Goal: Transaction & Acquisition: Purchase product/service

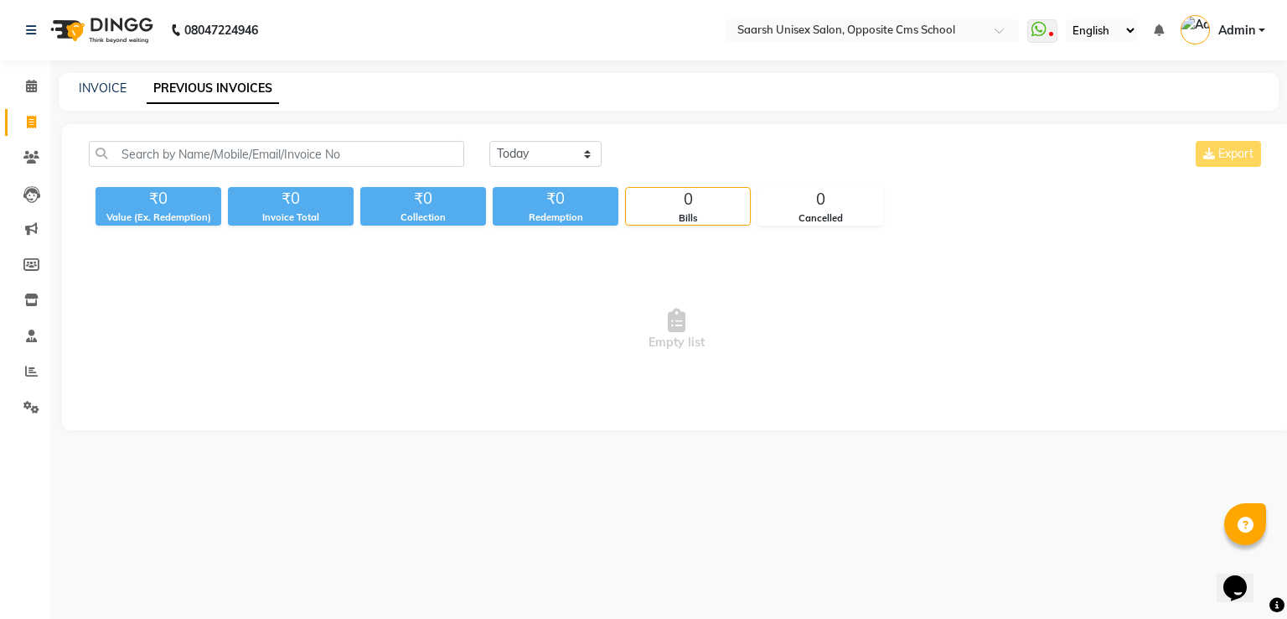
click at [209, 90] on link "PREVIOUS INVOICES" at bounding box center [213, 89] width 132 height 30
click at [516, 158] on select "Today Yesterday Custom Range" at bounding box center [545, 154] width 112 height 26
select select "yesterday"
click at [489, 141] on select "Today Yesterday Custom Range" at bounding box center [545, 154] width 112 height 26
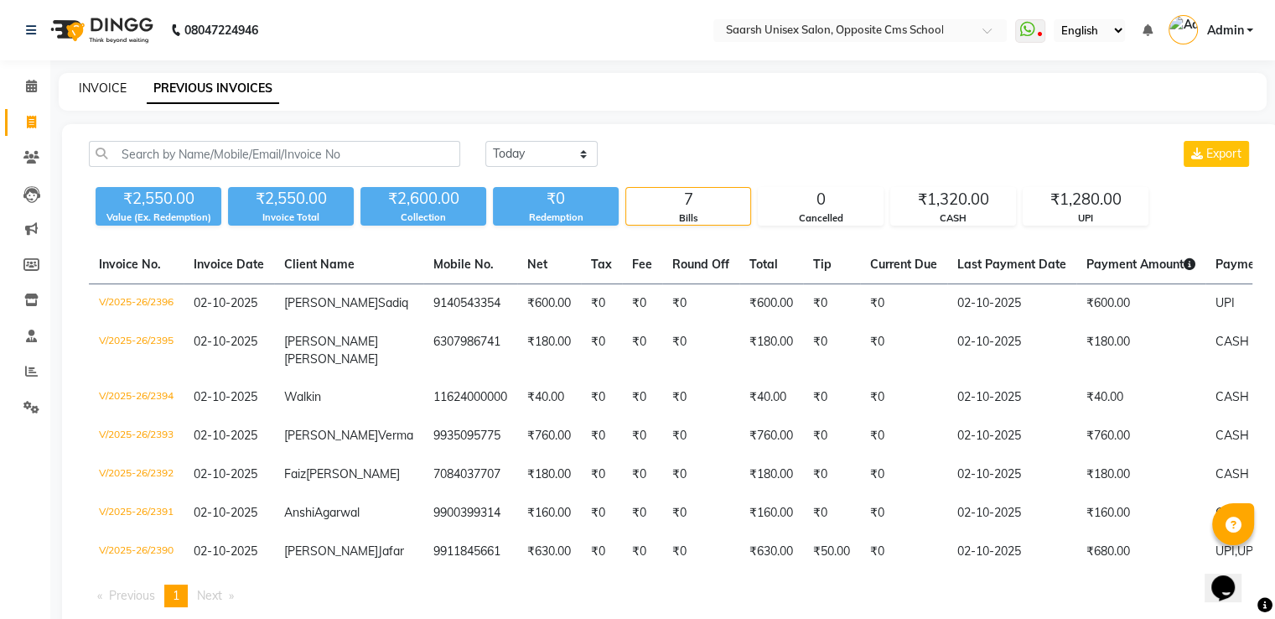
click at [93, 88] on link "INVOICE" at bounding box center [103, 87] width 48 height 15
select select "service"
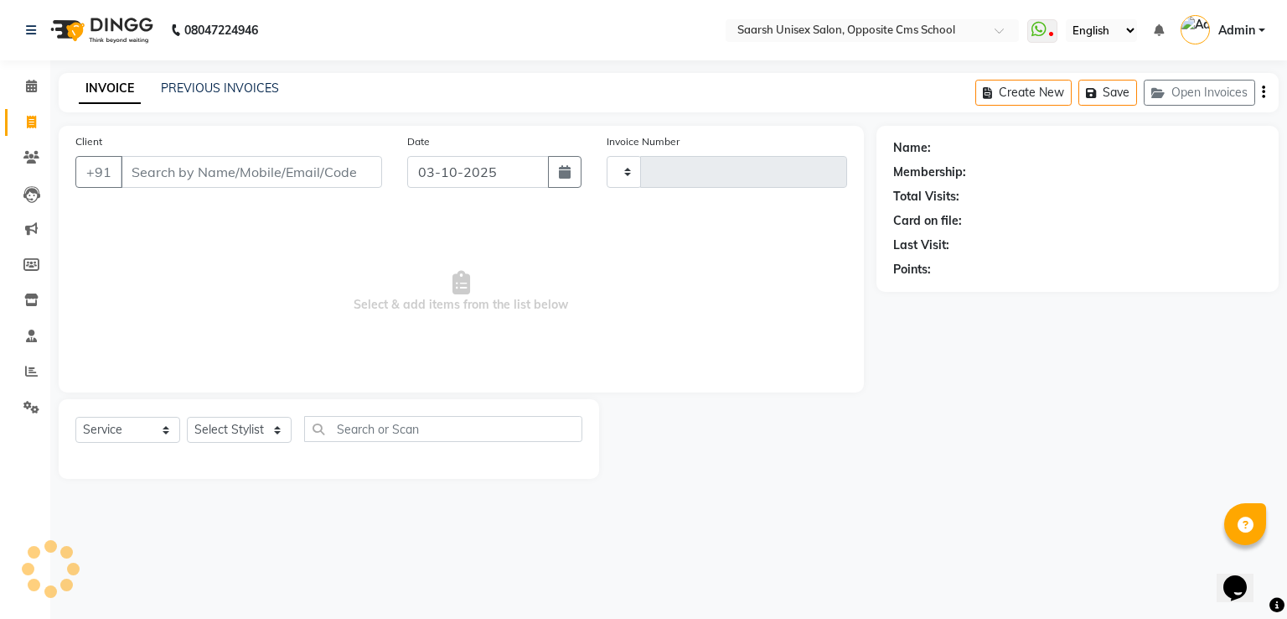
type input "2397"
select select "3962"
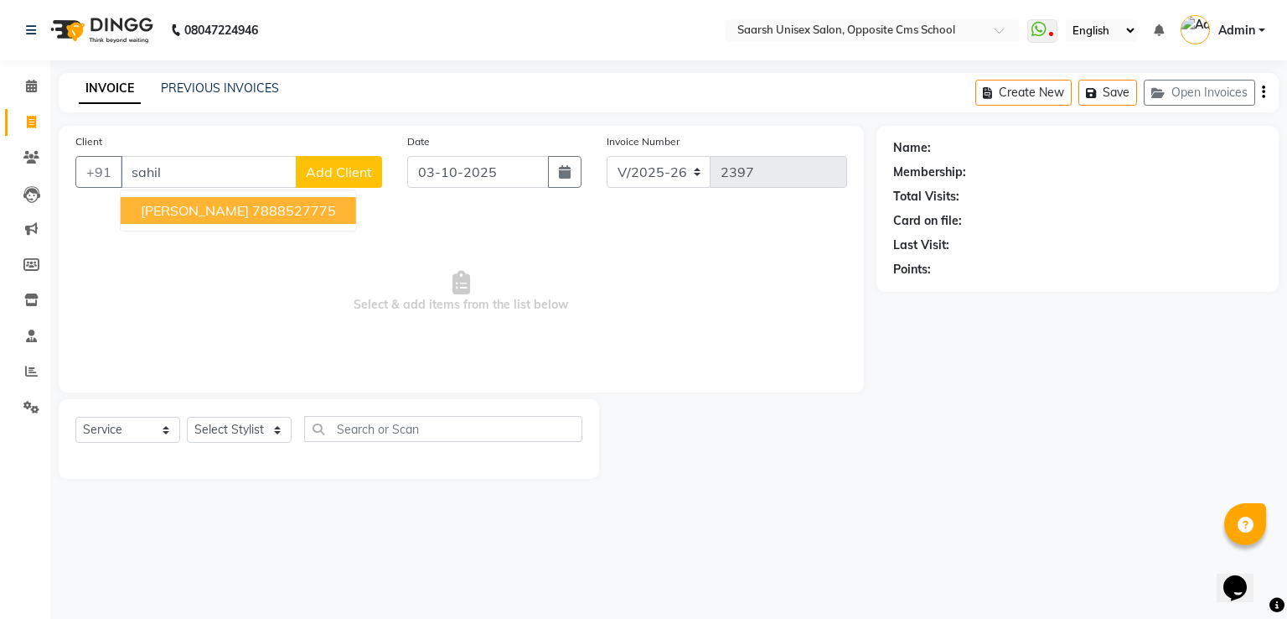
click at [252, 205] on ngb-highlight "7888527775" at bounding box center [294, 210] width 84 height 17
type input "7888527775"
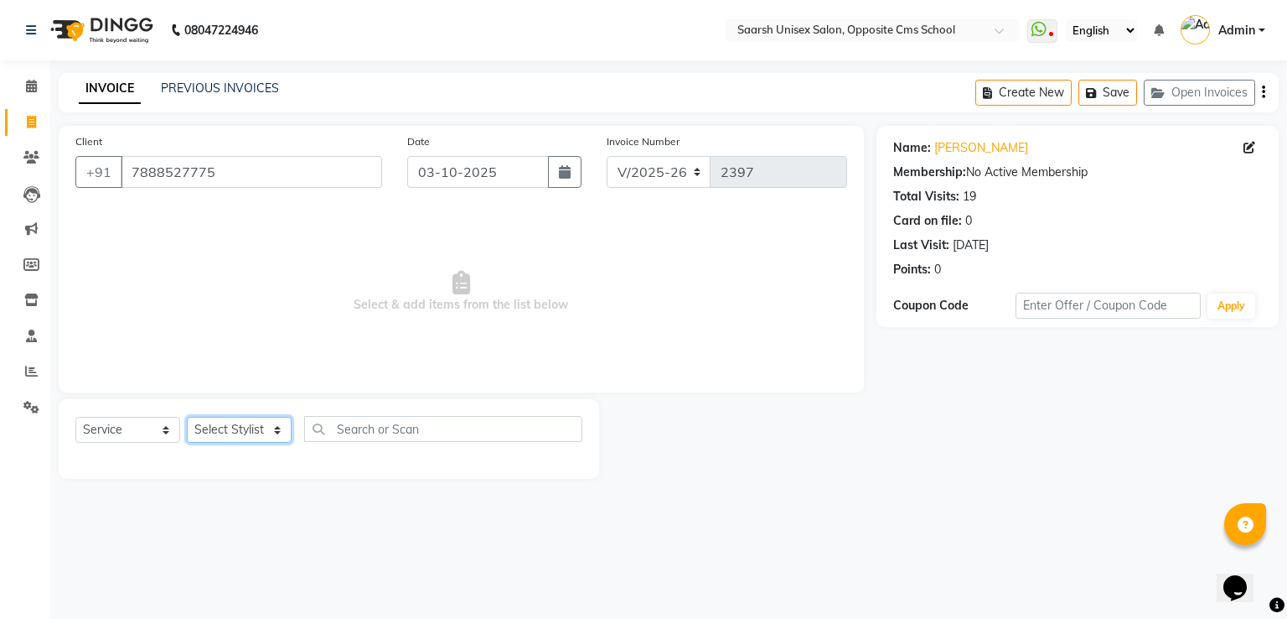
click at [230, 430] on select "Select Stylist Ayan Front Desk Sadhna Sapna Shams Shivani Shivi Utkarsh Saraswat" at bounding box center [239, 430] width 105 height 26
select select "20641"
click at [187, 417] on select "Select Stylist [PERSON_NAME] Front Desk [PERSON_NAME] [PERSON_NAME] [PERSON_NAM…" at bounding box center [239, 430] width 105 height 26
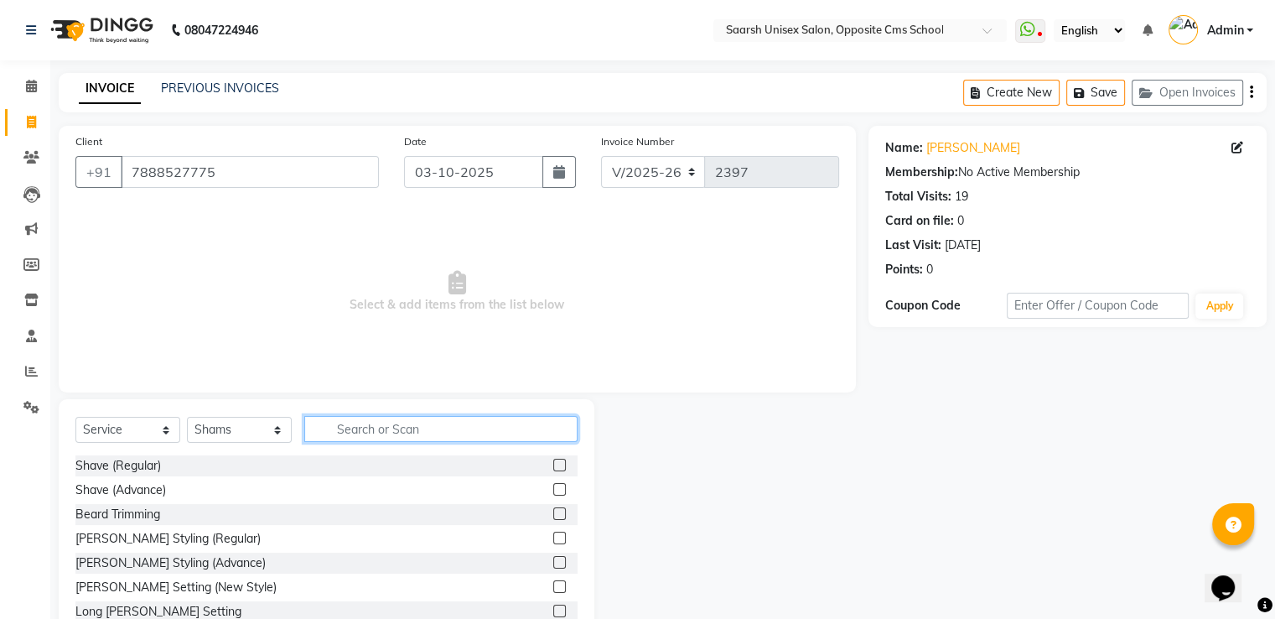
click at [352, 438] on input "text" at bounding box center [440, 429] width 273 height 26
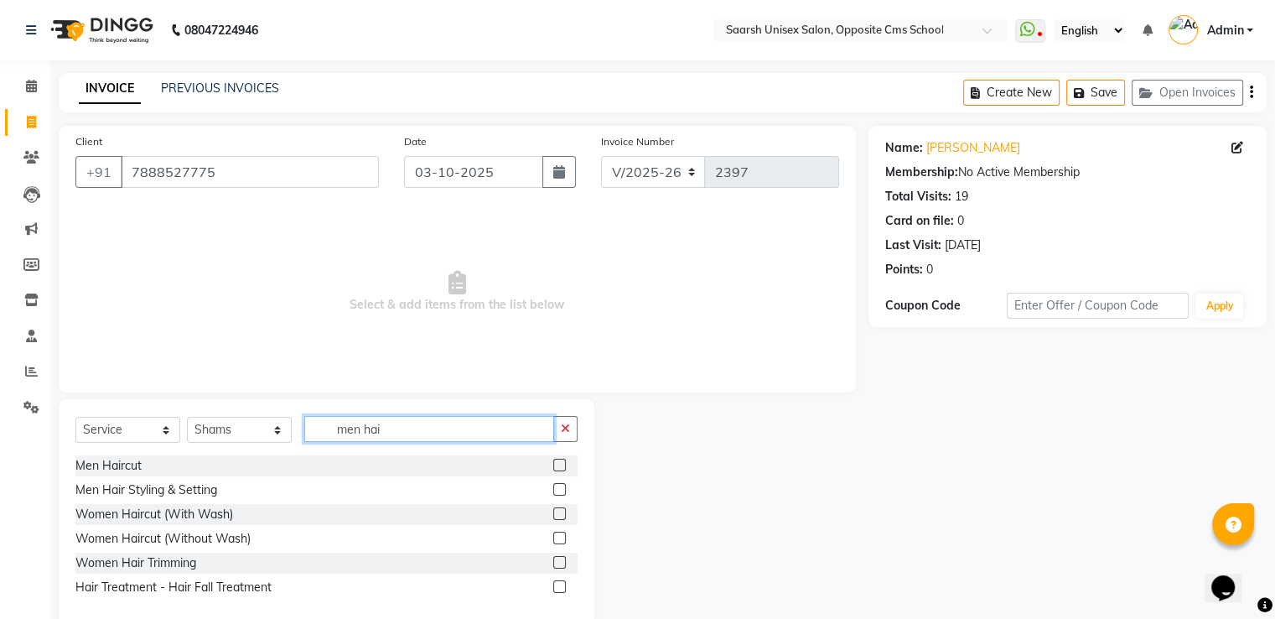
type input "men hai"
click at [557, 463] on label at bounding box center [559, 464] width 13 height 13
click at [557, 463] on input "checkbox" at bounding box center [558, 465] width 11 height 11
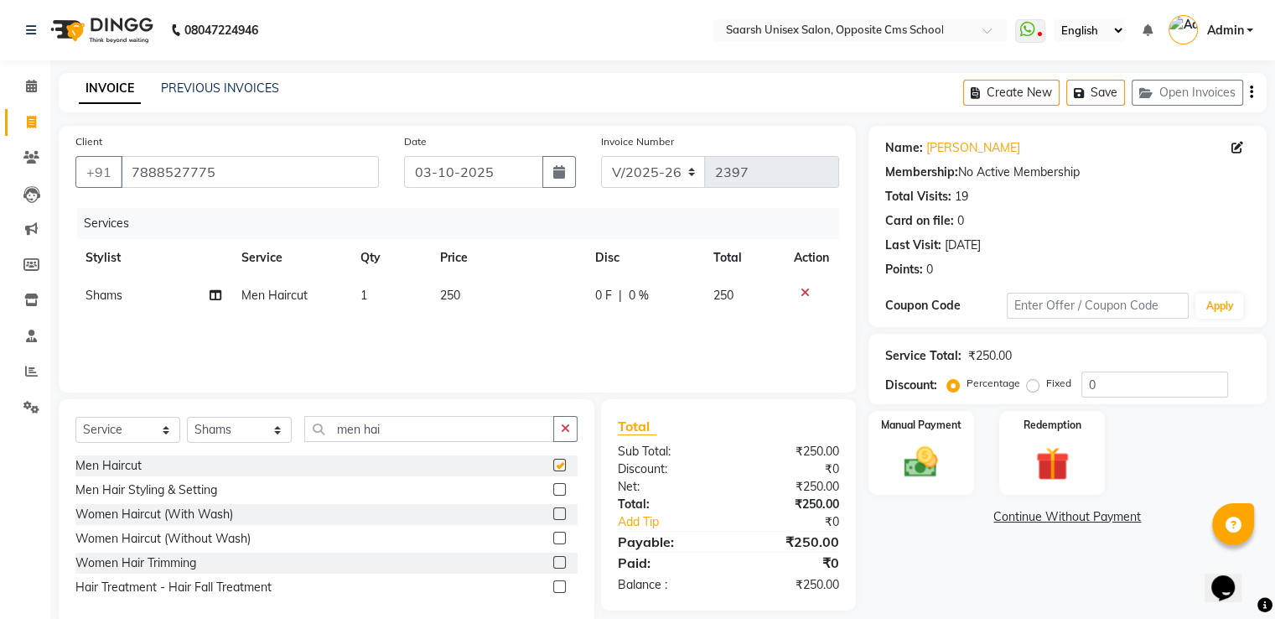
checkbox input "false"
click at [399, 418] on input "men hai" at bounding box center [429, 429] width 250 height 26
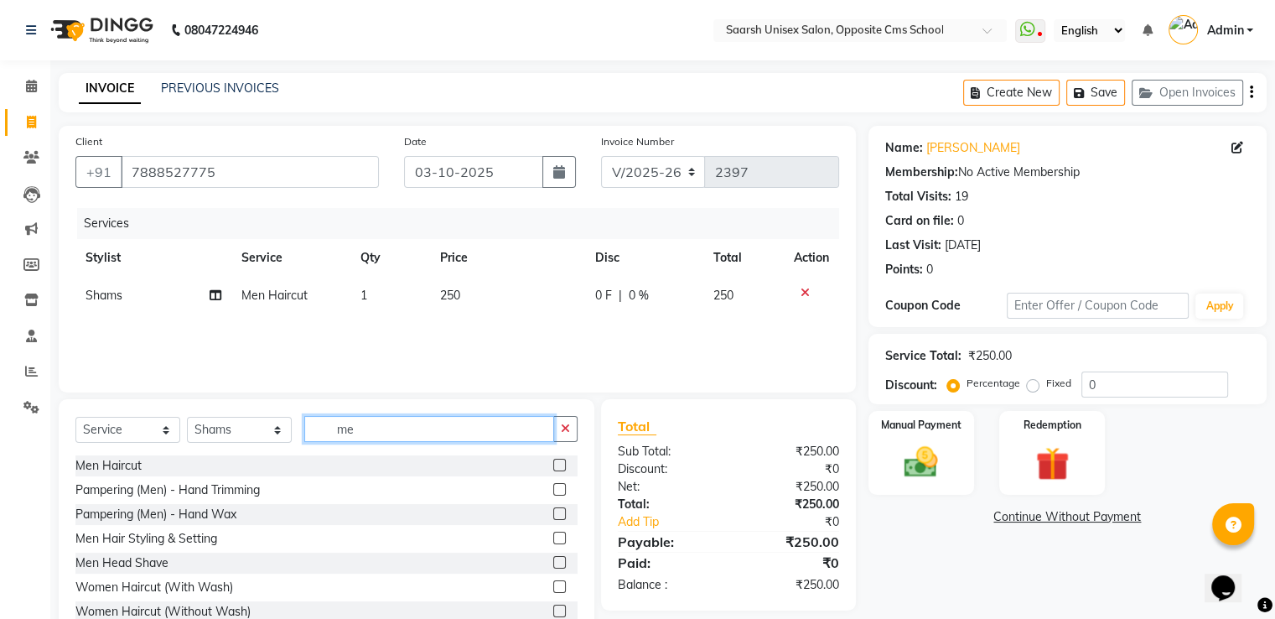
type input "m"
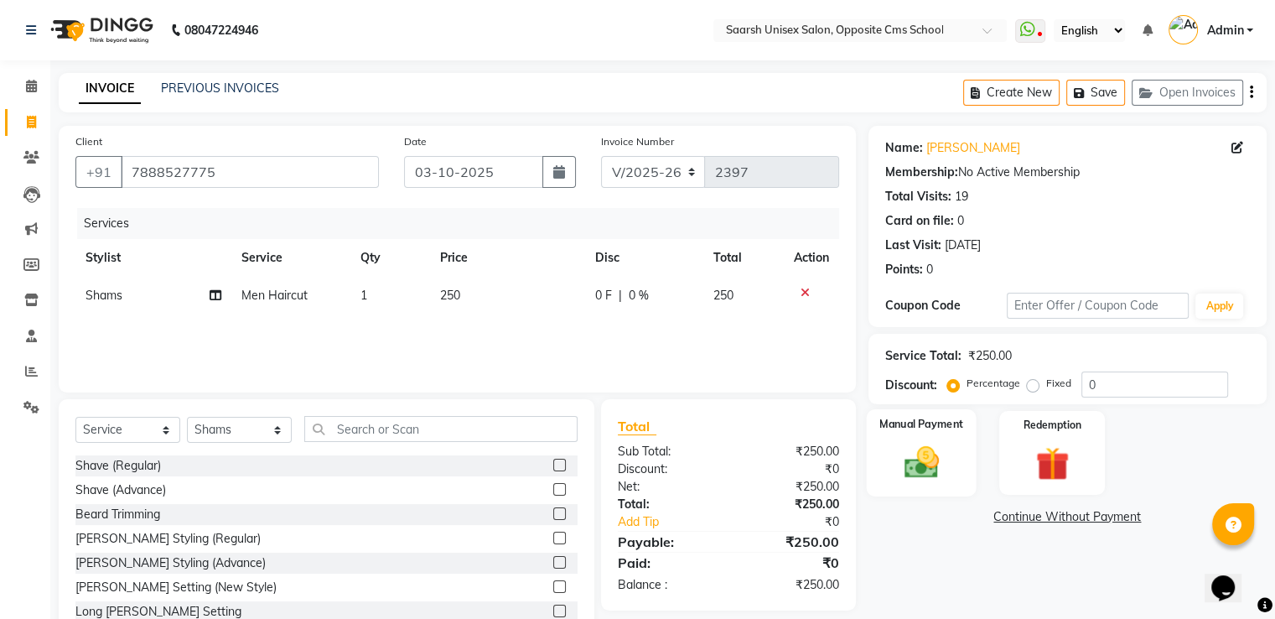
click at [909, 462] on img at bounding box center [921, 463] width 56 height 40
click at [1047, 515] on span "UPI" at bounding box center [1045, 517] width 26 height 19
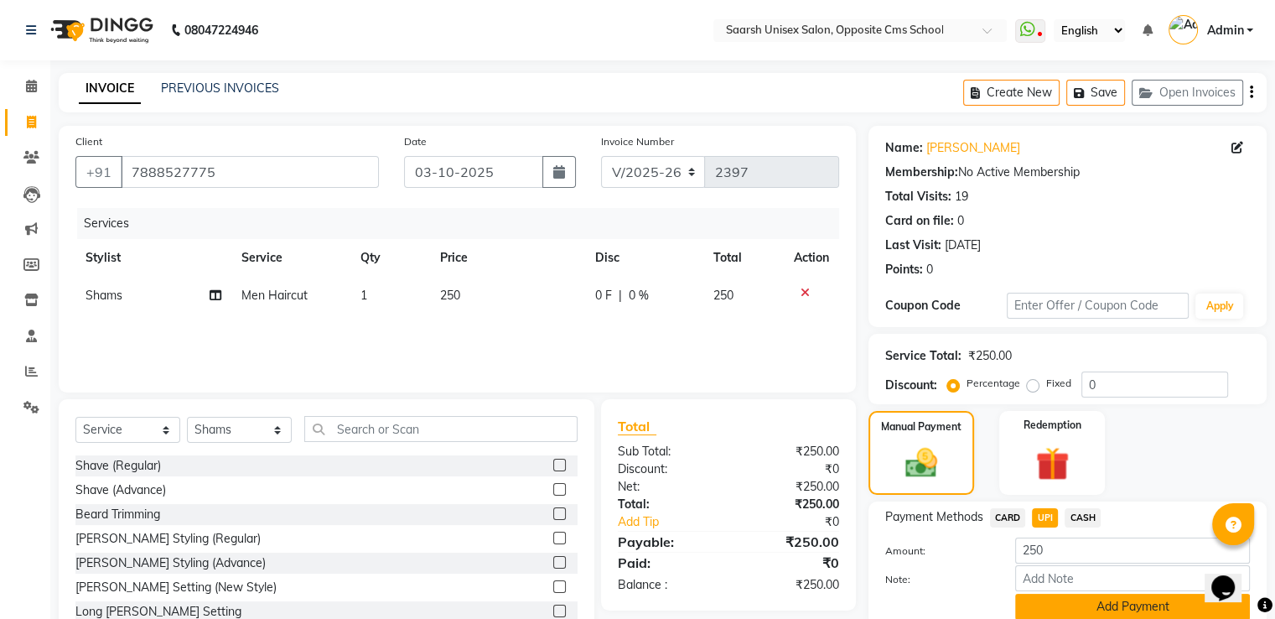
click at [1079, 608] on button "Add Payment" at bounding box center [1132, 606] width 235 height 26
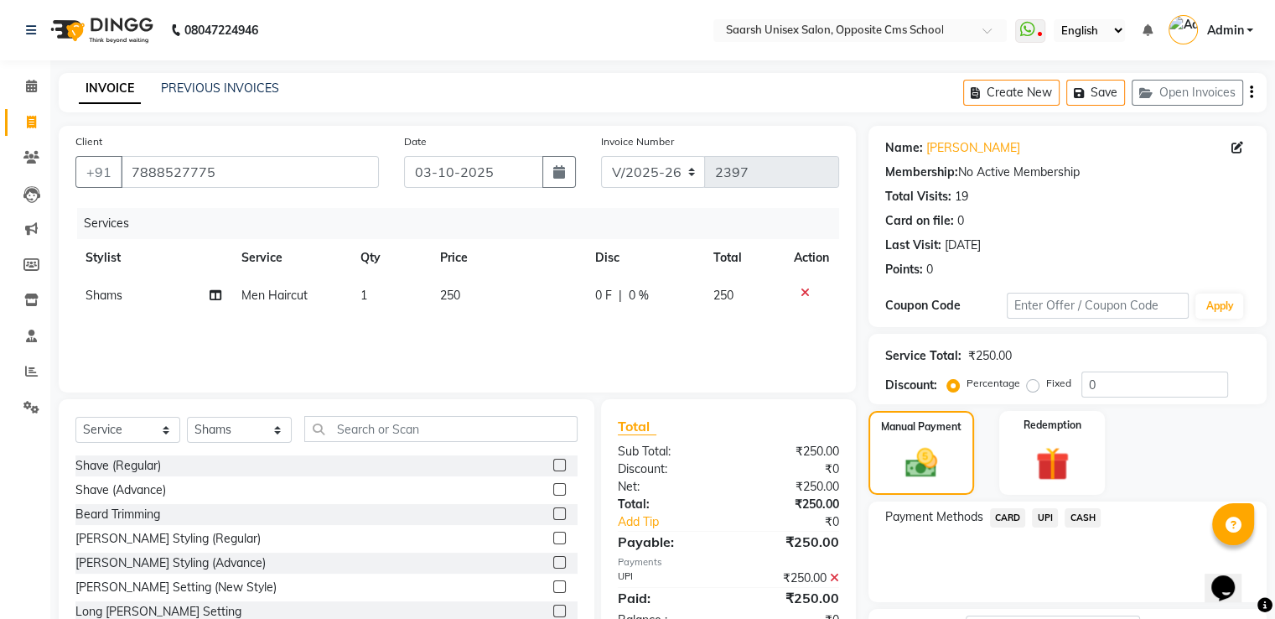
scroll to position [137, 0]
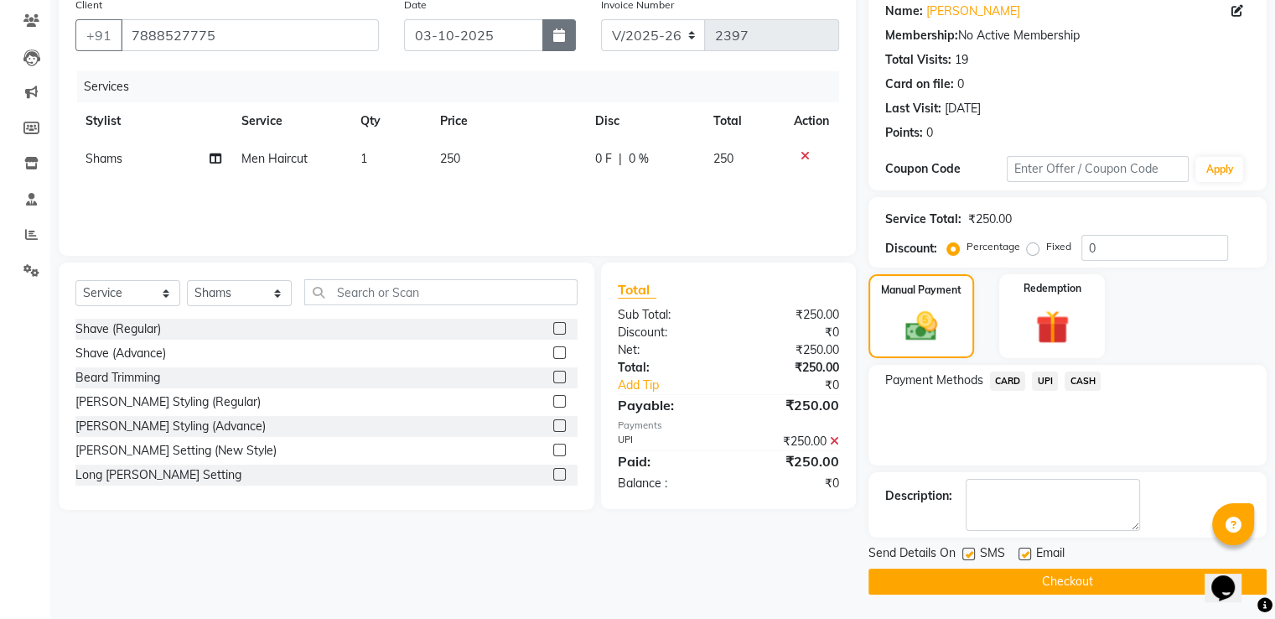
click at [566, 44] on button "button" at bounding box center [559, 35] width 34 height 32
select select "10"
select select "2025"
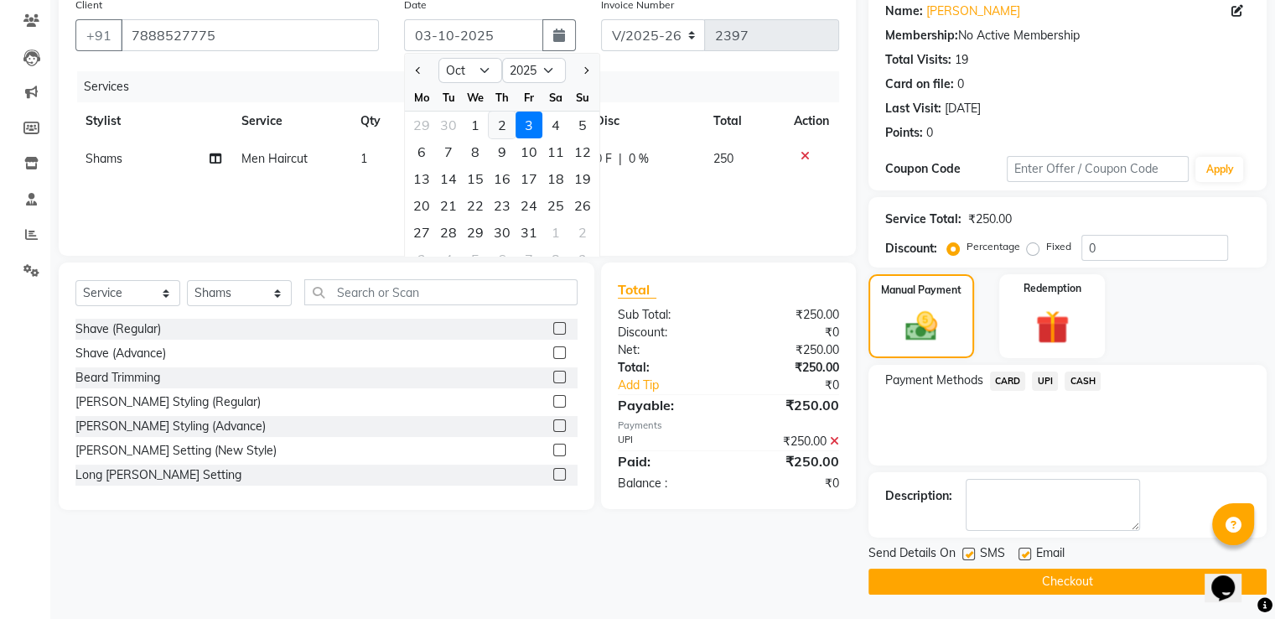
click at [492, 127] on div "2" at bounding box center [502, 124] width 27 height 27
type input "02-10-2025"
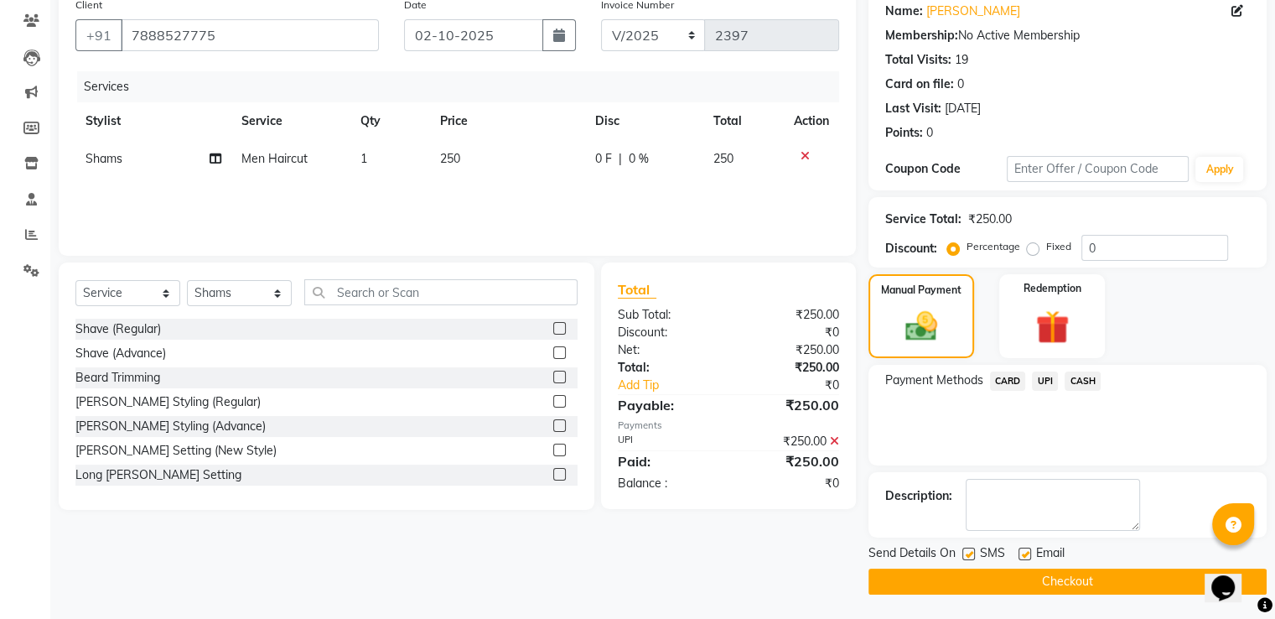
click at [1070, 584] on button "Checkout" at bounding box center [1067, 581] width 398 height 26
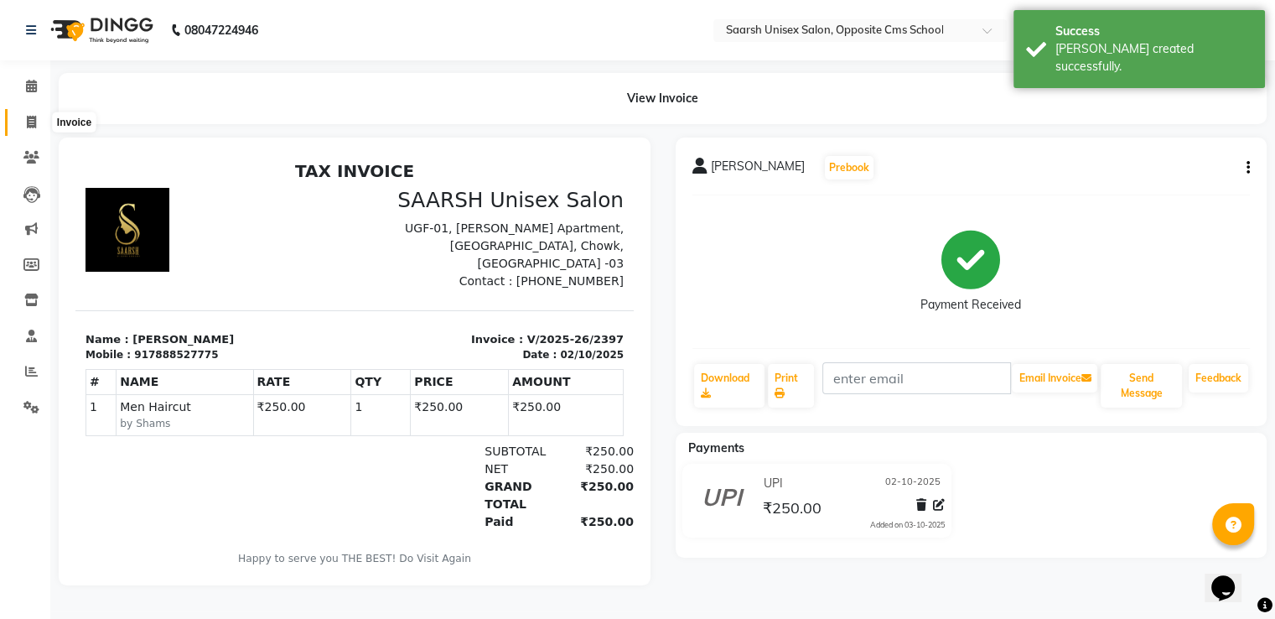
click at [27, 119] on icon at bounding box center [31, 122] width 9 height 13
select select "3962"
select select "service"
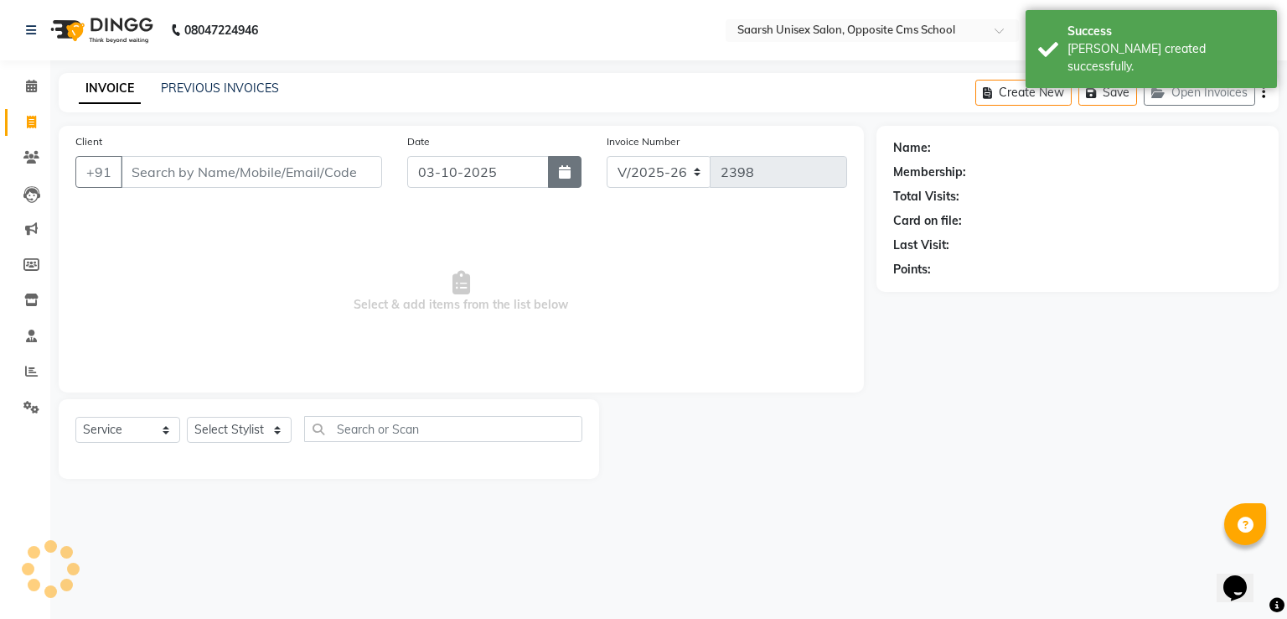
click at [560, 172] on icon "button" at bounding box center [565, 171] width 12 height 13
select select "10"
select select "2025"
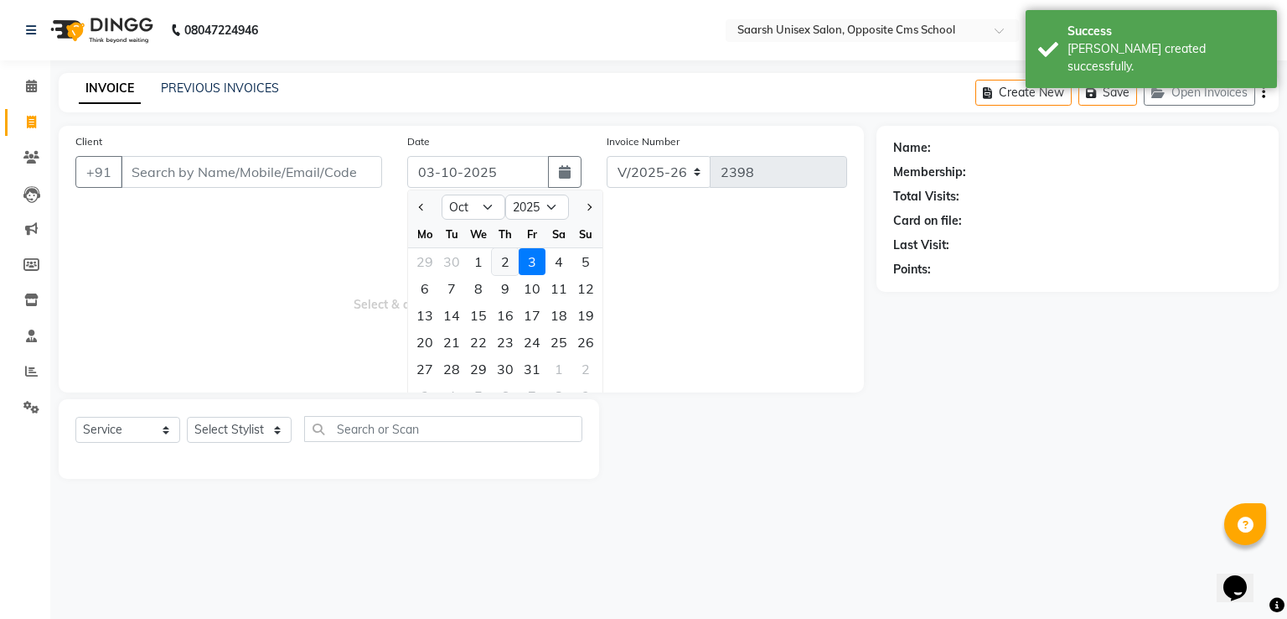
click at [503, 266] on div "2" at bounding box center [505, 261] width 27 height 27
type input "02-10-2025"
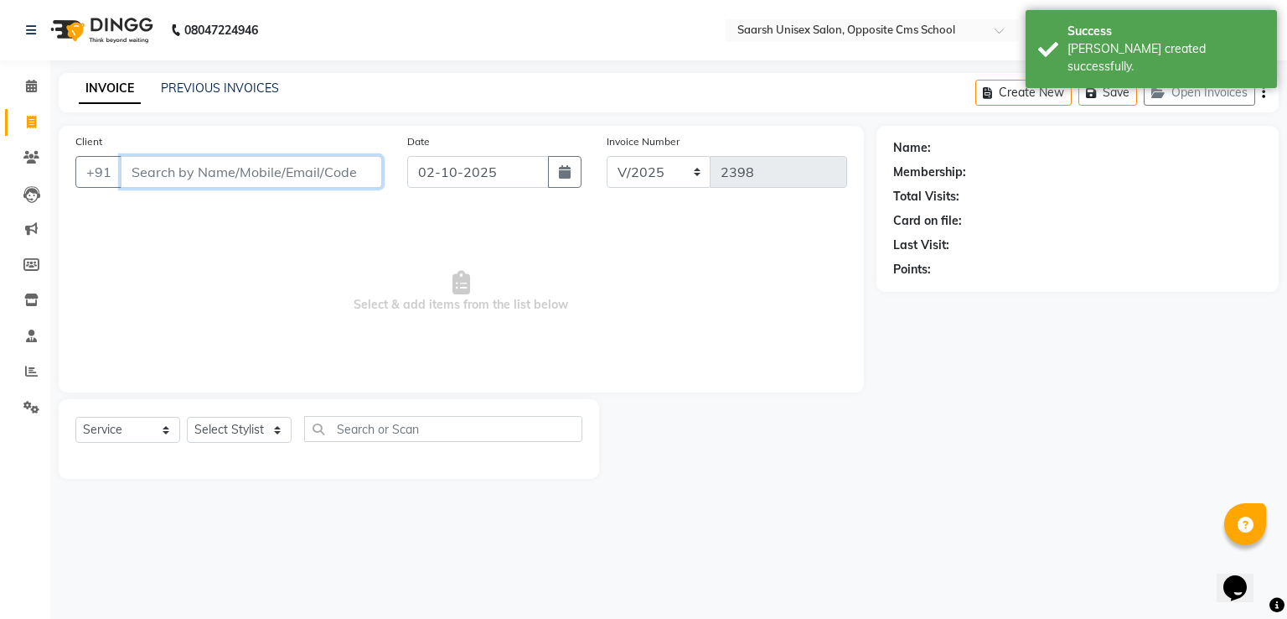
click at [266, 169] on input "Client" at bounding box center [251, 172] width 261 height 32
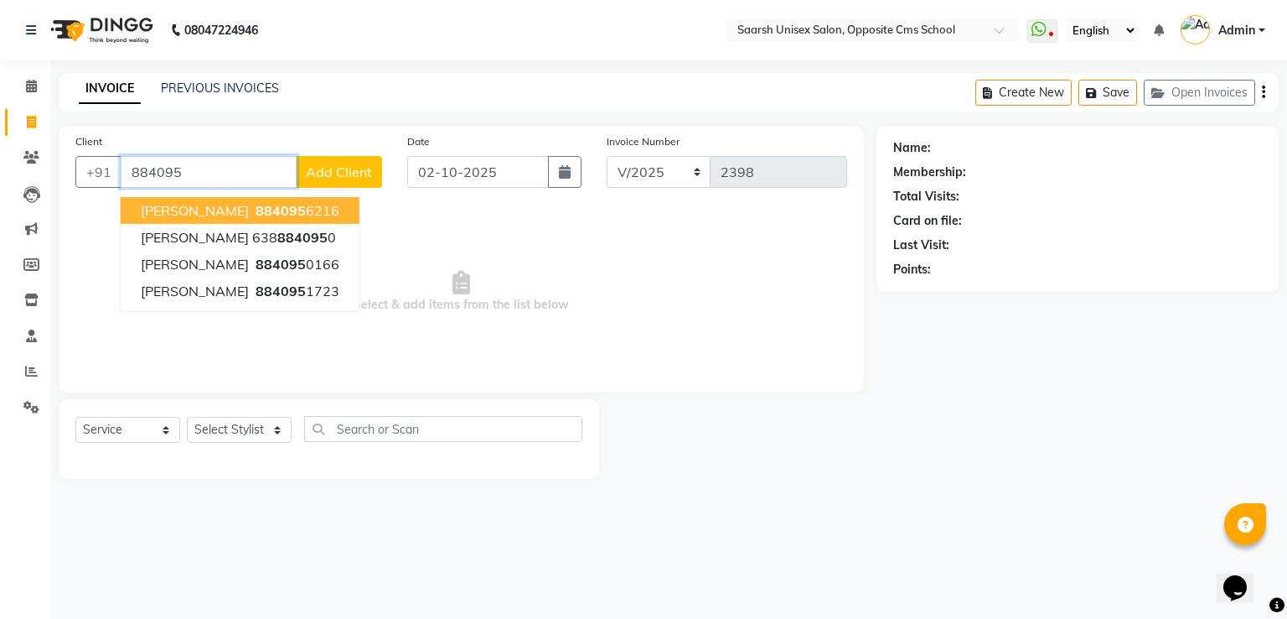
click at [278, 206] on ngb-highlight "884095 6216" at bounding box center [295, 210] width 87 height 17
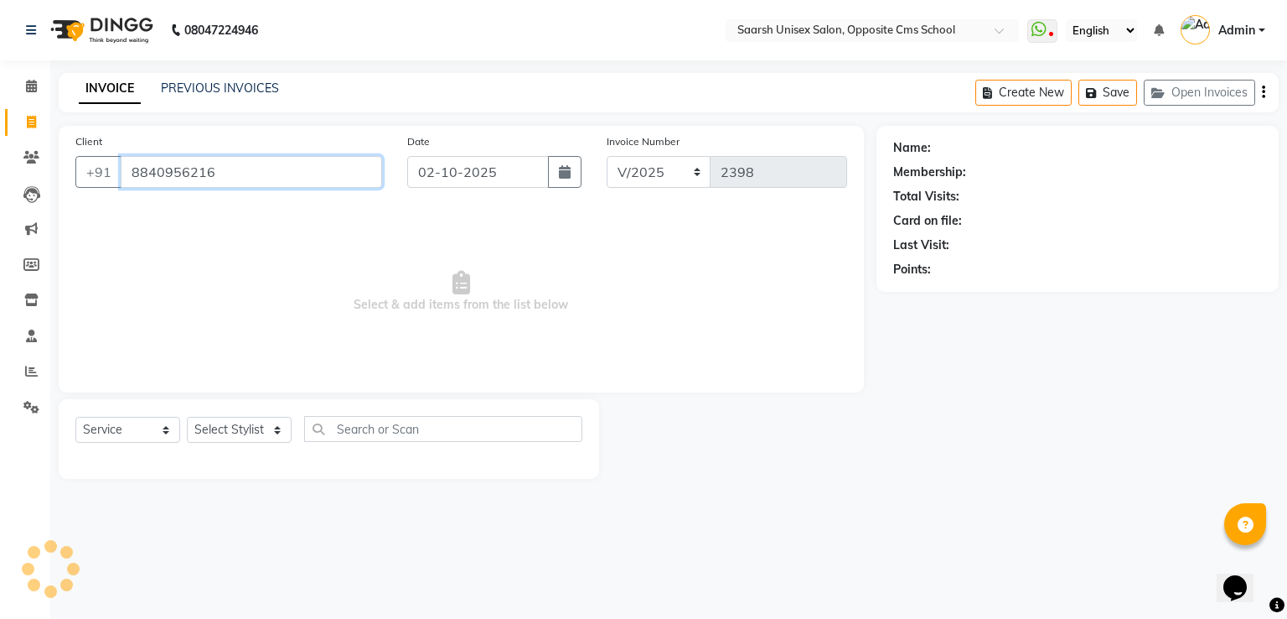
type input "8840956216"
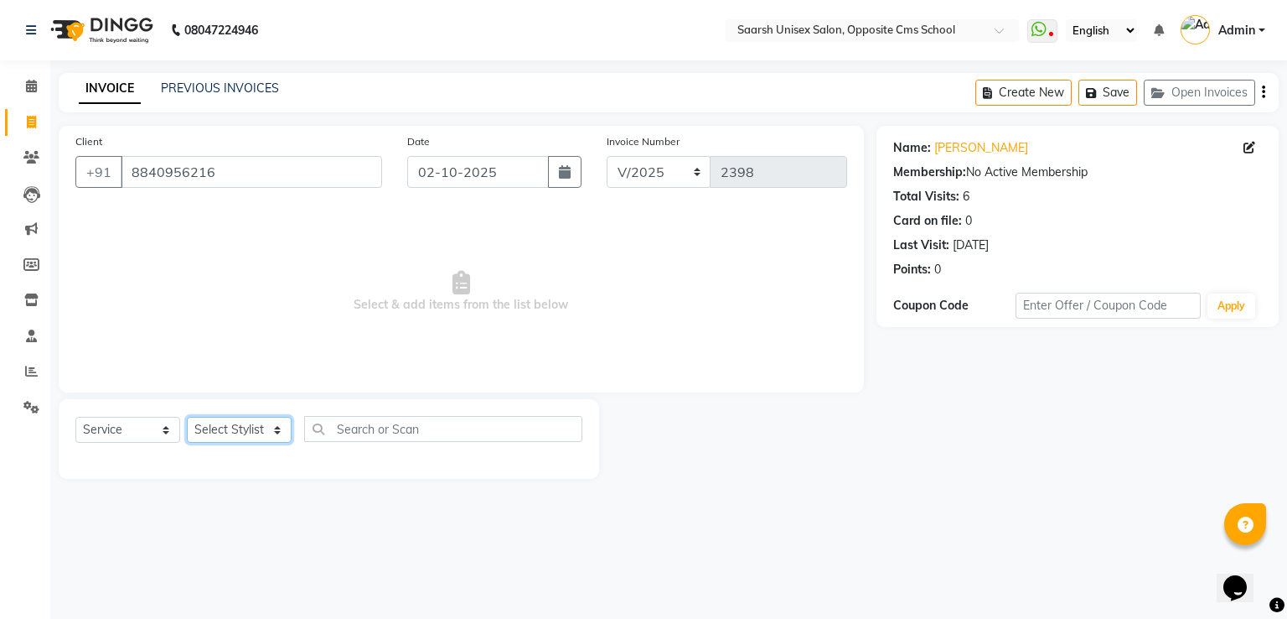
click at [232, 423] on select "Select Stylist [PERSON_NAME] Front Desk [PERSON_NAME] [PERSON_NAME] [PERSON_NAM…" at bounding box center [239, 430] width 105 height 26
select select "32207"
click at [187, 417] on select "Select Stylist [PERSON_NAME] Front Desk [PERSON_NAME] [PERSON_NAME] [PERSON_NAM…" at bounding box center [239, 430] width 105 height 26
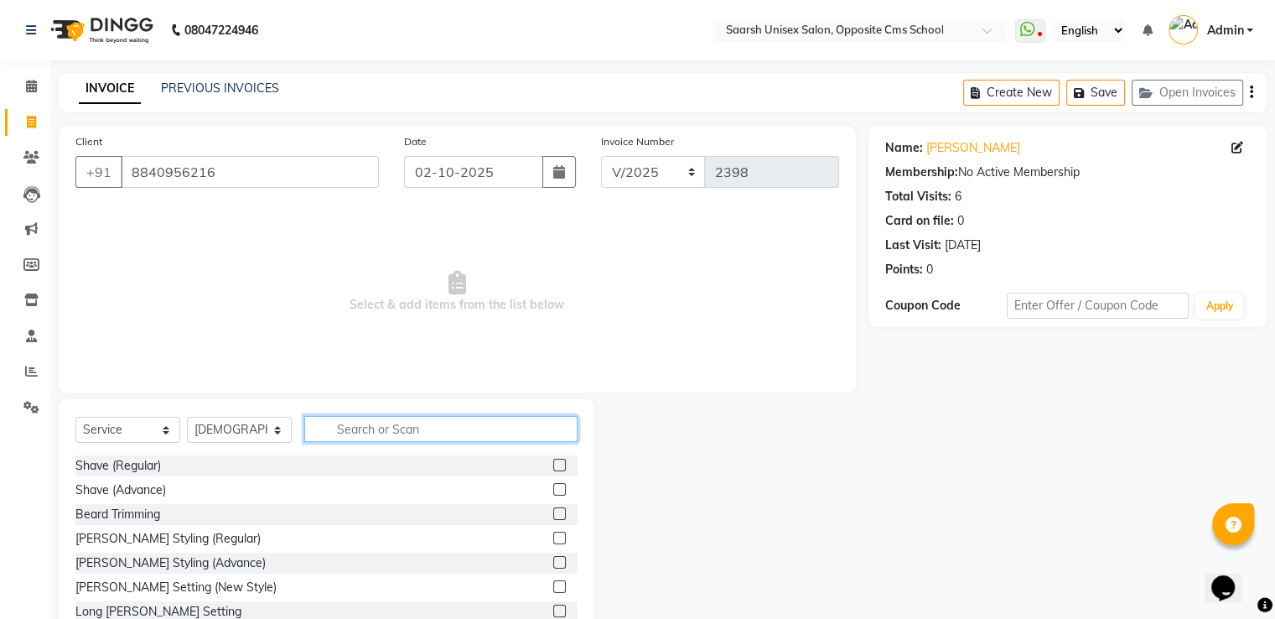
click at [382, 435] on input "text" at bounding box center [440, 429] width 273 height 26
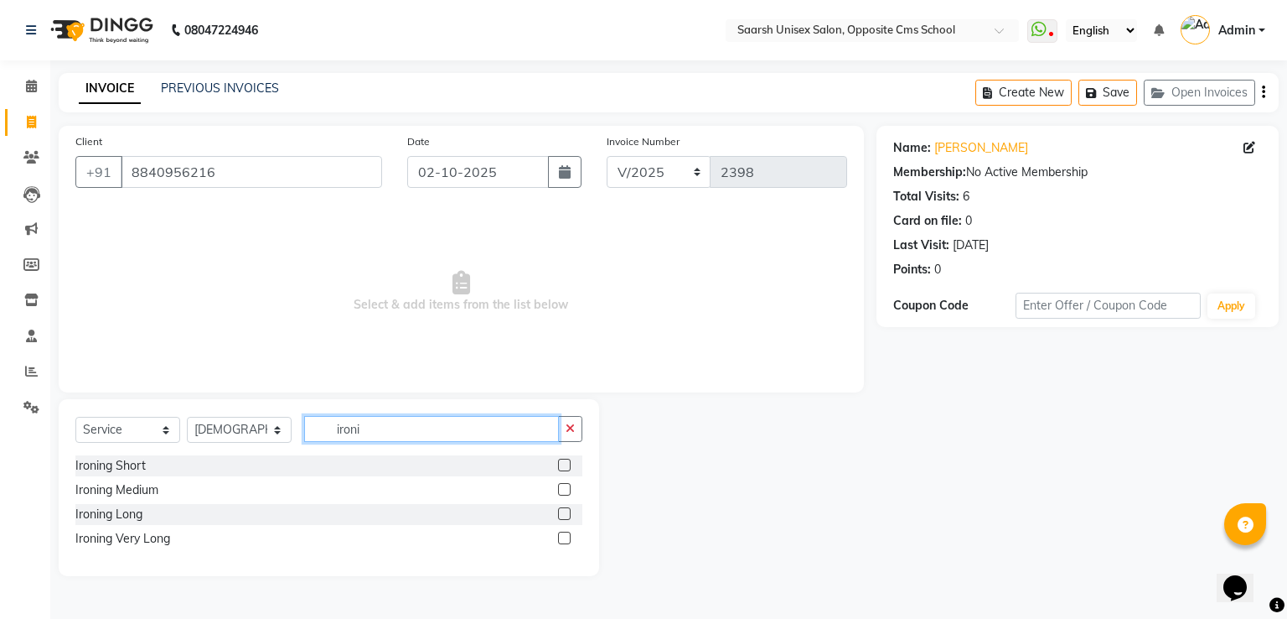
type input "ironi"
click at [566, 534] on label at bounding box center [564, 537] width 13 height 13
click at [566, 534] on input "checkbox" at bounding box center [563, 538] width 11 height 11
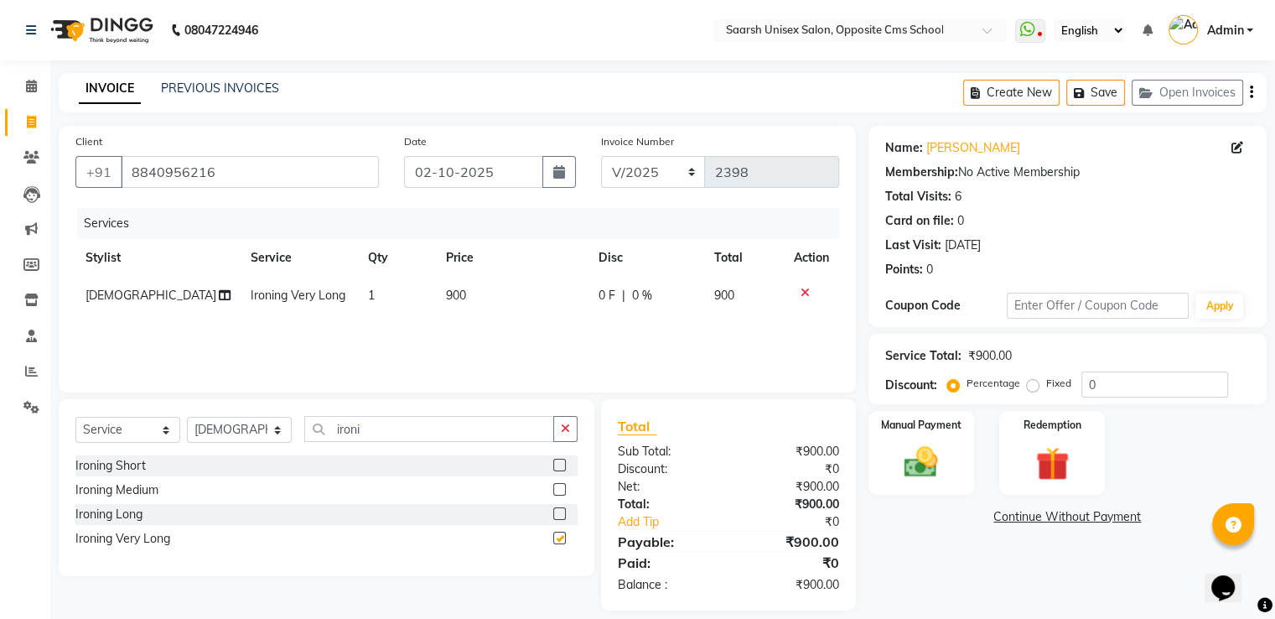
checkbox input "false"
click at [219, 296] on icon at bounding box center [225, 295] width 12 height 12
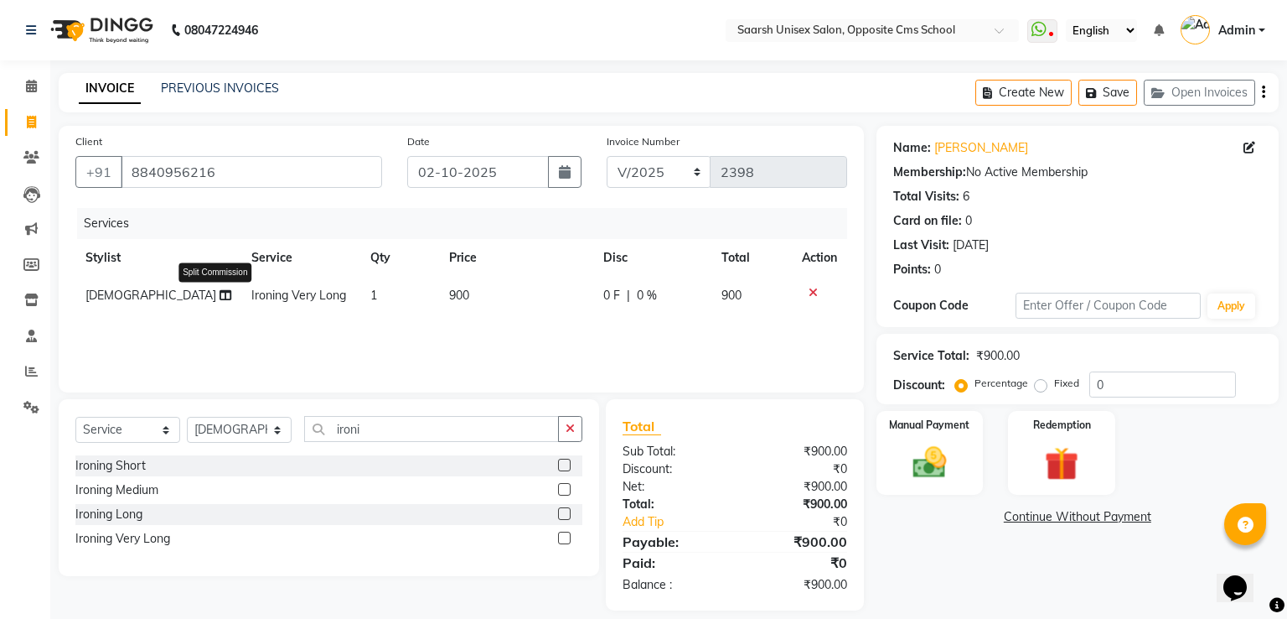
select select "32207"
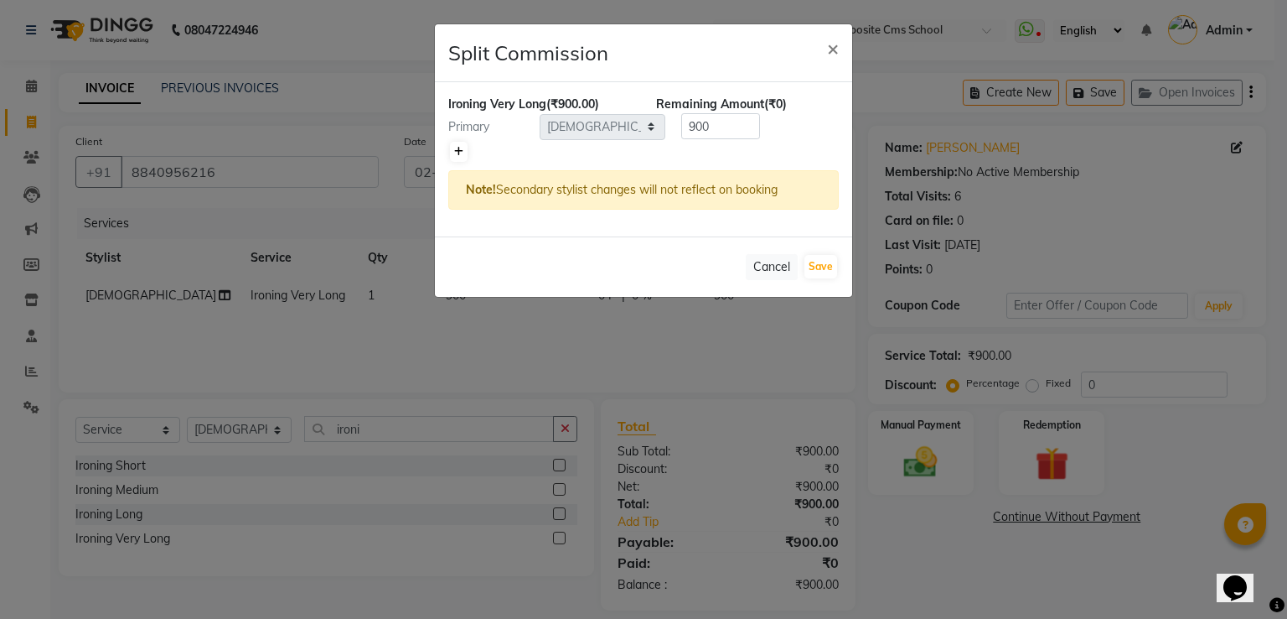
click at [455, 147] on icon at bounding box center [458, 152] width 9 height 10
type input "450"
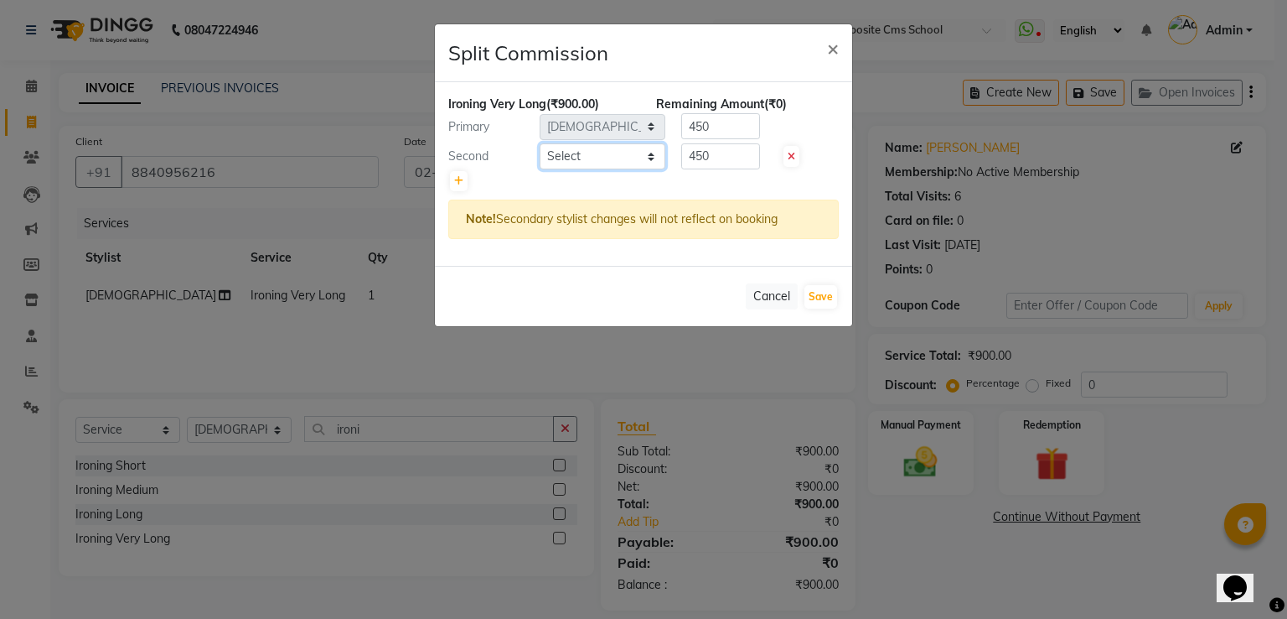
click at [605, 153] on select "Select Ayan Front Desk Sadhna Sapna Shams Shivani Shivi Utkarsh Saraswat" at bounding box center [603, 156] width 126 height 26
select select "20644"
click at [540, 143] on select "Select Ayan Front Desk Sadhna Sapna Shams Shivani Shivi Utkarsh Saraswat" at bounding box center [603, 156] width 126 height 26
click at [818, 295] on button "Save" at bounding box center [821, 296] width 33 height 23
select select "Select"
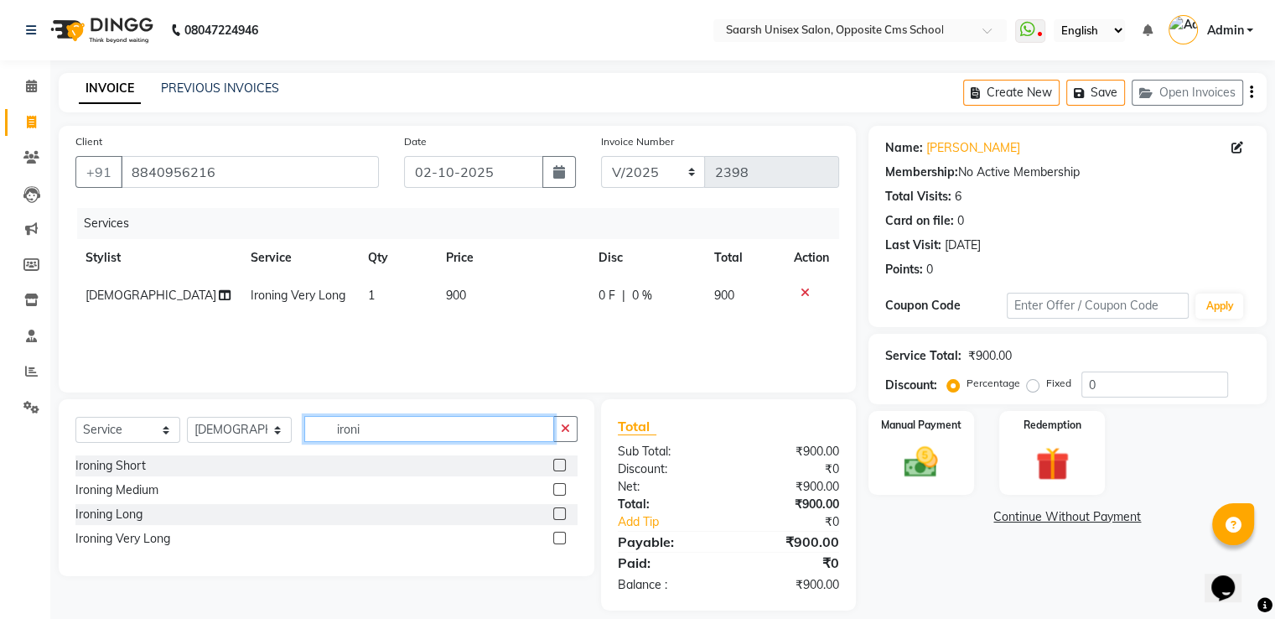
click at [370, 433] on input "ironi" at bounding box center [429, 429] width 250 height 26
type input "i"
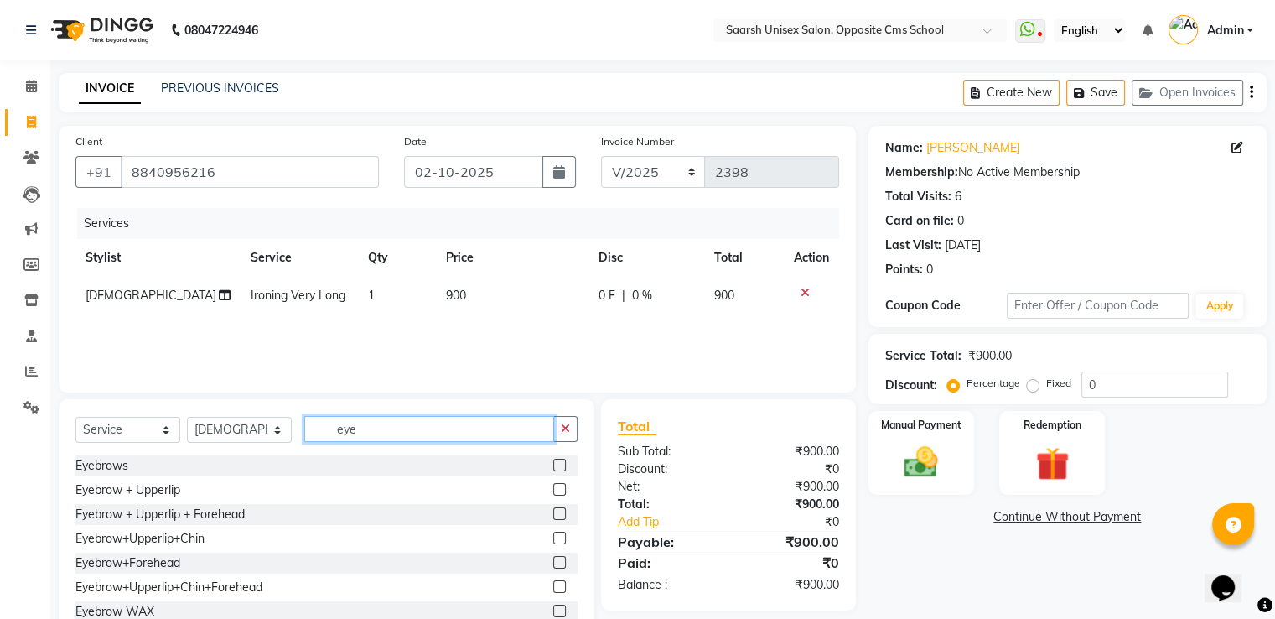
type input "eye"
click at [553, 487] on label at bounding box center [559, 489] width 13 height 13
click at [553, 487] on input "checkbox" at bounding box center [558, 489] width 11 height 11
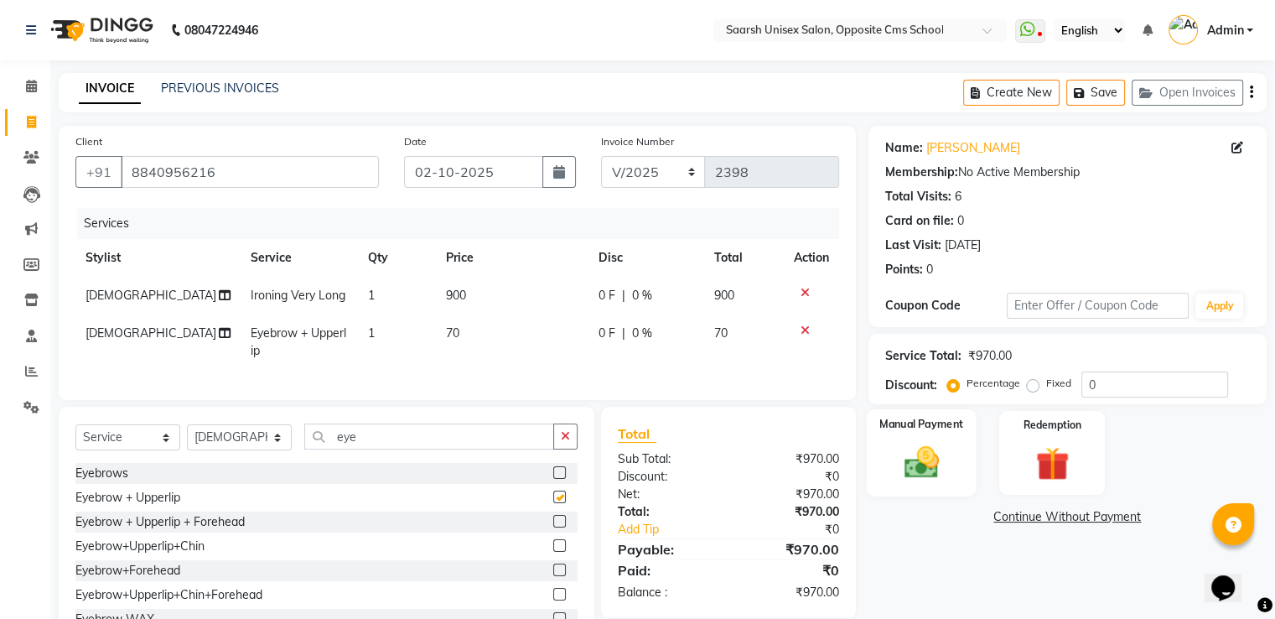
checkbox input "false"
click at [949, 453] on div "Manual Payment" at bounding box center [921, 452] width 110 height 86
click at [1088, 518] on span "CASH" at bounding box center [1082, 517] width 36 height 19
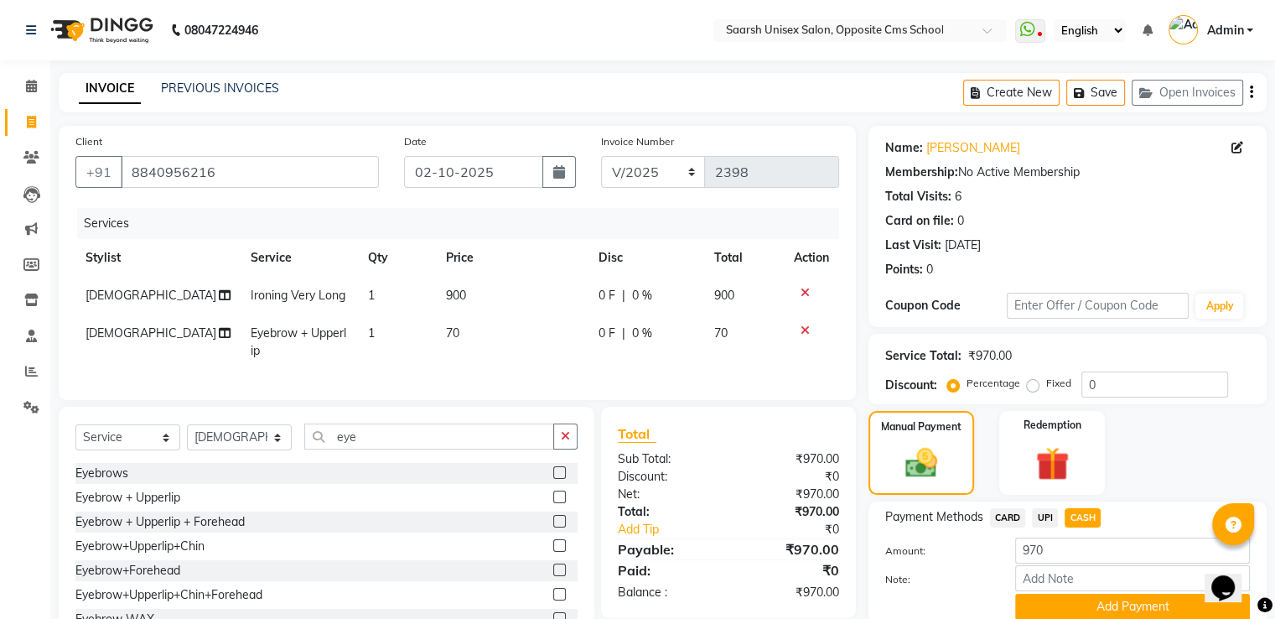
scroll to position [74, 0]
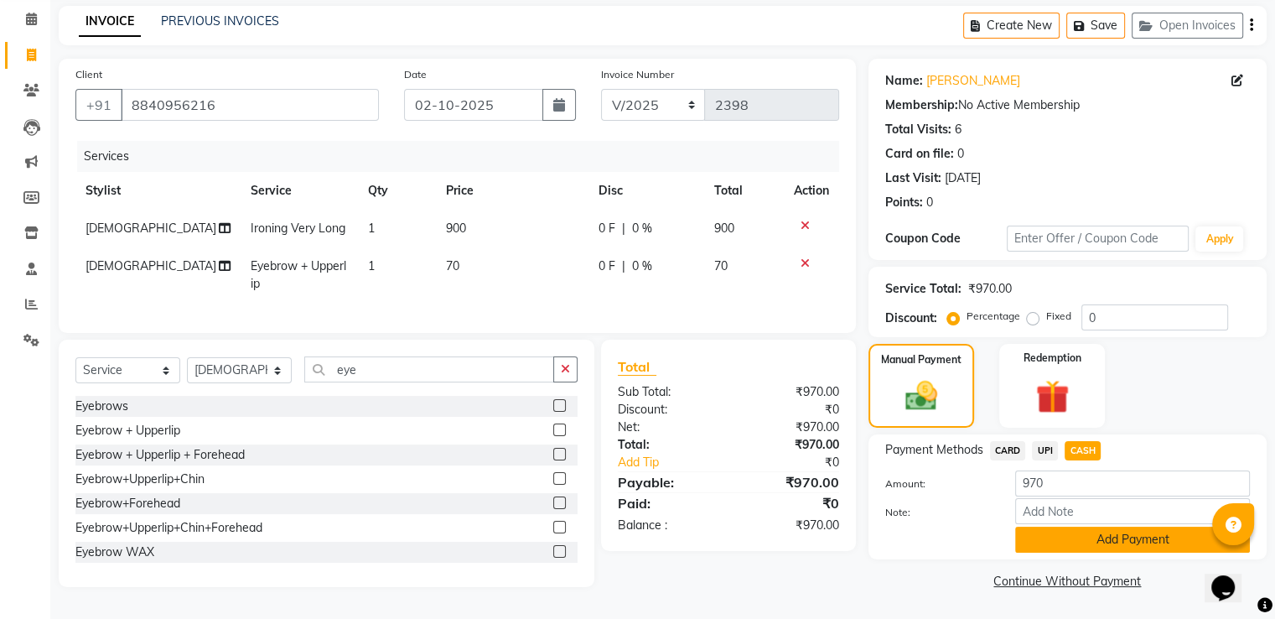
click at [1150, 532] on button "Add Payment" at bounding box center [1132, 539] width 235 height 26
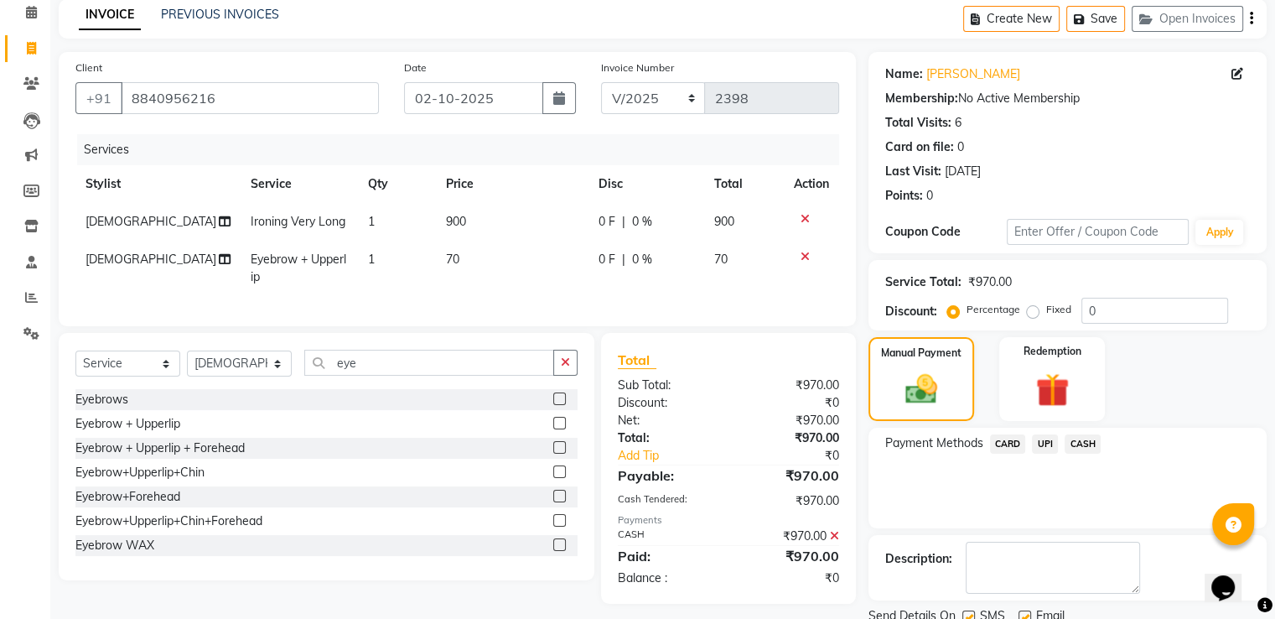
scroll to position [137, 0]
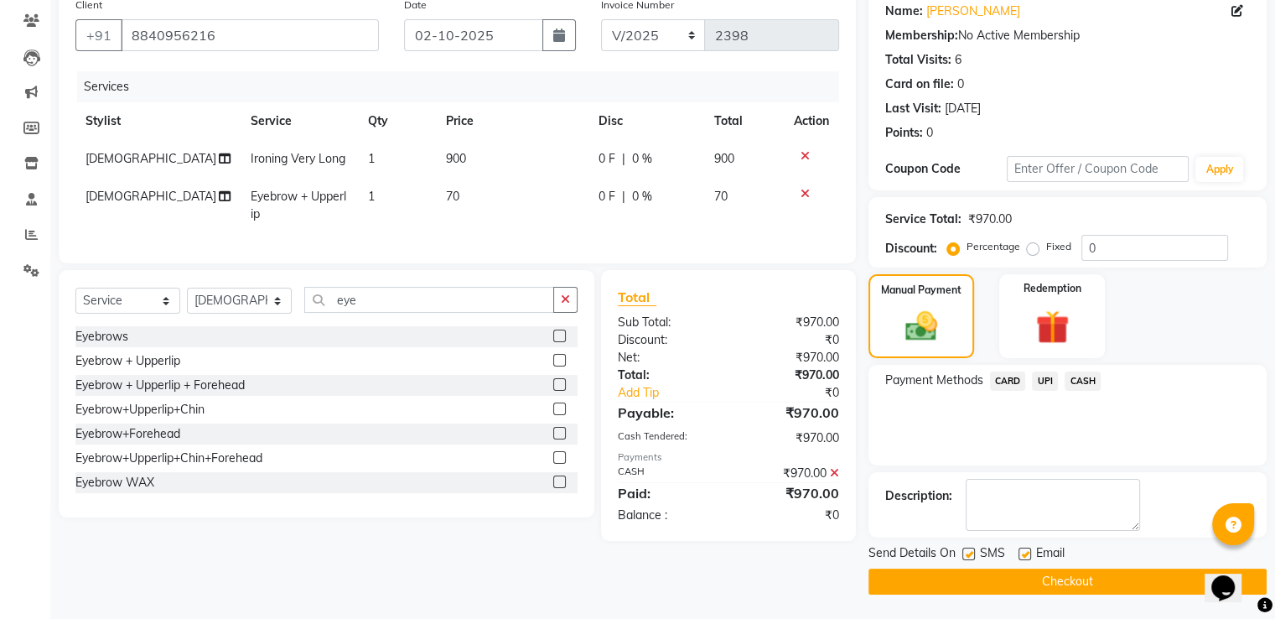
click at [1130, 584] on button "Checkout" at bounding box center [1067, 581] width 398 height 26
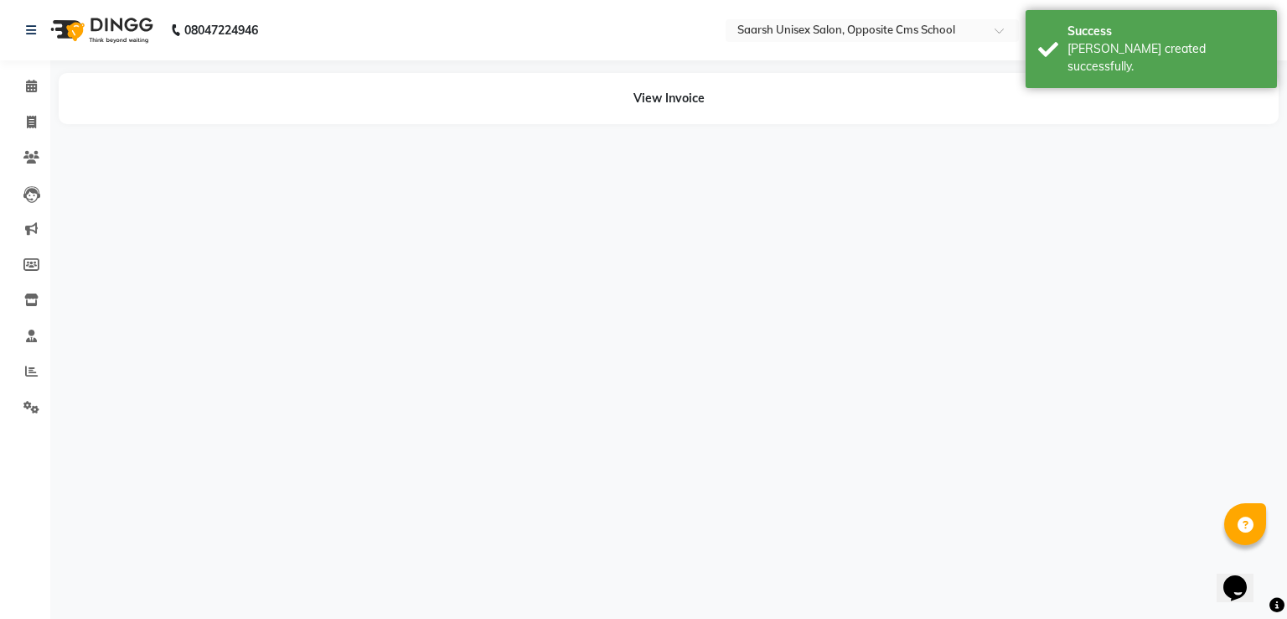
select select "32207"
select select "20644"
select select "32207"
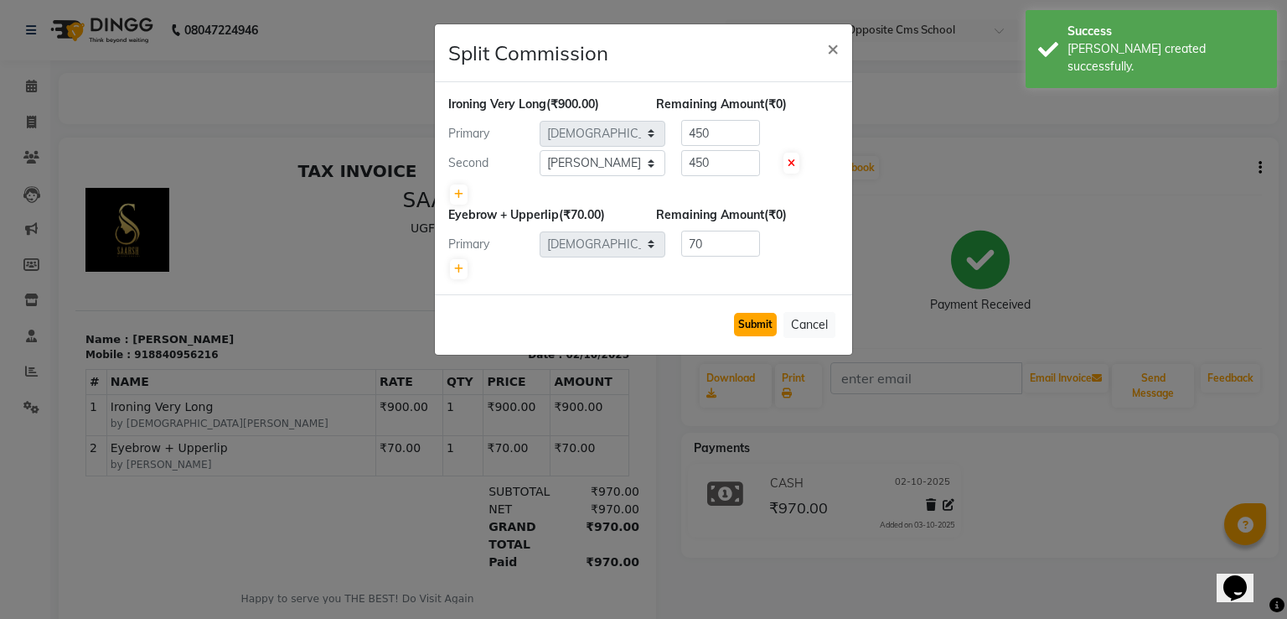
click at [748, 316] on button "Submit" at bounding box center [755, 324] width 43 height 23
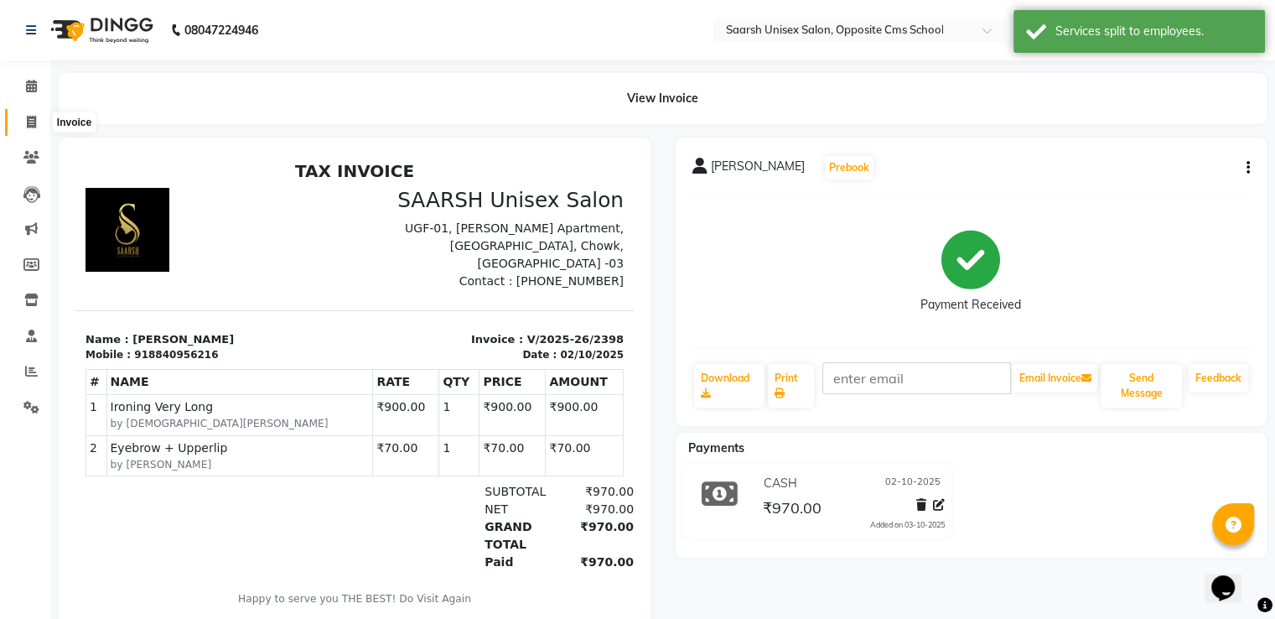
click at [27, 118] on icon at bounding box center [31, 122] width 9 height 13
select select "service"
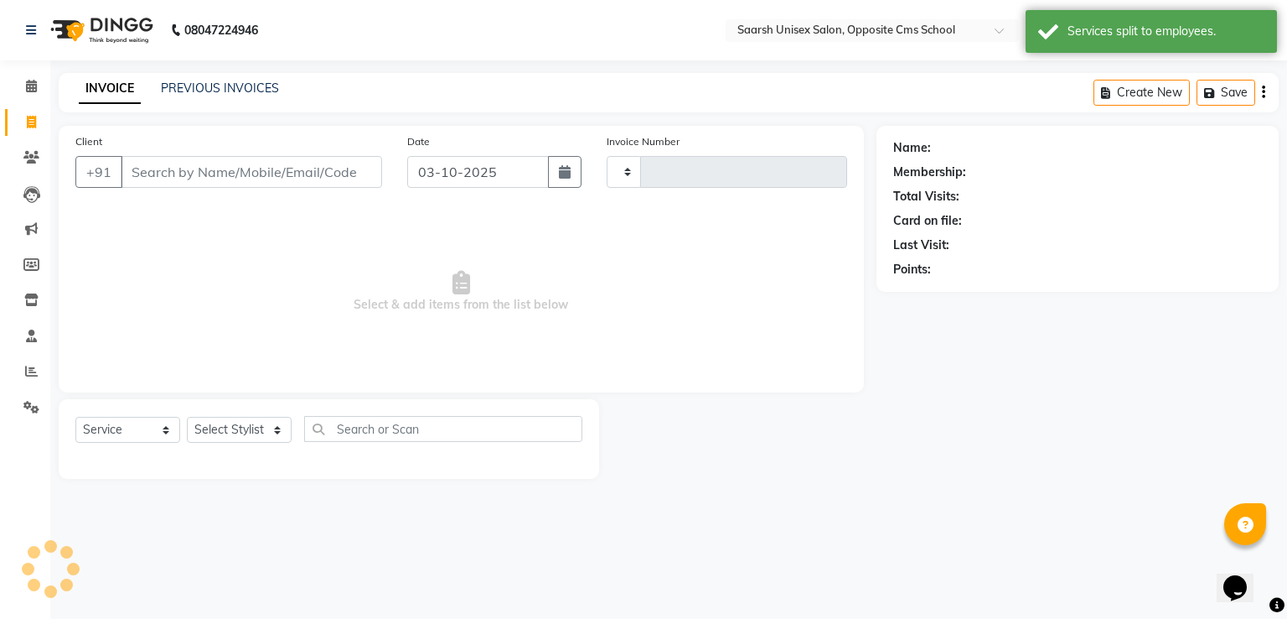
type input "2399"
select select "3962"
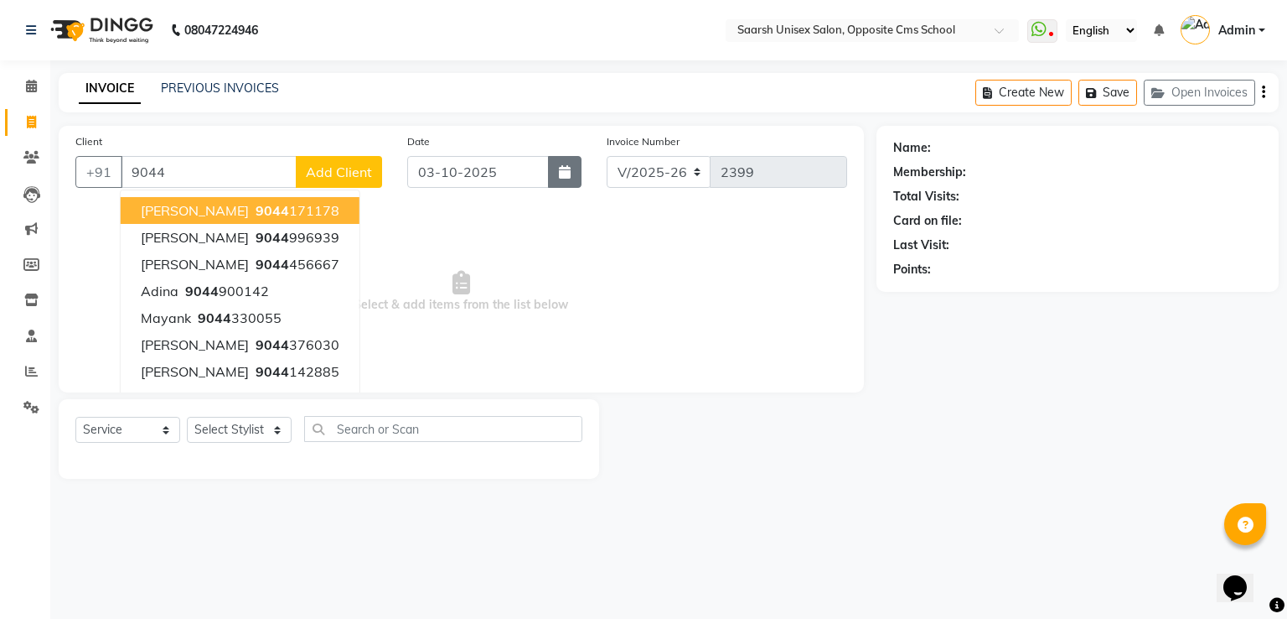
type input "9044"
click at [560, 174] on icon "button" at bounding box center [565, 171] width 12 height 13
select select "10"
select select "2025"
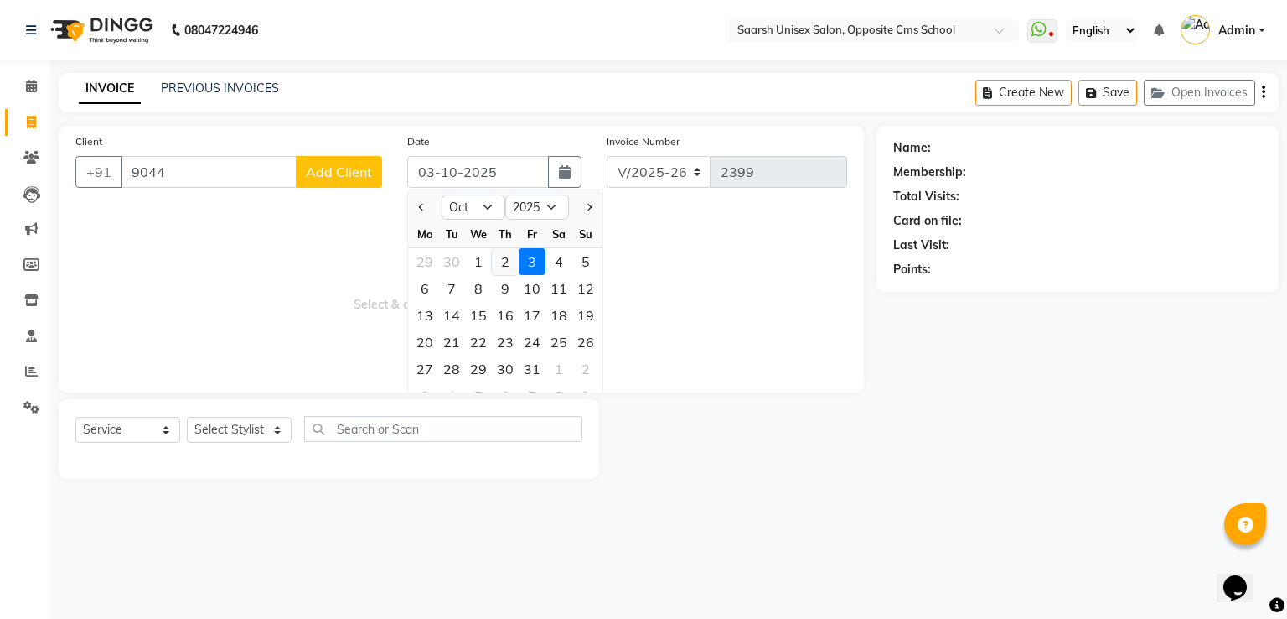
click at [502, 257] on div "2" at bounding box center [505, 261] width 27 height 27
type input "02-10-2025"
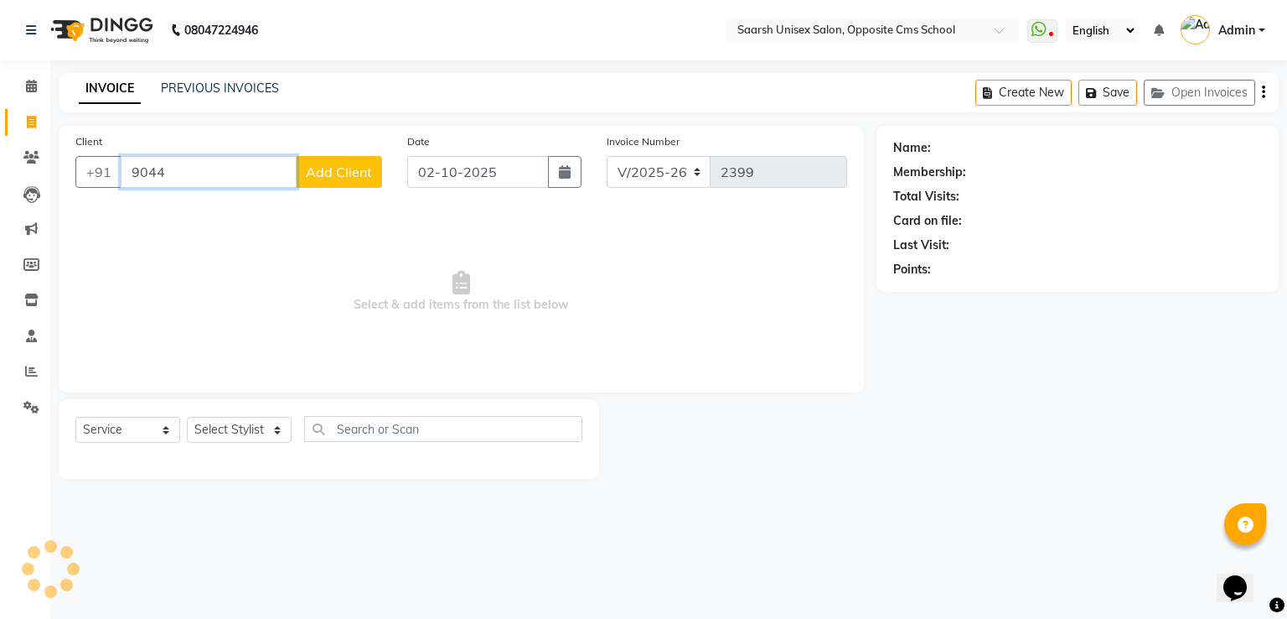
click at [204, 182] on input "9044" at bounding box center [209, 172] width 176 height 32
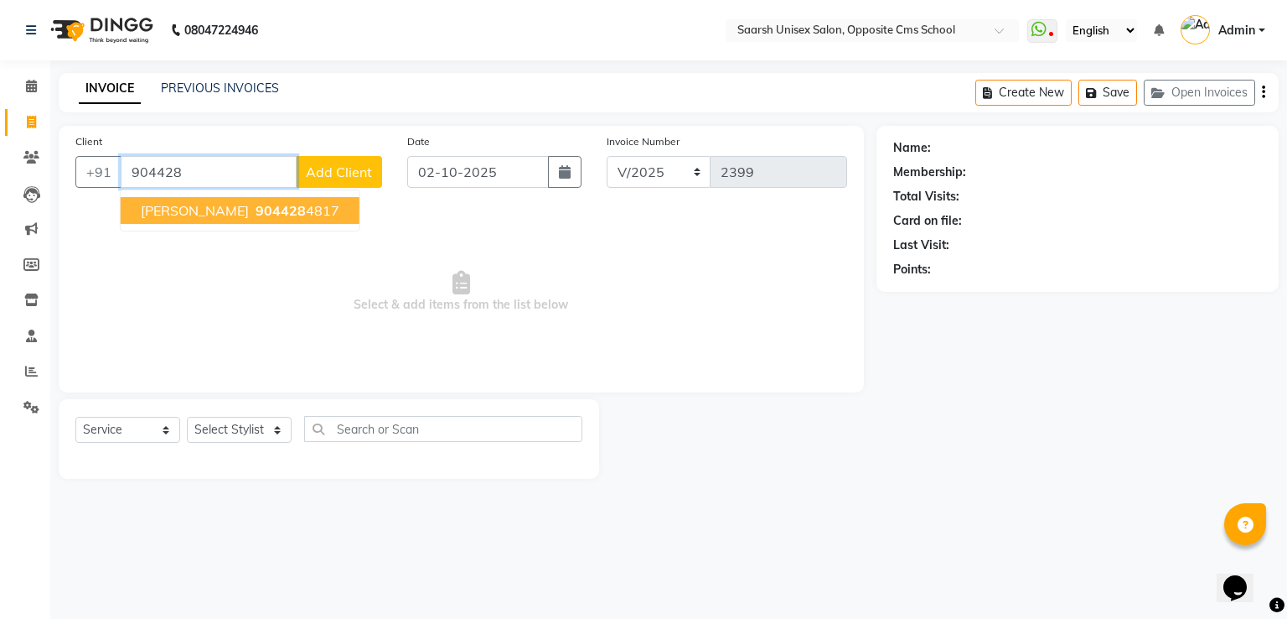
click at [215, 202] on span "Somya rastogi" at bounding box center [195, 210] width 108 height 17
type input "9044284817"
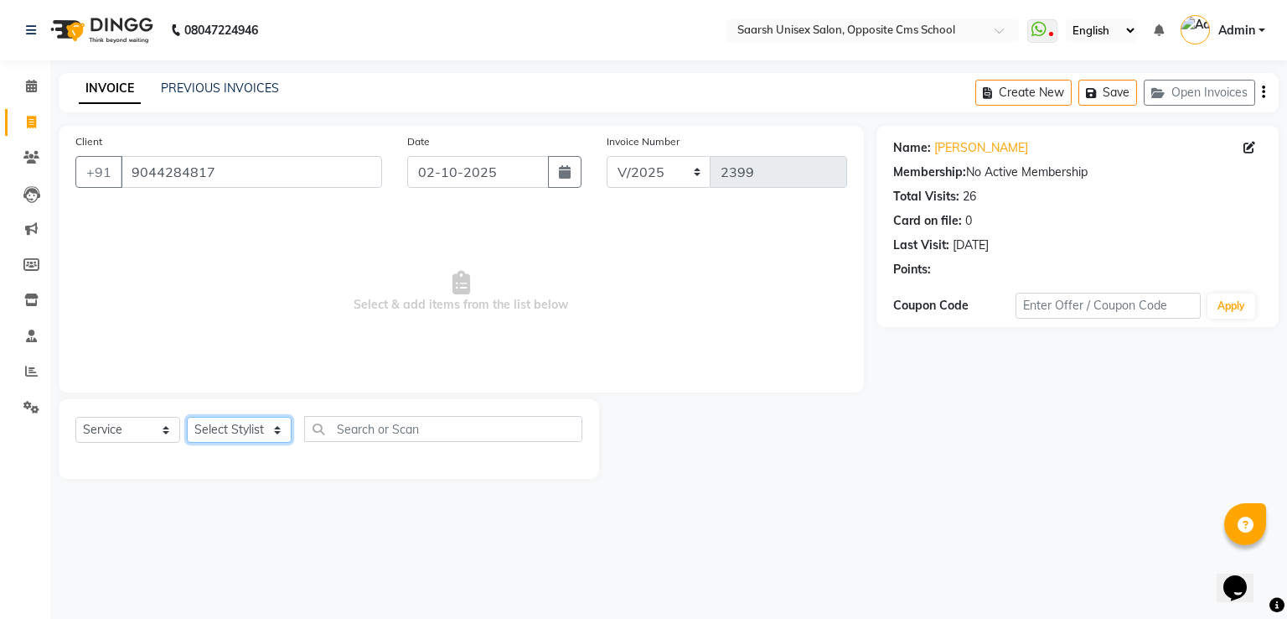
click at [215, 430] on select "Select Stylist Ayan Front Desk Sadhna Sapna Shams Shivani Shivi Utkarsh Saraswat" at bounding box center [239, 430] width 105 height 26
select select "32207"
click at [187, 417] on select "Select Stylist Ayan Front Desk Sadhna Sapna Shams Shivani Shivi Utkarsh Saraswat" at bounding box center [239, 430] width 105 height 26
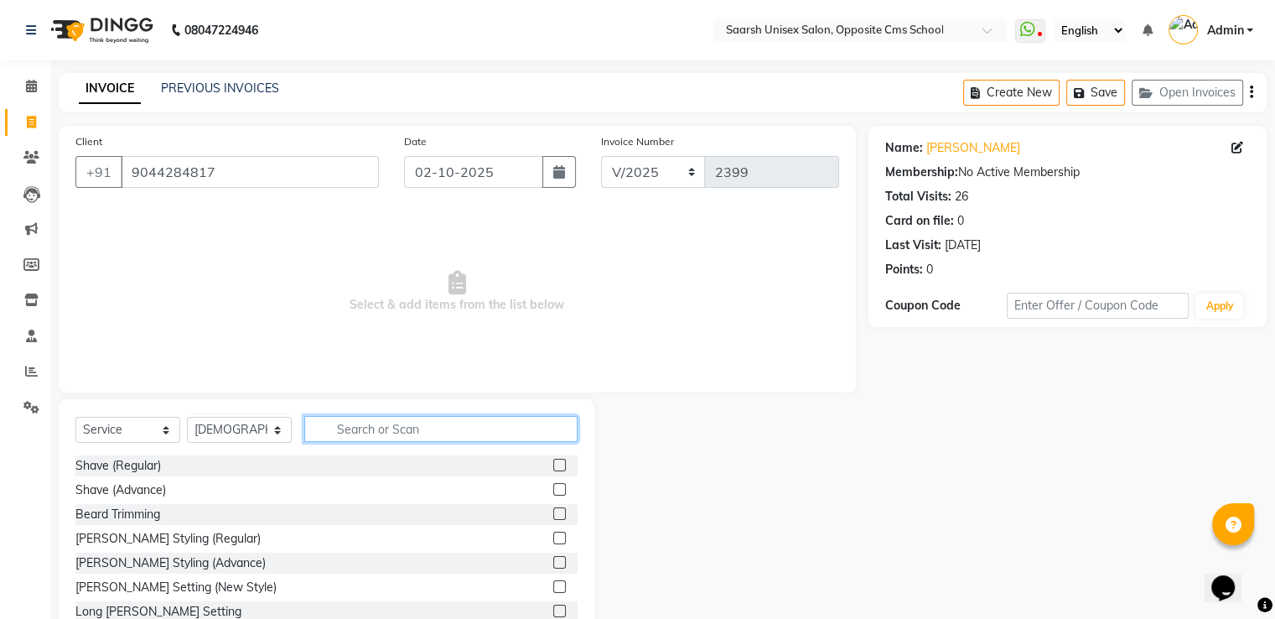
click at [329, 429] on input "text" at bounding box center [440, 429] width 273 height 26
type input "eye"
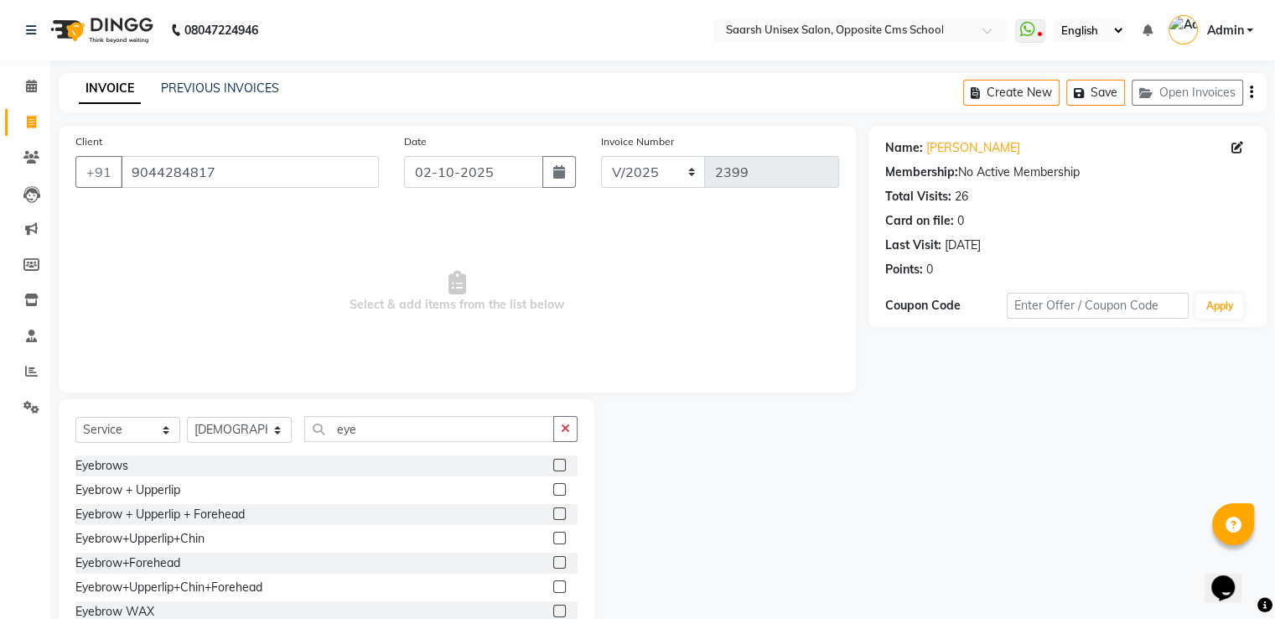
click at [553, 485] on label at bounding box center [559, 489] width 13 height 13
click at [553, 485] on input "checkbox" at bounding box center [558, 489] width 11 height 11
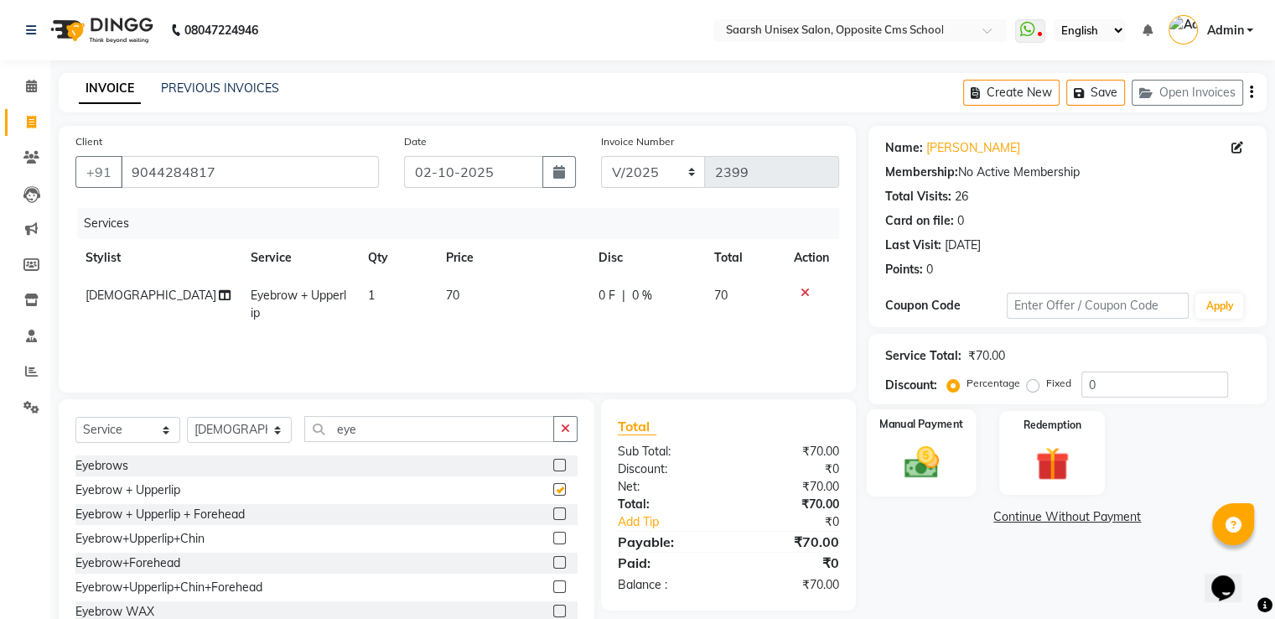
checkbox input "false"
click at [912, 447] on img at bounding box center [921, 463] width 56 height 40
click at [1073, 516] on span "CASH" at bounding box center [1082, 517] width 36 height 19
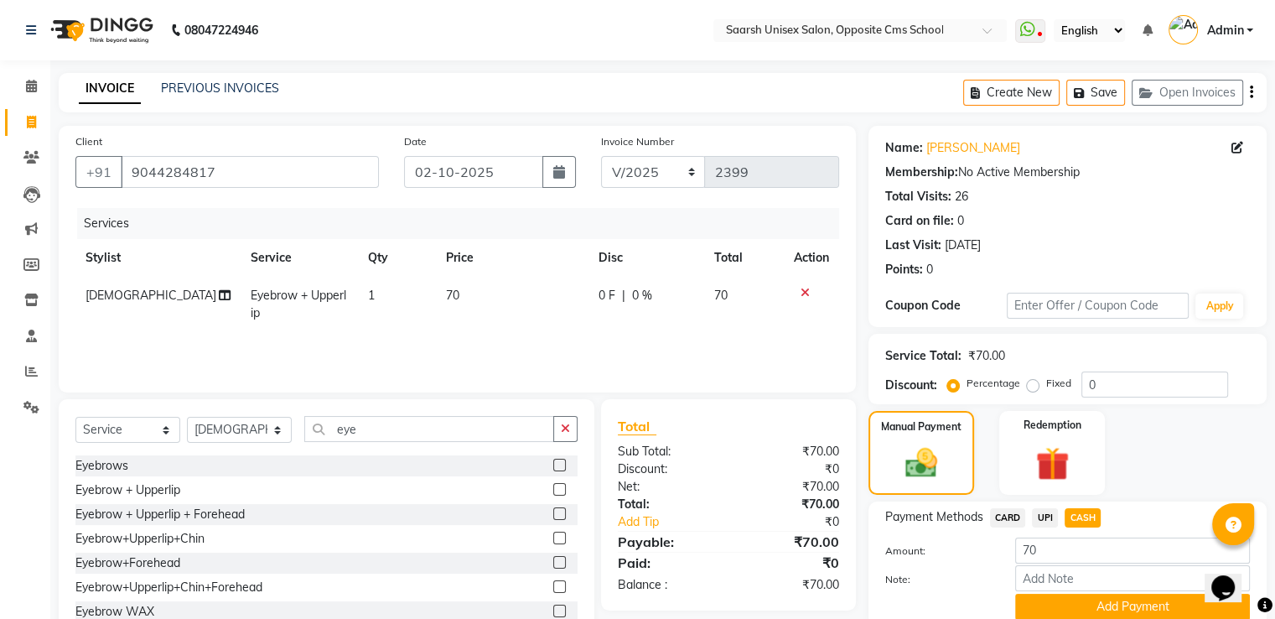
scroll to position [68, 0]
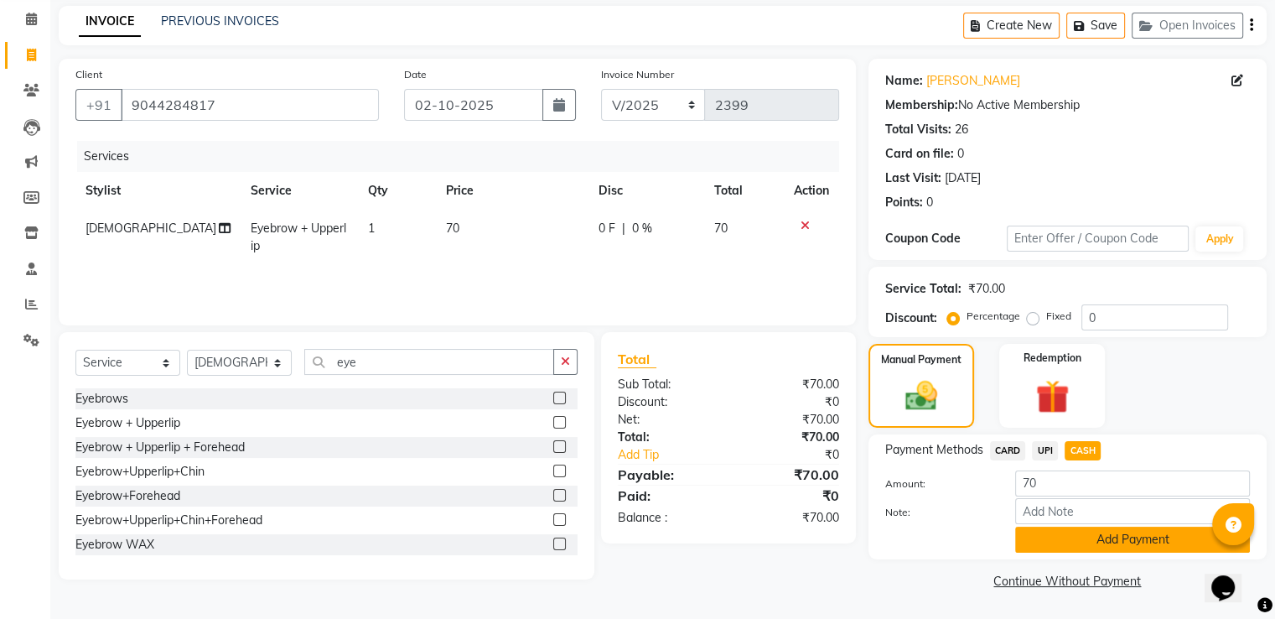
click at [1130, 541] on button "Add Payment" at bounding box center [1132, 539] width 235 height 26
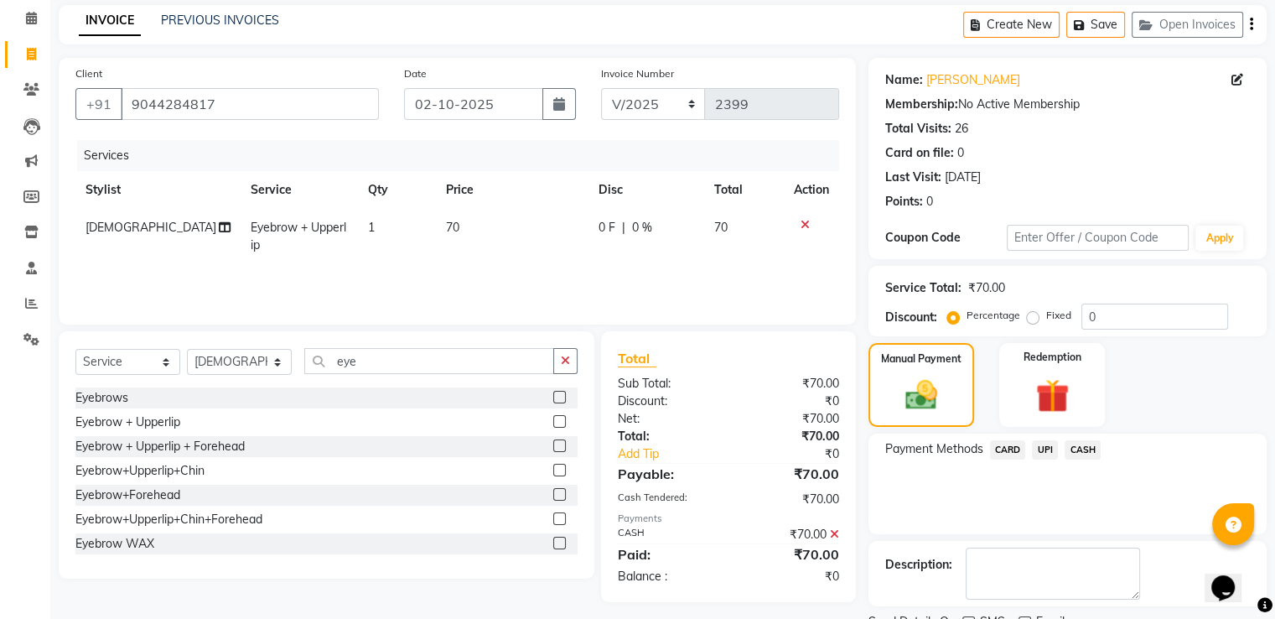
scroll to position [137, 0]
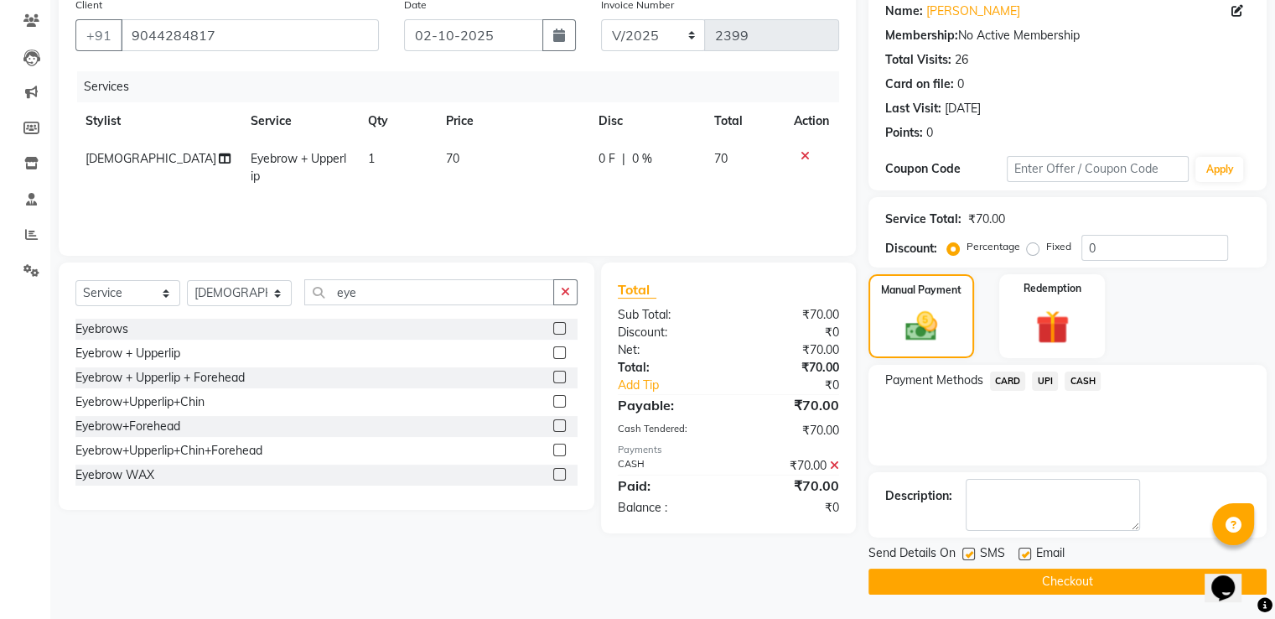
click at [1103, 577] on button "Checkout" at bounding box center [1067, 581] width 398 height 26
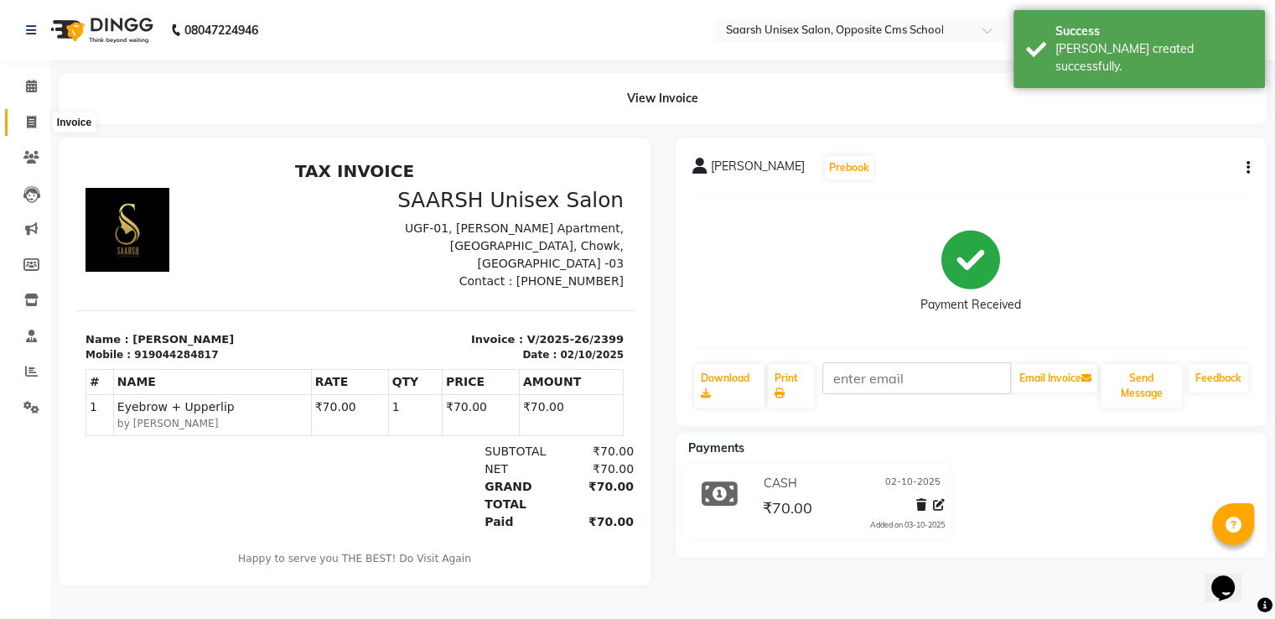
click at [23, 121] on span at bounding box center [31, 122] width 29 height 19
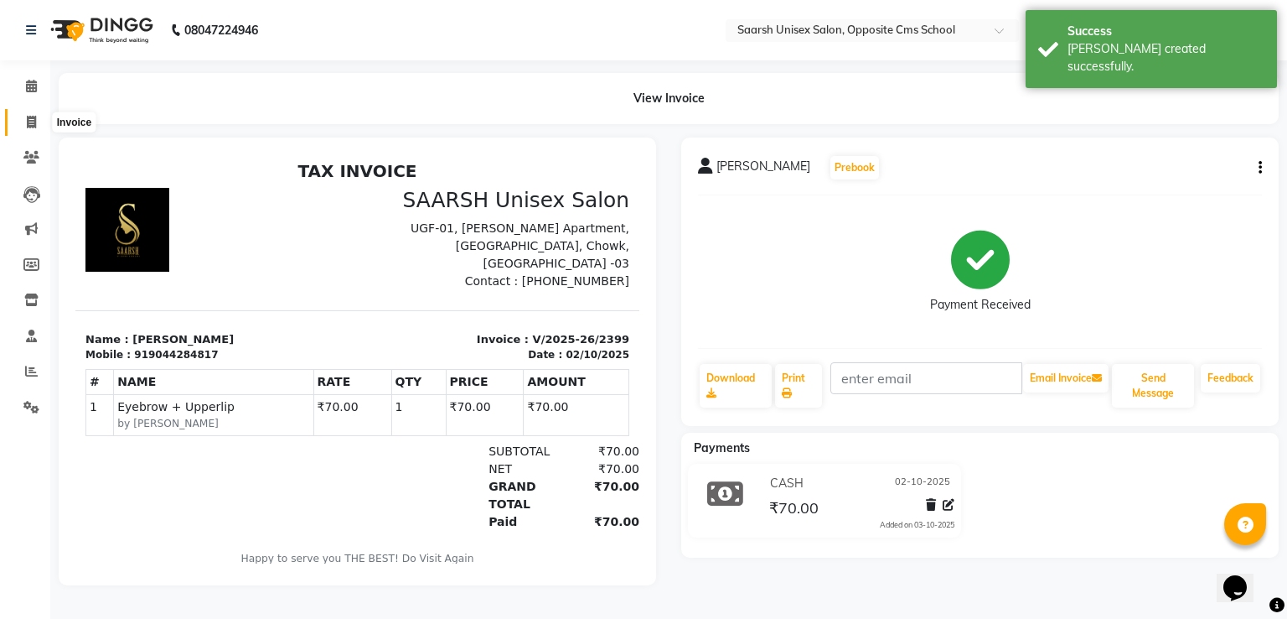
select select "service"
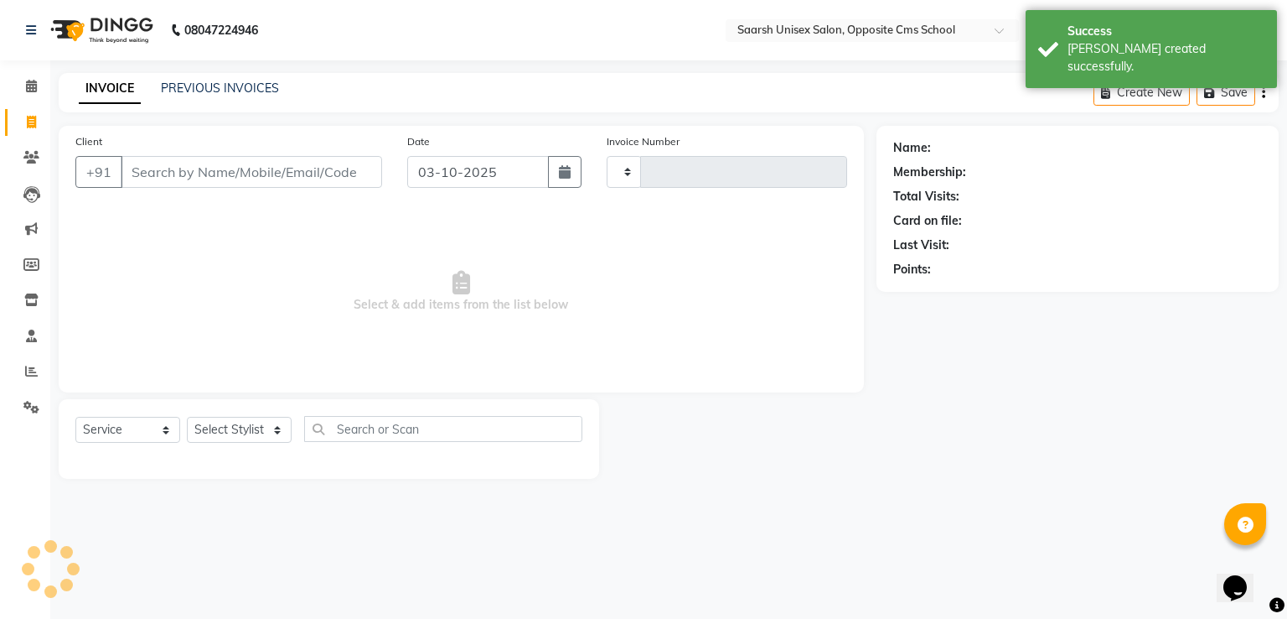
type input "2400"
select select "3962"
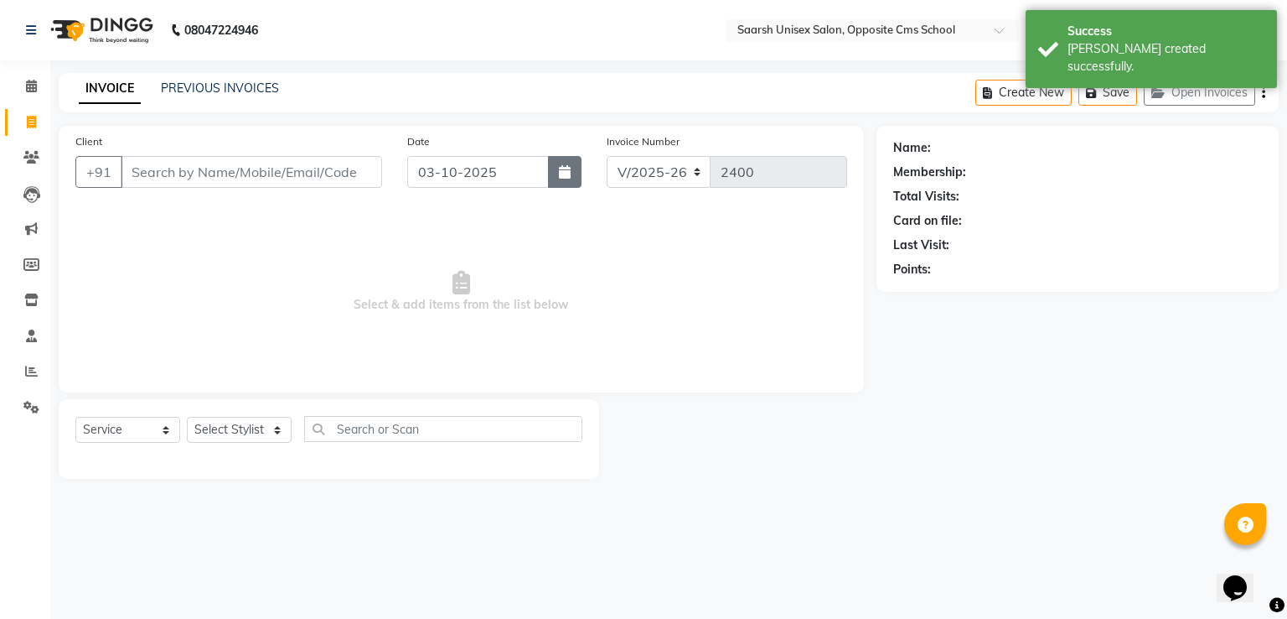
click at [562, 170] on icon "button" at bounding box center [565, 171] width 12 height 13
select select "10"
select select "2025"
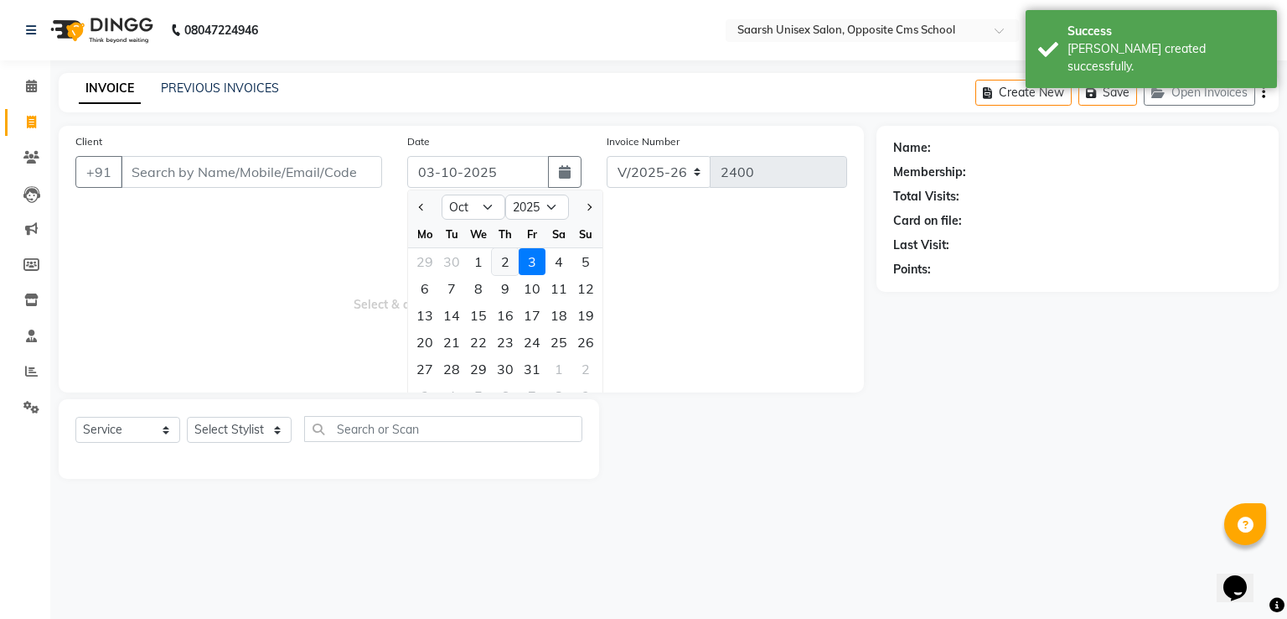
click at [503, 264] on div "2" at bounding box center [505, 261] width 27 height 27
type input "02-10-2025"
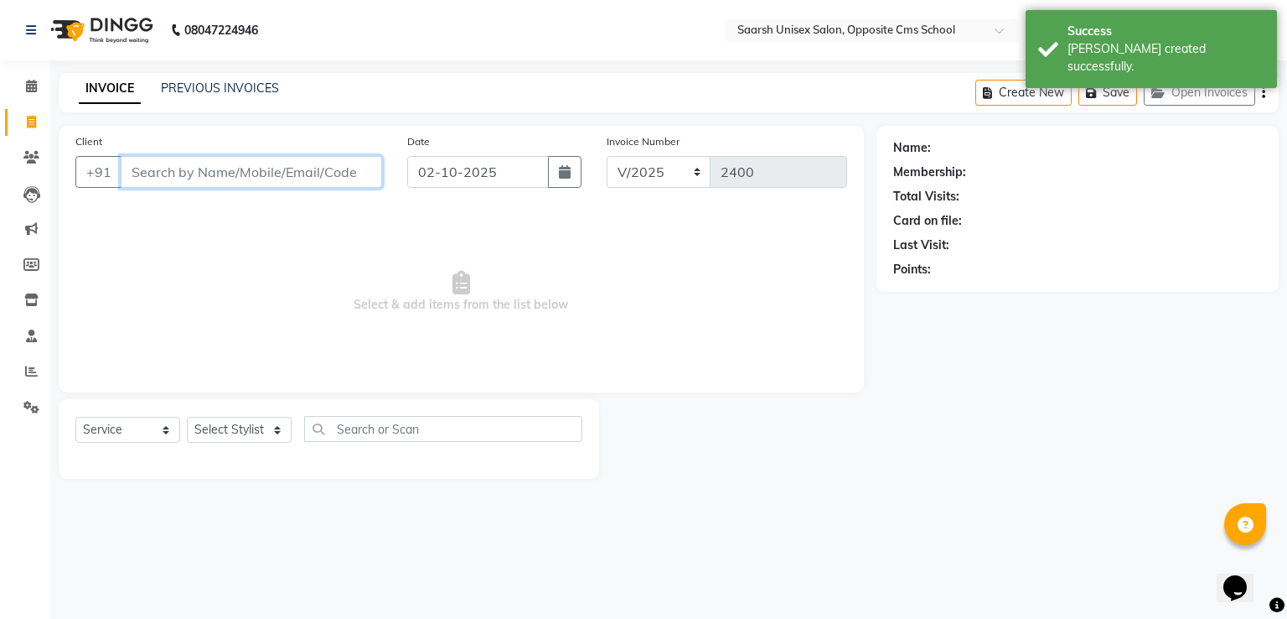
click at [164, 168] on input "Client" at bounding box center [251, 172] width 261 height 32
type input "s"
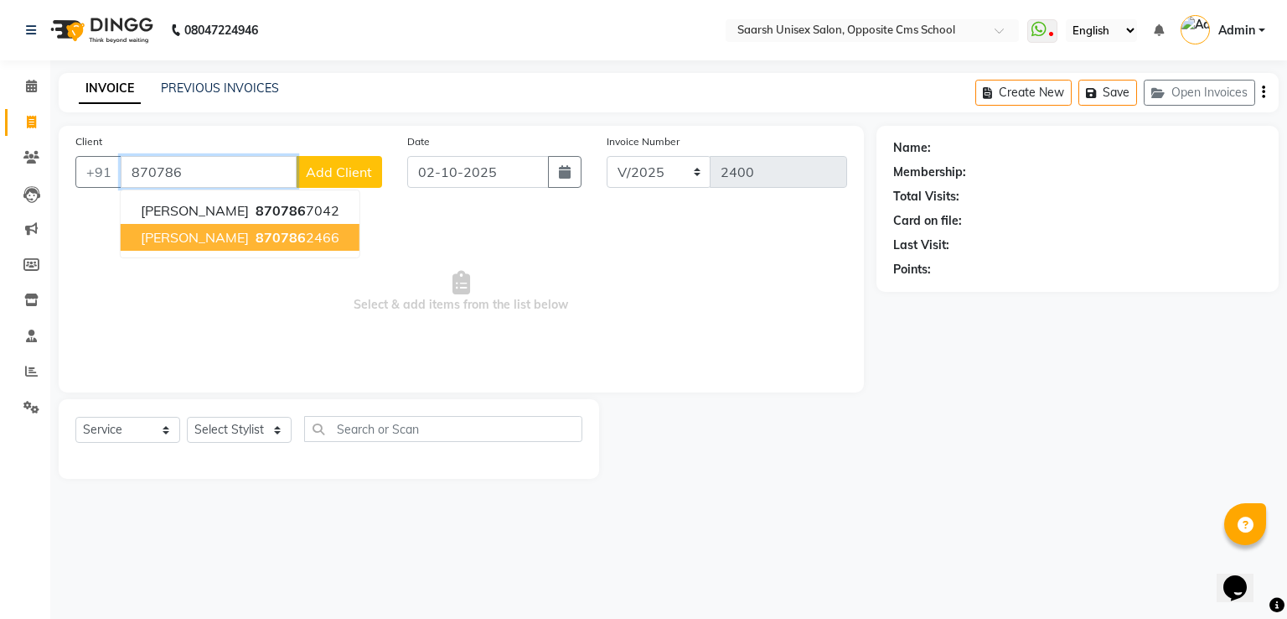
click at [230, 235] on button "Saniya Farhan 870786 2466" at bounding box center [240, 237] width 239 height 27
type input "8707862466"
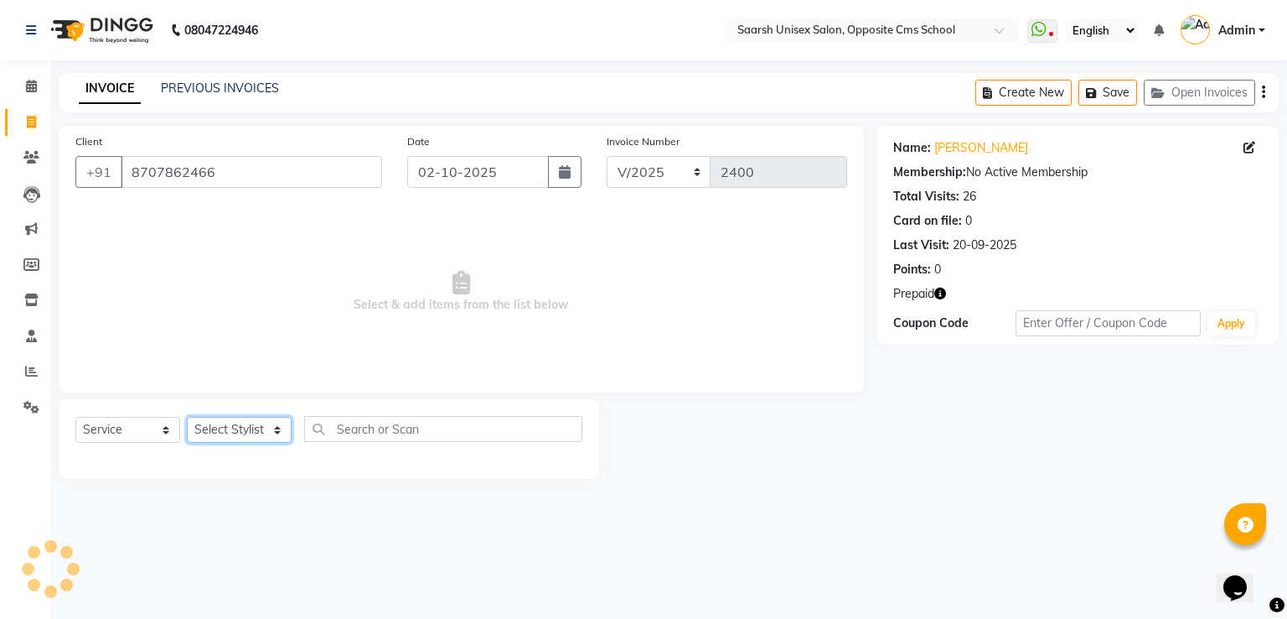
click at [228, 417] on select "Select Stylist Ayan Front Desk Sadhna Sapna Shams Shivani Shivi Utkarsh Saraswat" at bounding box center [239, 430] width 105 height 26
click at [187, 417] on select "Select Stylist Ayan Front Desk Sadhna Sapna Shams Shivani Shivi Utkarsh Saraswat" at bounding box center [239, 430] width 105 height 26
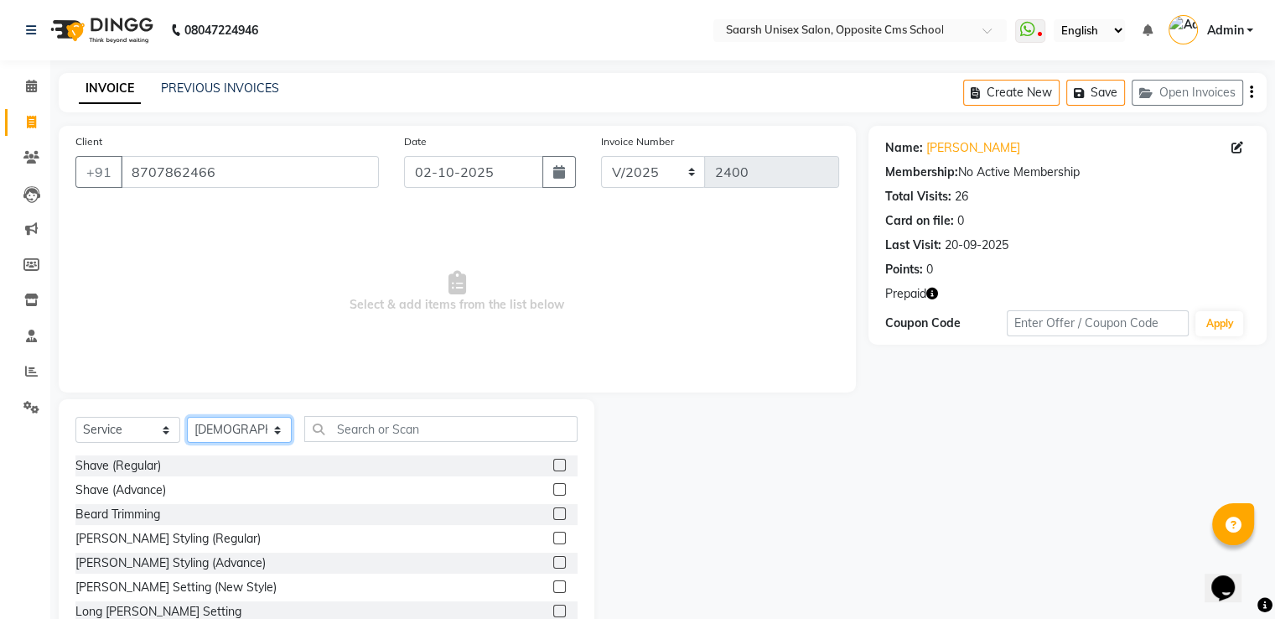
click at [240, 424] on select "Select Stylist Ayan Front Desk Sadhna Sapna Shams Shivani Shivi Utkarsh Saraswat" at bounding box center [239, 430] width 105 height 26
select select "20644"
click at [187, 417] on select "Select Stylist Ayan Front Desk Sadhna Sapna Shams Shivani Shivi Utkarsh Saraswat" at bounding box center [239, 430] width 105 height 26
click at [390, 436] on input "text" at bounding box center [440, 429] width 273 height 26
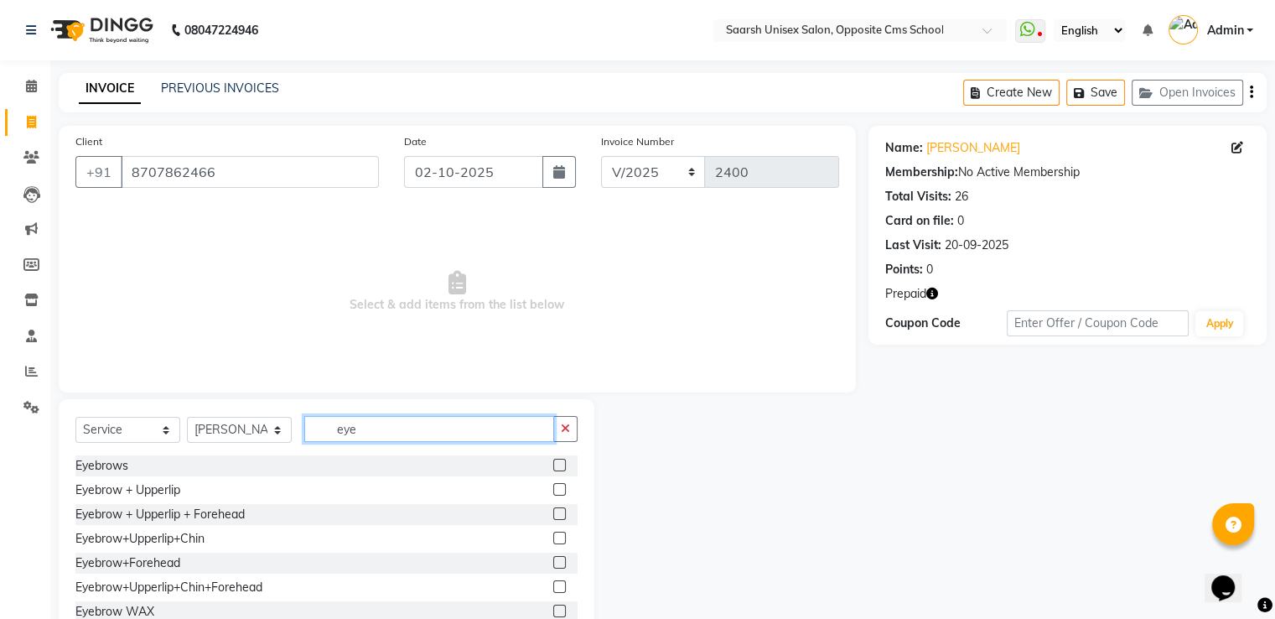
type input "eye"
click at [544, 454] on div "Select Service Product Membership Package Voucher Prepaid Gift Card Select Styl…" at bounding box center [326, 435] width 502 height 39
click at [553, 469] on label at bounding box center [559, 464] width 13 height 13
click at [553, 469] on input "checkbox" at bounding box center [558, 465] width 11 height 11
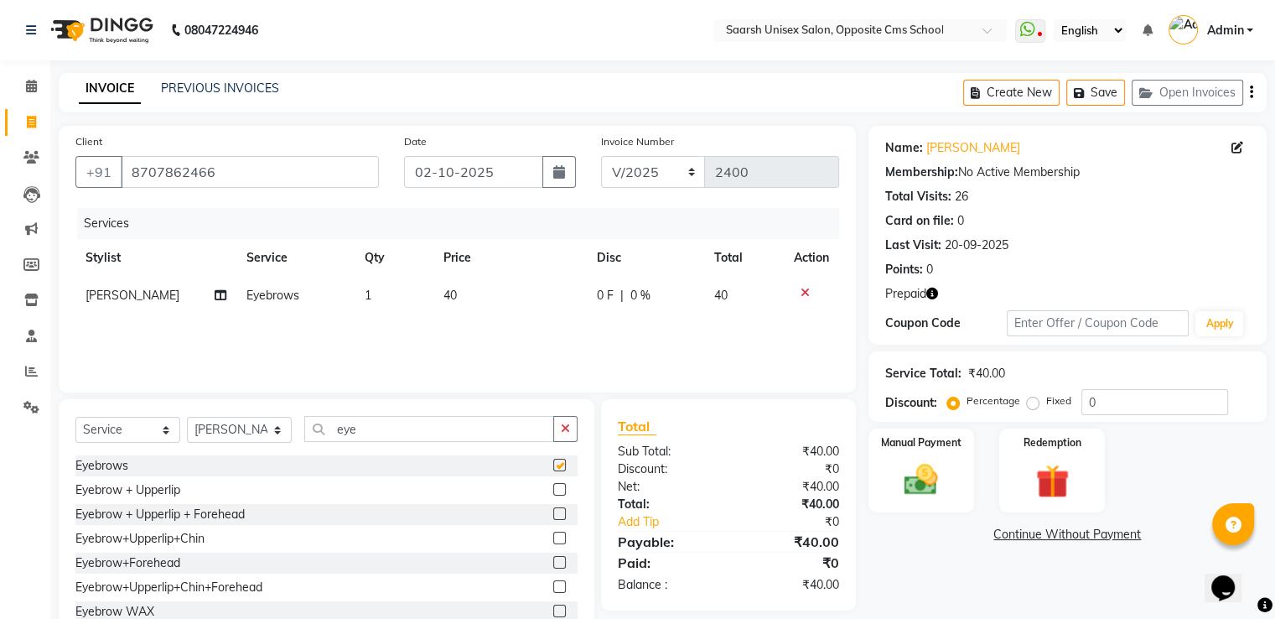
checkbox input "false"
click at [278, 437] on select "Select Stylist Ayan Front Desk Sadhna Sapna Shams Shivani Shivi Utkarsh Saraswat" at bounding box center [239, 430] width 105 height 26
select select "20641"
click at [187, 417] on select "Select Stylist Ayan Front Desk Sadhna Sapna Shams Shivani Shivi Utkarsh Saraswat" at bounding box center [239, 430] width 105 height 26
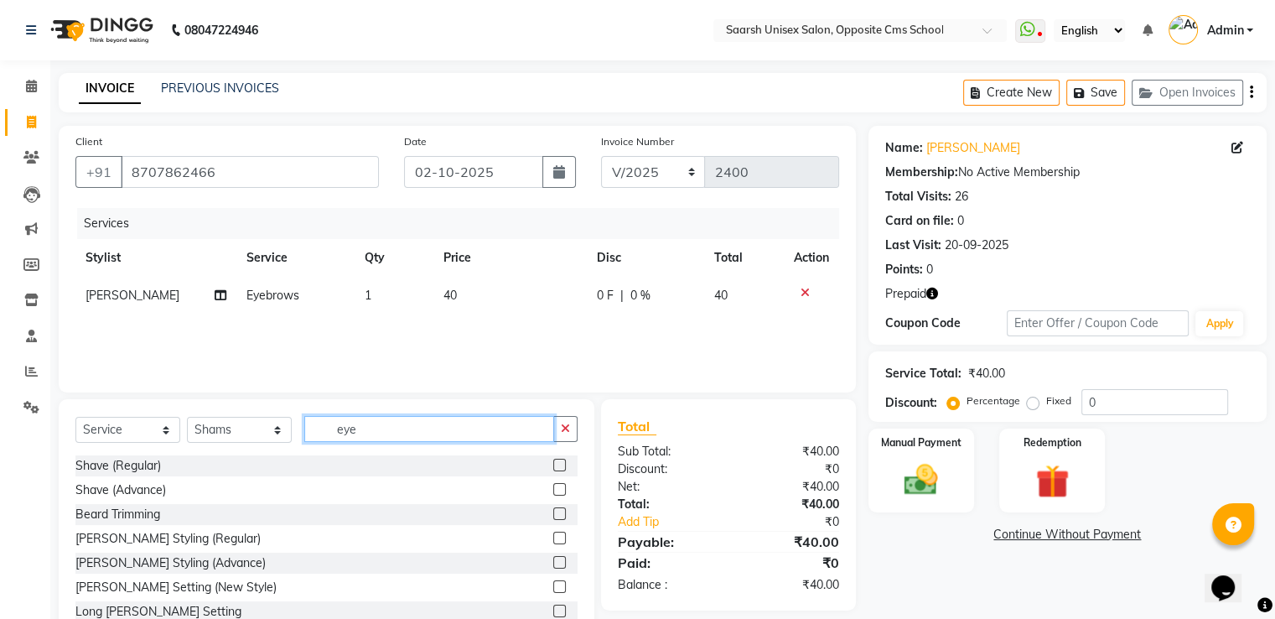
click at [394, 434] on input "eye" at bounding box center [429, 429] width 250 height 26
type input "e"
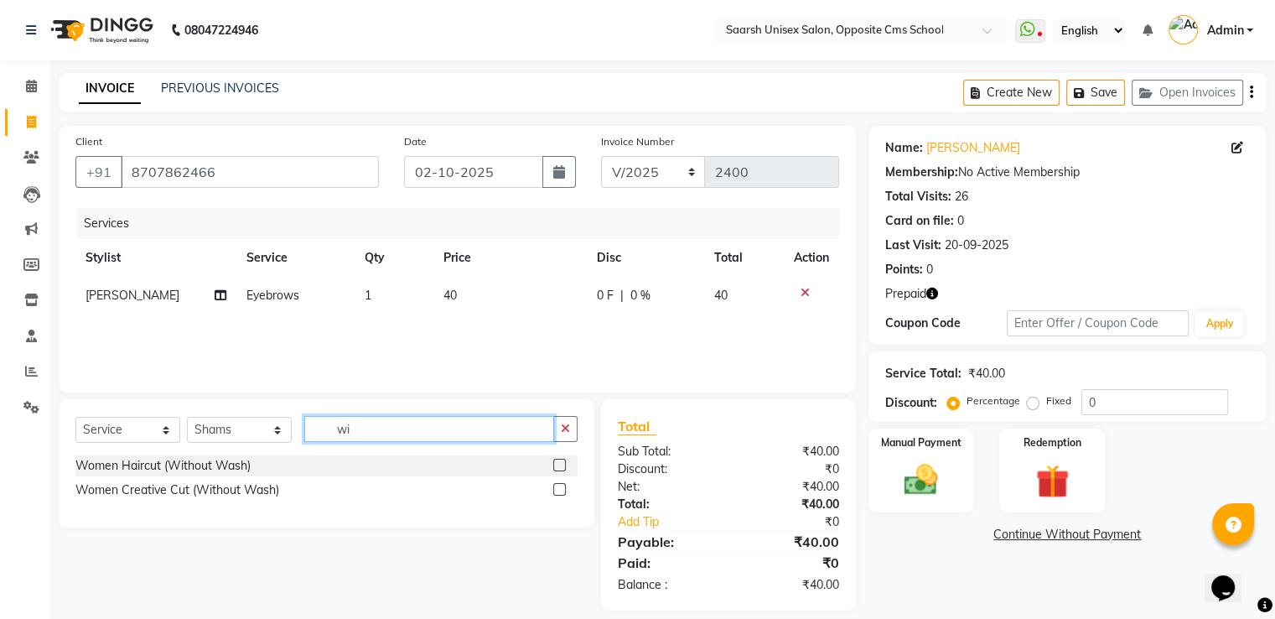
type input "w"
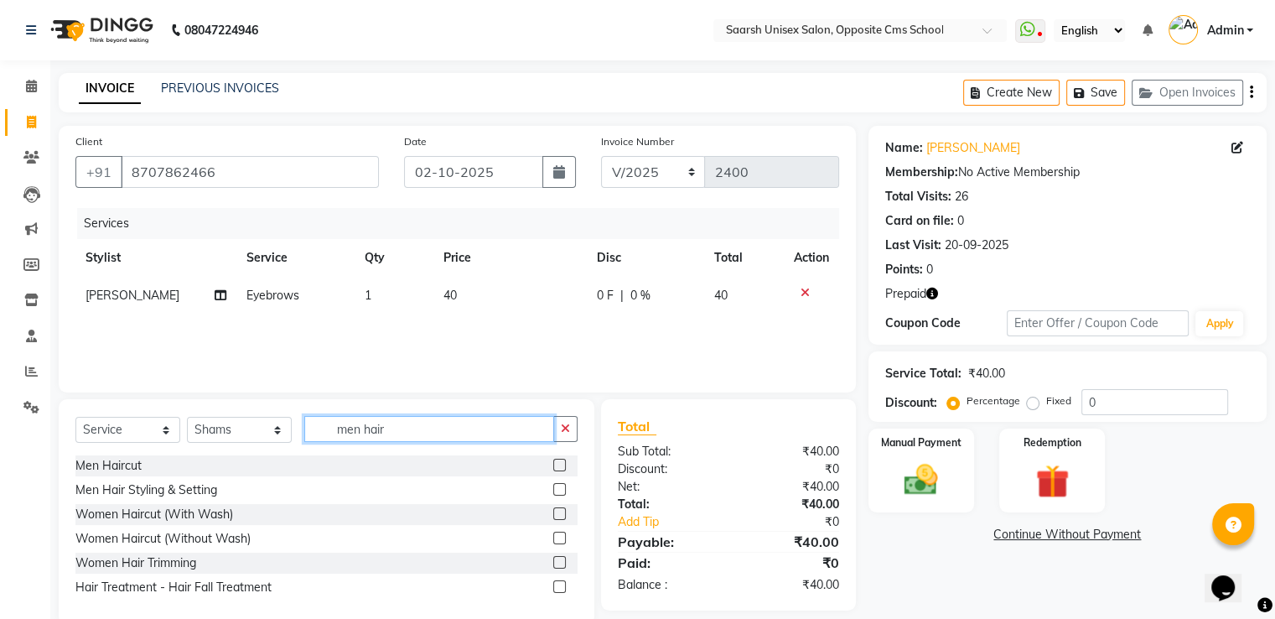
type input "men hair"
click at [560, 465] on label at bounding box center [559, 464] width 13 height 13
click at [560, 465] on input "checkbox" at bounding box center [558, 465] width 11 height 11
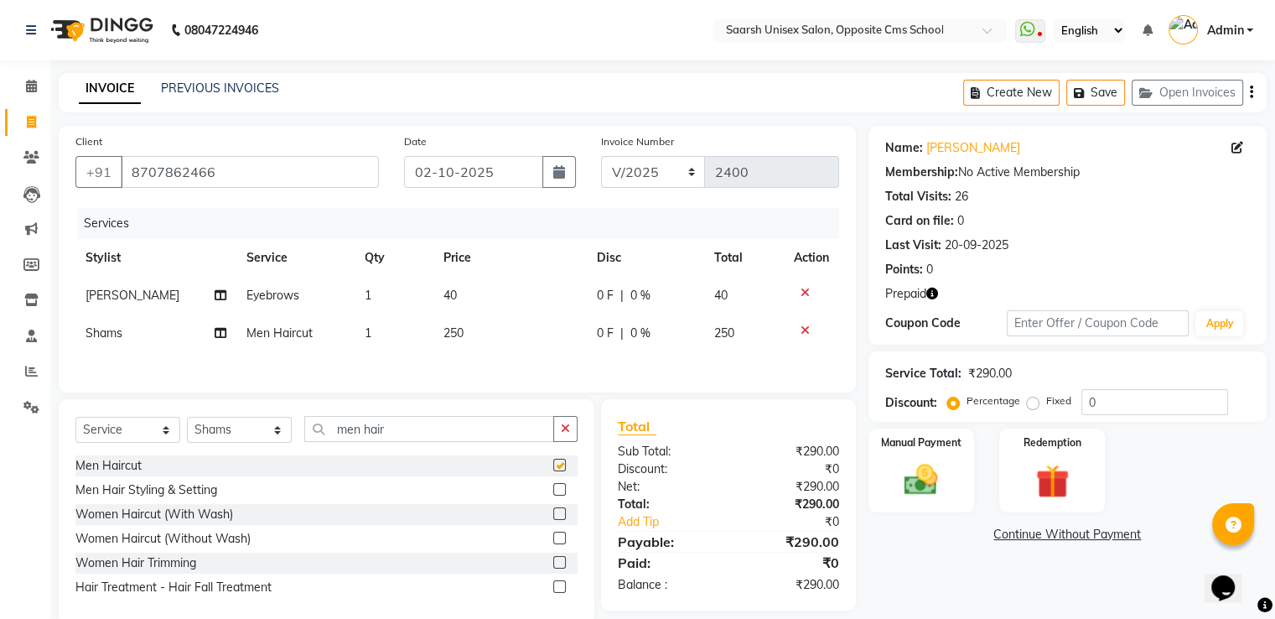
checkbox input "false"
click at [895, 481] on img at bounding box center [921, 480] width 56 height 40
click at [1041, 531] on span "UPI" at bounding box center [1045, 534] width 26 height 19
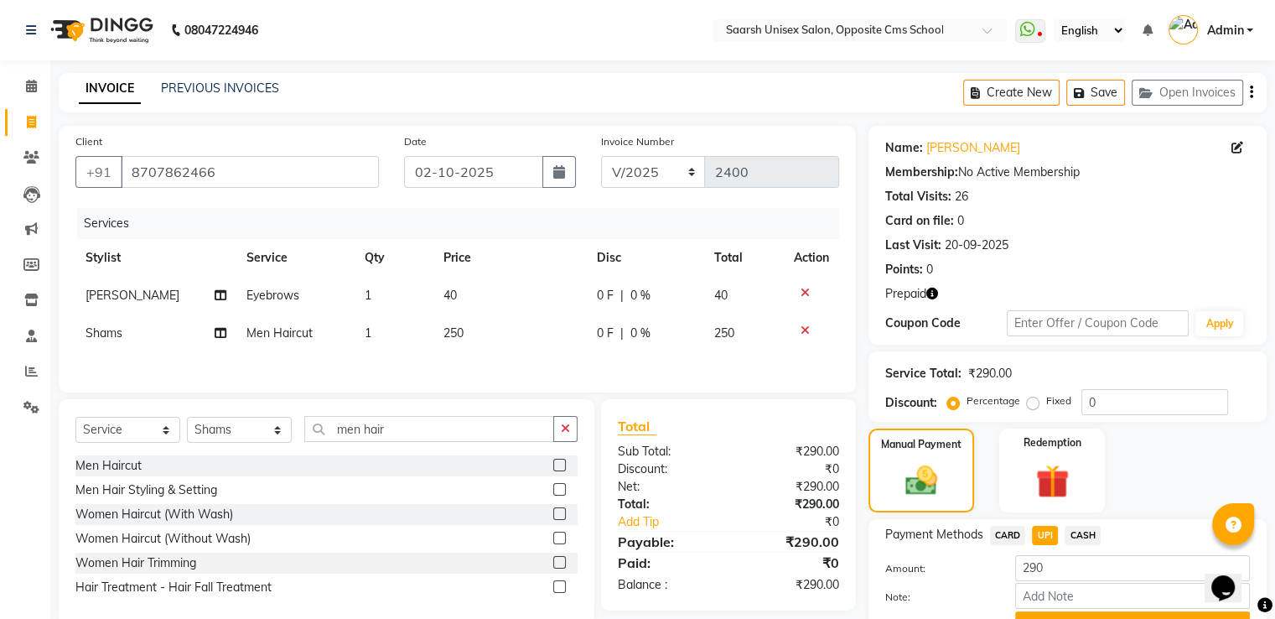
scroll to position [85, 0]
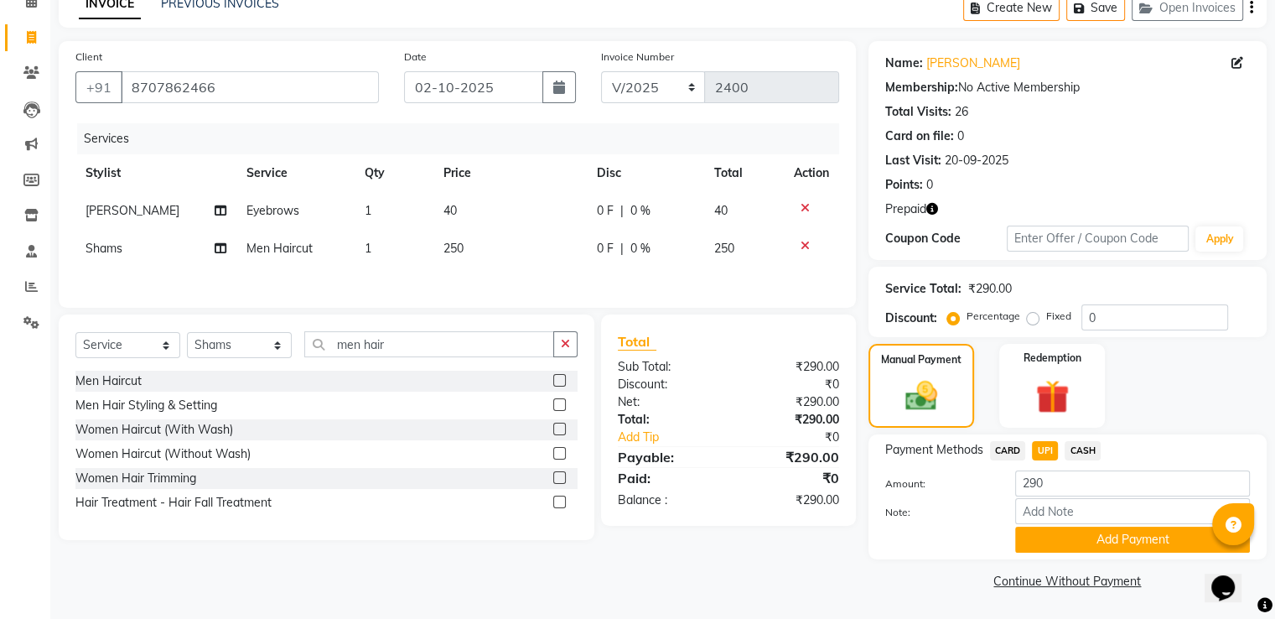
click at [1085, 449] on span "CASH" at bounding box center [1082, 450] width 36 height 19
click at [1061, 474] on input "290" at bounding box center [1132, 483] width 235 height 26
type input "2"
type input "300"
click at [1067, 533] on button "Add Payment" at bounding box center [1132, 539] width 235 height 26
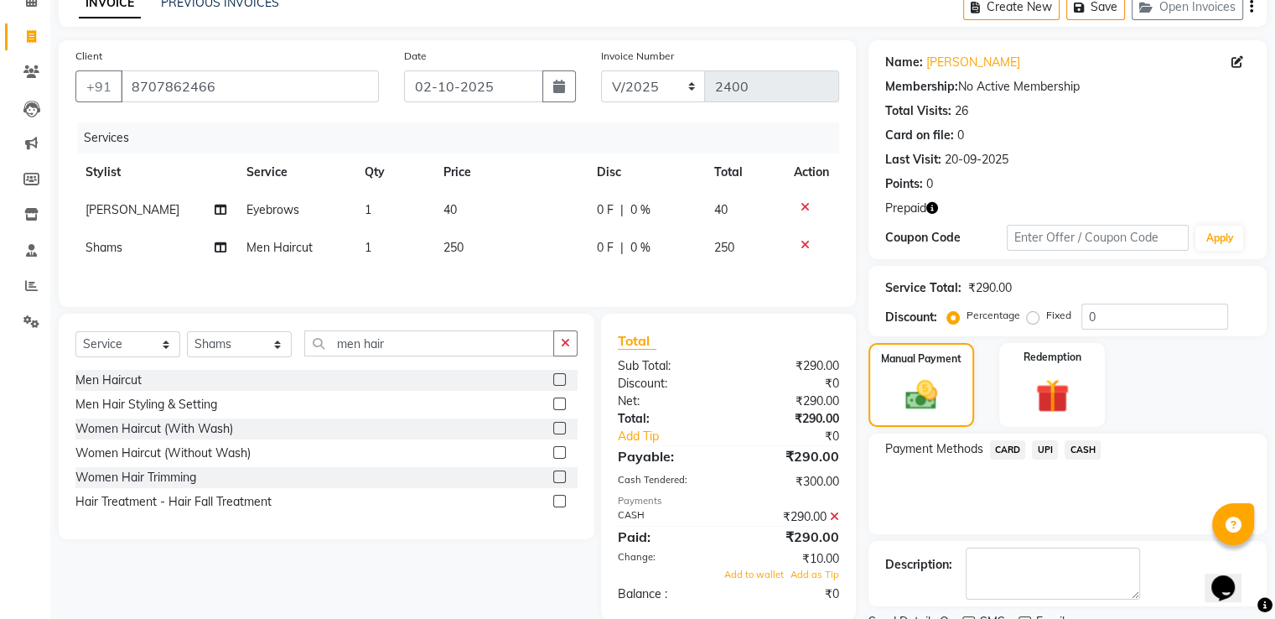
scroll to position [154, 0]
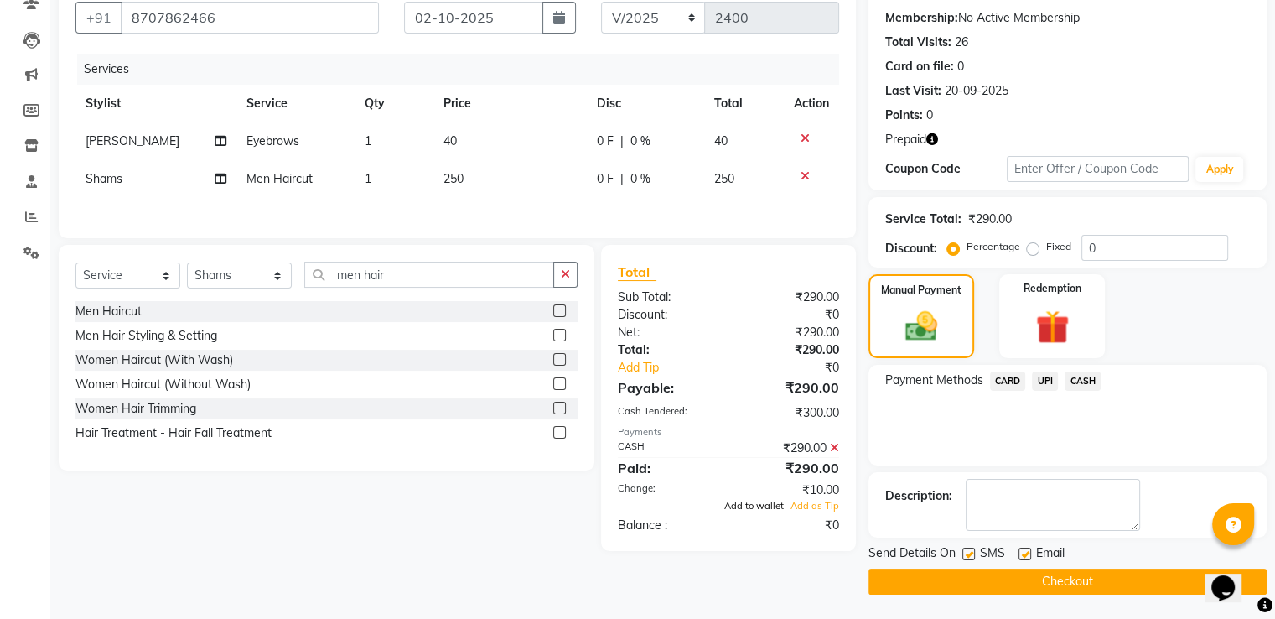
click at [777, 504] on span "Add to wallet" at bounding box center [754, 506] width 60 height 12
click at [964, 571] on button "Checkout" at bounding box center [1067, 581] width 398 height 26
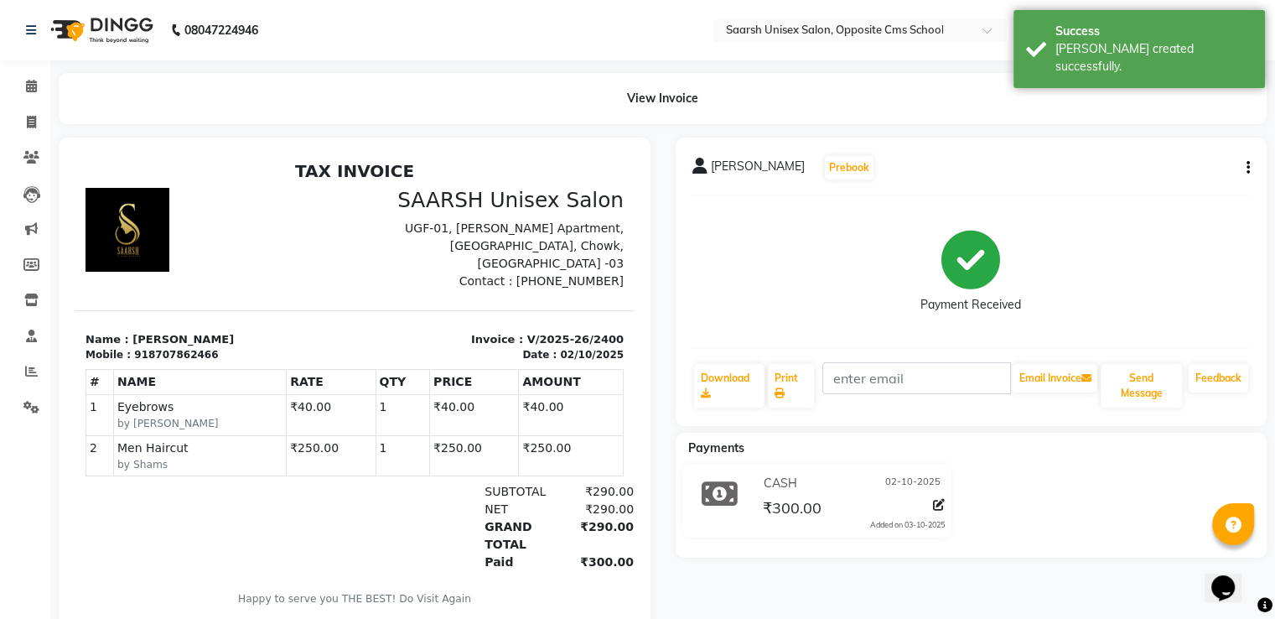
click at [943, 578] on div "Saniya Farhan Prebook Payment Received Download Print Email Invoice Send Messag…" at bounding box center [971, 381] width 617 height 488
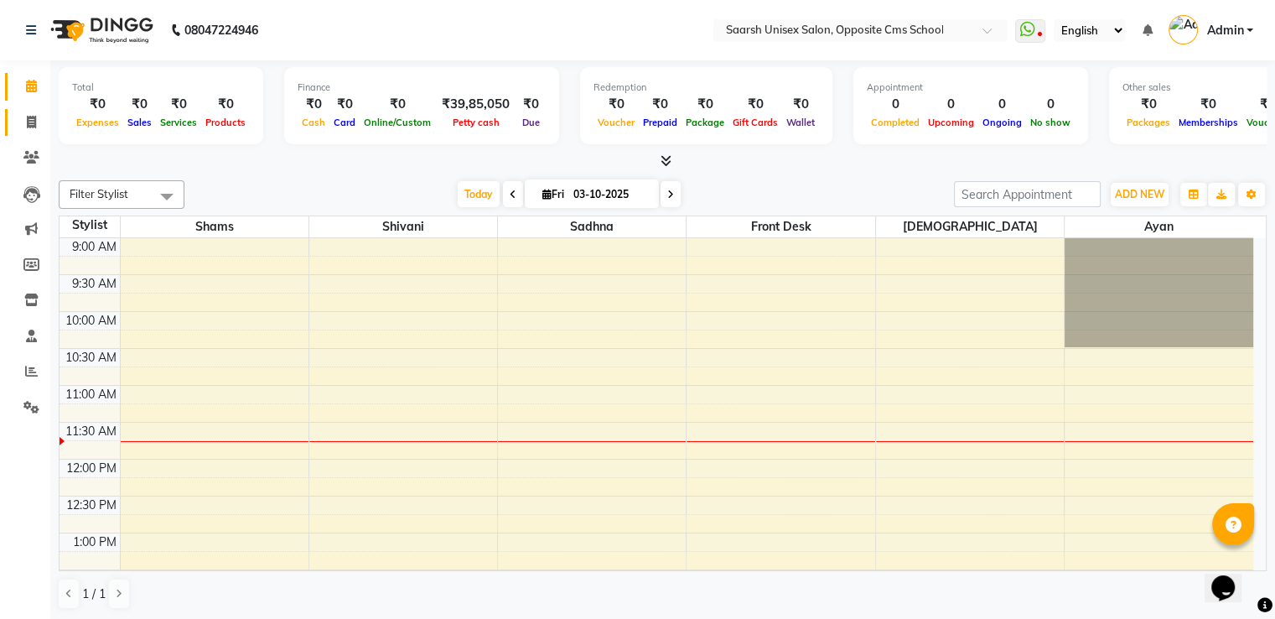
click at [33, 132] on link "Invoice" at bounding box center [25, 123] width 40 height 28
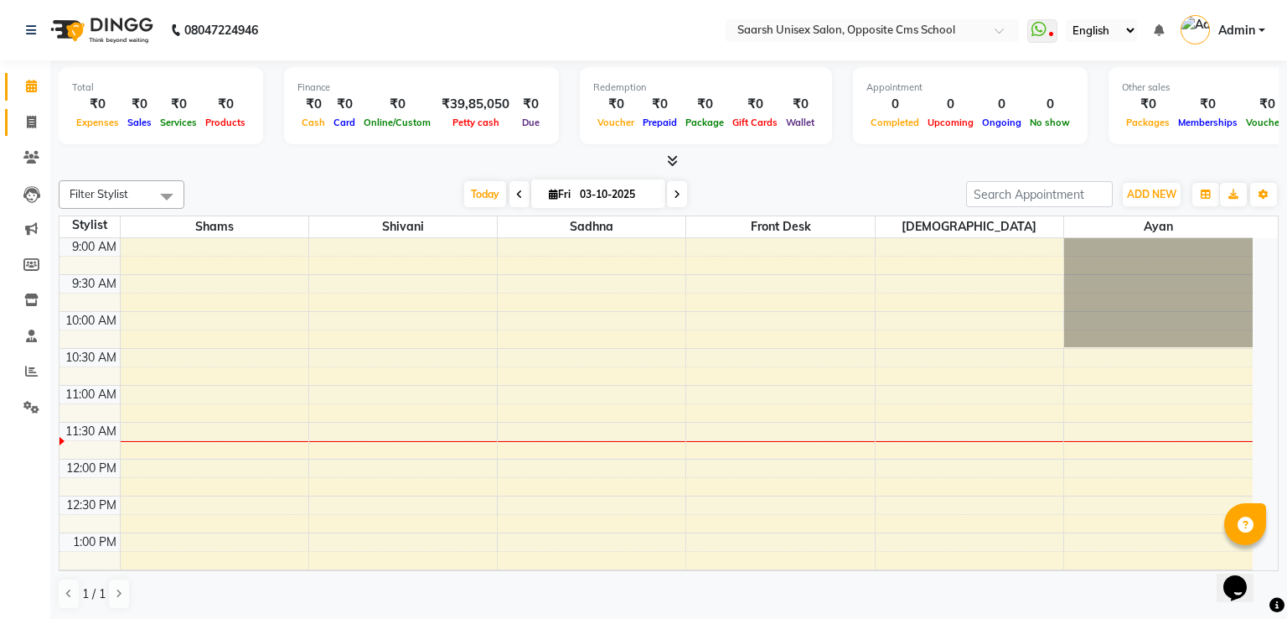
select select "service"
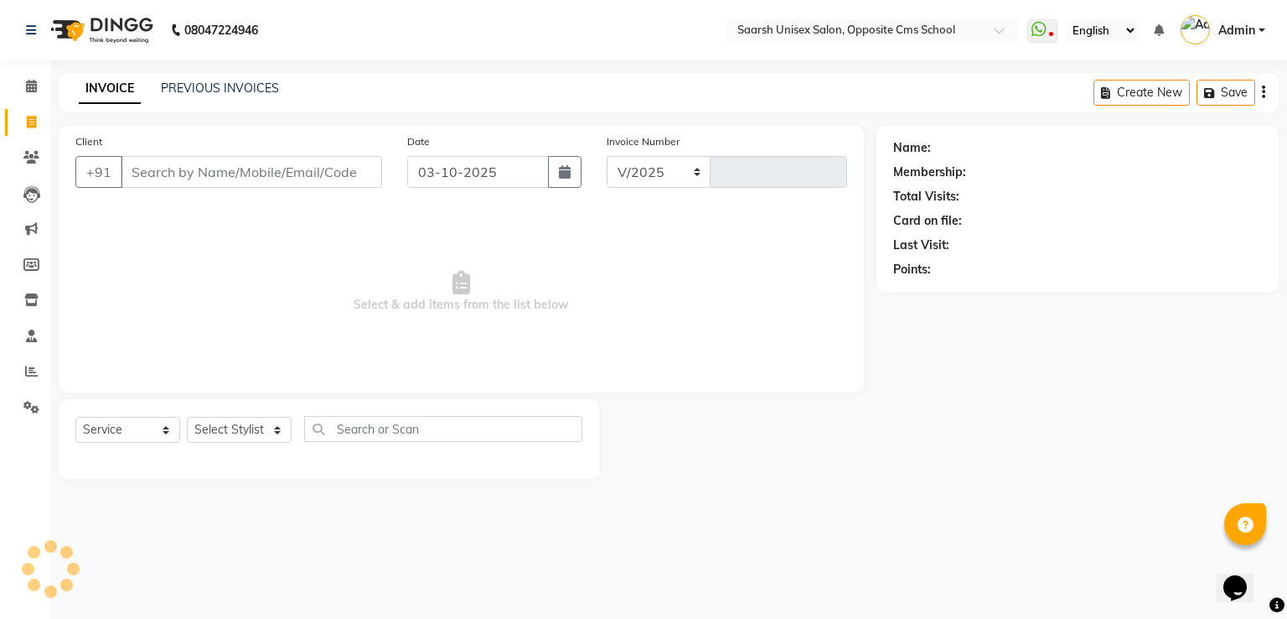
select select "3962"
type input "2401"
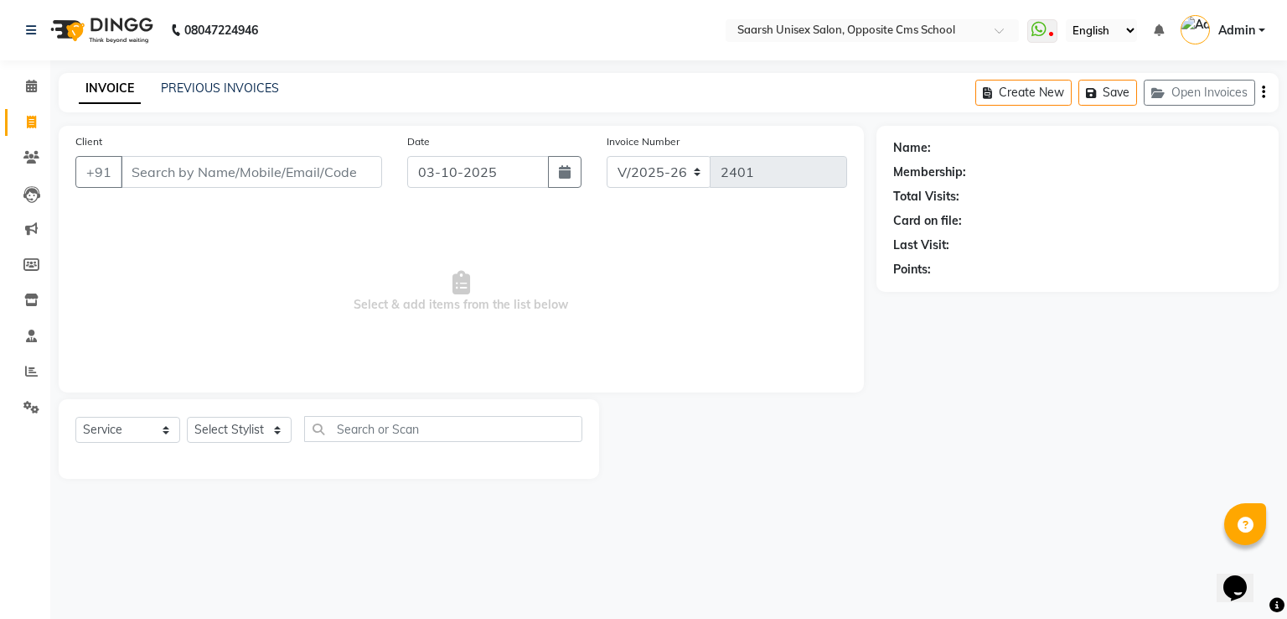
click at [221, 165] on input "Client" at bounding box center [251, 172] width 261 height 32
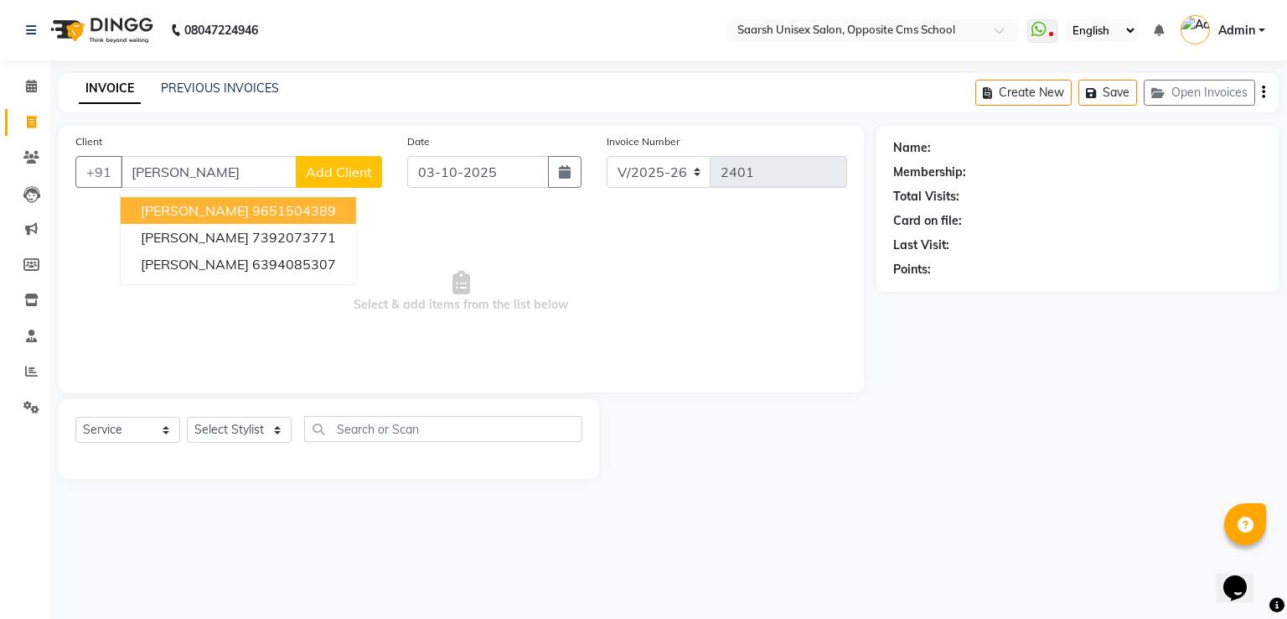
click at [258, 211] on ngb-highlight "9651504389" at bounding box center [294, 210] width 84 height 17
type input "9651504389"
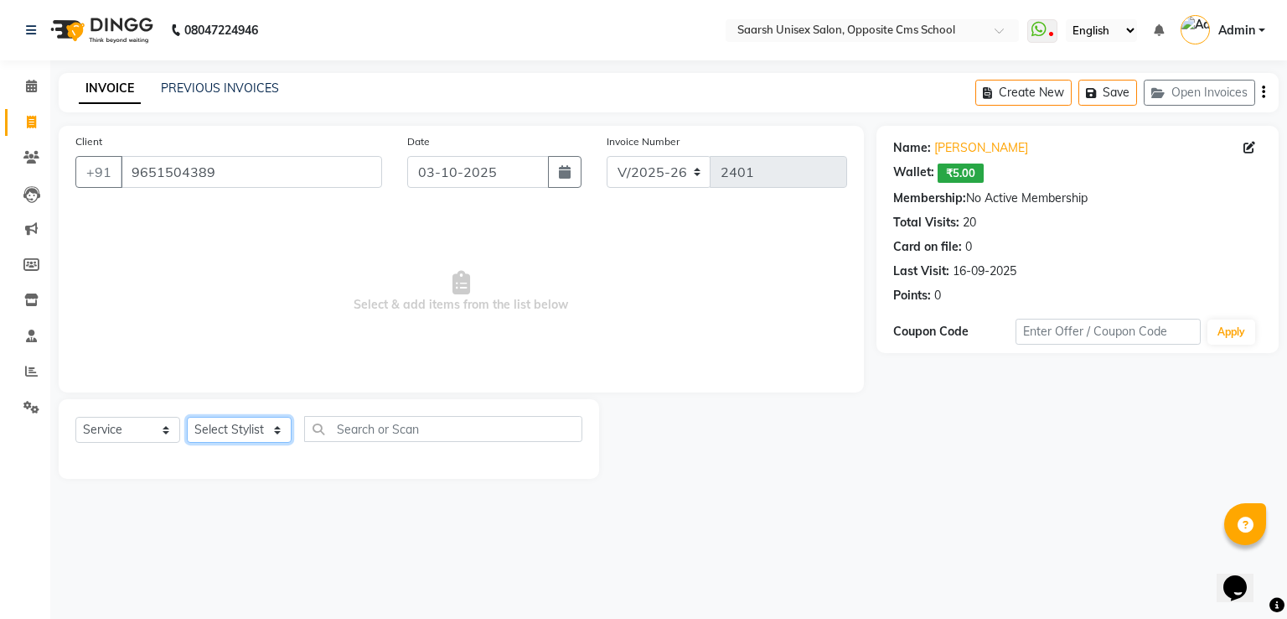
click at [246, 430] on select "Select Stylist Ayan Front Desk Sadhna Sapna Shams Shivani Shivi Utkarsh Saraswat" at bounding box center [239, 430] width 105 height 26
select select "20641"
click at [187, 417] on select "Select Stylist [PERSON_NAME] Front Desk [PERSON_NAME] [PERSON_NAME] [PERSON_NAM…" at bounding box center [239, 430] width 105 height 26
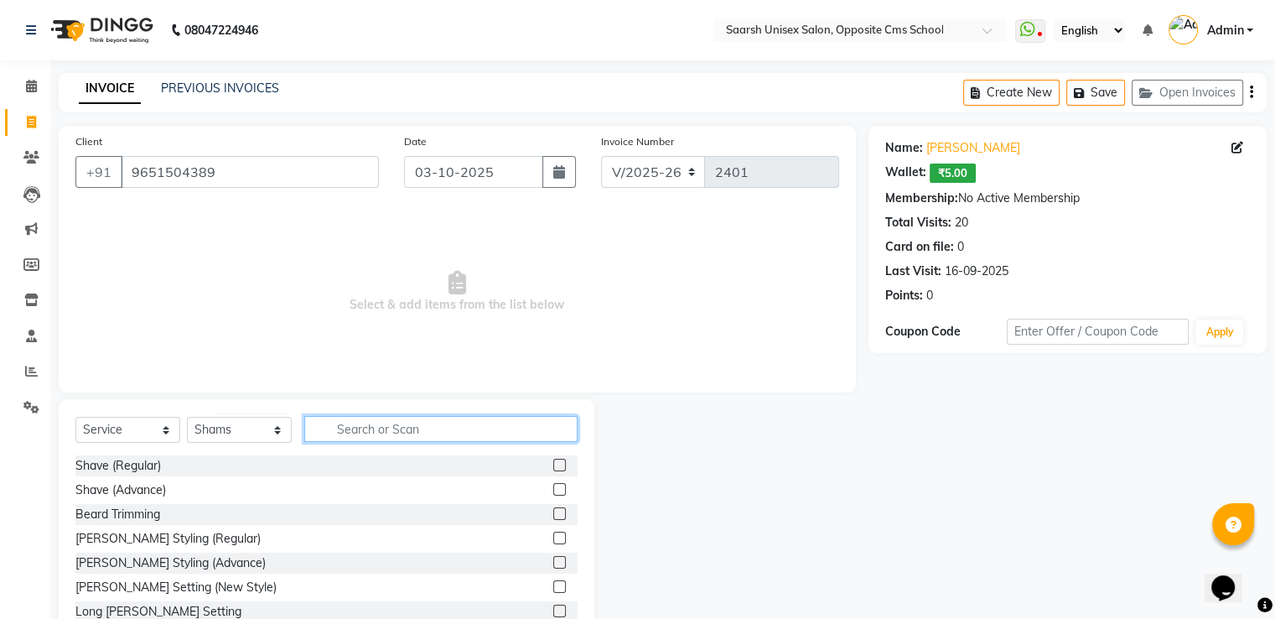
click at [315, 442] on input "text" at bounding box center [440, 429] width 273 height 26
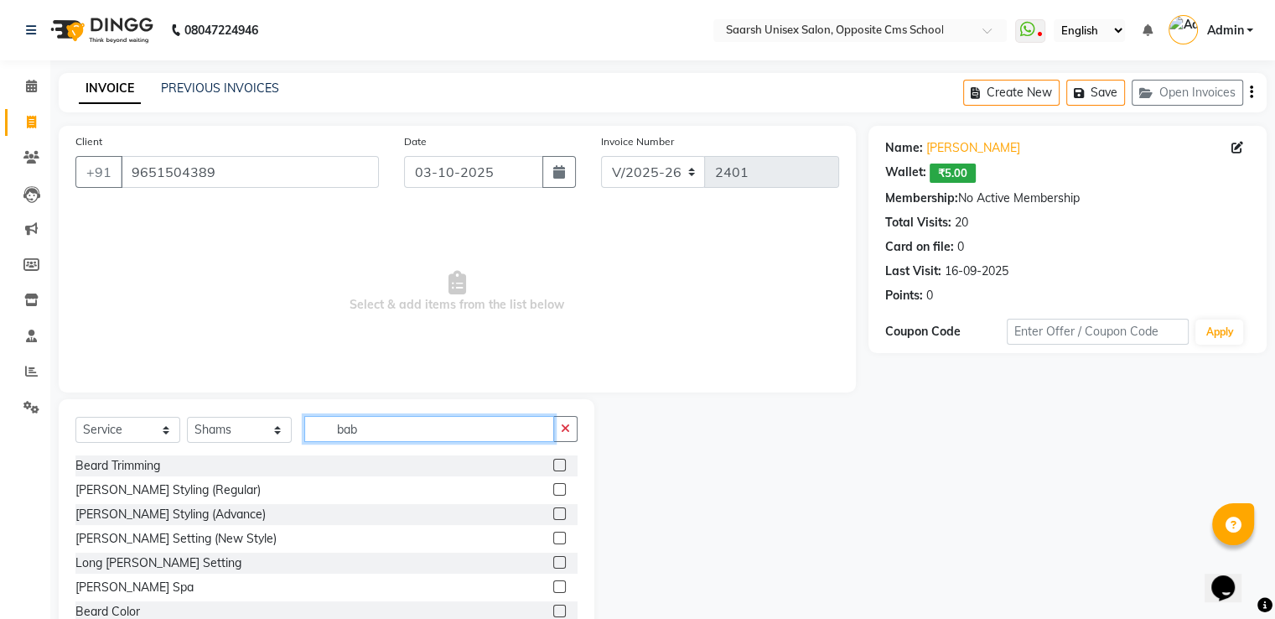
drag, startPoint x: 386, startPoint y: 437, endPoint x: 379, endPoint y: 432, distance: 8.6
click at [379, 432] on input "bab" at bounding box center [429, 429] width 250 height 26
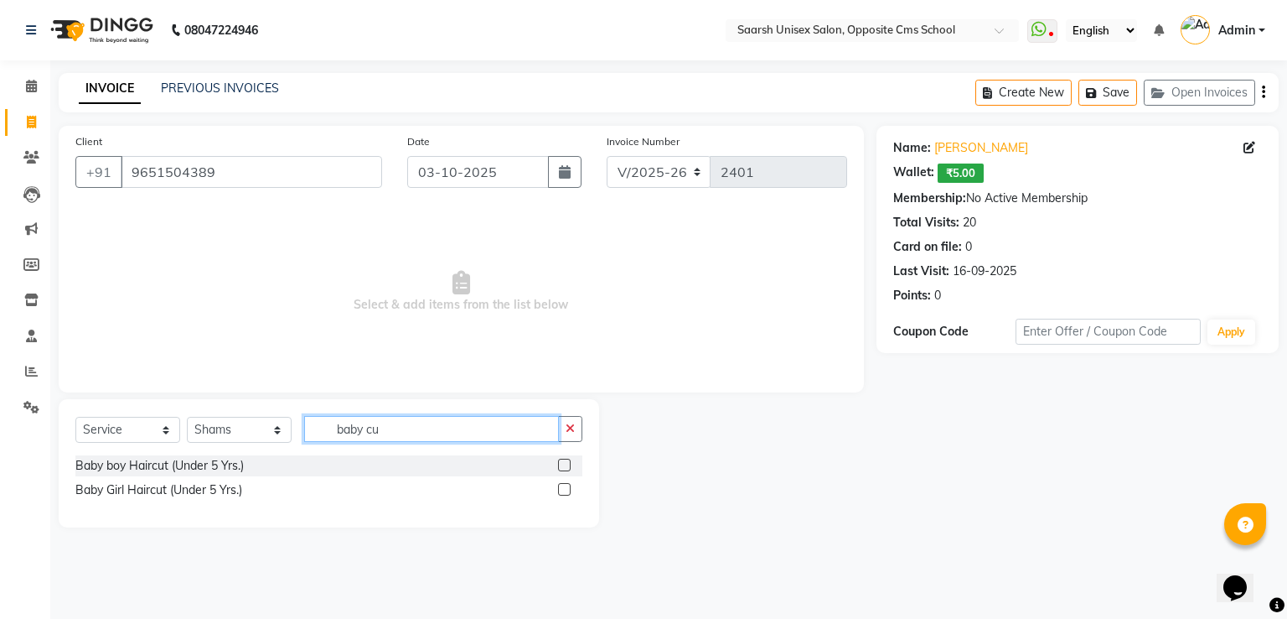
type input "baby cu"
click at [562, 464] on label at bounding box center [564, 464] width 13 height 13
click at [562, 464] on input "checkbox" at bounding box center [563, 465] width 11 height 11
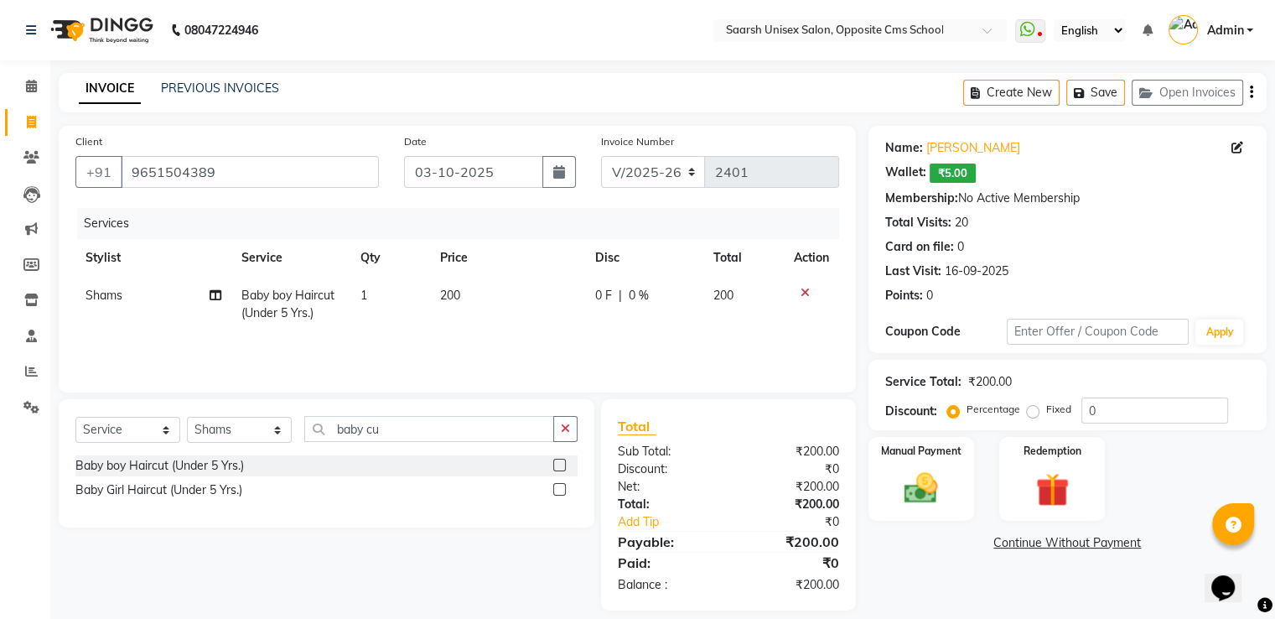
click at [562, 464] on label at bounding box center [559, 464] width 13 height 13
click at [562, 464] on input "checkbox" at bounding box center [558, 465] width 11 height 11
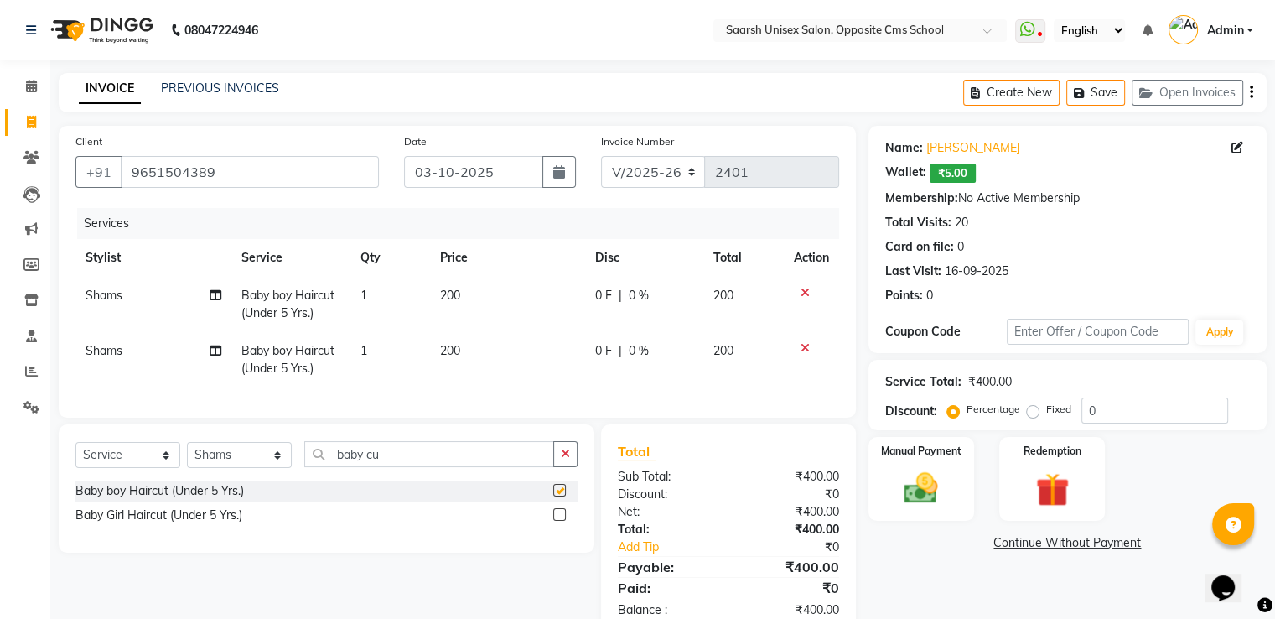
checkbox input "false"
click at [805, 345] on icon at bounding box center [804, 348] width 9 height 12
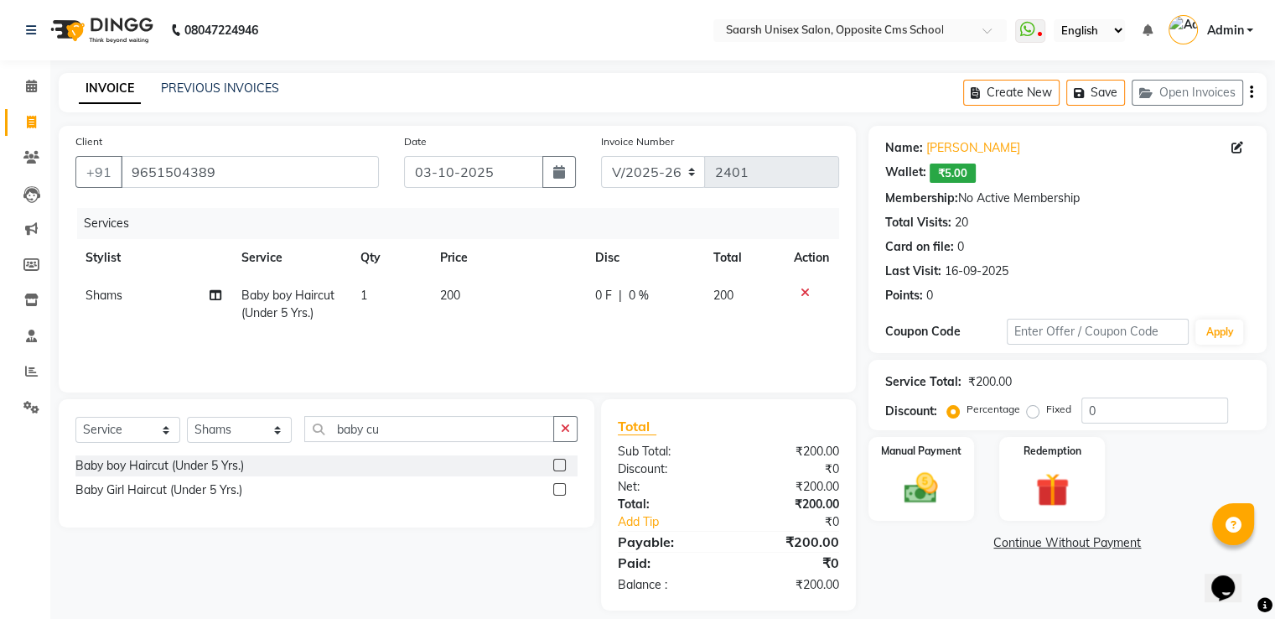
click at [805, 345] on div "Services Stylist Service Qty Price Disc Total Action Shams Baby boy Haircut (Un…" at bounding box center [457, 292] width 764 height 168
click at [893, 474] on img at bounding box center [921, 489] width 56 height 40
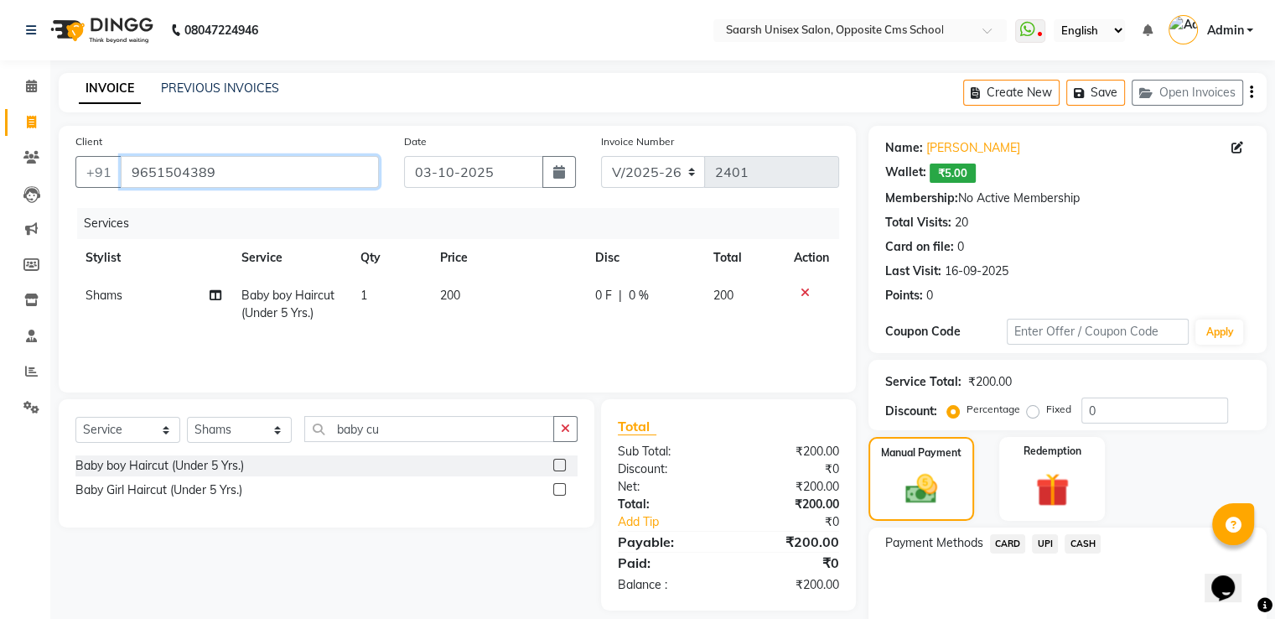
click at [215, 168] on input "9651504389" at bounding box center [250, 172] width 258 height 32
click at [251, 432] on select "Select Stylist [PERSON_NAME] Front Desk [PERSON_NAME] [PERSON_NAME] [PERSON_NAM…" at bounding box center [239, 430] width 105 height 26
select select "20644"
click at [187, 417] on select "Select Stylist [PERSON_NAME] Front Desk [PERSON_NAME] [PERSON_NAME] [PERSON_NAM…" at bounding box center [239, 430] width 105 height 26
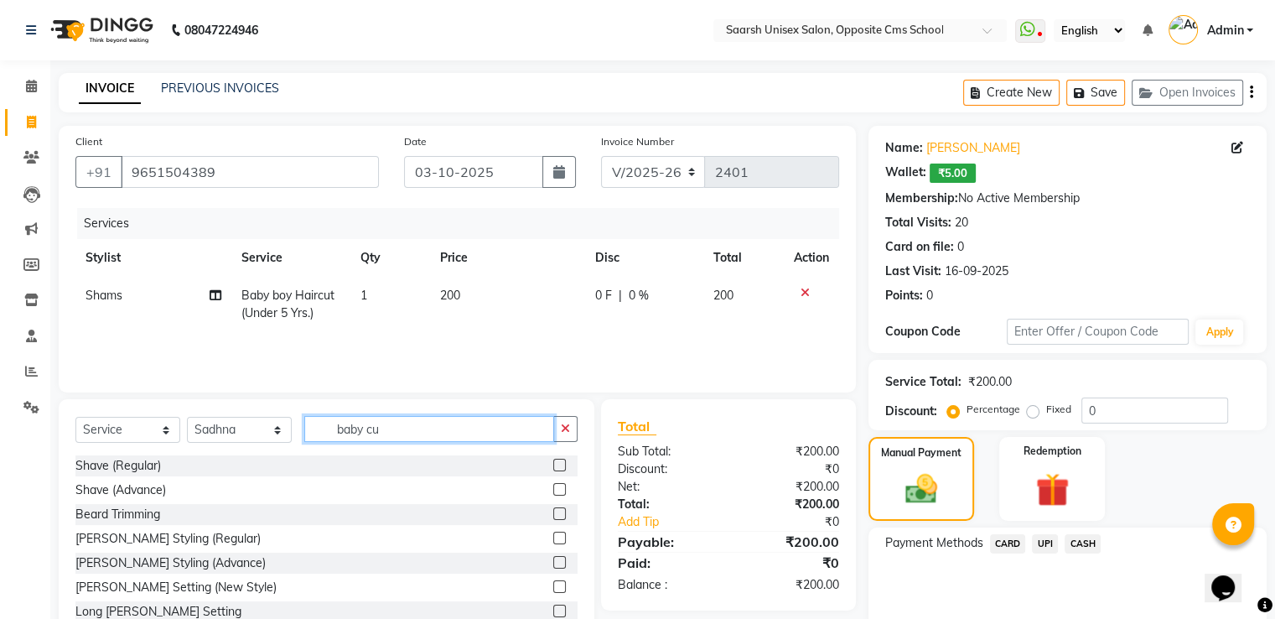
click at [402, 427] on input "baby cu" at bounding box center [429, 429] width 250 height 26
type input "b"
type input "eye"
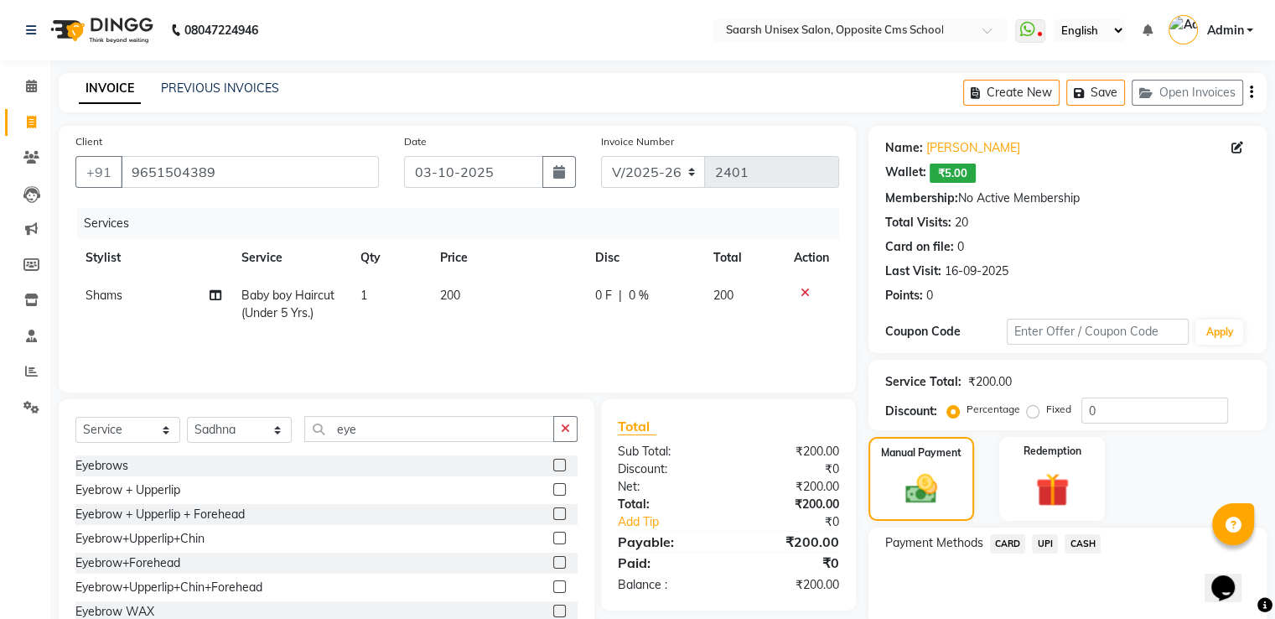
click at [553, 465] on label at bounding box center [559, 464] width 13 height 13
click at [553, 465] on input "checkbox" at bounding box center [558, 465] width 11 height 11
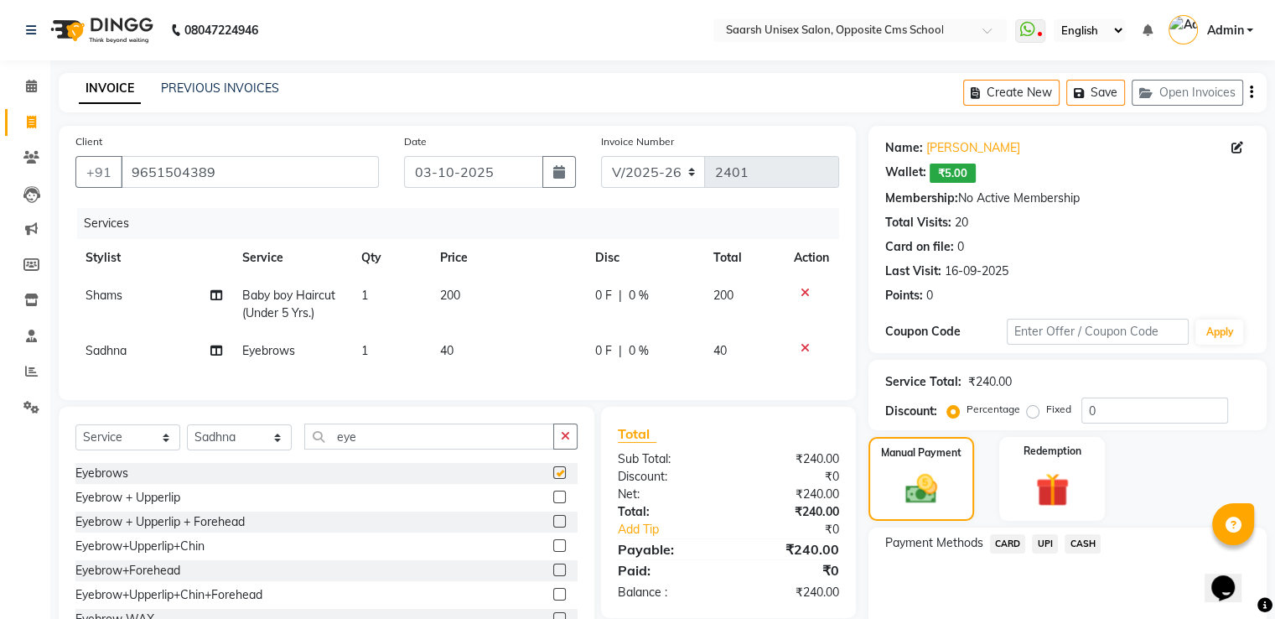
checkbox input "false"
click at [391, 437] on input "eye" at bounding box center [429, 436] width 250 height 26
type input "e"
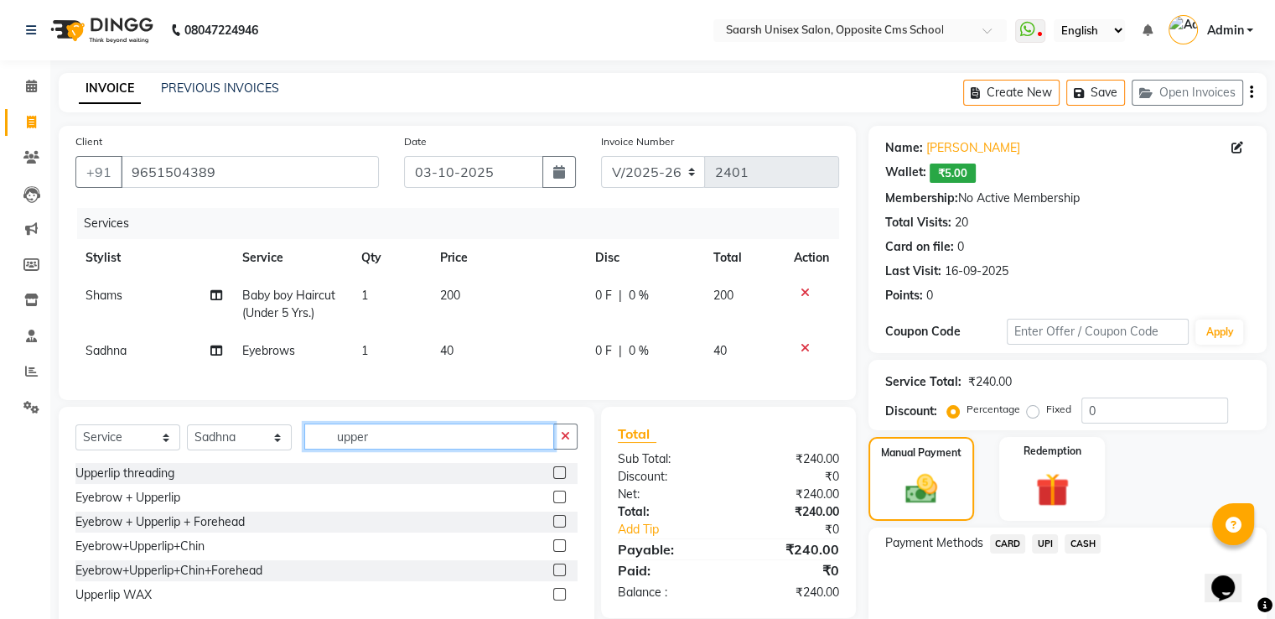
type input "upper"
click at [553, 479] on label at bounding box center [559, 472] width 13 height 13
click at [553, 479] on input "checkbox" at bounding box center [558, 473] width 11 height 11
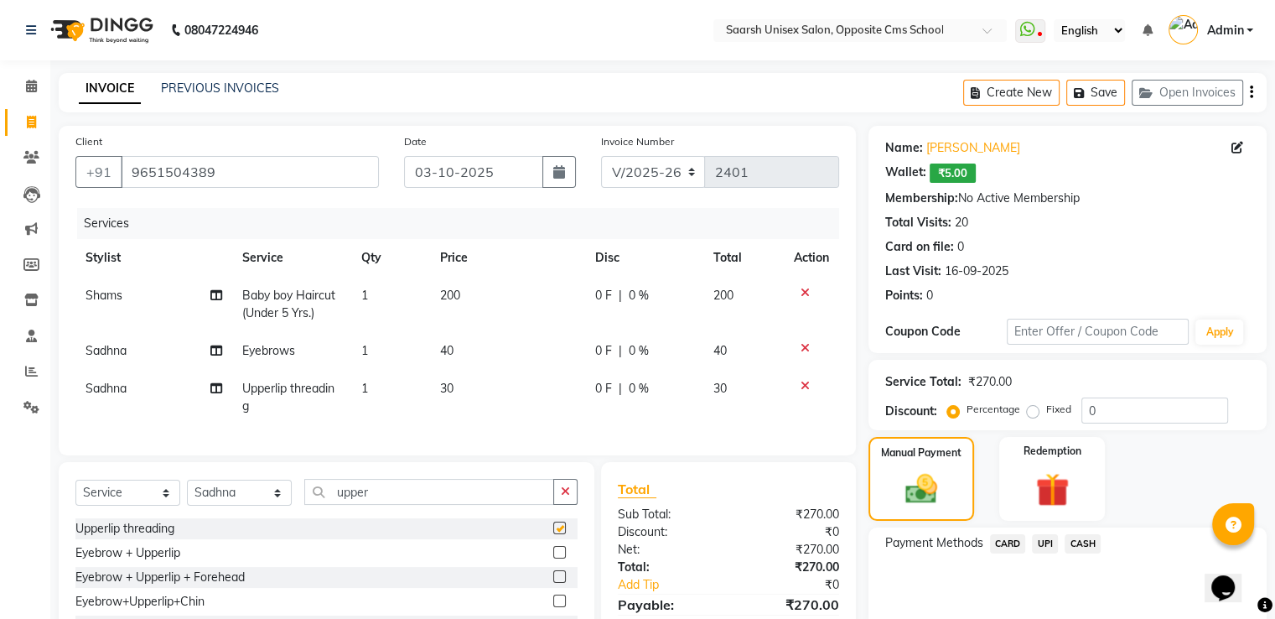
checkbox input "false"
click at [1041, 541] on span "UPI" at bounding box center [1045, 543] width 26 height 19
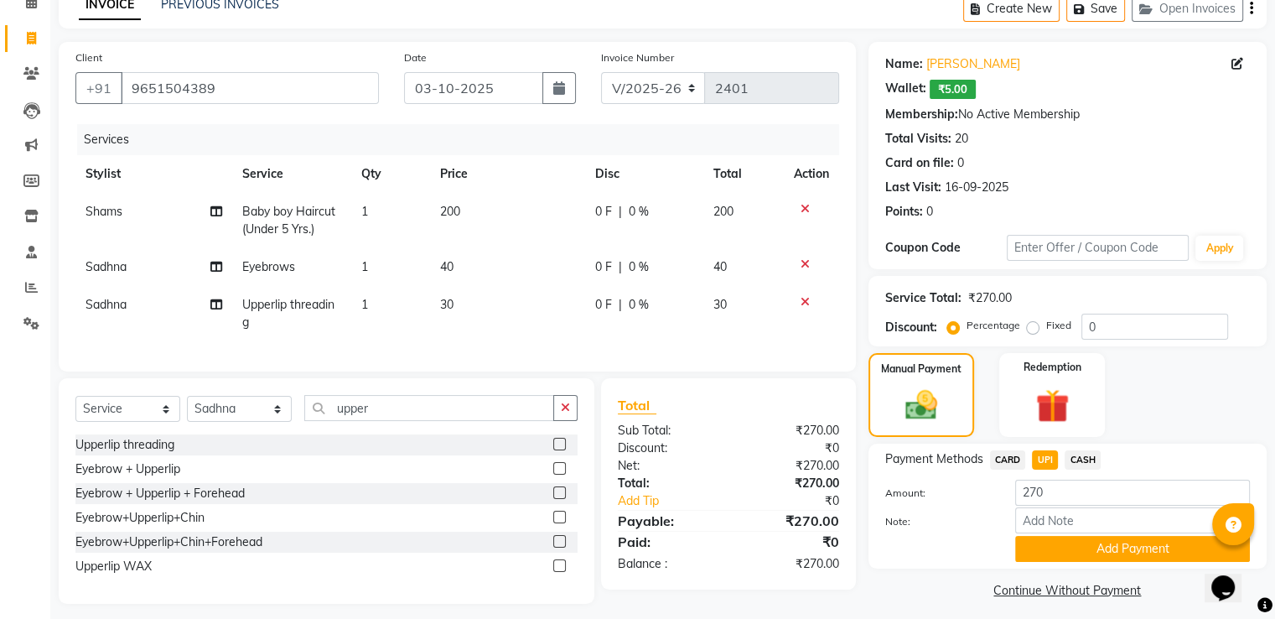
scroll to position [107, 0]
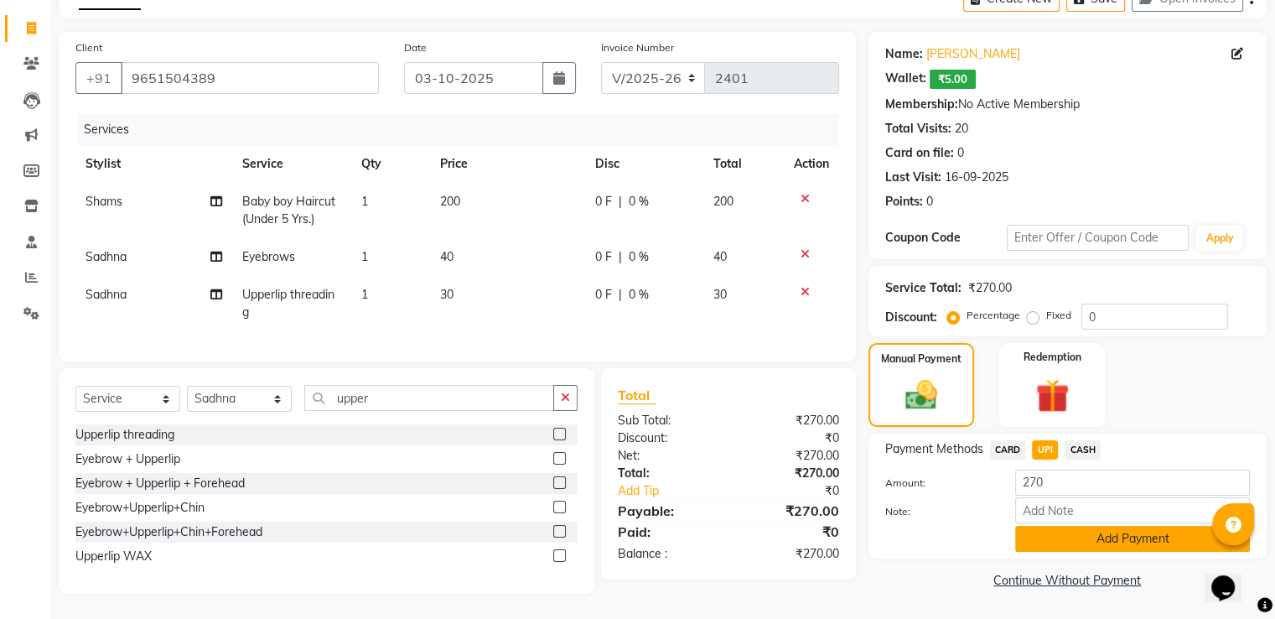
click at [1059, 525] on button "Add Payment" at bounding box center [1132, 538] width 235 height 26
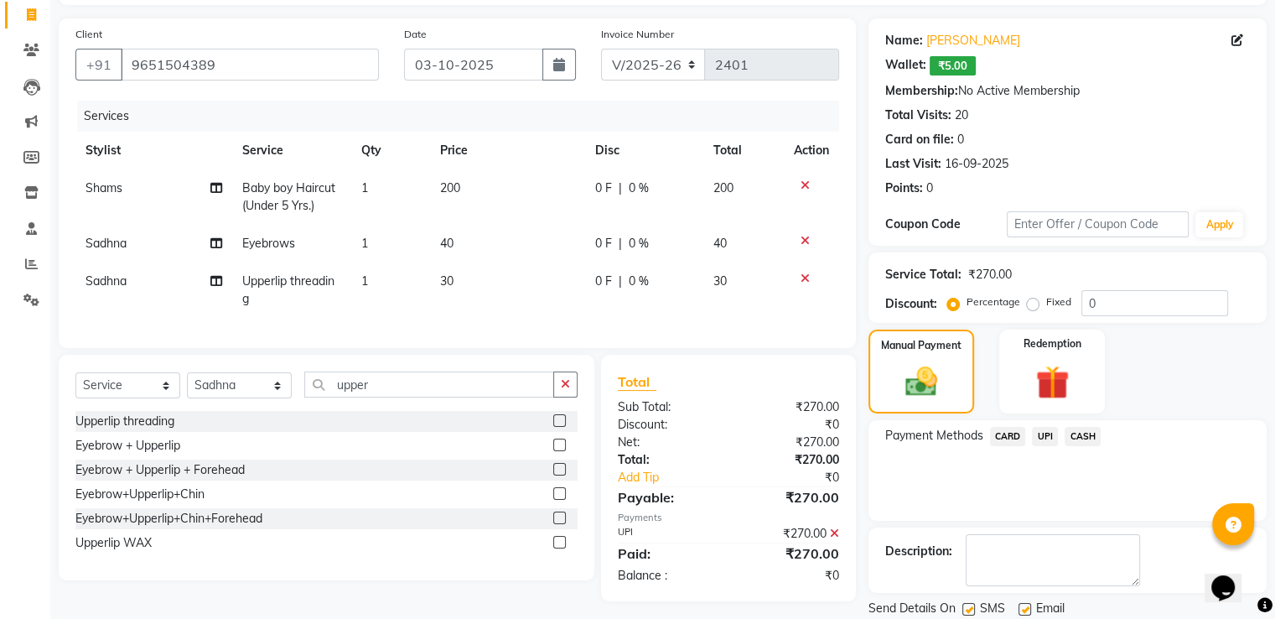
scroll to position [162, 0]
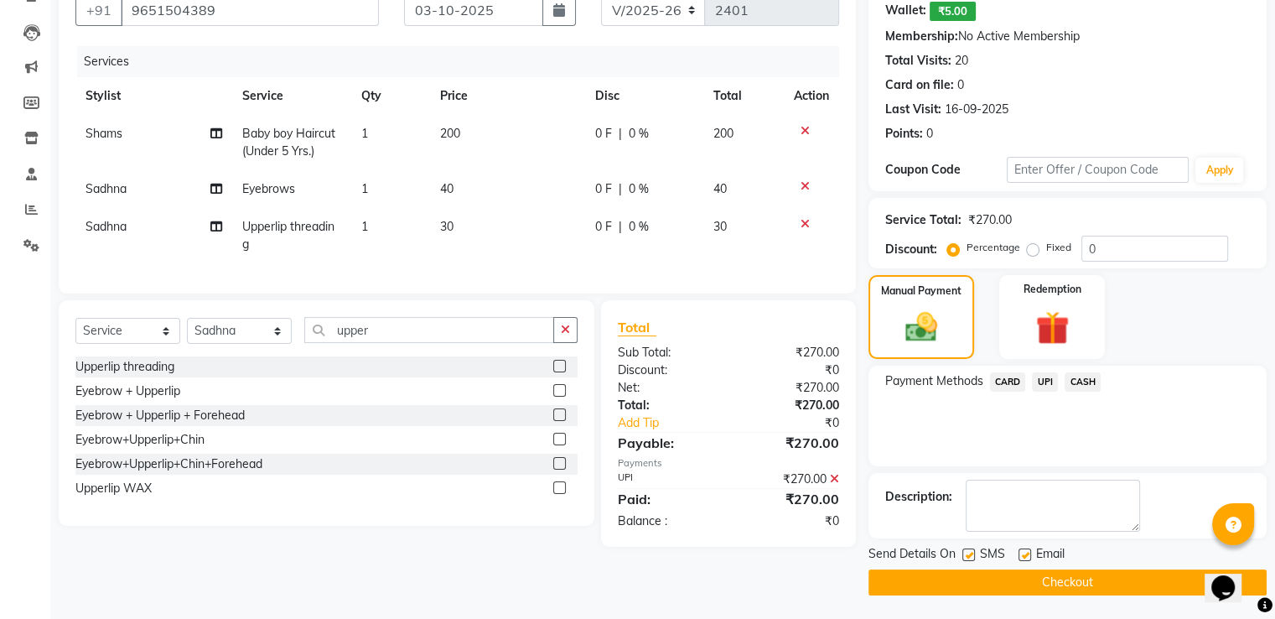
click at [905, 582] on button "Checkout" at bounding box center [1067, 582] width 398 height 26
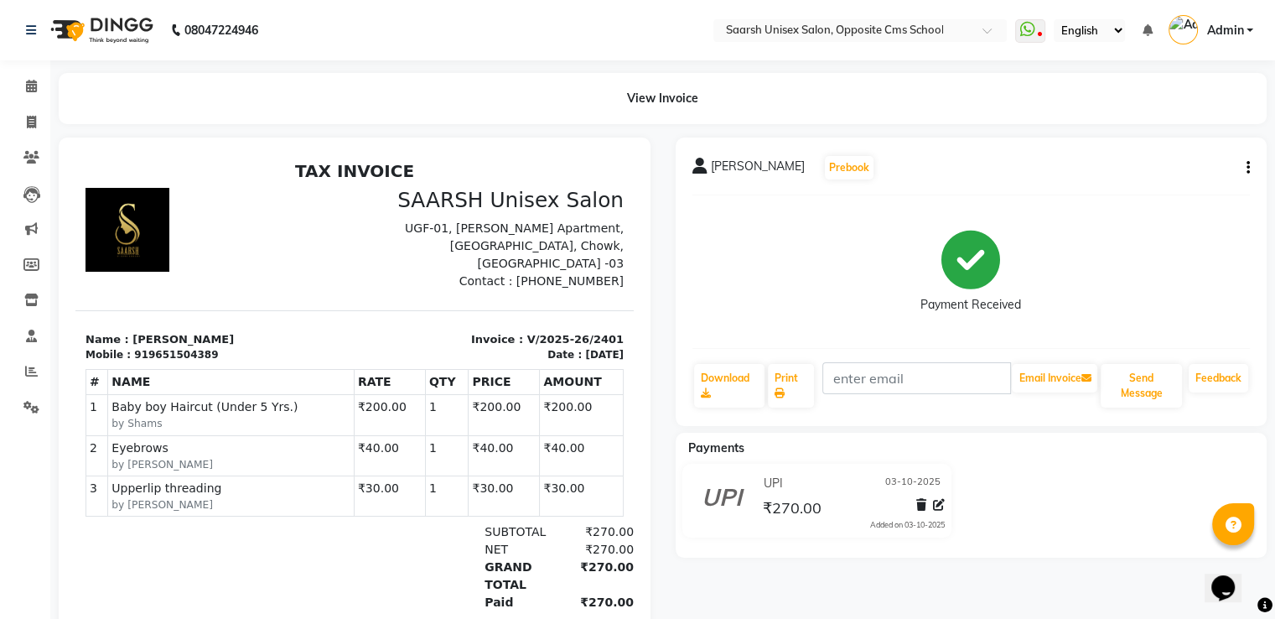
click at [577, 541] on div "₹270.00" at bounding box center [594, 550] width 80 height 18
click at [38, 124] on span at bounding box center [31, 122] width 29 height 19
select select "service"
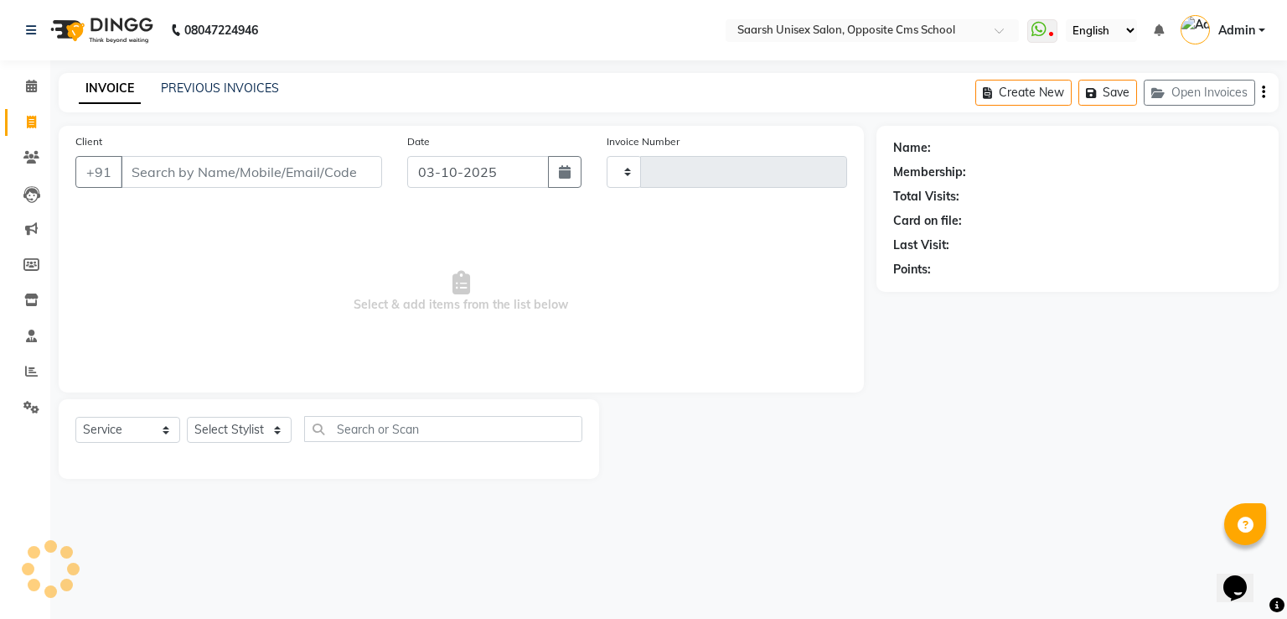
type input "2402"
select select "3962"
click at [216, 438] on select "Select Stylist [PERSON_NAME] Front Desk [PERSON_NAME] [PERSON_NAME] [PERSON_NAM…" at bounding box center [239, 430] width 105 height 26
select select "20641"
click at [187, 417] on select "Select Stylist [PERSON_NAME] Front Desk [PERSON_NAME] [PERSON_NAME] [PERSON_NAM…" at bounding box center [239, 430] width 105 height 26
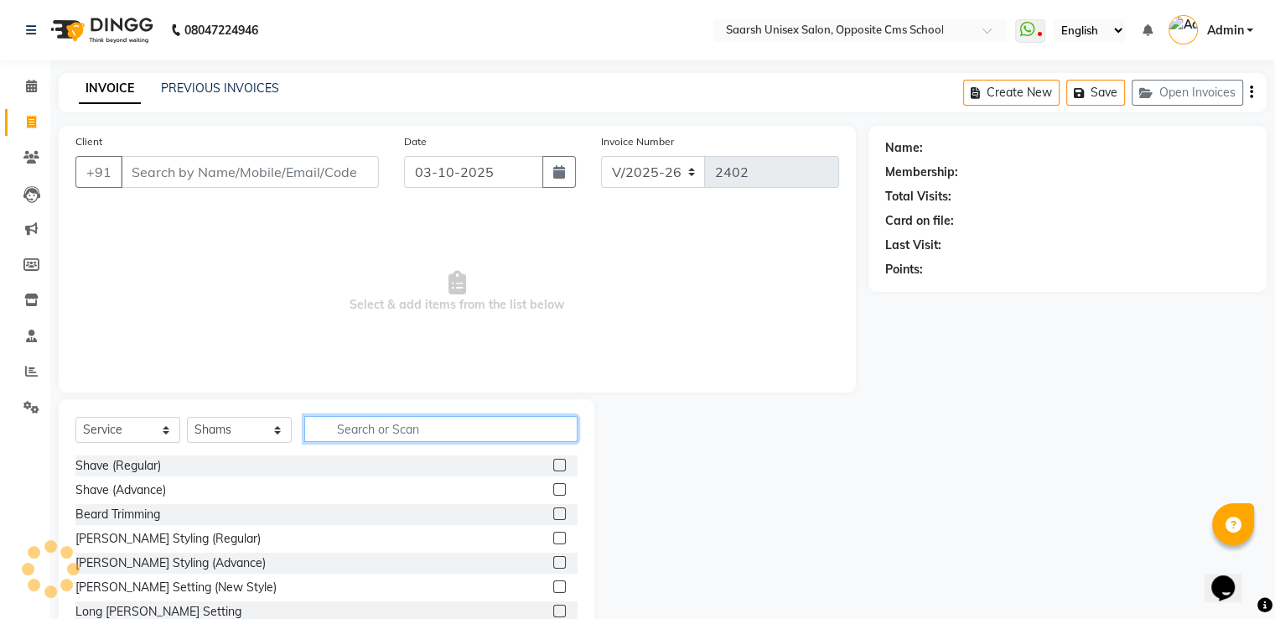
click at [391, 429] on input "text" at bounding box center [440, 429] width 273 height 26
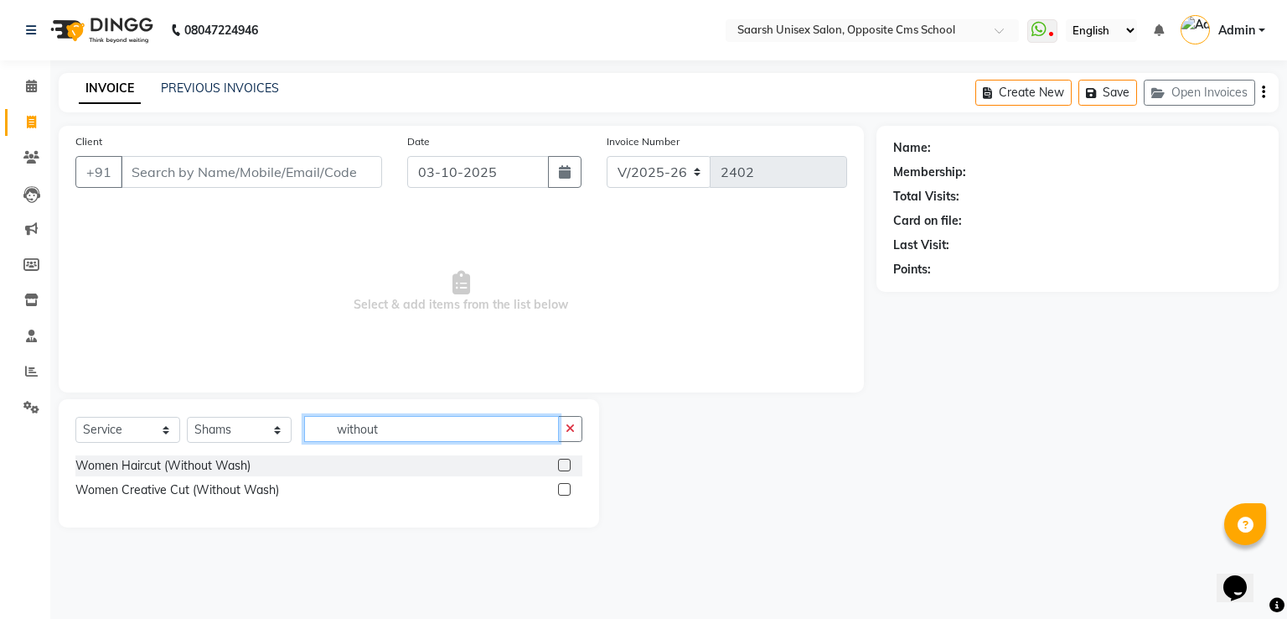
type input "without"
click at [567, 467] on label at bounding box center [564, 464] width 13 height 13
click at [567, 467] on input "checkbox" at bounding box center [563, 465] width 11 height 11
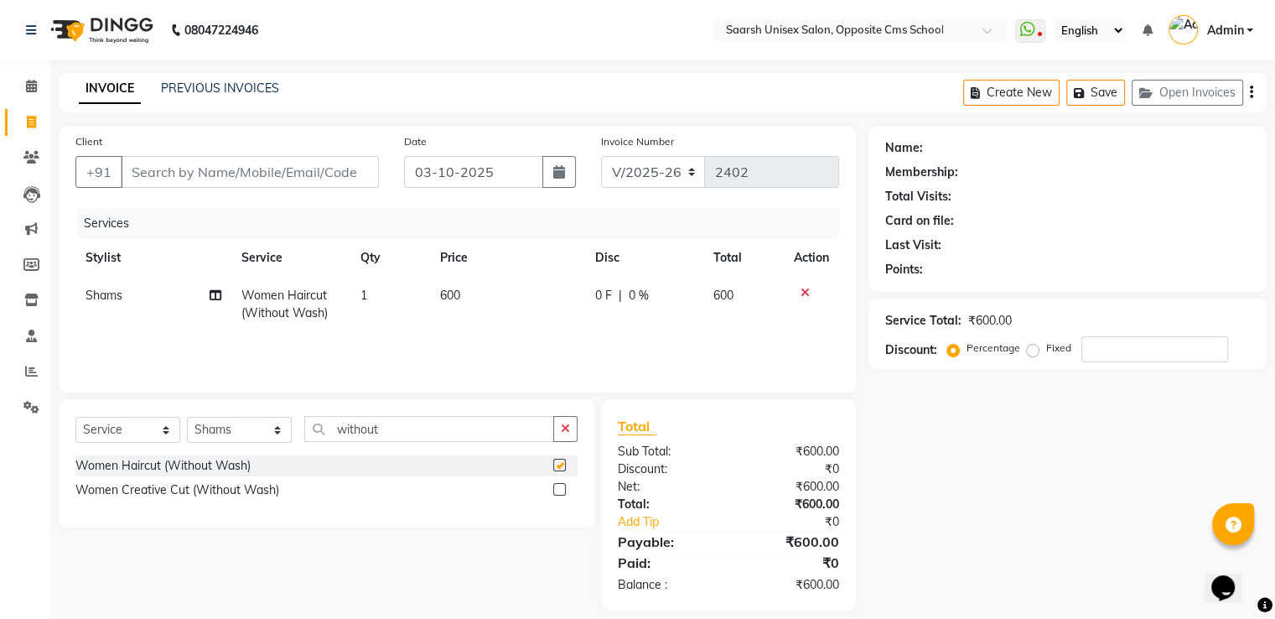
checkbox input "false"
click at [220, 182] on input "Client" at bounding box center [250, 172] width 258 height 32
type input "9"
type input "0"
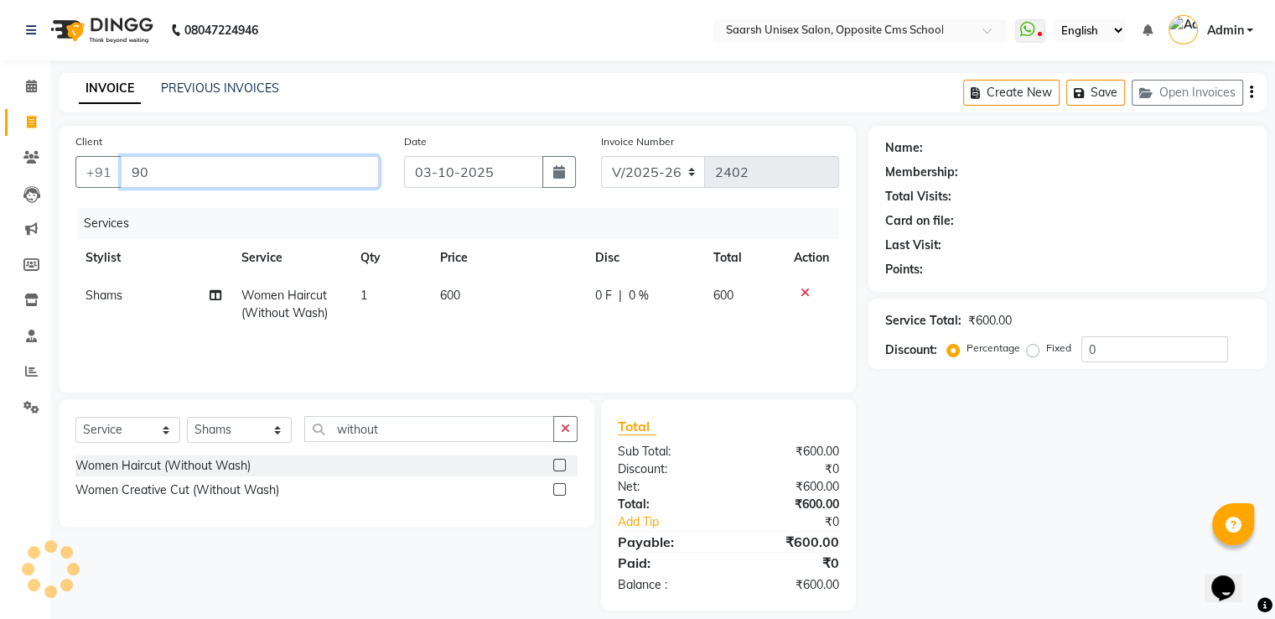
type input "9"
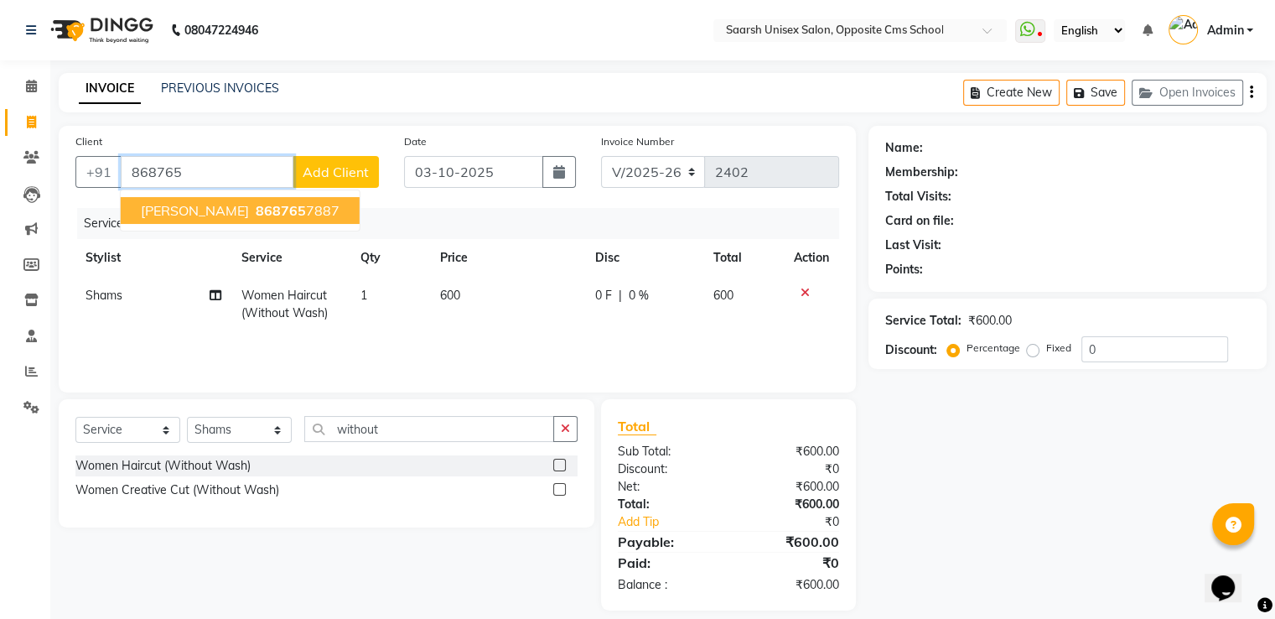
click at [268, 229] on ngb-typeahead-window "Nidhi Sahu 868765 7887" at bounding box center [240, 210] width 241 height 42
click at [256, 209] on span "868765" at bounding box center [281, 210] width 50 height 17
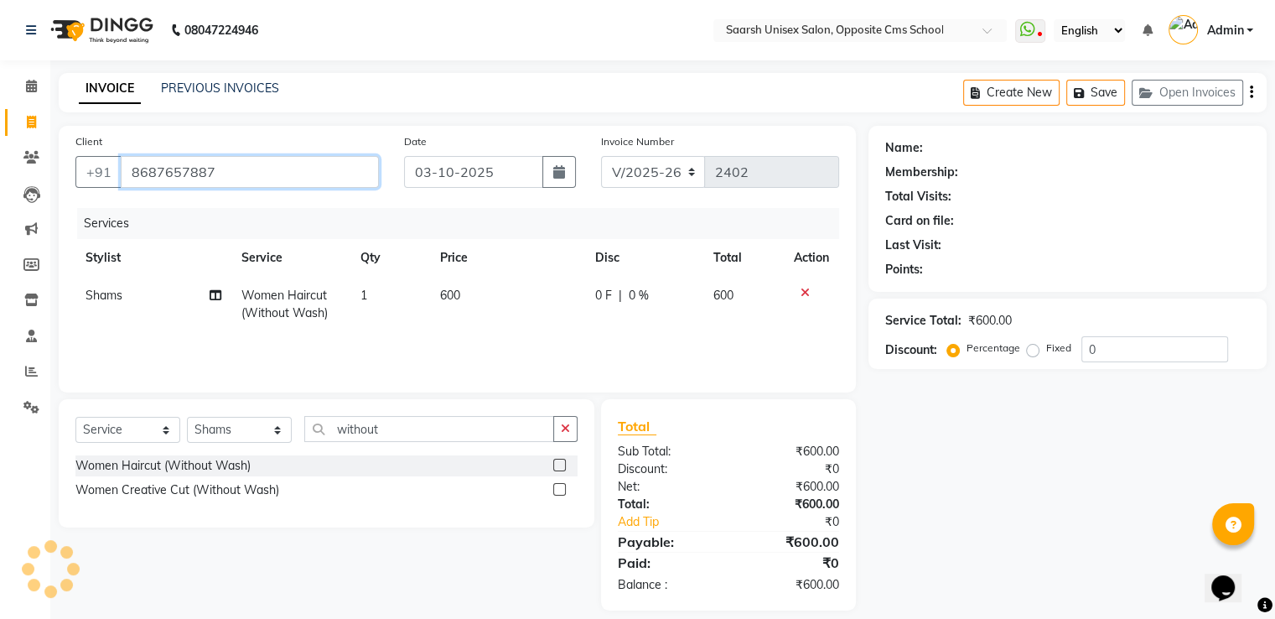
type input "8687657887"
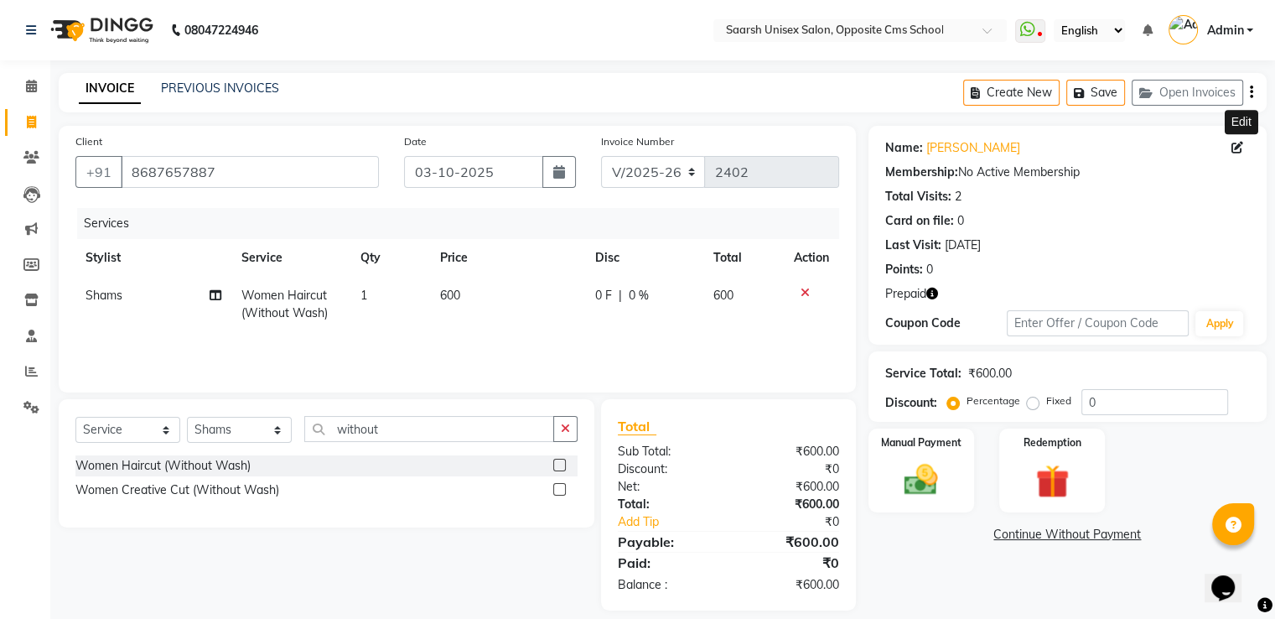
click at [1234, 151] on icon at bounding box center [1237, 148] width 12 height 12
select select "[DEMOGRAPHIC_DATA]"
select select "28232"
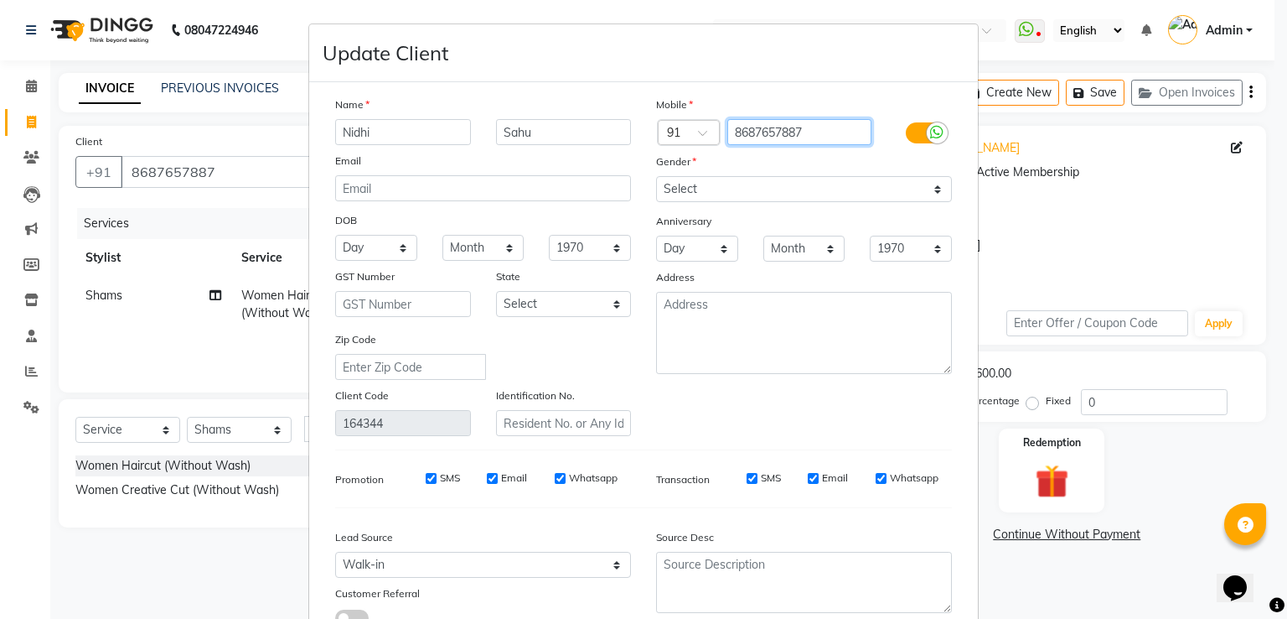
drag, startPoint x: 810, startPoint y: 131, endPoint x: 642, endPoint y: 142, distance: 168.0
click at [644, 142] on div "Country Code × 91 8687657887" at bounding box center [804, 132] width 321 height 27
click at [619, 96] on div "Name" at bounding box center [483, 107] width 321 height 23
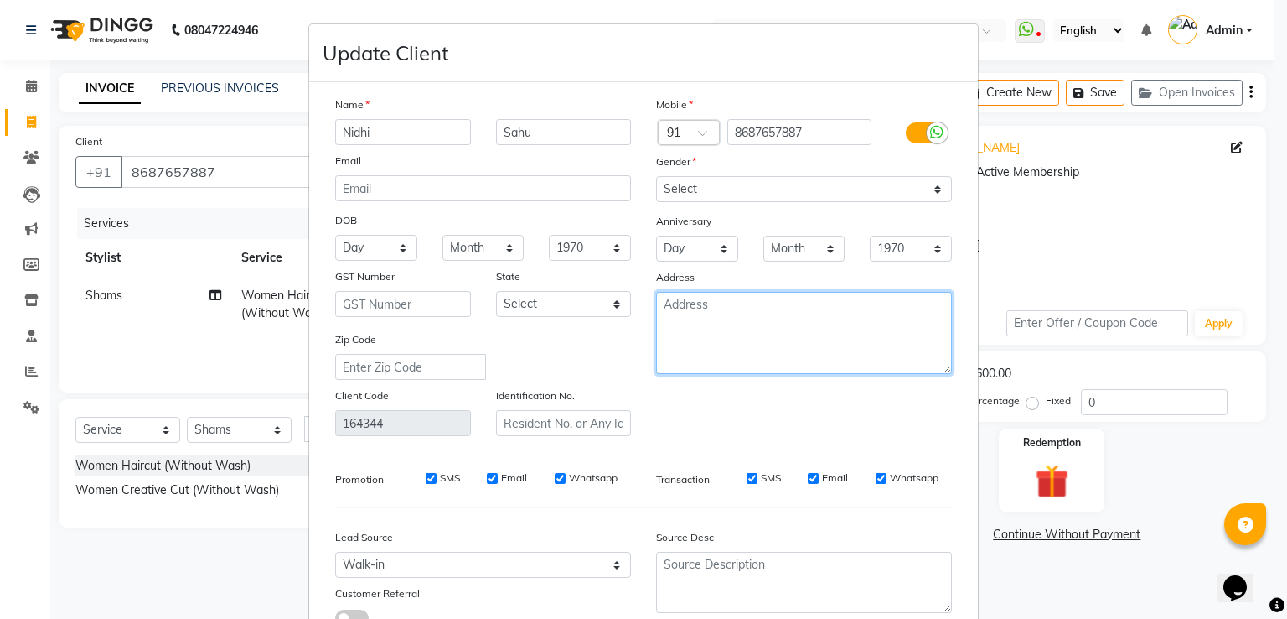
click at [768, 317] on textarea at bounding box center [804, 333] width 296 height 82
paste textarea "8687657887"
type textarea "8687657887"
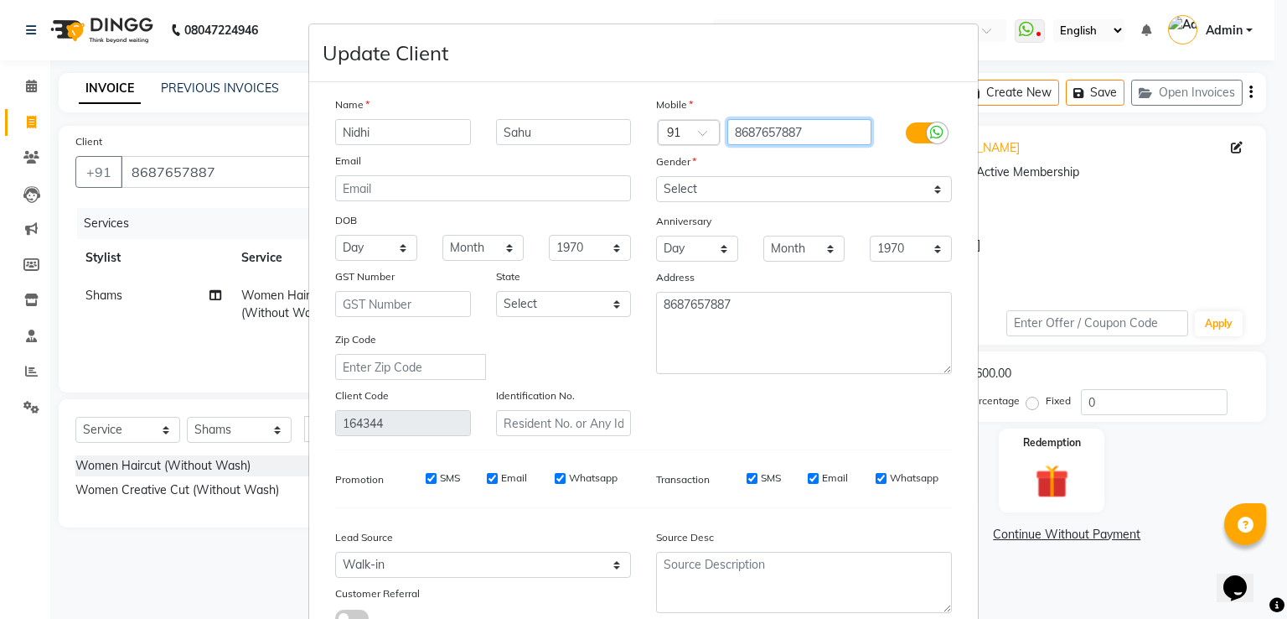
click at [841, 122] on input "8687657887" at bounding box center [799, 132] width 145 height 26
type input "8"
type input "9044467412"
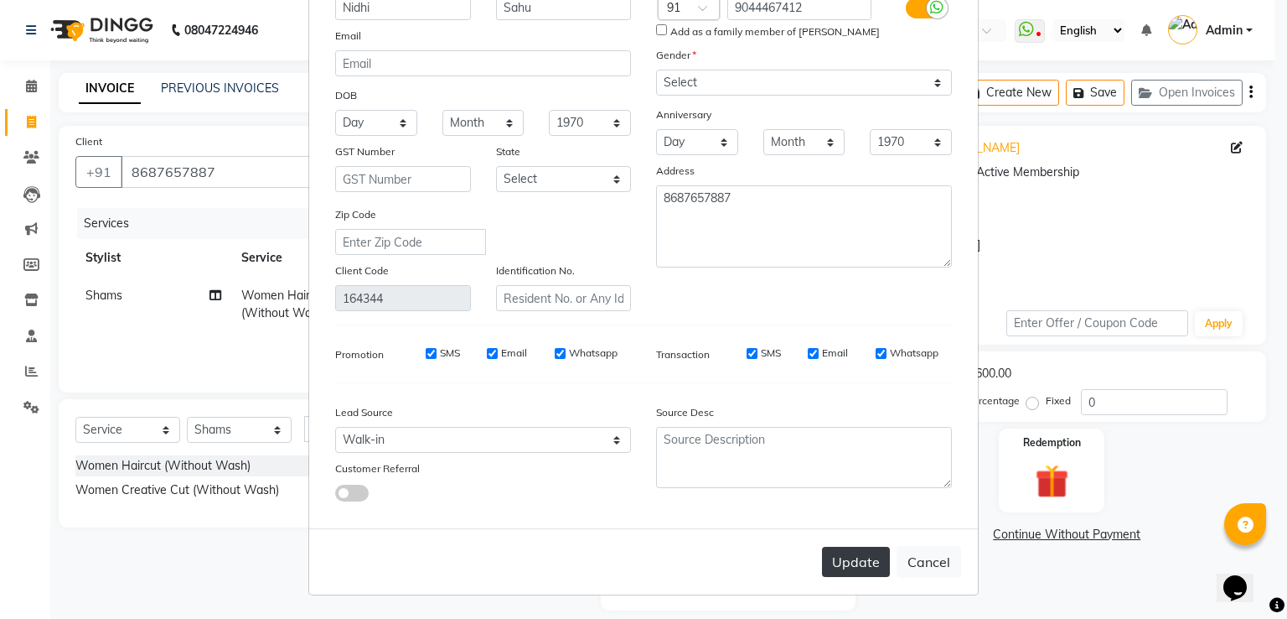
click at [857, 567] on button "Update" at bounding box center [856, 561] width 68 height 30
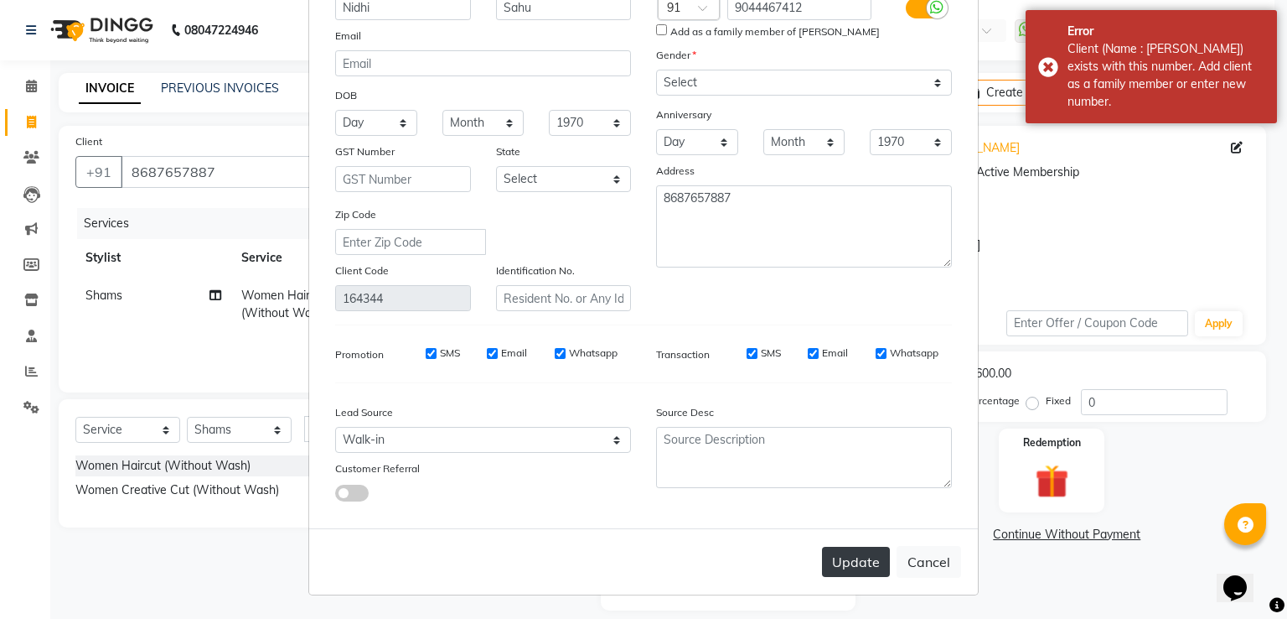
click at [857, 567] on button "Update" at bounding box center [856, 561] width 68 height 30
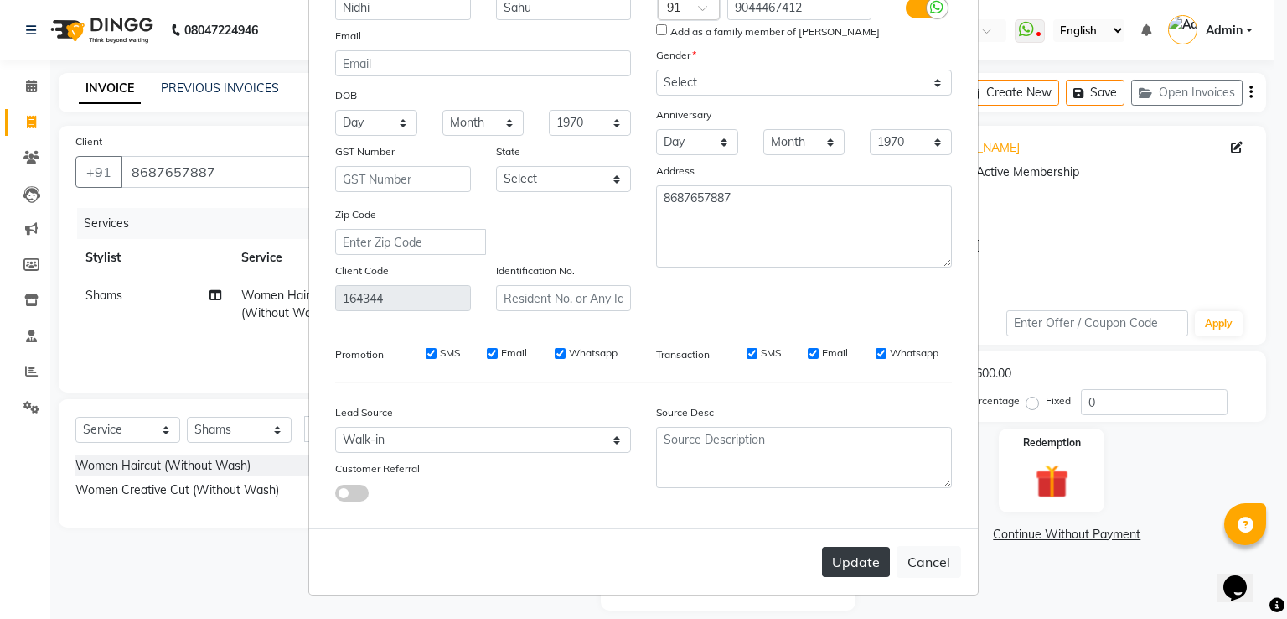
click at [867, 558] on button "Update" at bounding box center [856, 561] width 68 height 30
click at [931, 567] on button "Cancel" at bounding box center [929, 562] width 65 height 32
select select
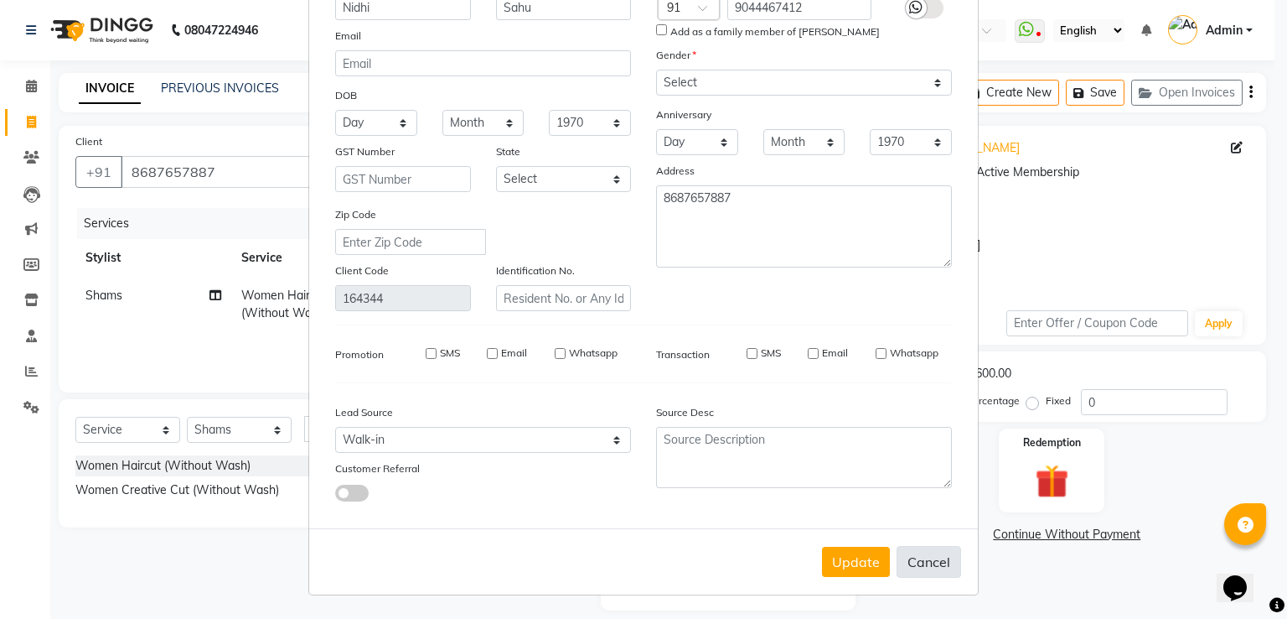
select select
checkbox input "false"
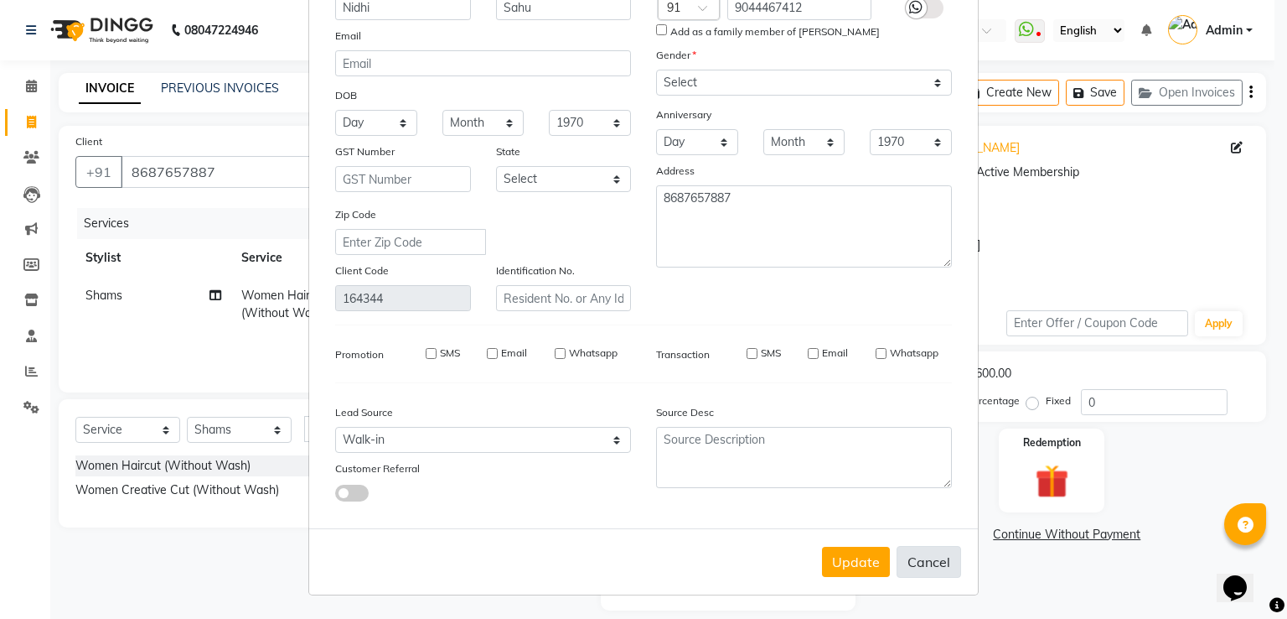
checkbox input "false"
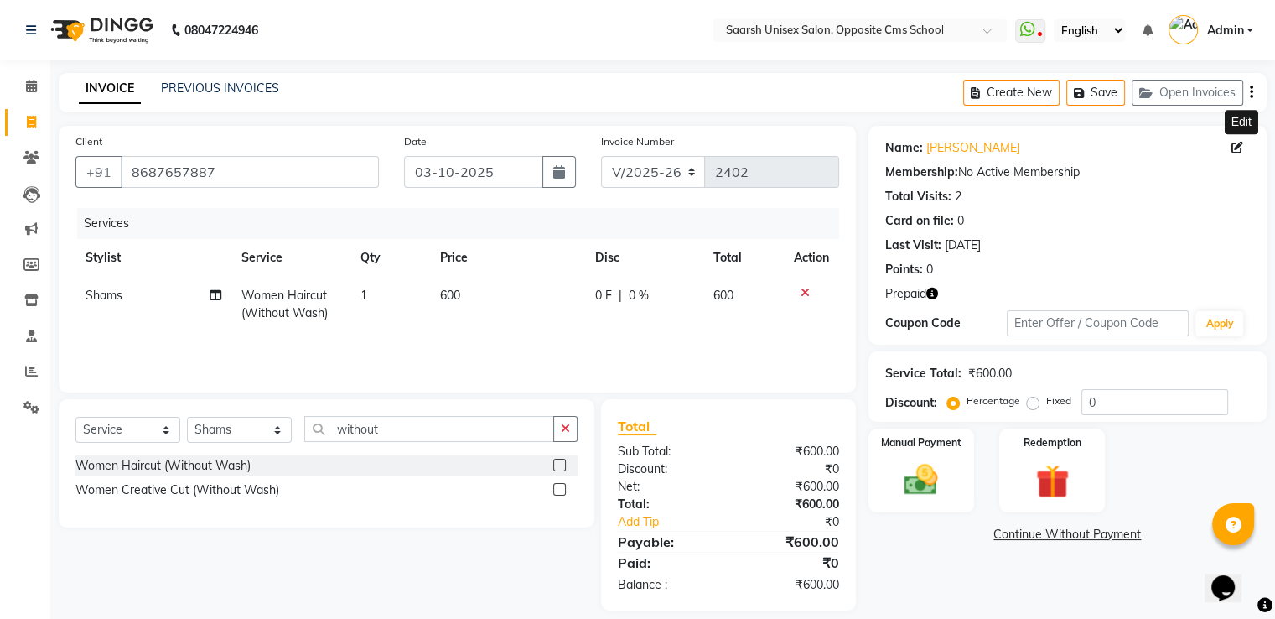
click at [1235, 144] on icon at bounding box center [1237, 148] width 12 height 12
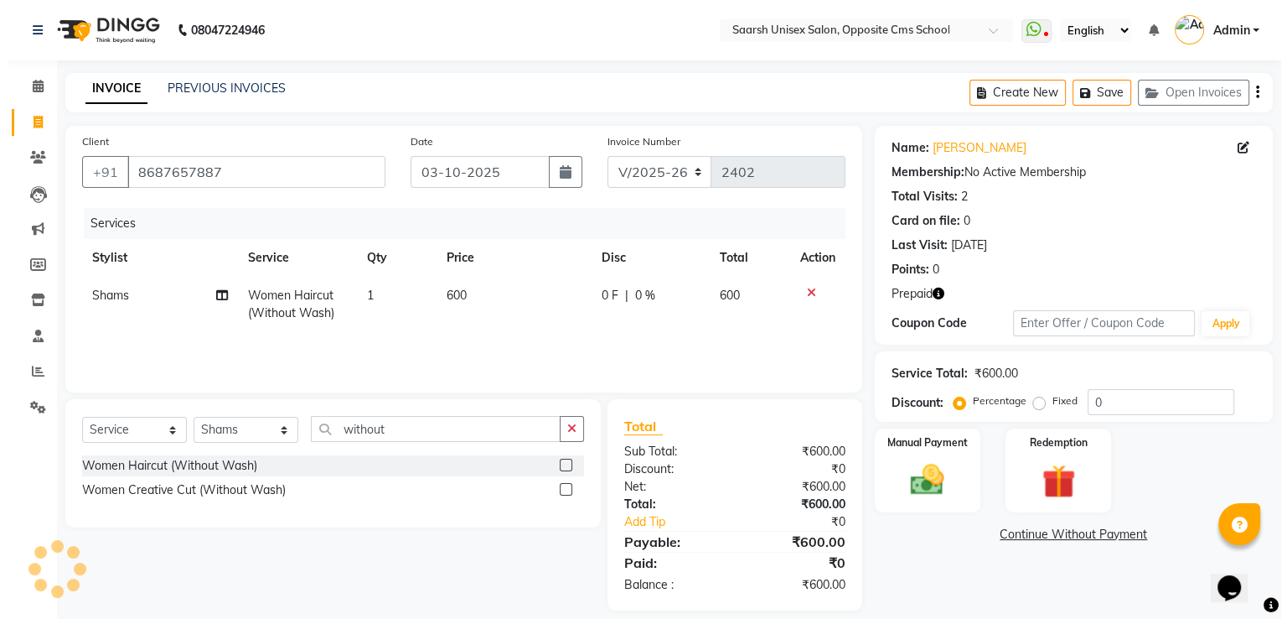
select select "[DEMOGRAPHIC_DATA]"
select select "28232"
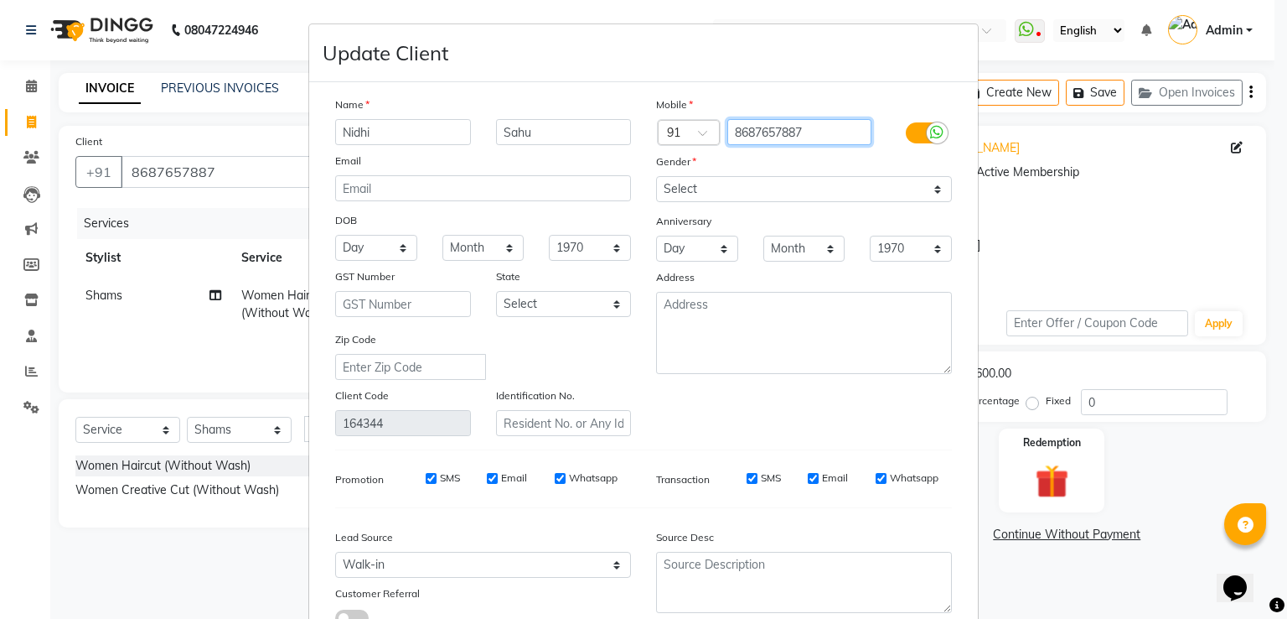
drag, startPoint x: 815, startPoint y: 135, endPoint x: 676, endPoint y: 189, distance: 149.1
click at [676, 189] on div "Mobile Country Code × 91 8687657887 Gender Select Male Female Other Prefer Not …" at bounding box center [804, 266] width 321 height 340
click at [747, 135] on input "904467412" at bounding box center [799, 132] width 145 height 26
type input "9044467412"
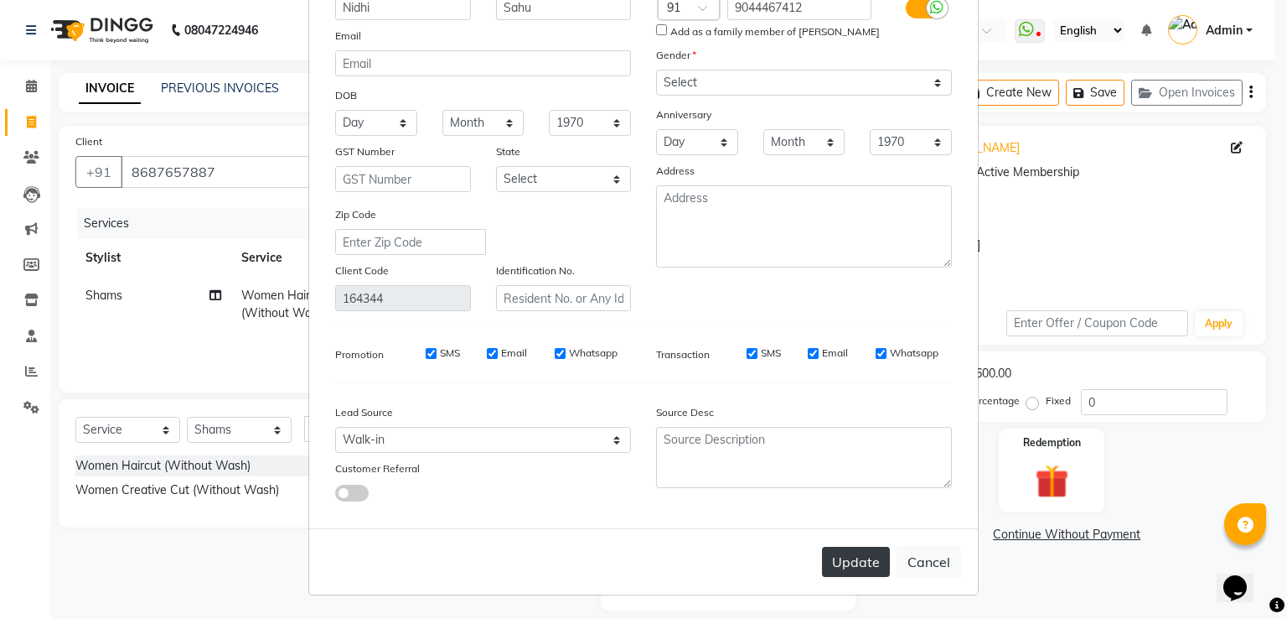
click at [838, 562] on button "Update" at bounding box center [856, 561] width 68 height 30
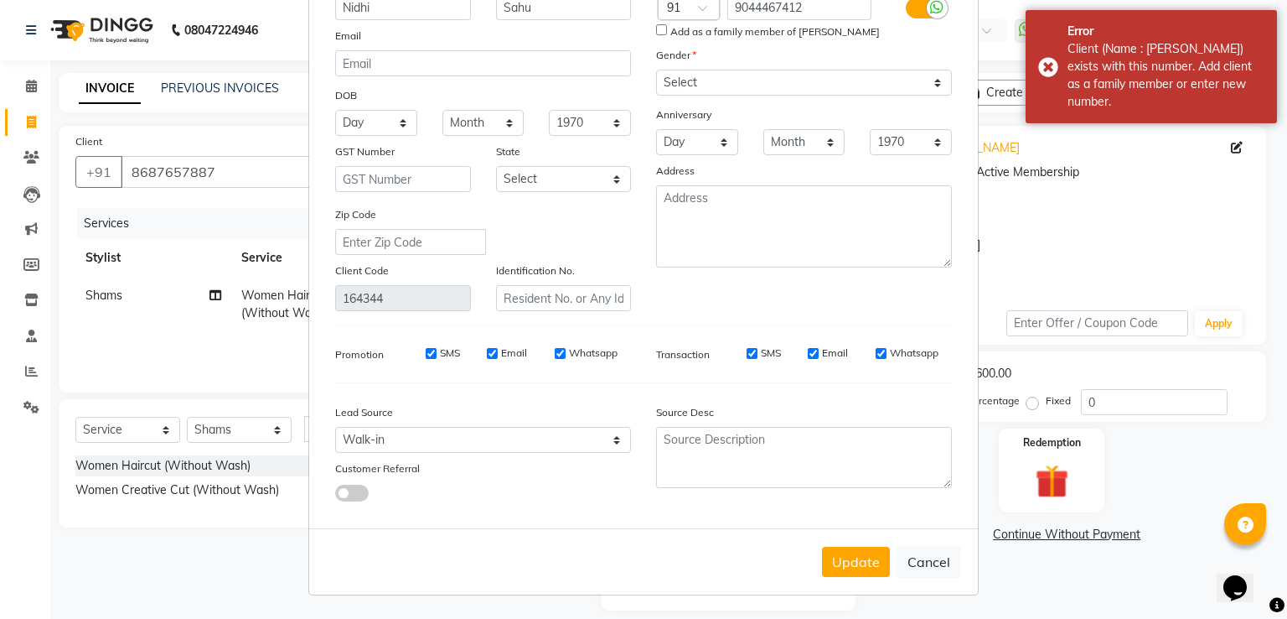
scroll to position [0, 0]
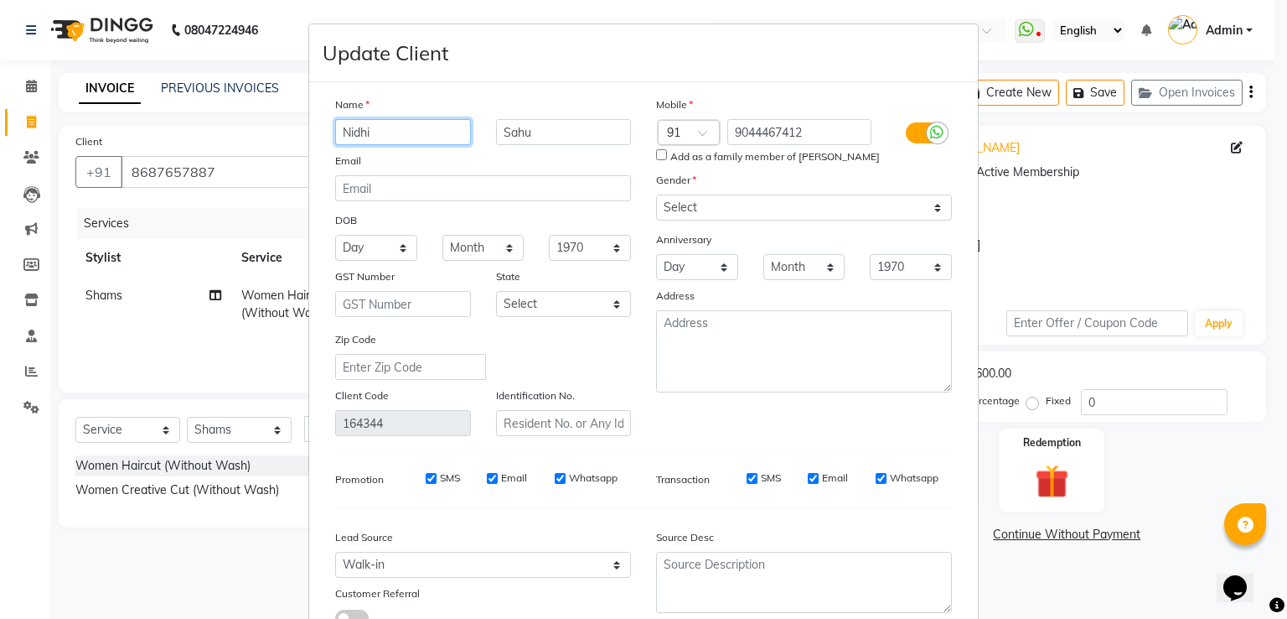
click at [395, 126] on input "Nidhi" at bounding box center [403, 132] width 136 height 26
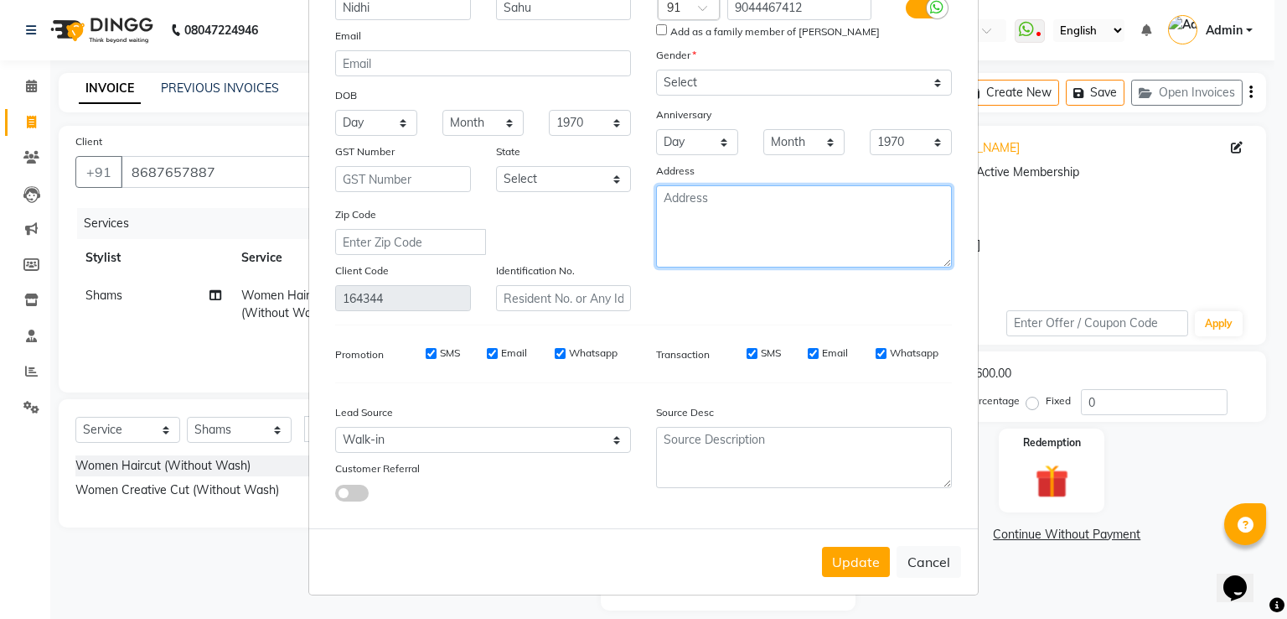
click at [768, 197] on textarea at bounding box center [804, 226] width 296 height 82
click at [768, 197] on textarea "c" at bounding box center [804, 226] width 296 height 82
type textarea "calling number 8687657887"
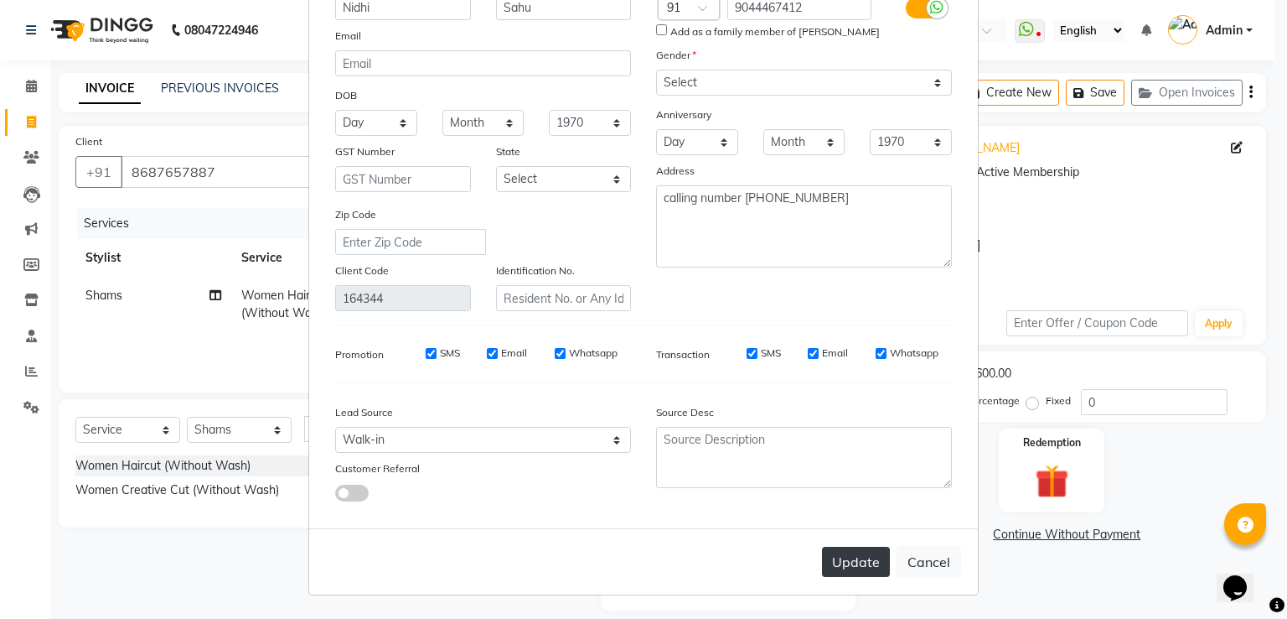
click at [857, 558] on button "Update" at bounding box center [856, 561] width 68 height 30
click at [937, 565] on button "Cancel" at bounding box center [929, 562] width 65 height 32
select select
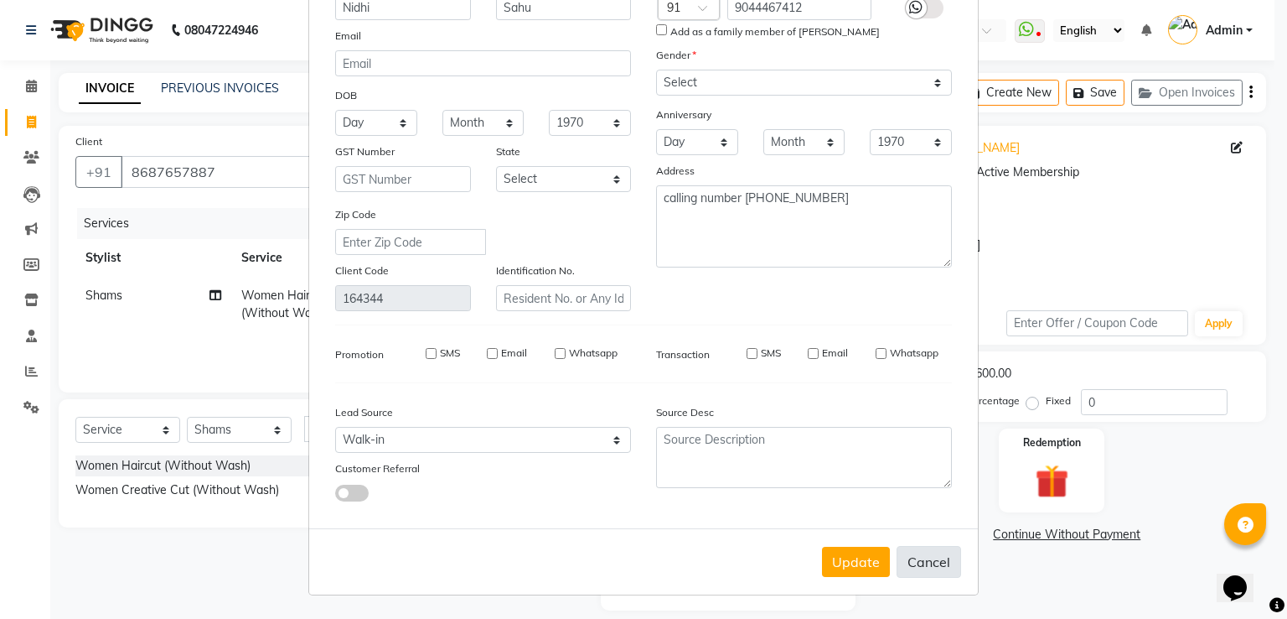
select select
checkbox input "false"
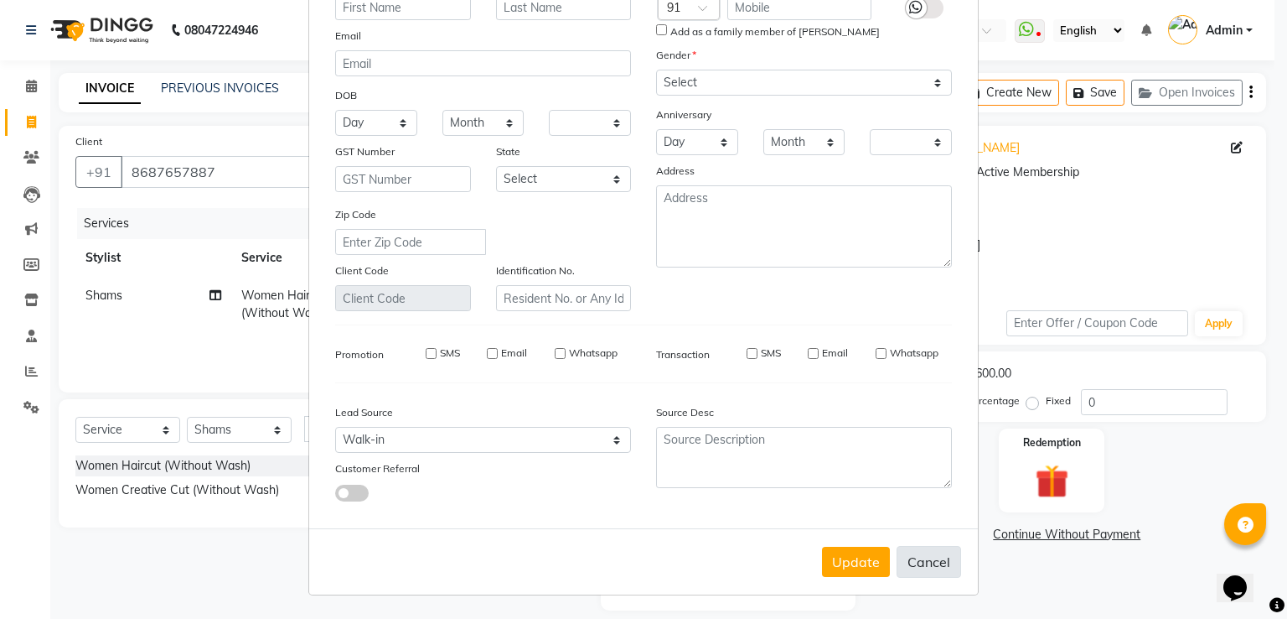
checkbox input "false"
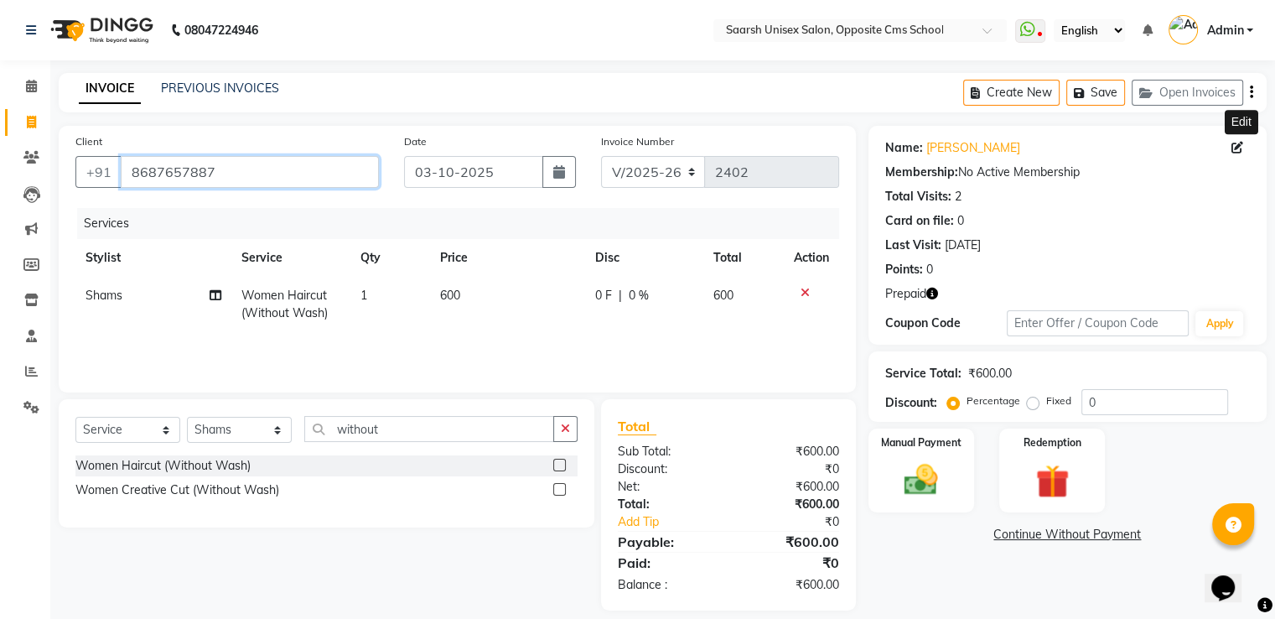
click at [261, 168] on input "8687657887" at bounding box center [250, 172] width 258 height 32
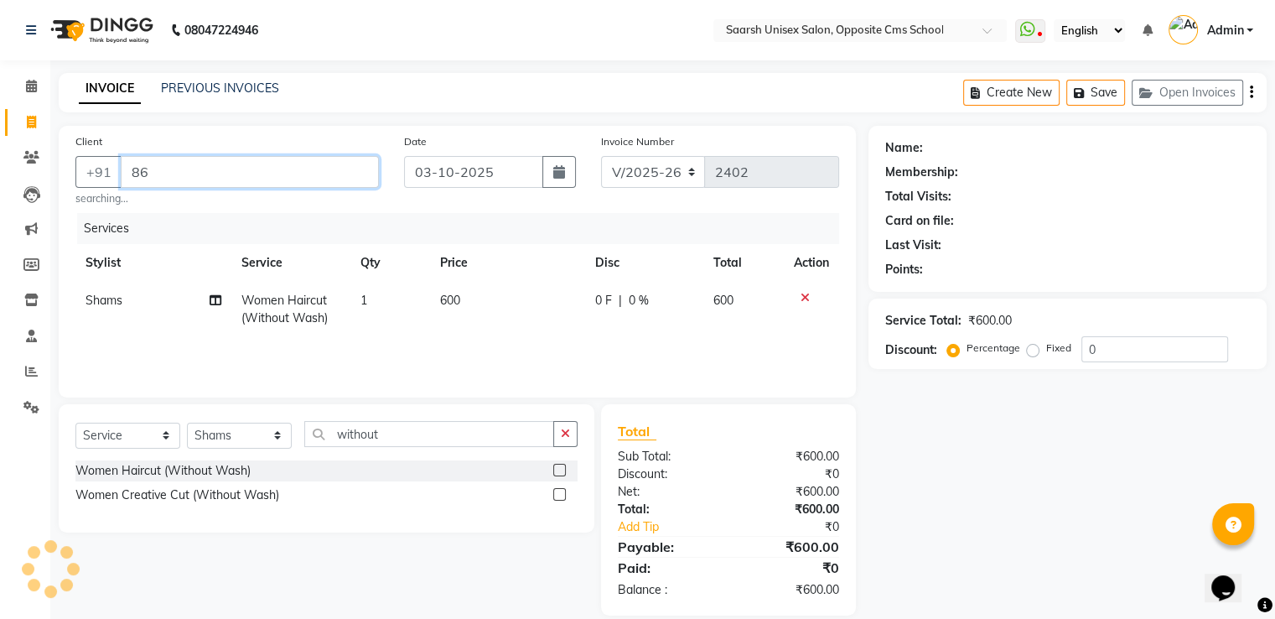
type input "8"
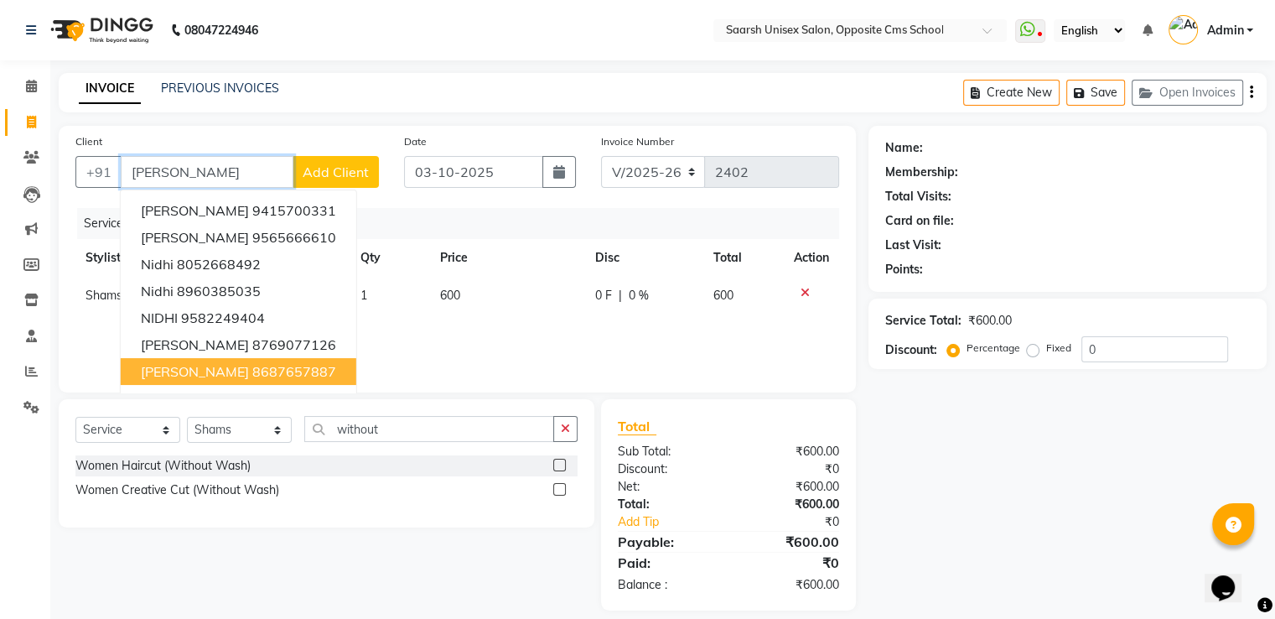
click at [280, 379] on ngb-highlight "8687657887" at bounding box center [294, 371] width 84 height 17
type input "8687657887"
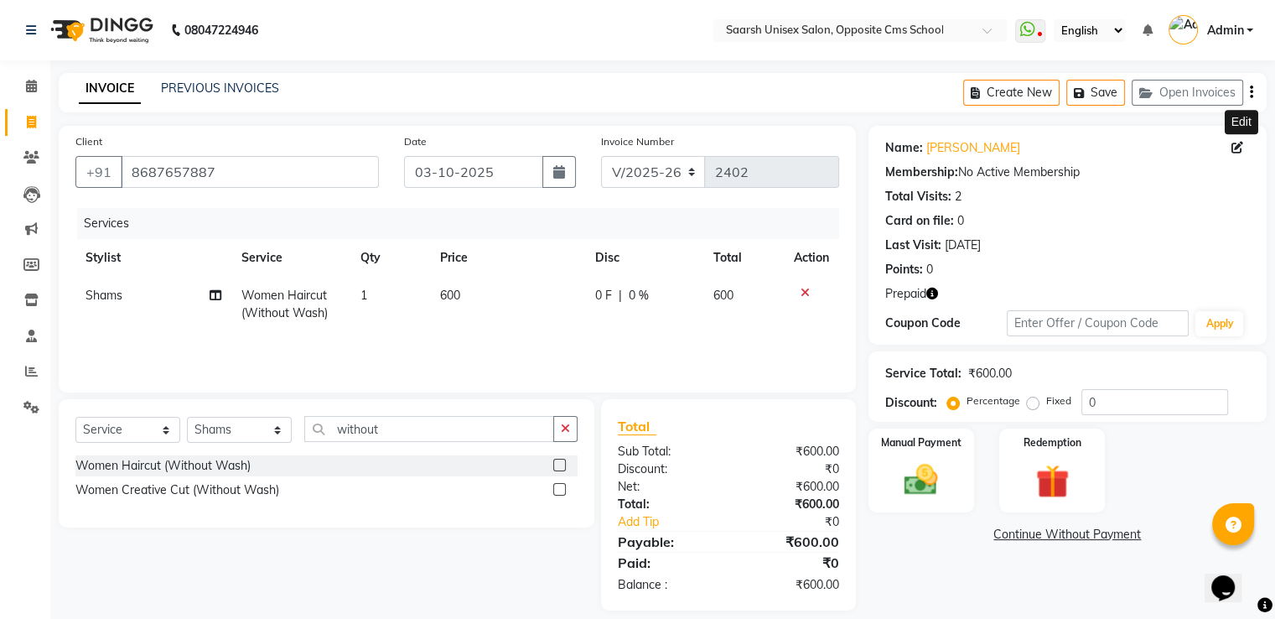
click at [1238, 148] on icon at bounding box center [1237, 148] width 12 height 12
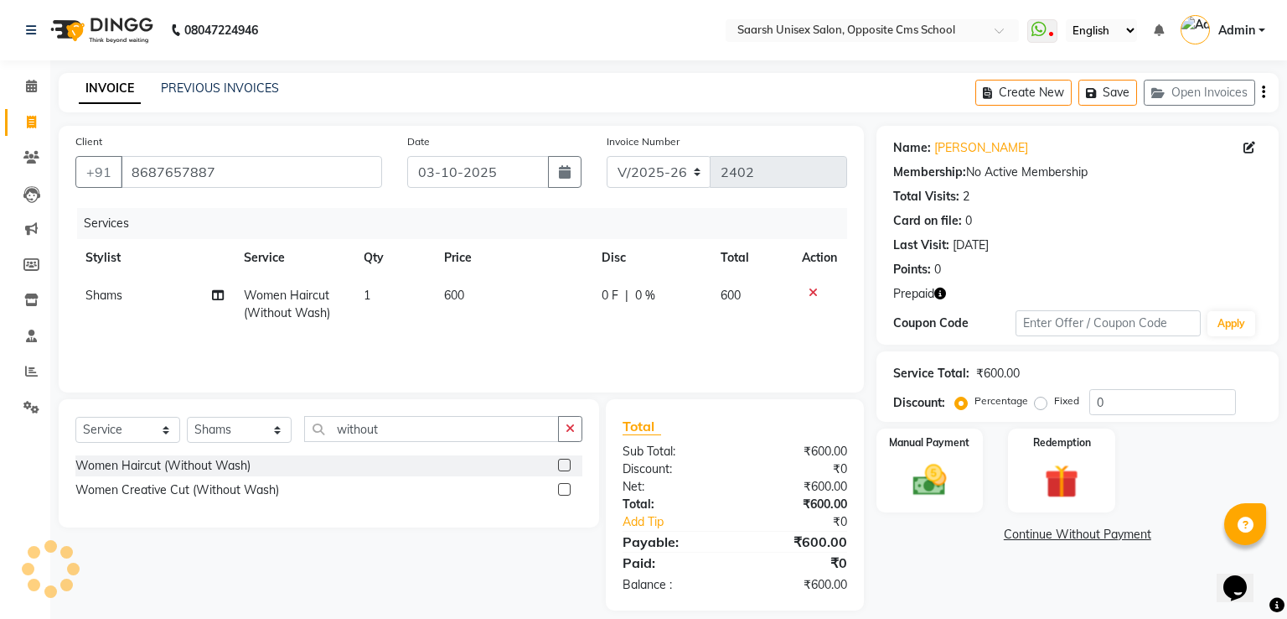
select select "[DEMOGRAPHIC_DATA]"
select select "28232"
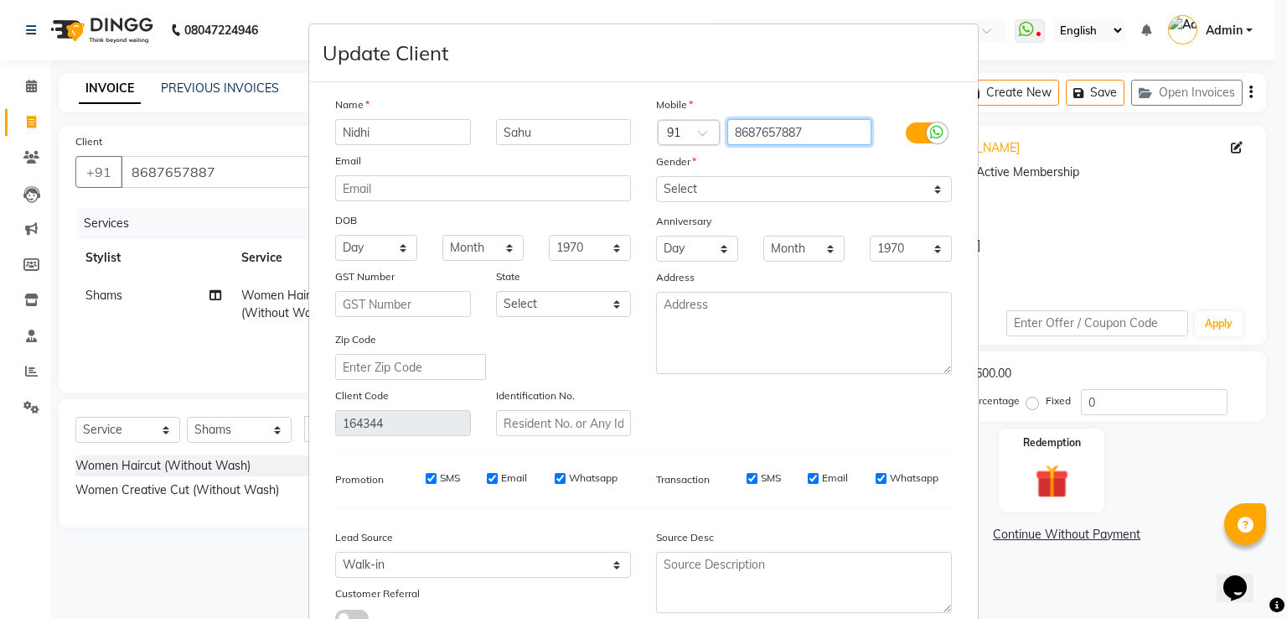
drag, startPoint x: 804, startPoint y: 132, endPoint x: 653, endPoint y: 189, distance: 161.0
click at [653, 189] on div "Mobile Country Code × 91 8687657887 Gender Select Male Female Other Prefer Not …" at bounding box center [804, 266] width 321 height 340
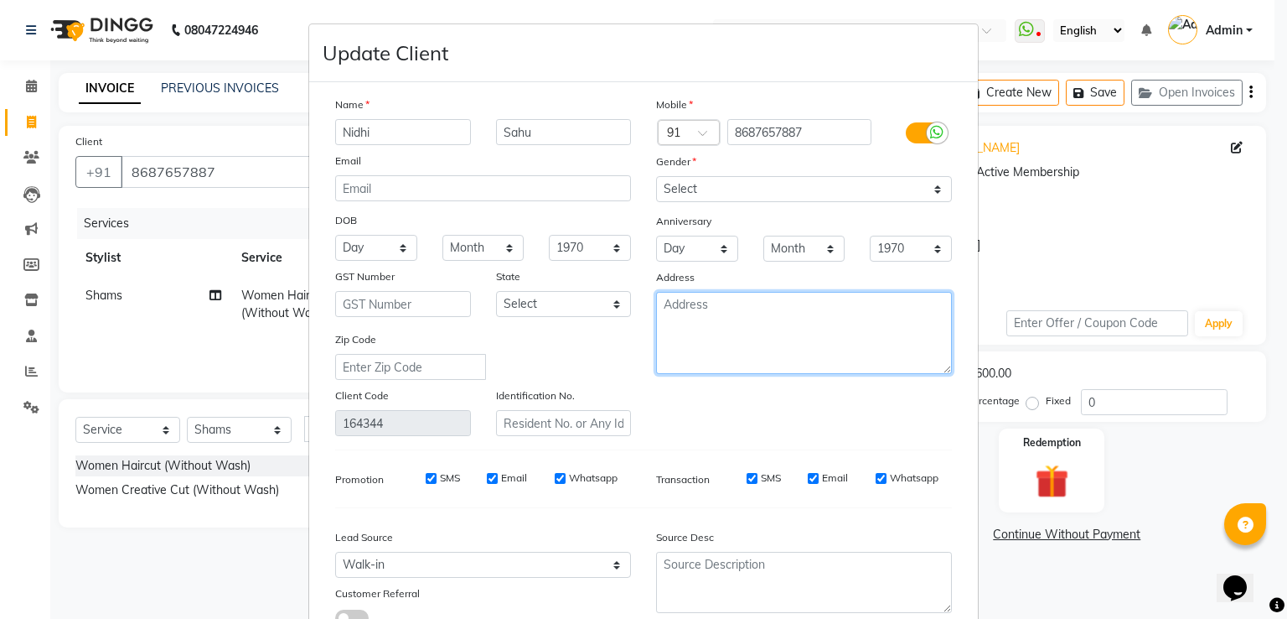
click at [768, 340] on textarea at bounding box center [804, 333] width 296 height 82
paste textarea "8687657887"
type textarea "8687657887"
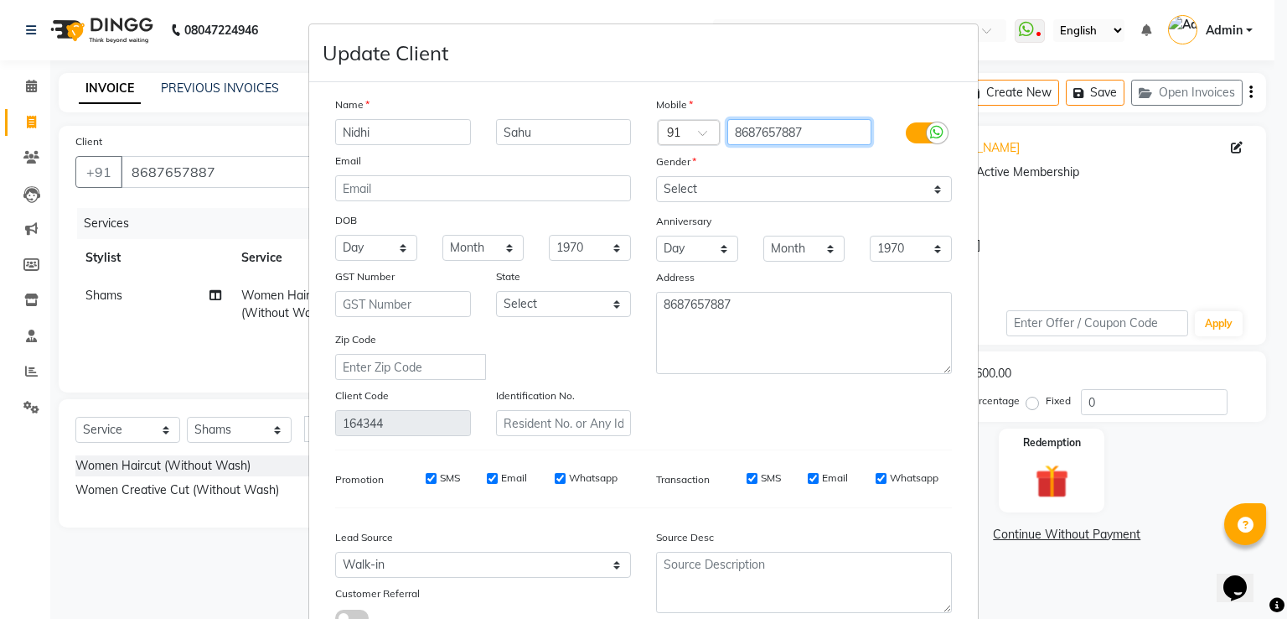
click at [818, 135] on input "8687657887" at bounding box center [799, 132] width 145 height 26
type input "8"
type input "9044467412"
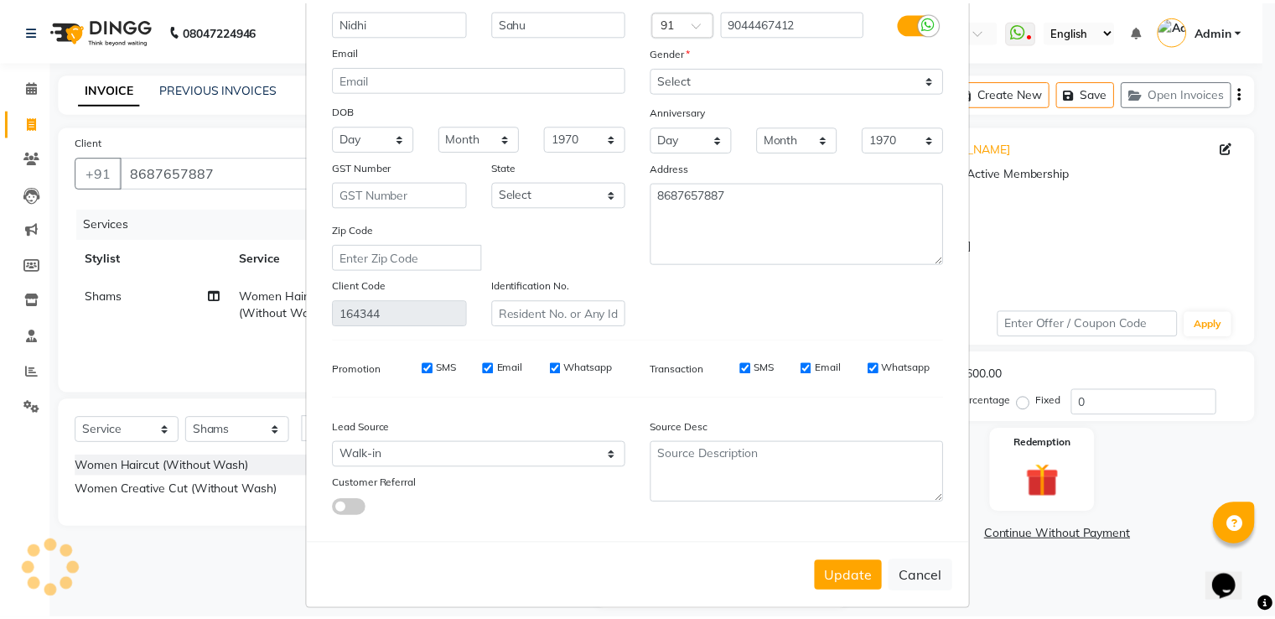
scroll to position [127, 0]
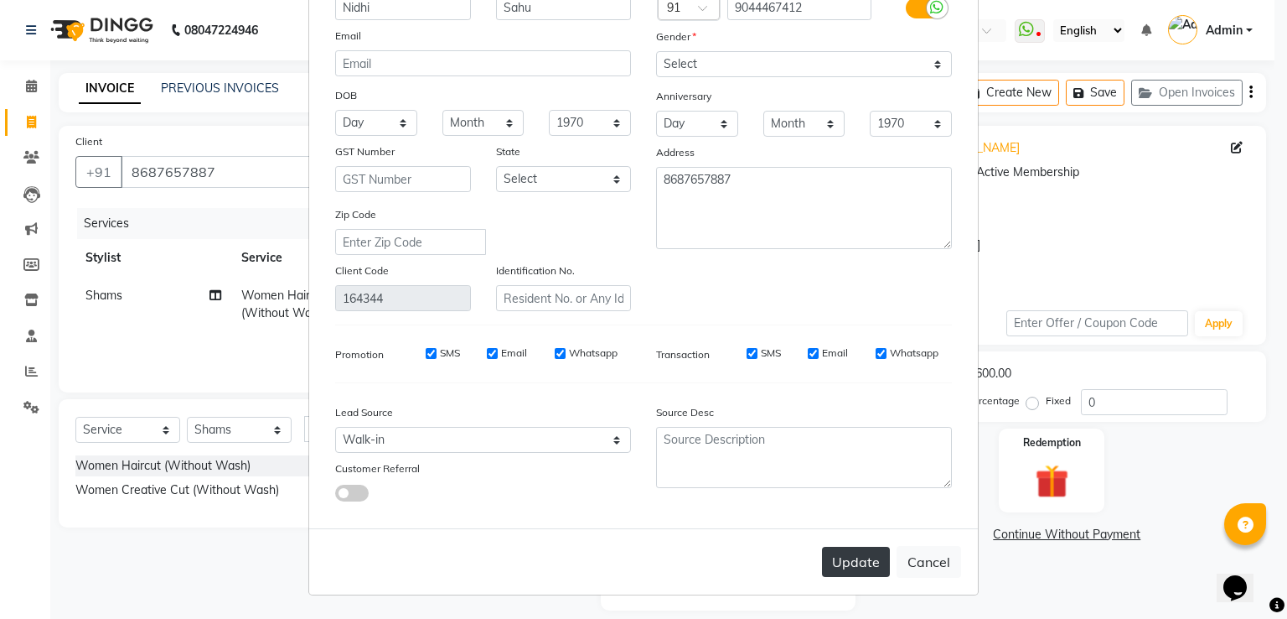
click at [852, 562] on button "Update" at bounding box center [856, 561] width 68 height 30
type input "9044467412"
select select
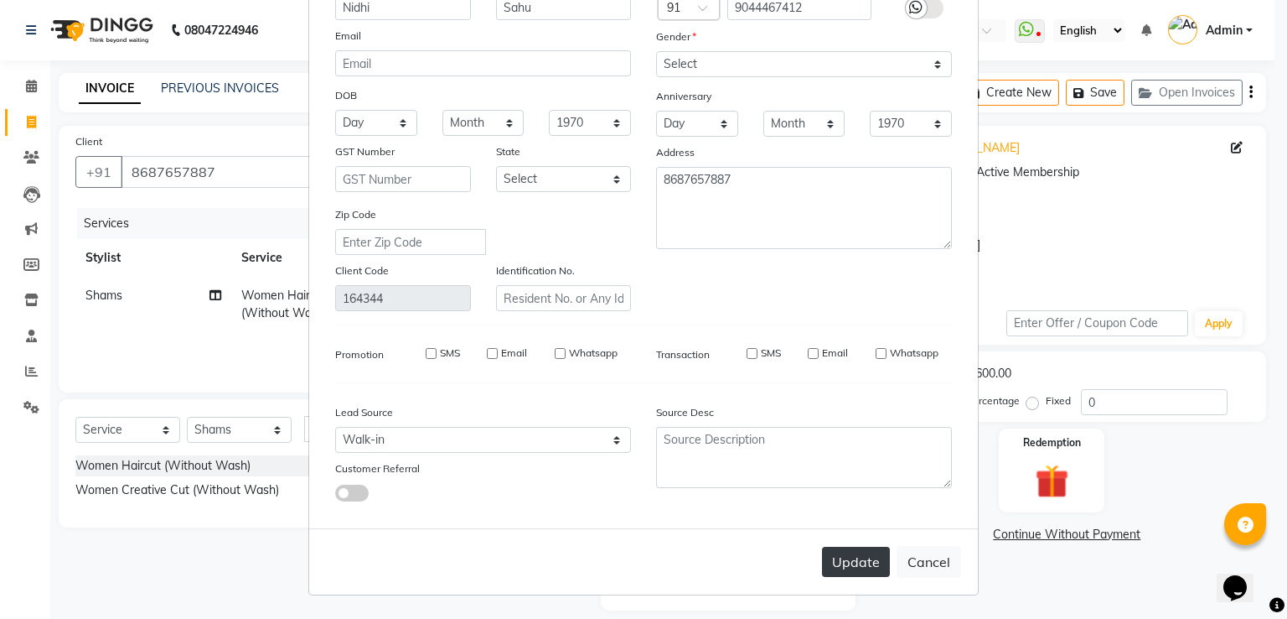
select select
checkbox input "false"
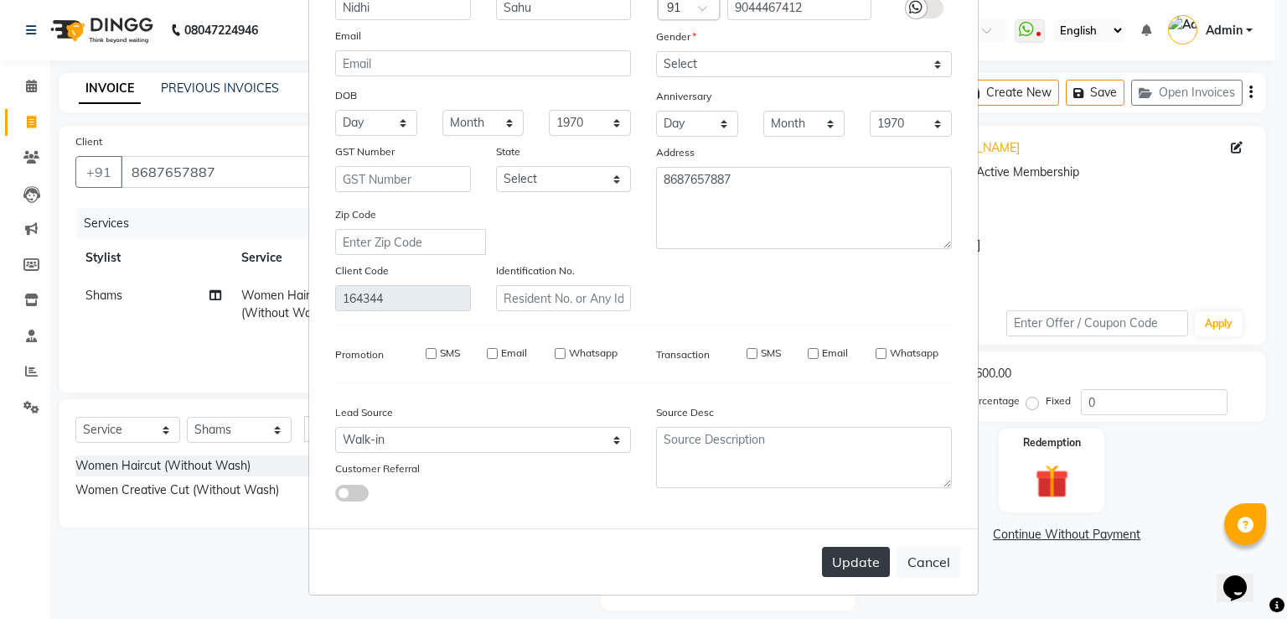
checkbox input "false"
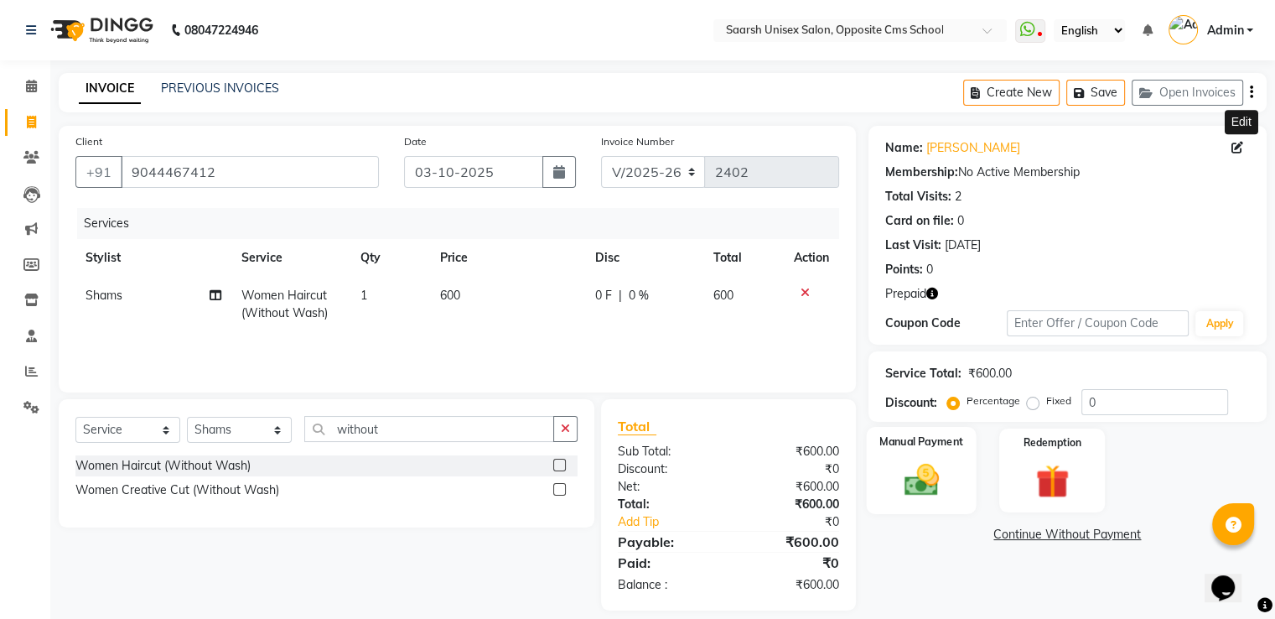
click at [926, 455] on div "Manual Payment" at bounding box center [921, 470] width 110 height 86
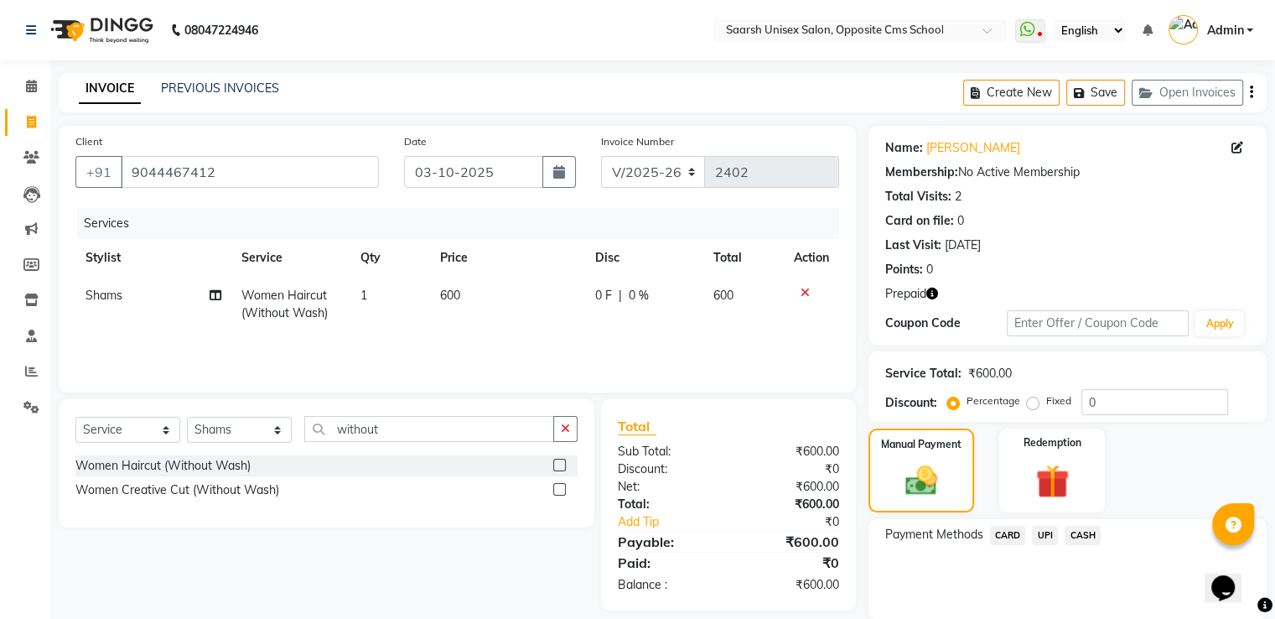
click at [1085, 531] on span "CASH" at bounding box center [1082, 534] width 36 height 19
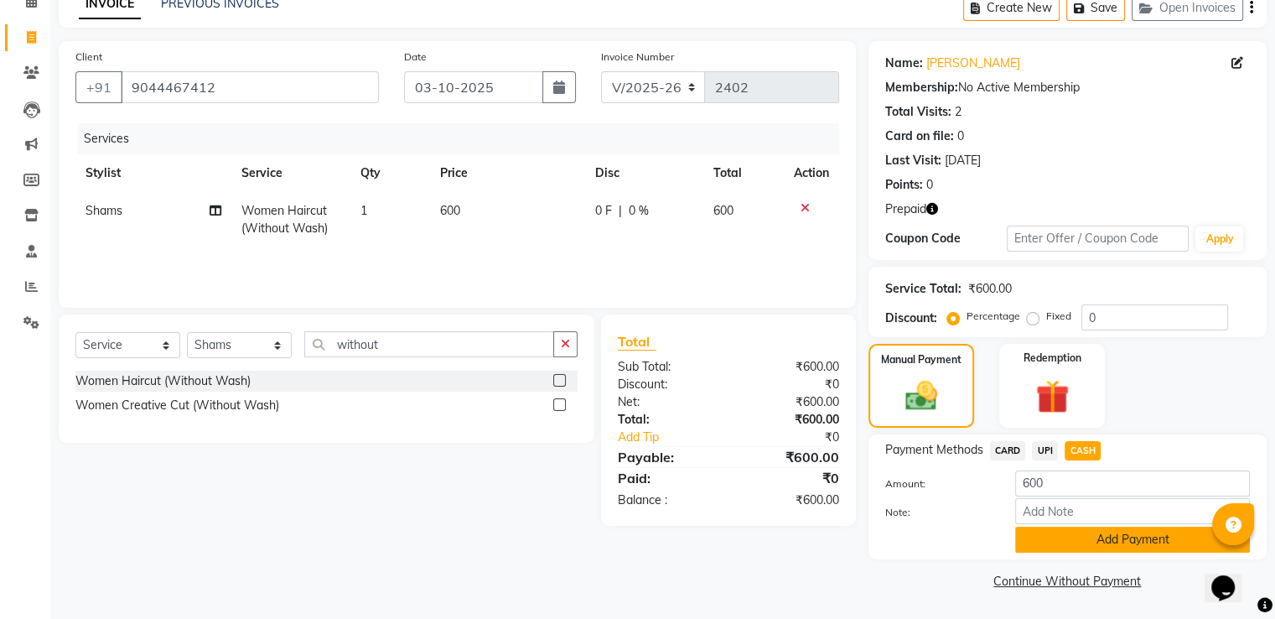
click at [1110, 534] on button "Add Payment" at bounding box center [1132, 539] width 235 height 26
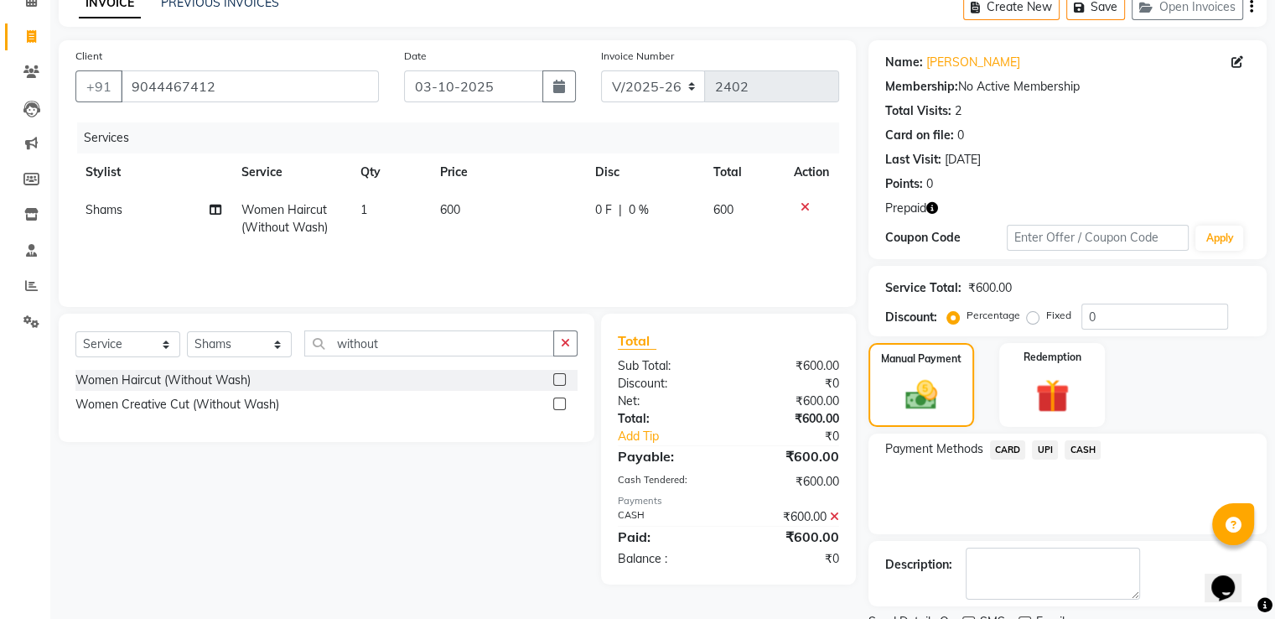
scroll to position [154, 0]
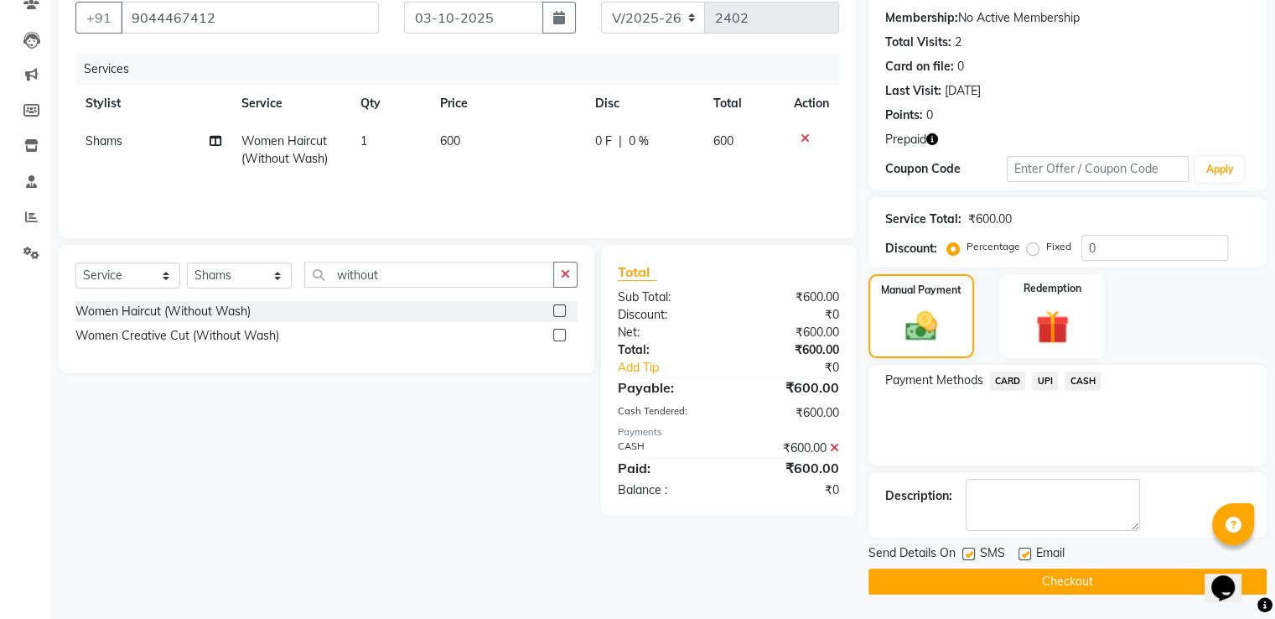
click at [1079, 596] on main "INVOICE PREVIOUS INVOICES Create New Save Open Invoices Client +91 9044467412 D…" at bounding box center [662, 269] width 1224 height 701
click at [1090, 574] on button "Checkout" at bounding box center [1067, 581] width 398 height 26
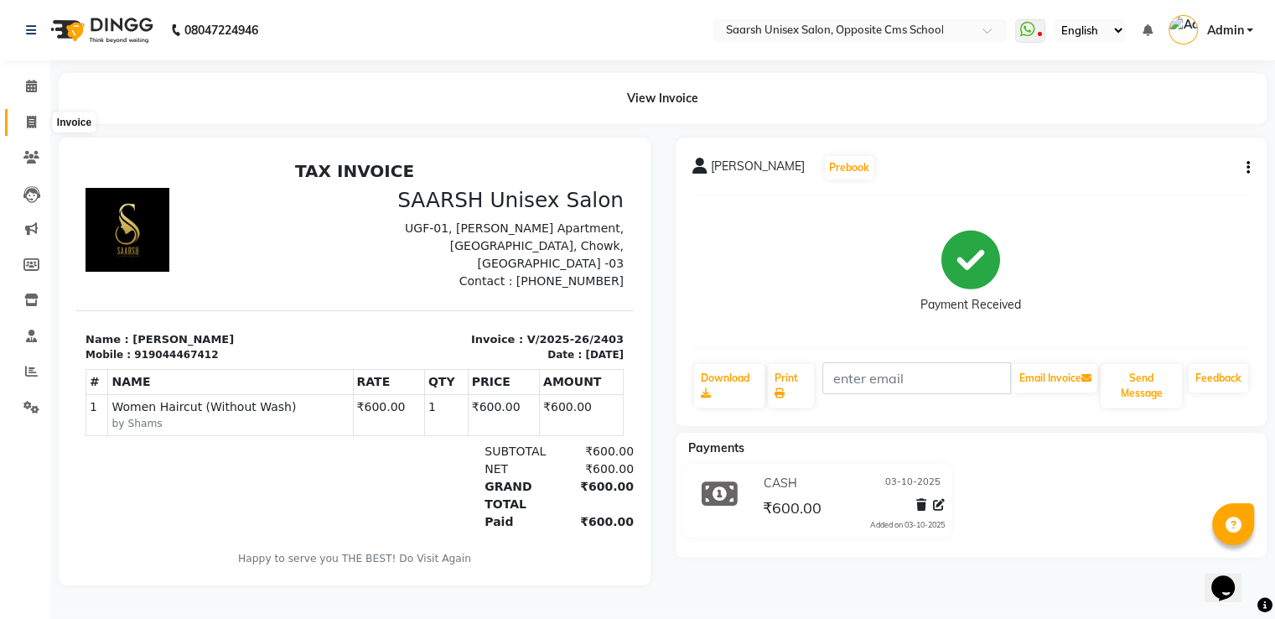
click at [27, 118] on icon at bounding box center [31, 122] width 9 height 13
select select "service"
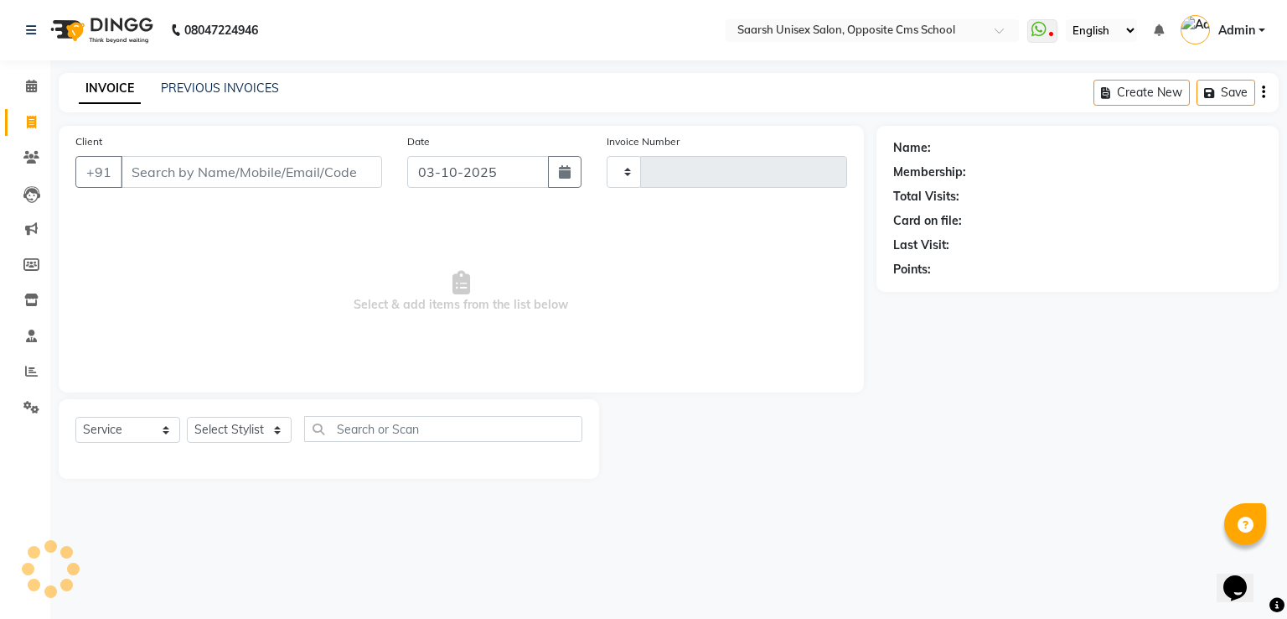
type input "2404"
select select "3962"
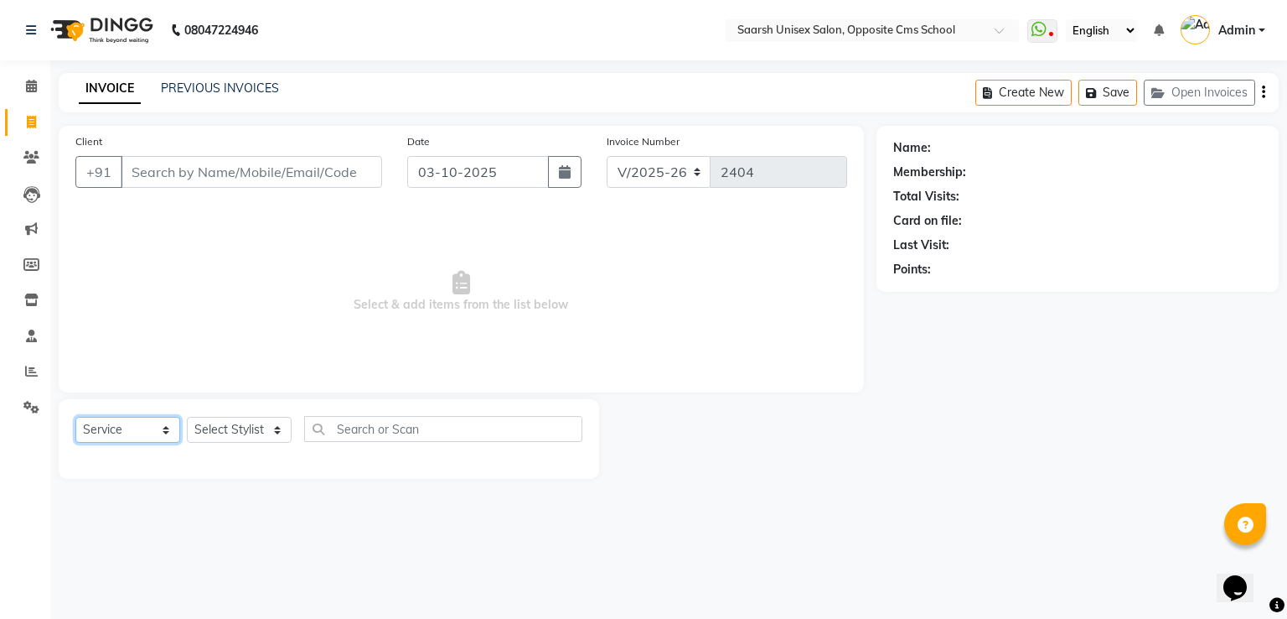
click at [132, 430] on select "Select Service Product Membership Package Voucher Prepaid Gift Card" at bounding box center [127, 430] width 105 height 26
click at [218, 436] on select "Select Stylist Ayan Front Desk Sadhna Sapna Shams Shivani Shivi Utkarsh Saraswat" at bounding box center [239, 430] width 105 height 26
select select "20641"
click at [187, 417] on select "Select Stylist Ayan Front Desk Sadhna Sapna Shams Shivani Shivi Utkarsh Saraswat" at bounding box center [239, 430] width 105 height 26
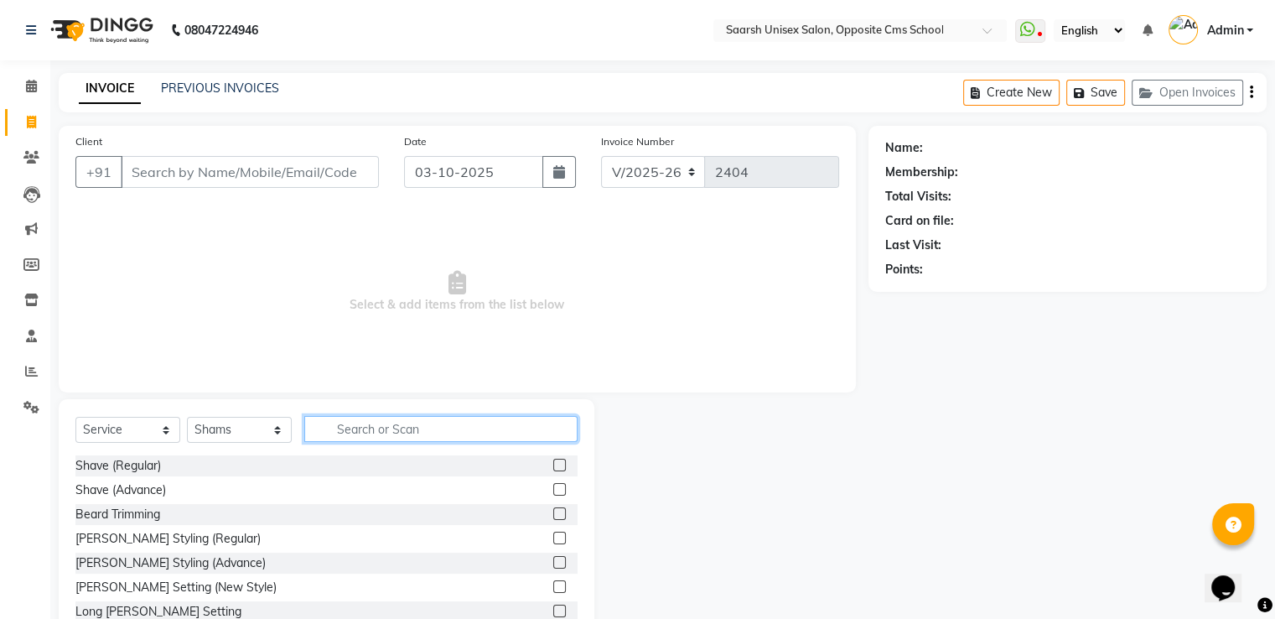
click at [424, 422] on input "text" at bounding box center [440, 429] width 273 height 26
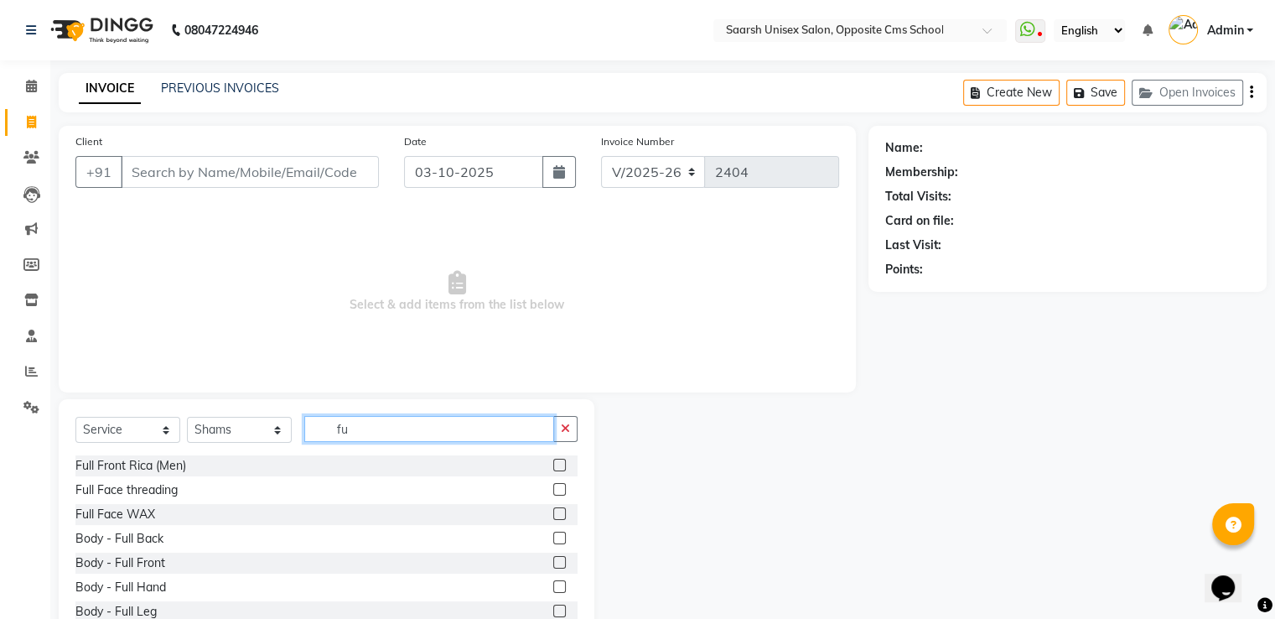
type input "f"
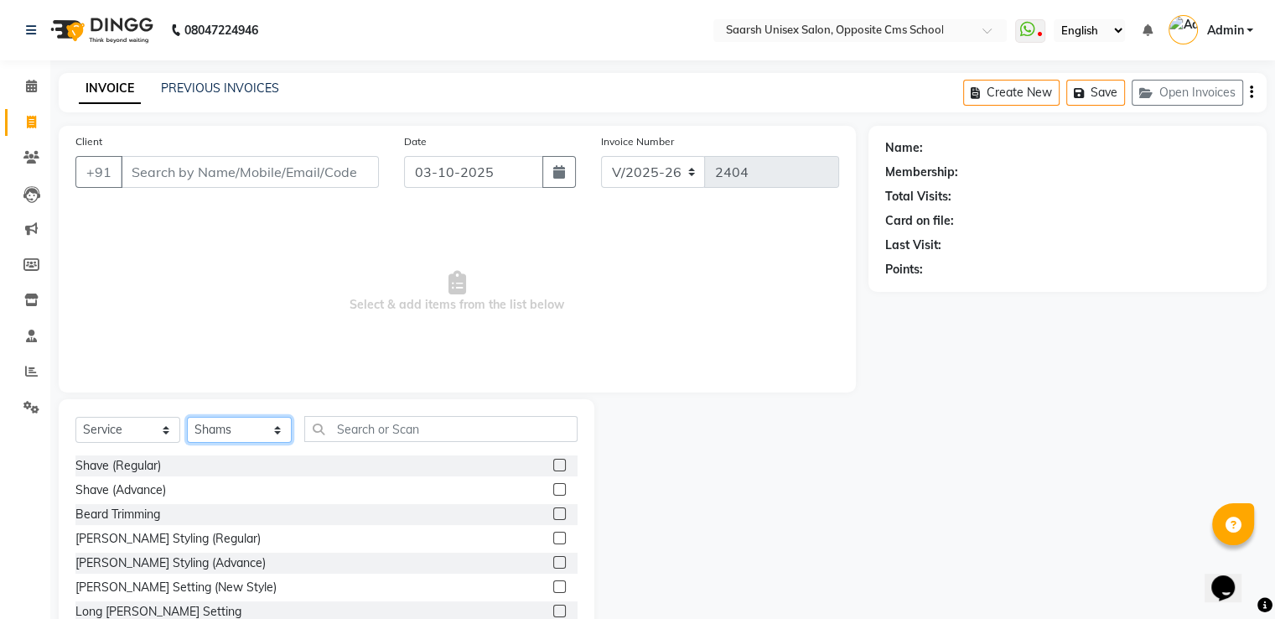
click at [204, 433] on select "Select Stylist Ayan Front Desk Sadhna Sapna Shams Shivani Shivi Utkarsh Saraswat" at bounding box center [239, 430] width 105 height 26
select select "20644"
click at [187, 417] on select "Select Stylist Ayan Front Desk Sadhna Sapna Shams Shivani Shivi Utkarsh Saraswat" at bounding box center [239, 430] width 105 height 26
click at [391, 433] on input "text" at bounding box center [440, 429] width 273 height 26
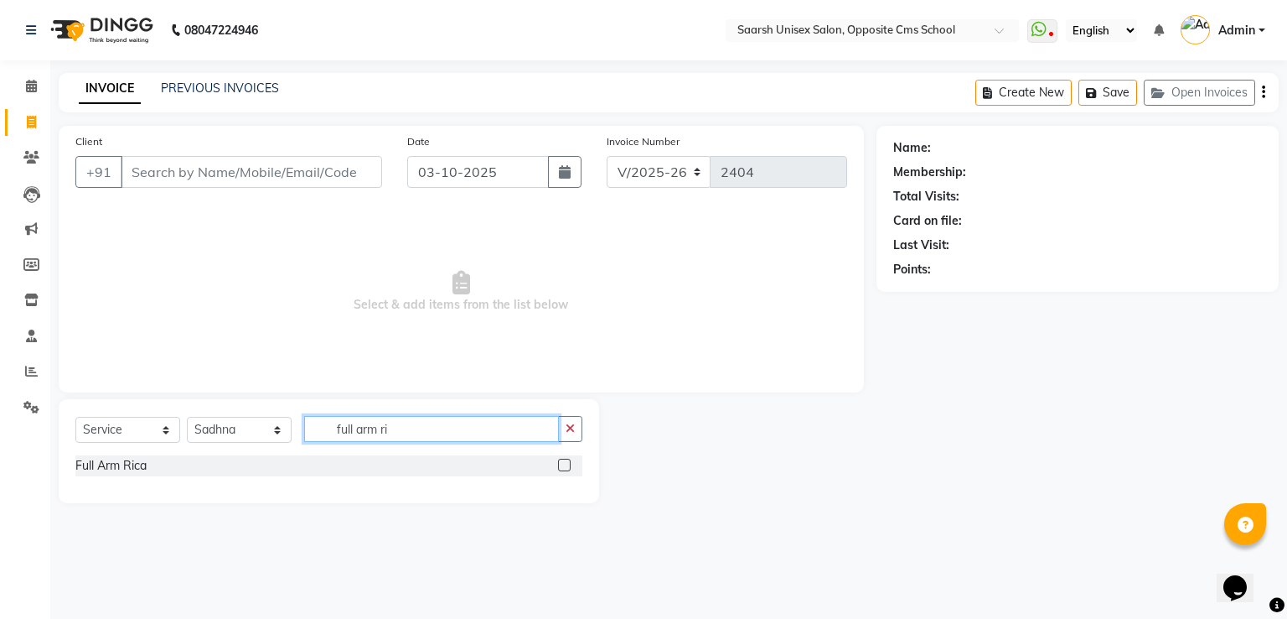
type input "full arm ri"
click at [567, 467] on label at bounding box center [564, 464] width 13 height 13
click at [567, 467] on input "checkbox" at bounding box center [563, 465] width 11 height 11
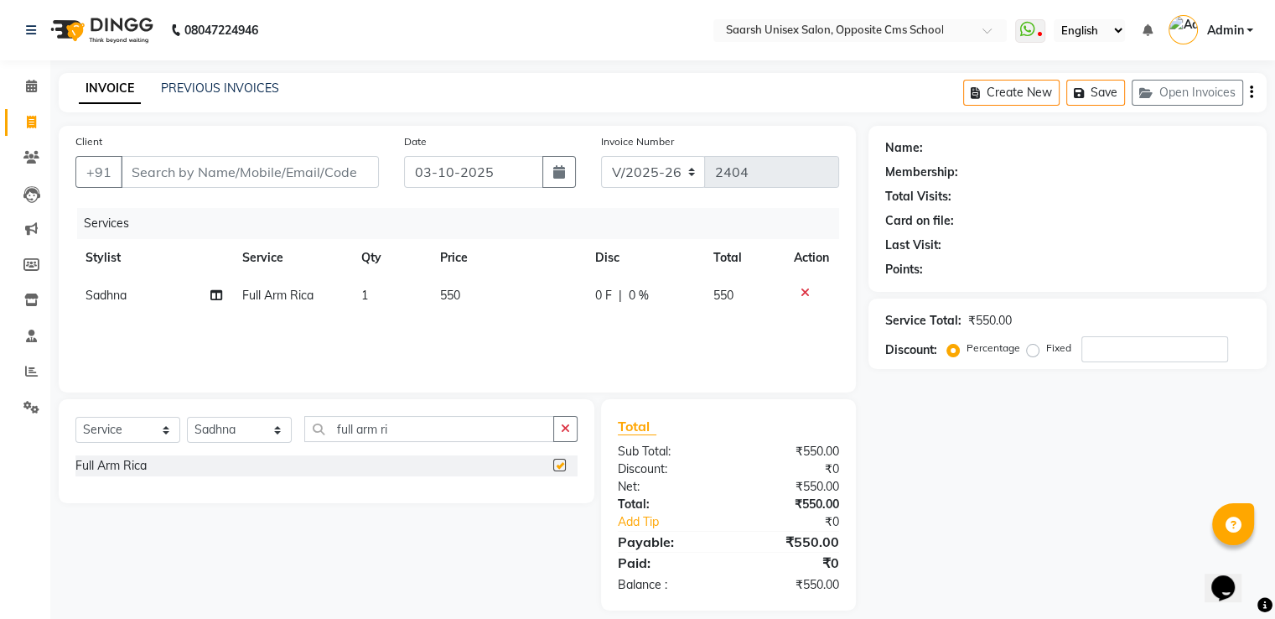
checkbox input "false"
click at [614, 290] on div "0 F | 0 %" at bounding box center [644, 296] width 98 height 18
select select "20644"
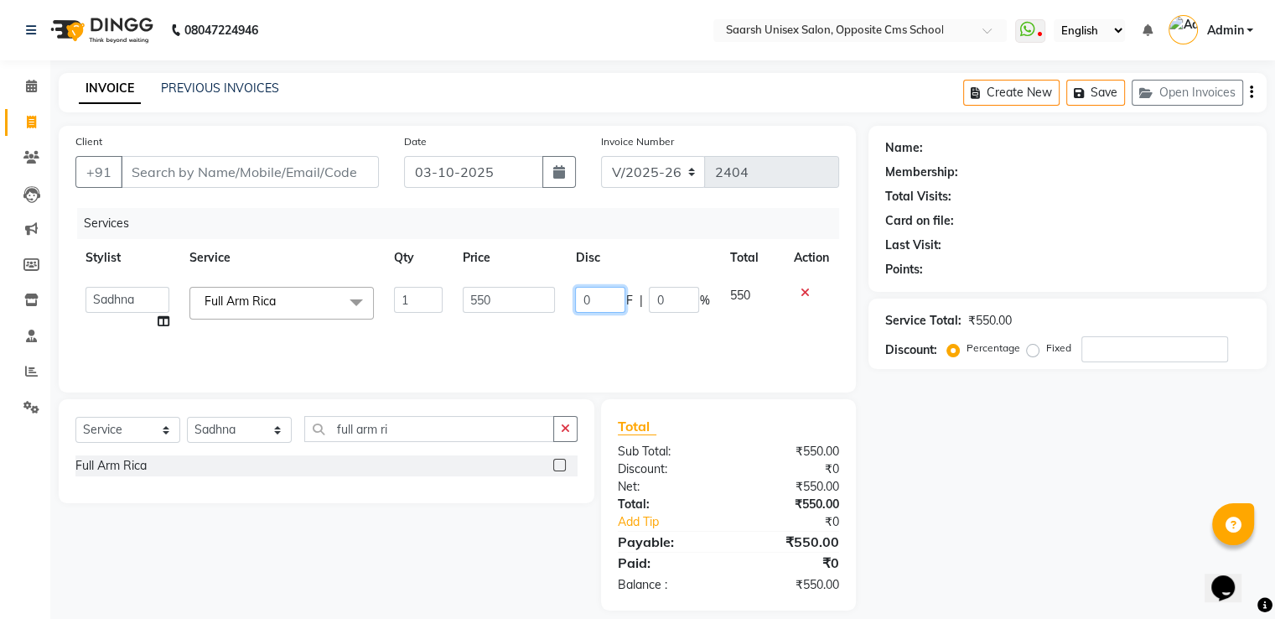
click at [614, 290] on input "0" at bounding box center [600, 300] width 50 height 26
type input "20"
click at [628, 333] on div "Services Stylist Service Qty Price Disc Total Action Ayan Front Desk Sadhna Sap…" at bounding box center [457, 292] width 764 height 168
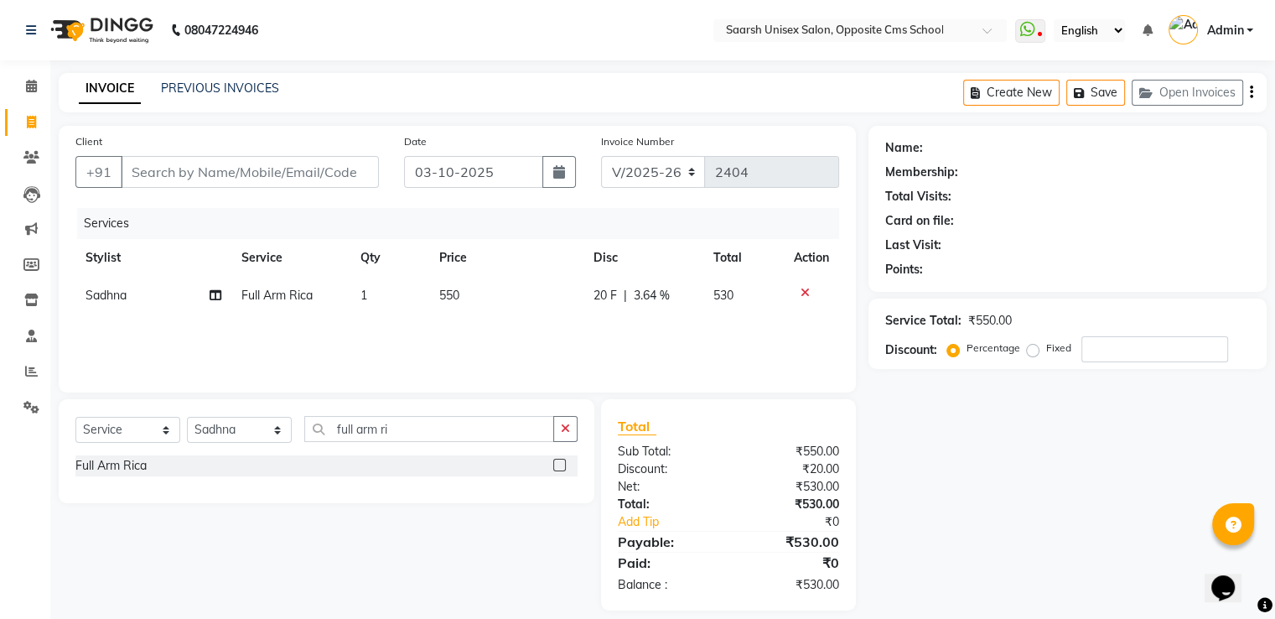
click at [639, 292] on span "3.64 %" at bounding box center [652, 296] width 36 height 18
select select "20644"
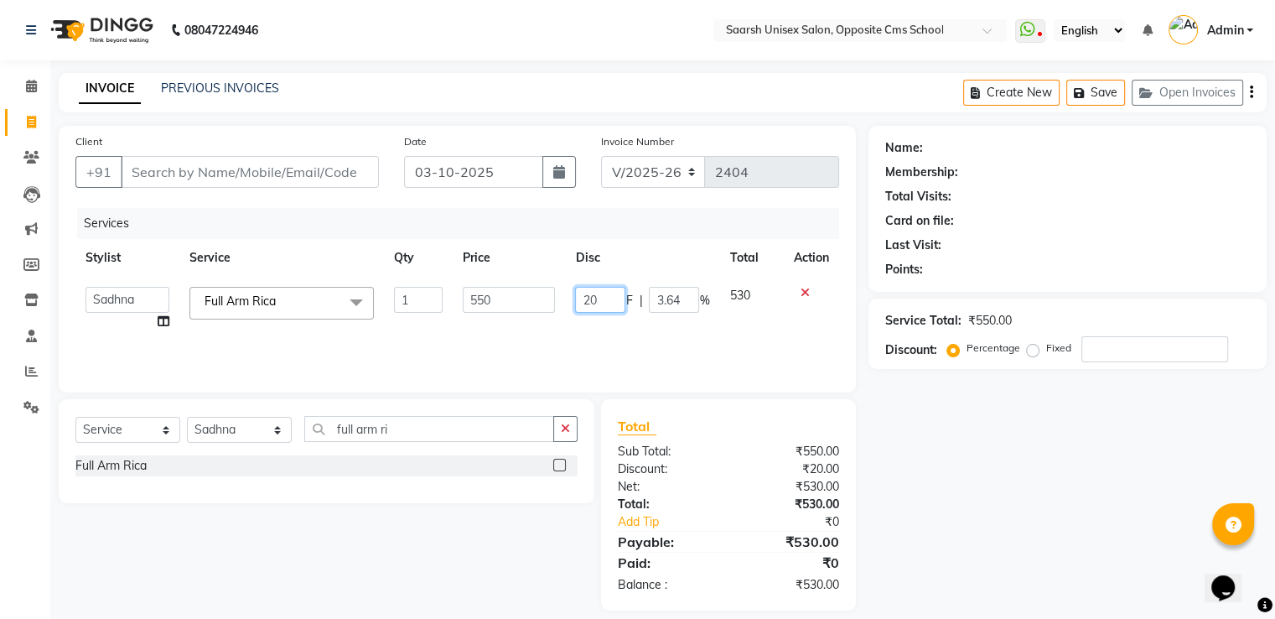
click at [608, 302] on input "20" at bounding box center [600, 300] width 50 height 26
type input "2"
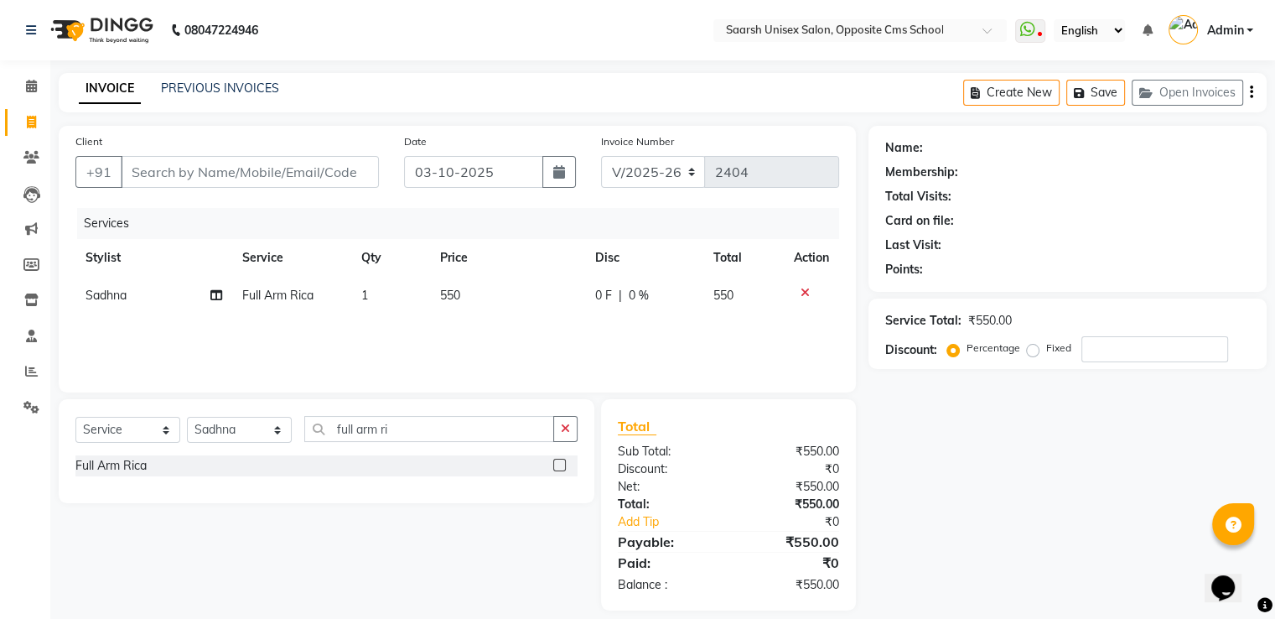
click at [681, 304] on div "0 F | 0 %" at bounding box center [644, 296] width 98 height 18
select select "20644"
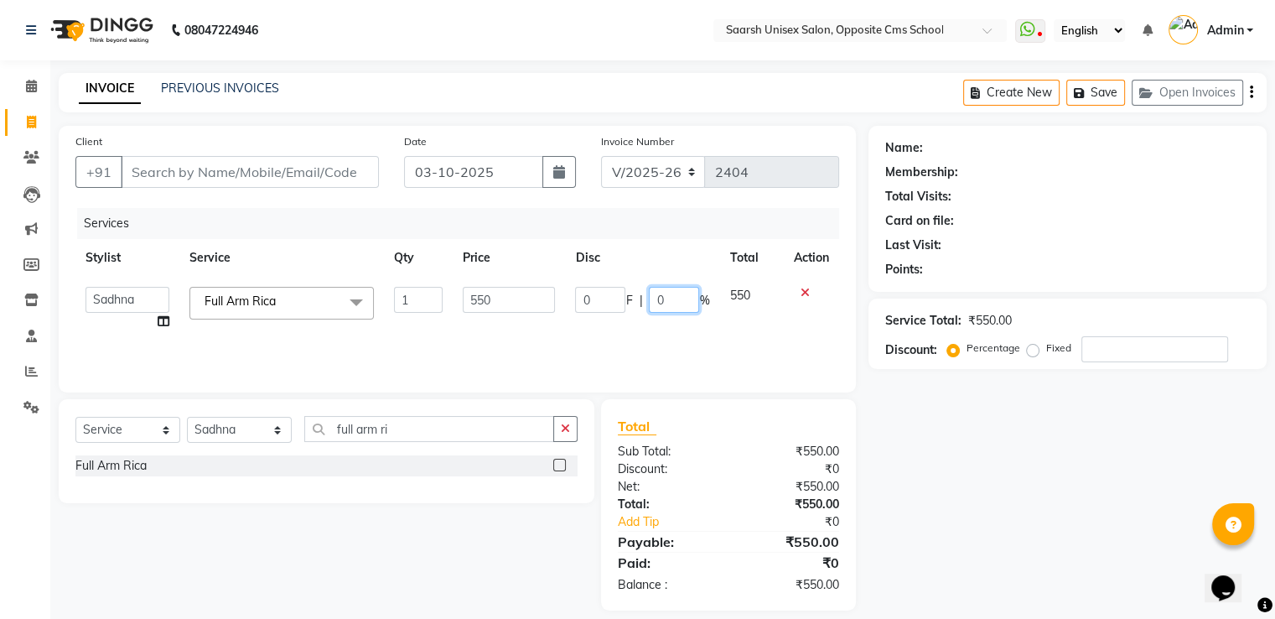
click at [674, 299] on input "0" at bounding box center [674, 300] width 50 height 26
type input "20"
click at [692, 323] on div "Services Stylist Service Qty Price Disc Total Action Ayan Front Desk Sadhna Sap…" at bounding box center [457, 292] width 764 height 168
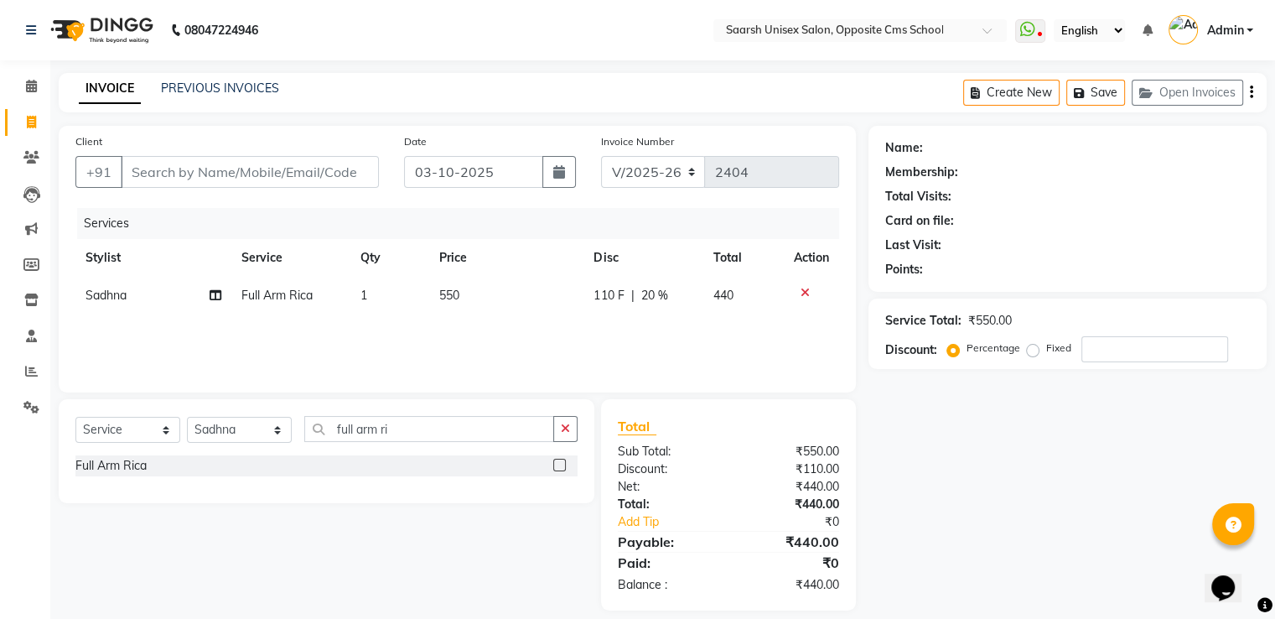
click at [1161, 170] on div "Membership:" at bounding box center [1067, 172] width 365 height 18
click at [238, 165] on input "Client" at bounding box center [250, 172] width 258 height 32
type input "9"
type input "0"
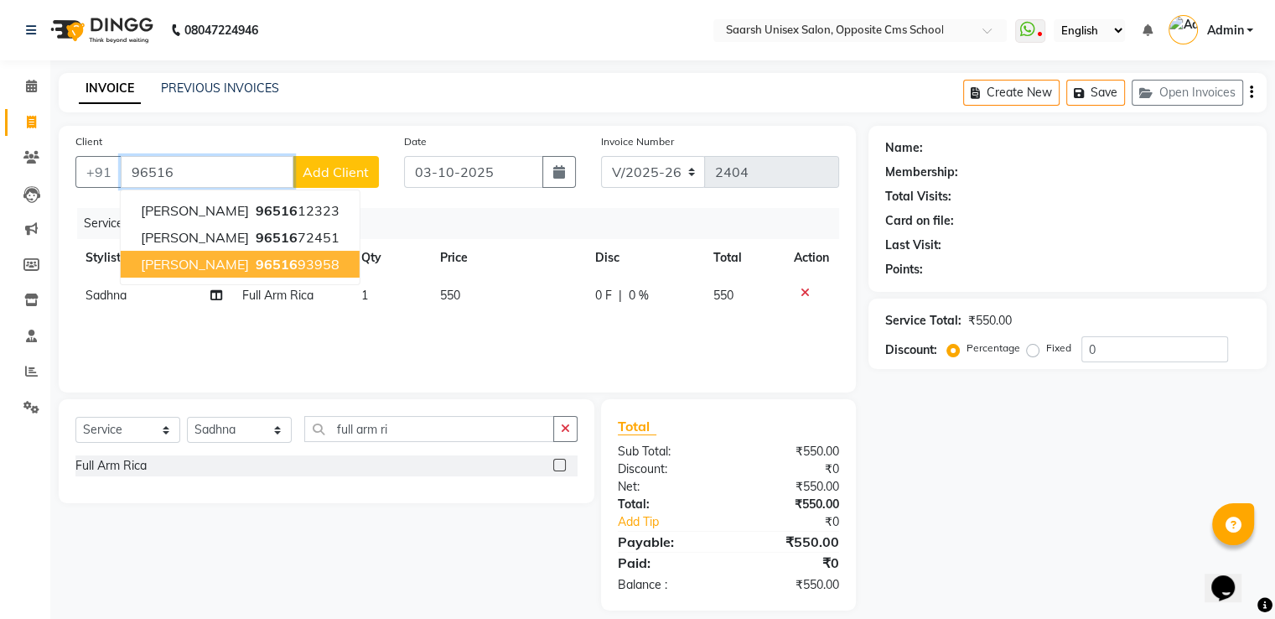
click at [247, 255] on button "Shivika Mishra 96516 93958" at bounding box center [240, 264] width 239 height 27
type input "9651693958"
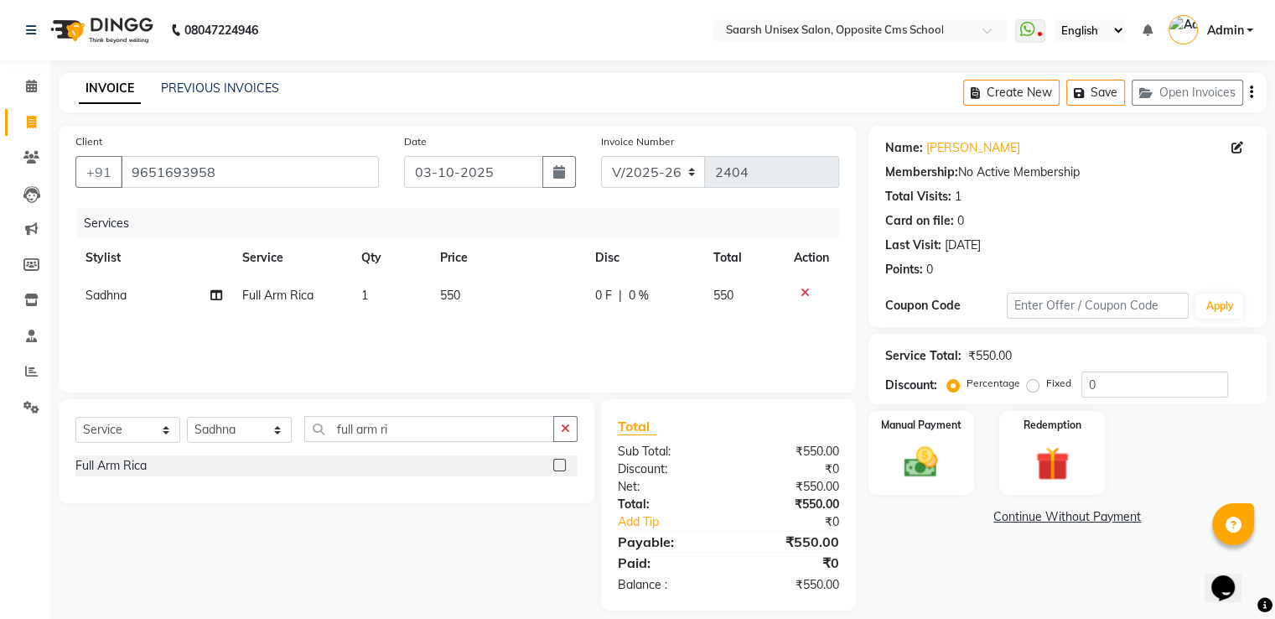
click at [608, 294] on span "0 F" at bounding box center [603, 296] width 17 height 18
select select "20644"
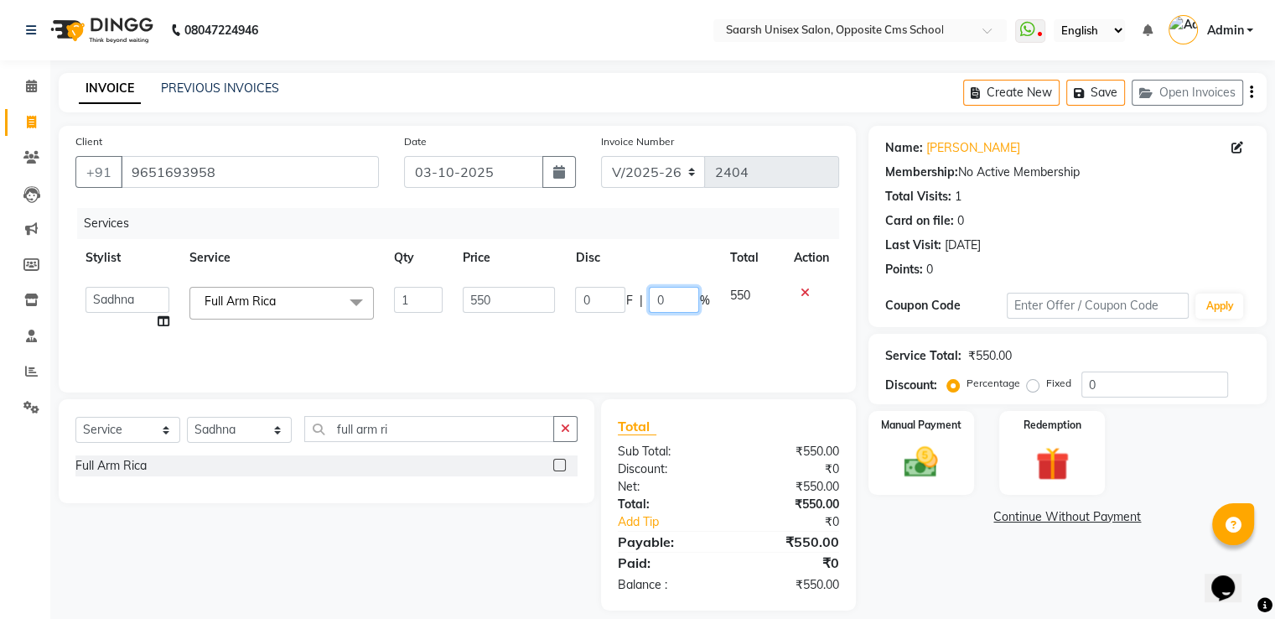
click at [667, 296] on input "0" at bounding box center [674, 300] width 50 height 26
type input "20"
click at [738, 340] on div "Services Stylist Service Qty Price Disc Total Action Ayan Front Desk Sadhna Sap…" at bounding box center [457, 292] width 764 height 168
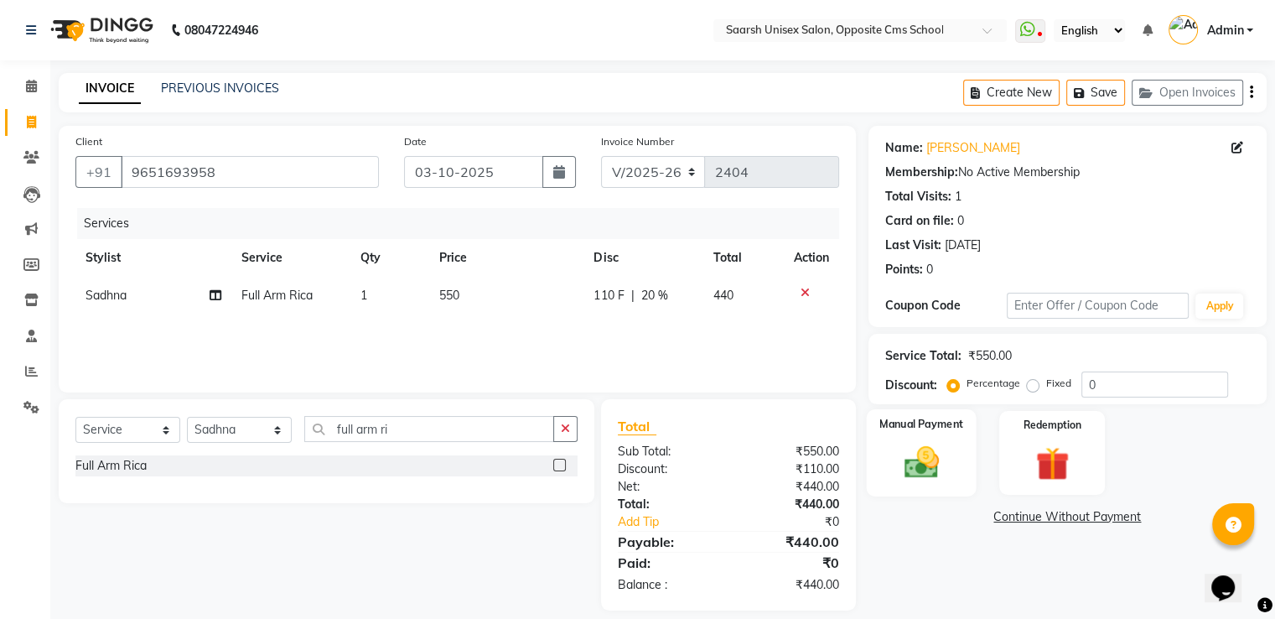
click at [921, 465] on img at bounding box center [921, 463] width 56 height 40
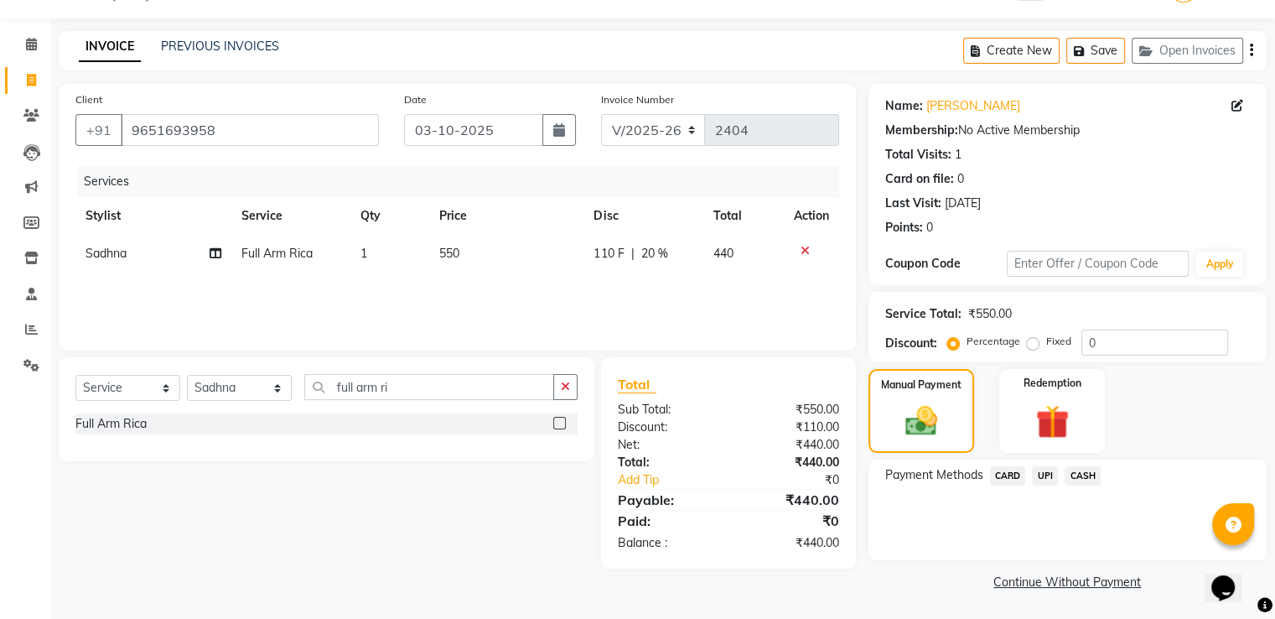
click at [1037, 478] on span "UPI" at bounding box center [1045, 475] width 26 height 19
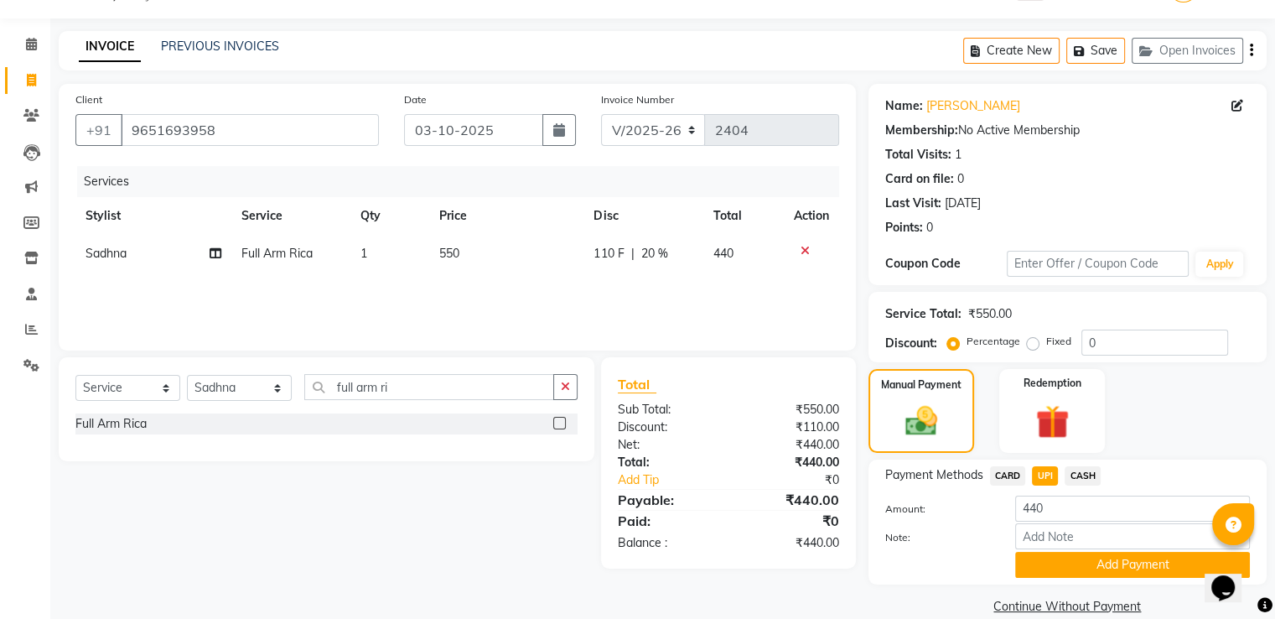
scroll to position [68, 0]
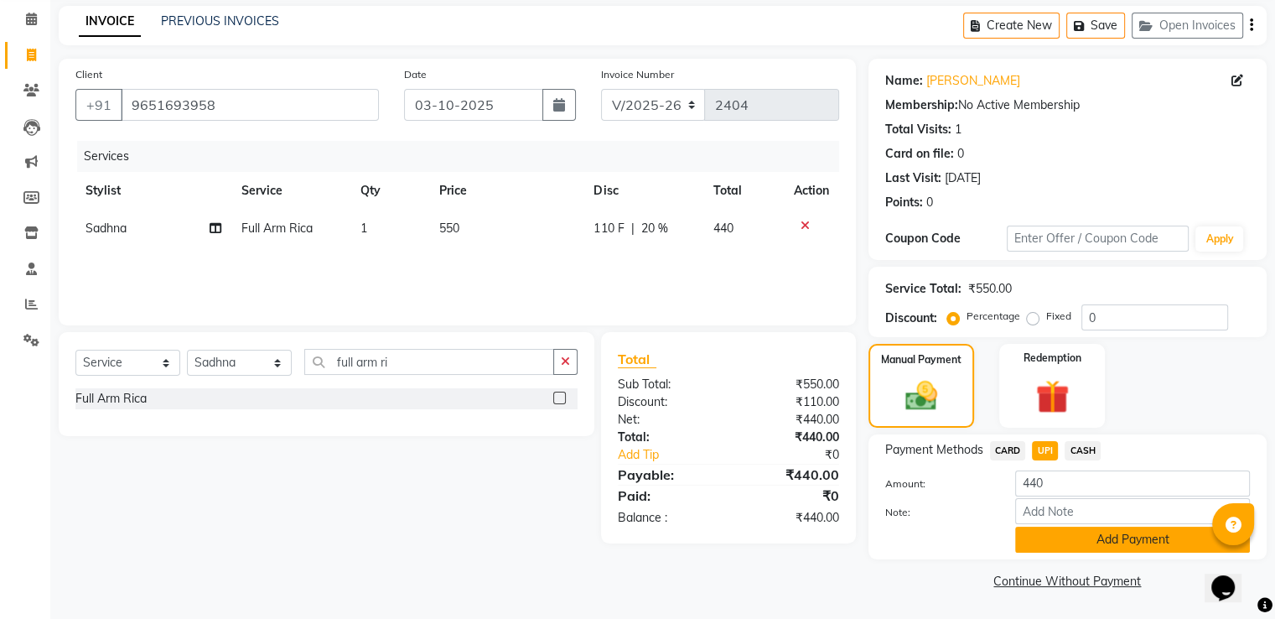
click at [1098, 541] on button "Add Payment" at bounding box center [1132, 539] width 235 height 26
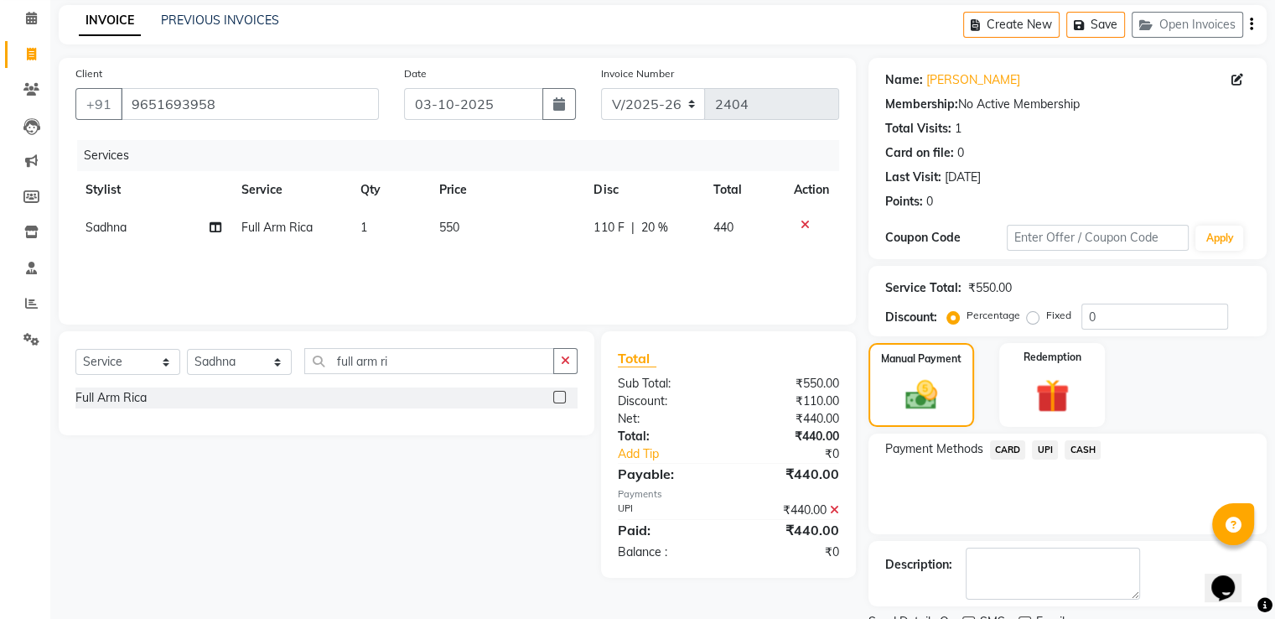
scroll to position [137, 0]
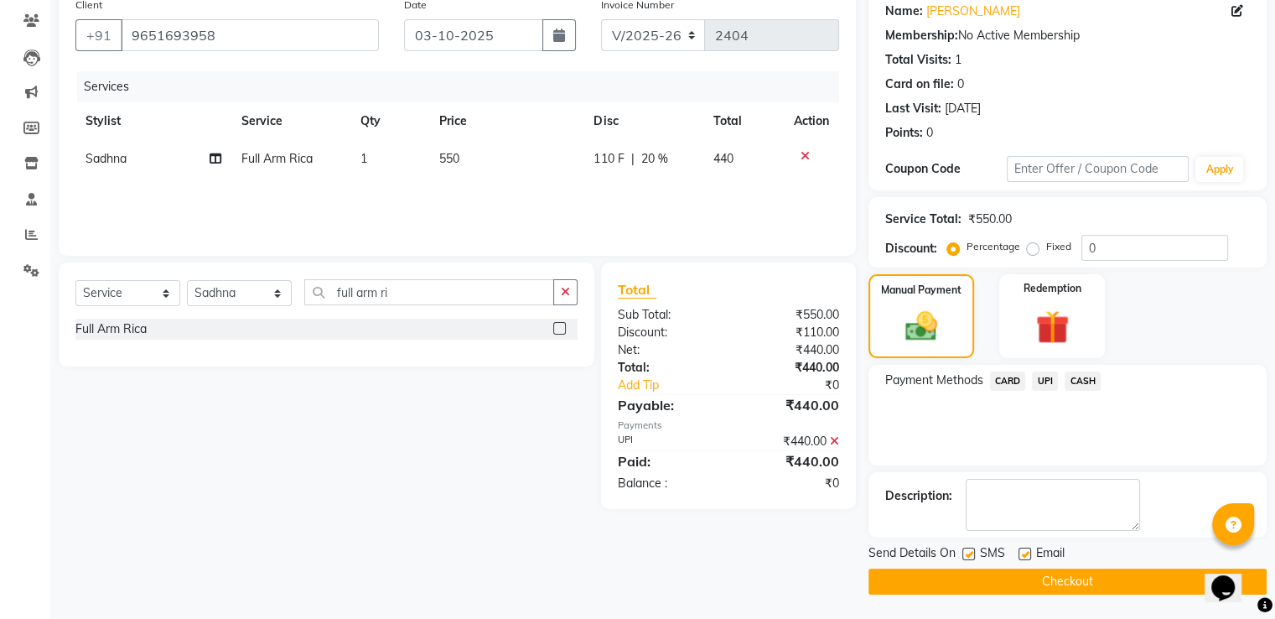
click at [955, 570] on button "Checkout" at bounding box center [1067, 581] width 398 height 26
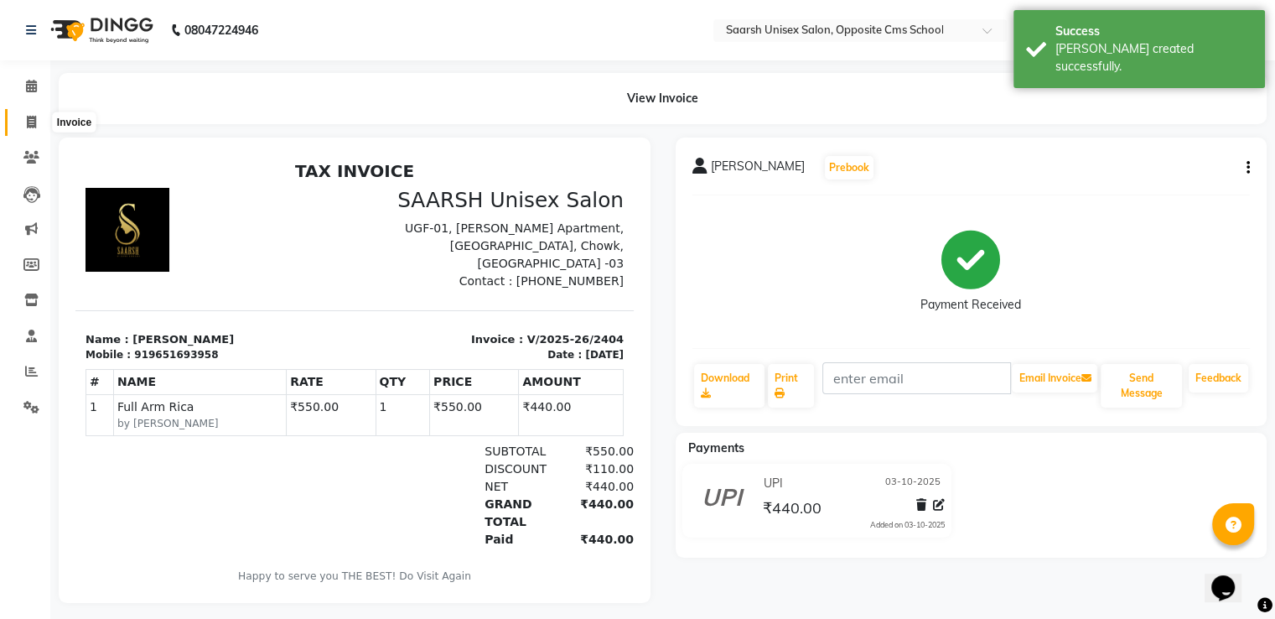
click at [32, 113] on span at bounding box center [31, 122] width 29 height 19
select select "service"
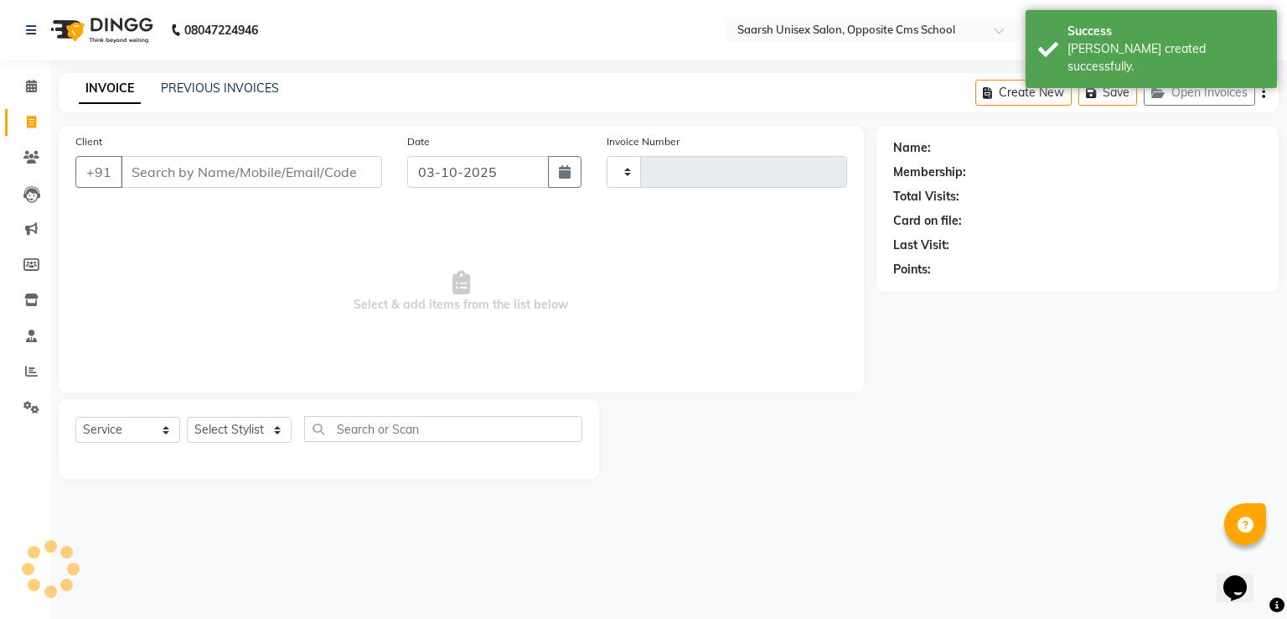
type input "2405"
select select "3962"
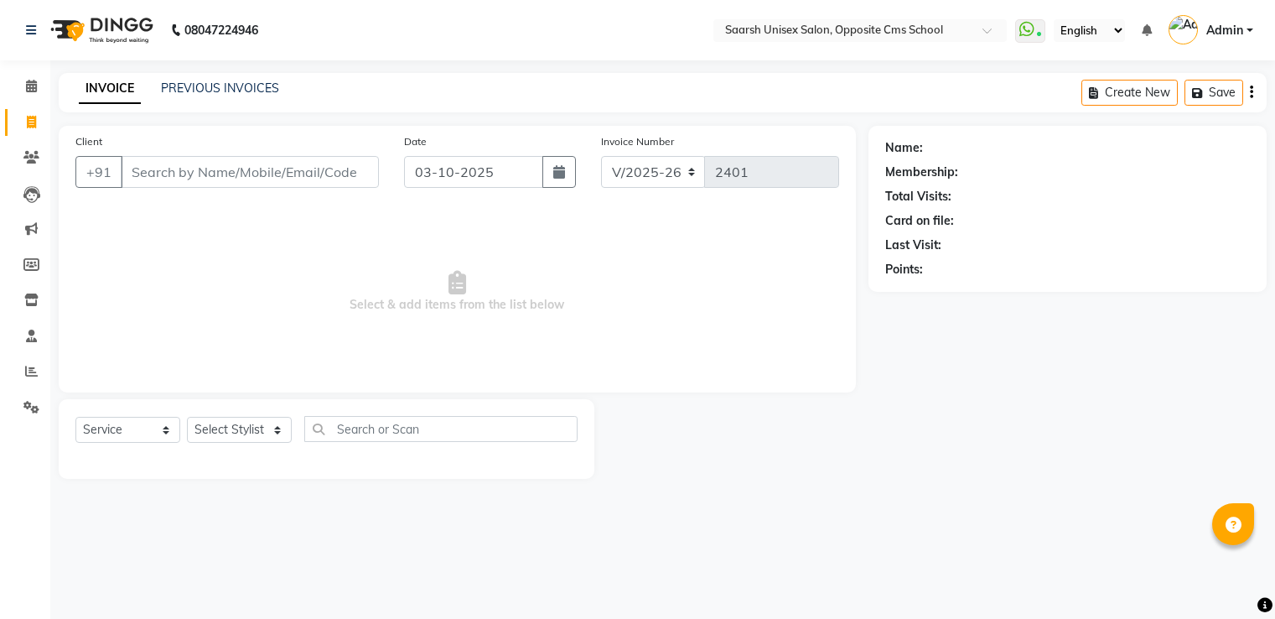
select select "3962"
select select "service"
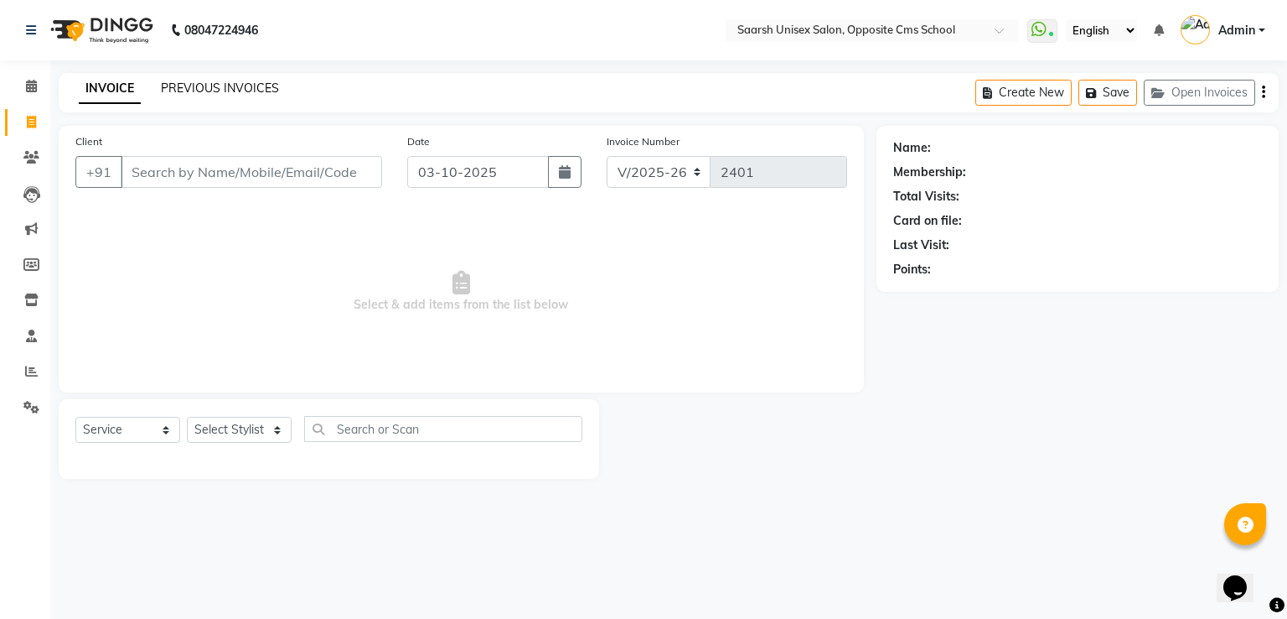
click at [189, 93] on link "PREVIOUS INVOICES" at bounding box center [220, 87] width 118 height 15
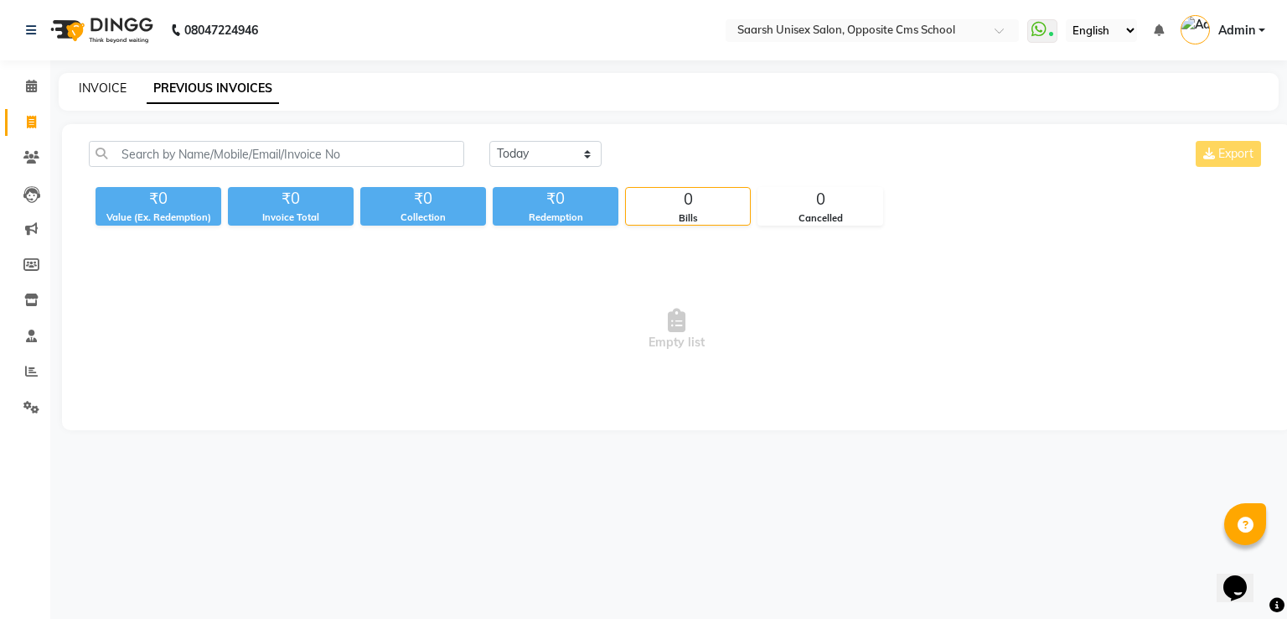
click at [106, 88] on link "INVOICE" at bounding box center [103, 87] width 48 height 15
select select "3962"
select select "service"
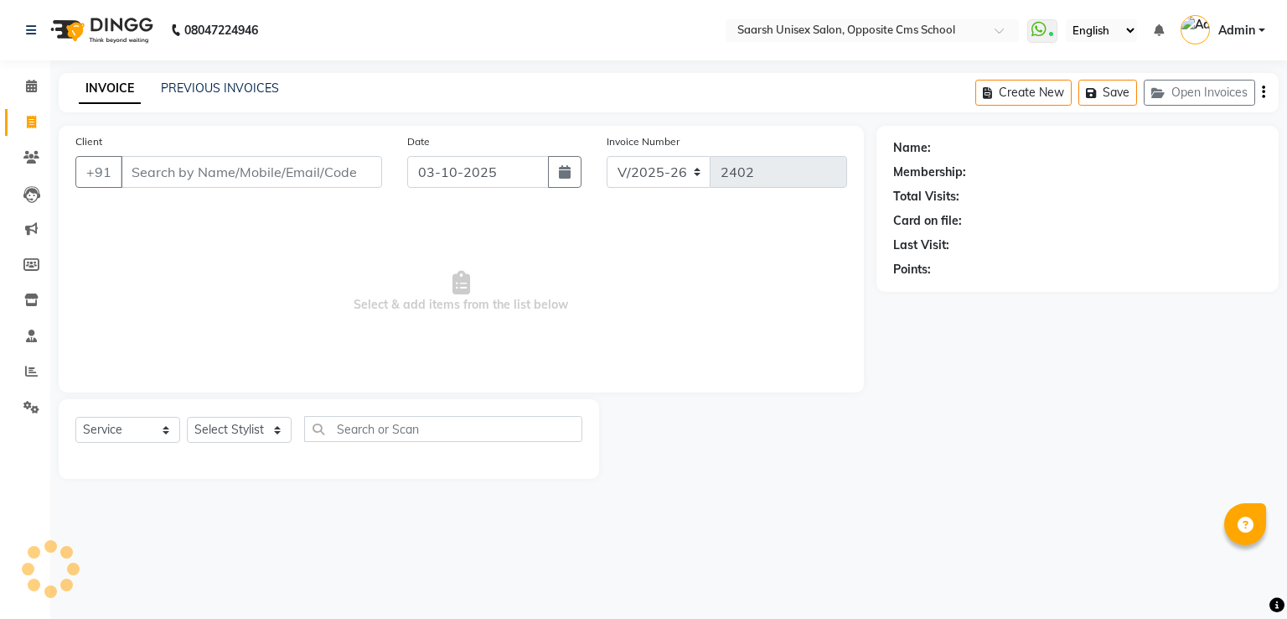
select select "3962"
select select "service"
click at [111, 434] on select "Select Service Product Membership Package Voucher Prepaid Gift Card" at bounding box center [127, 430] width 105 height 26
click at [246, 441] on select "Select Stylist Ayan Front Desk Sadhna Sapna Shams Shivani Shivi Utkarsh Saraswat" at bounding box center [239, 430] width 105 height 26
select select "89941"
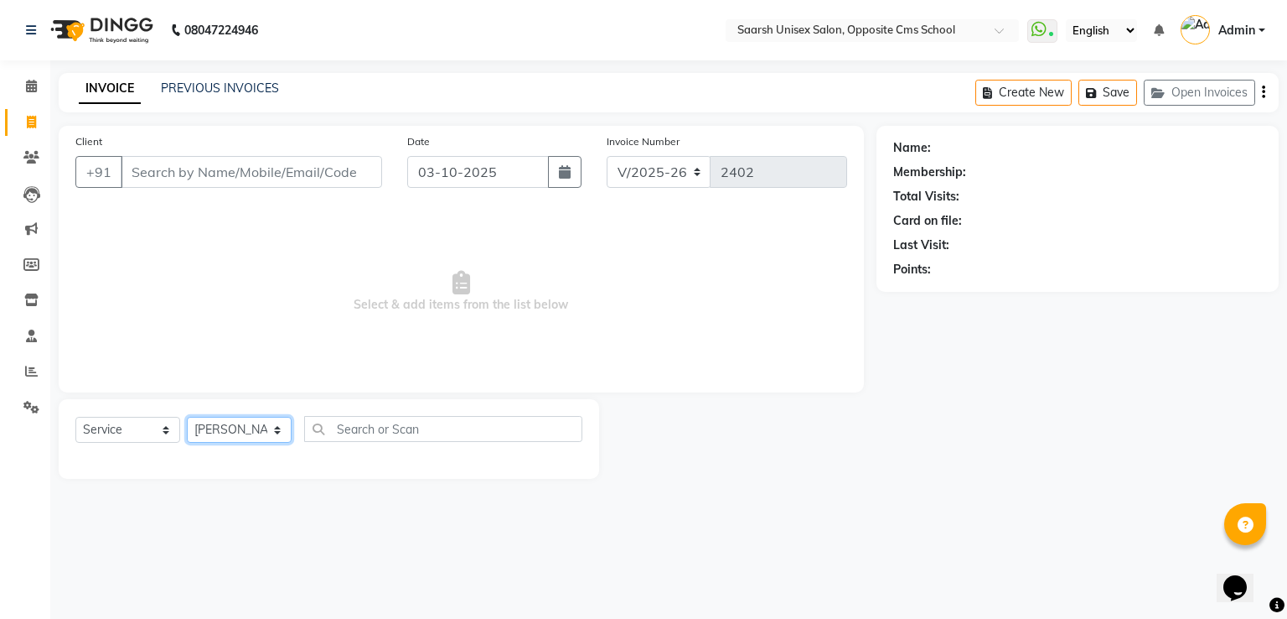
click at [187, 417] on select "Select Stylist Ayan Front Desk Sadhna Sapna Shams Shivani Shivi Utkarsh Saraswat" at bounding box center [239, 430] width 105 height 26
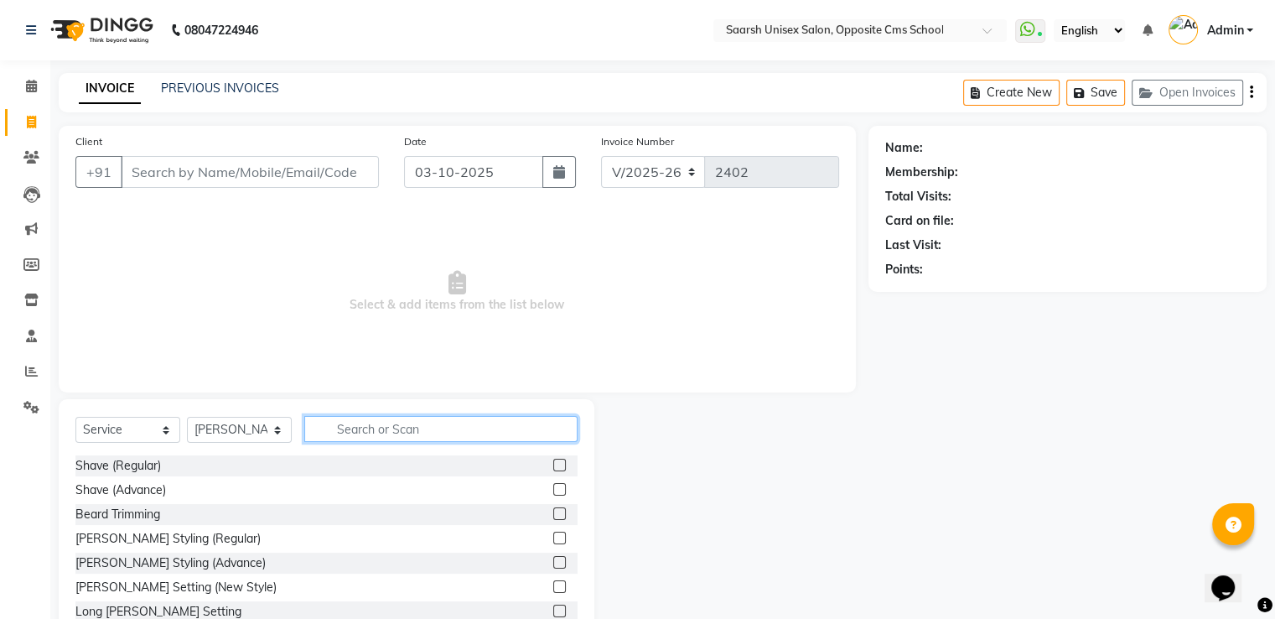
click at [406, 440] on input "text" at bounding box center [440, 429] width 273 height 26
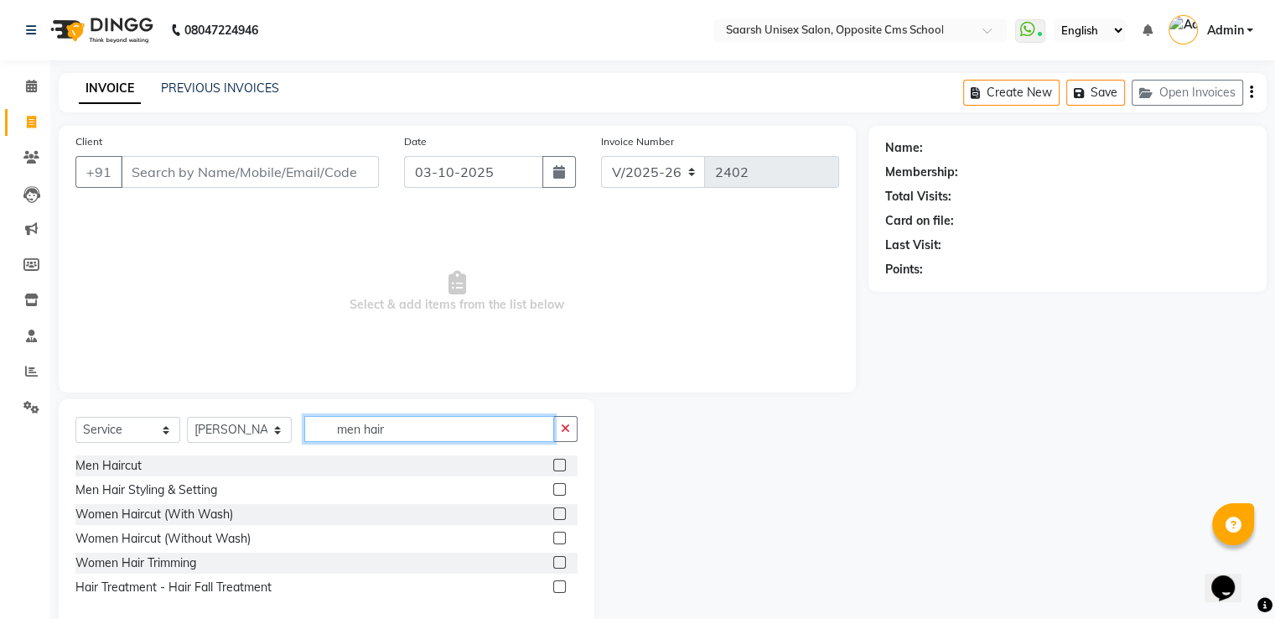
type input "men hair"
click at [558, 463] on label at bounding box center [559, 464] width 13 height 13
click at [558, 463] on input "checkbox" at bounding box center [558, 465] width 11 height 11
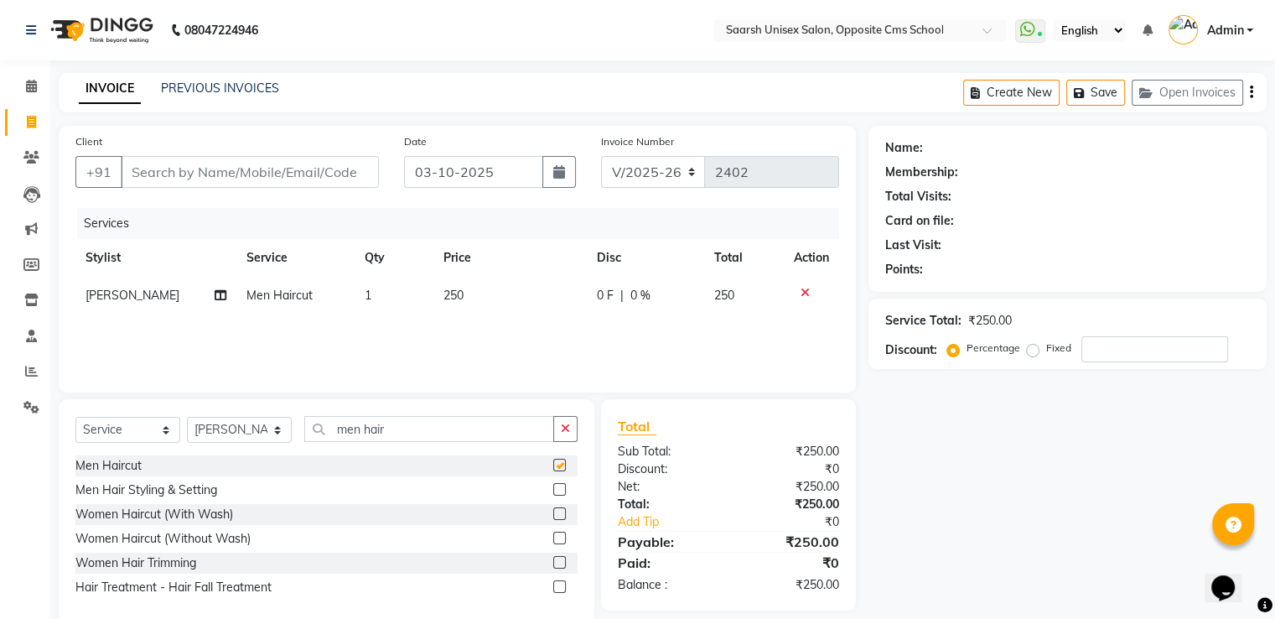
checkbox input "false"
click at [210, 173] on input "Client" at bounding box center [250, 172] width 258 height 32
type input "7"
type input "0"
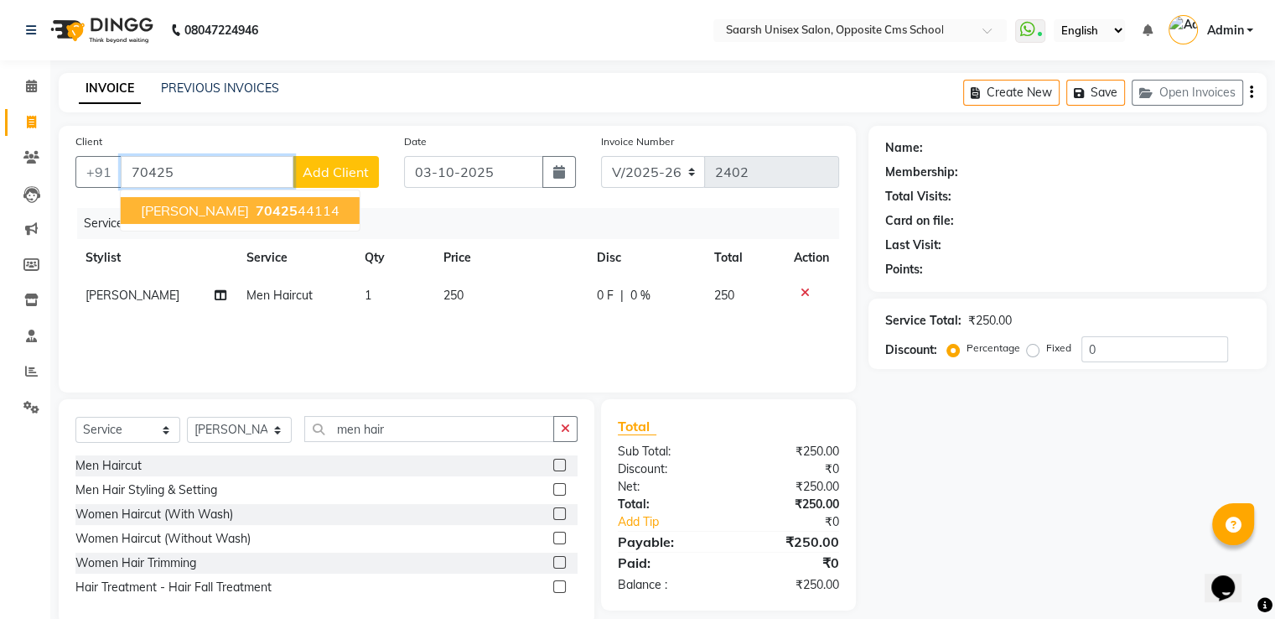
click at [256, 213] on span "70425" at bounding box center [277, 210] width 42 height 17
type input "7042544114"
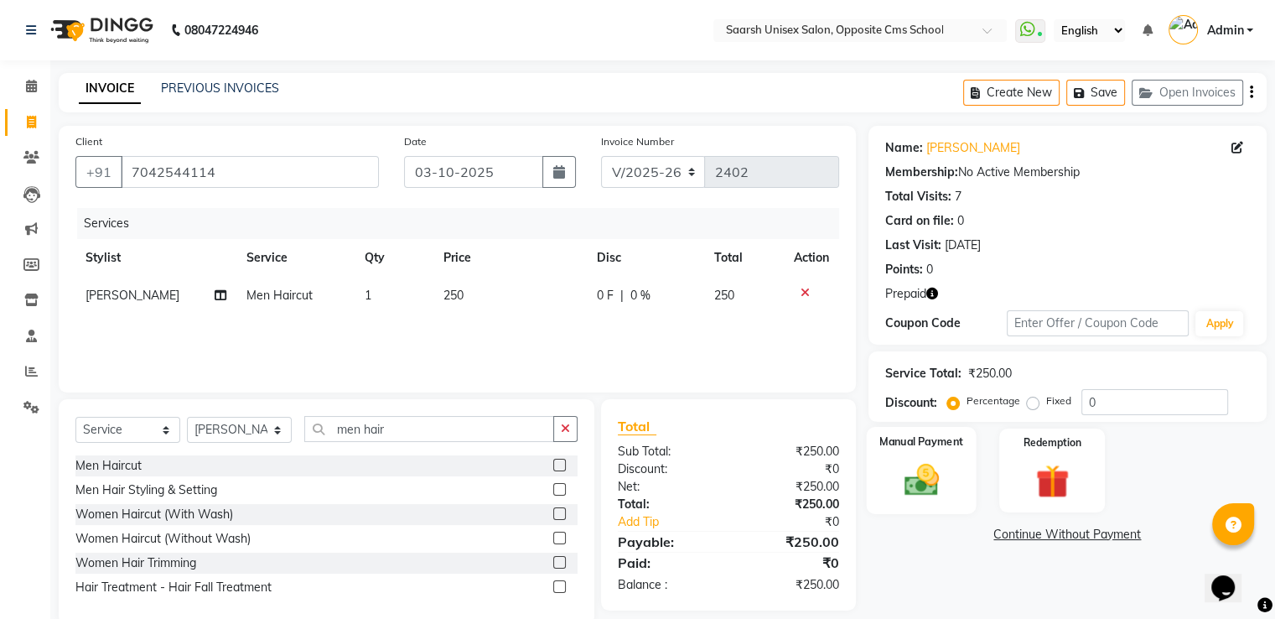
click at [927, 480] on img at bounding box center [921, 480] width 56 height 40
click at [1044, 534] on span "UPI" at bounding box center [1045, 534] width 26 height 19
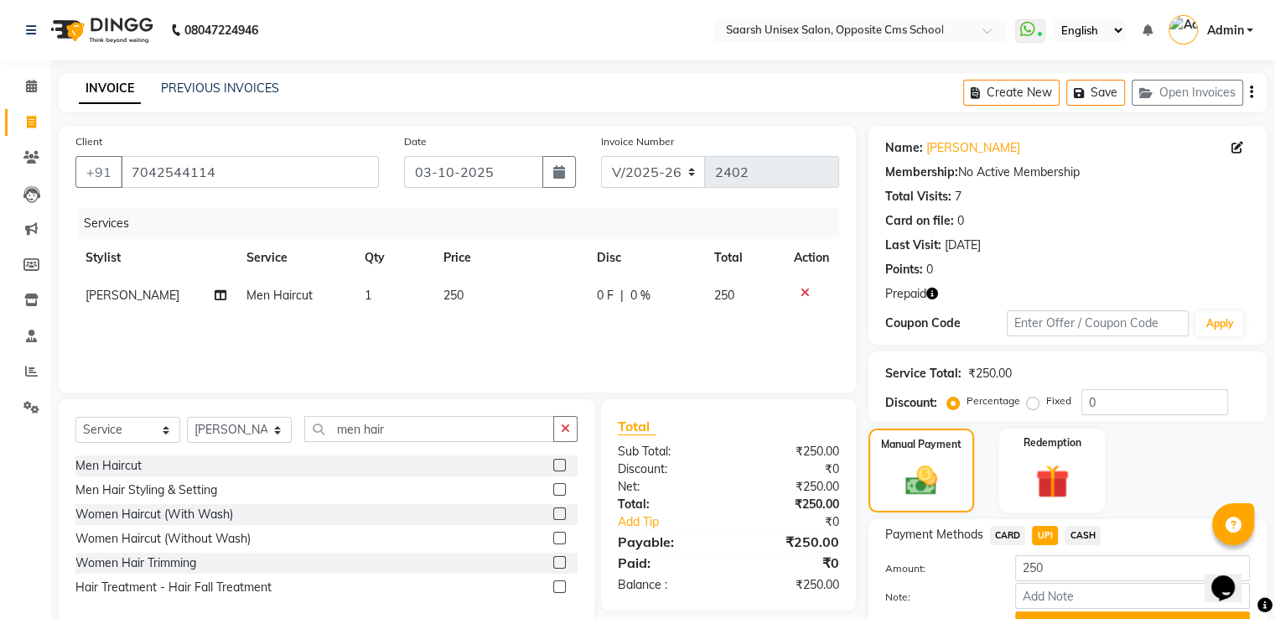
scroll to position [85, 0]
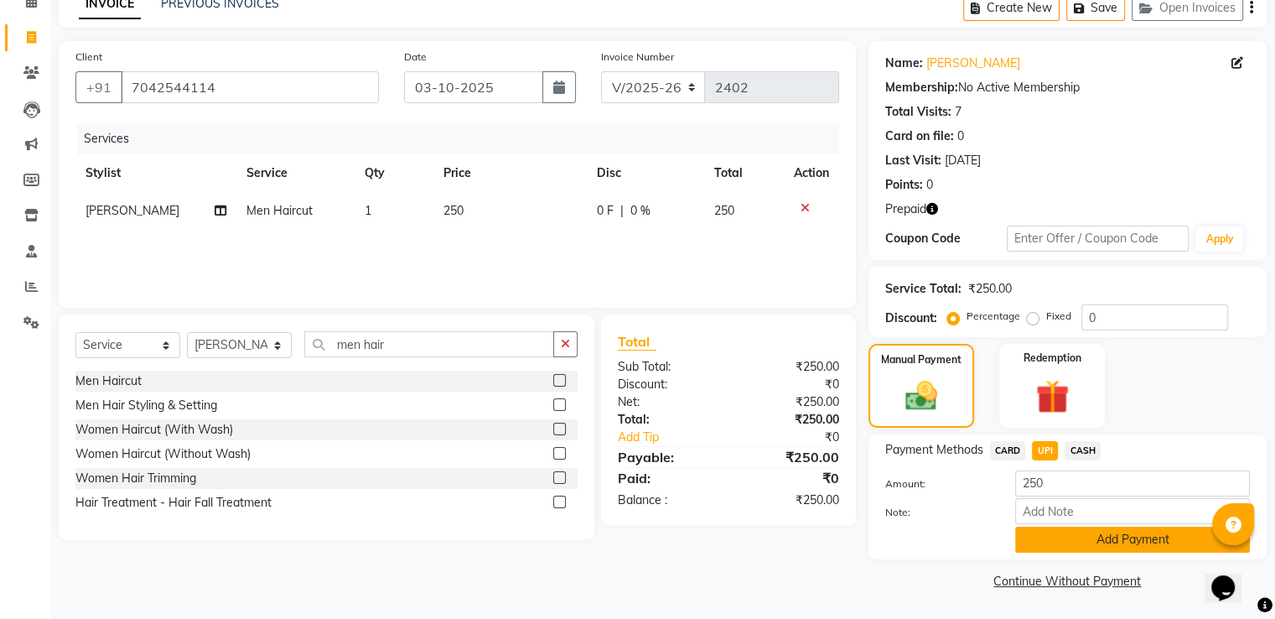
click at [1114, 546] on button "Add Payment" at bounding box center [1132, 539] width 235 height 26
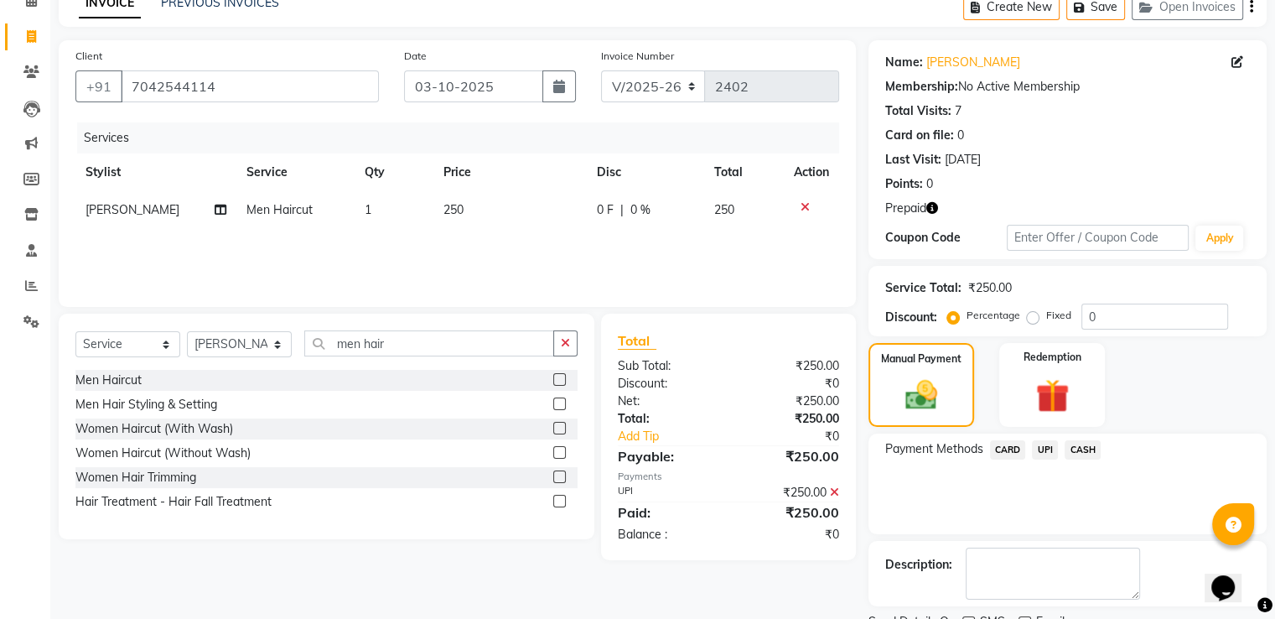
scroll to position [154, 0]
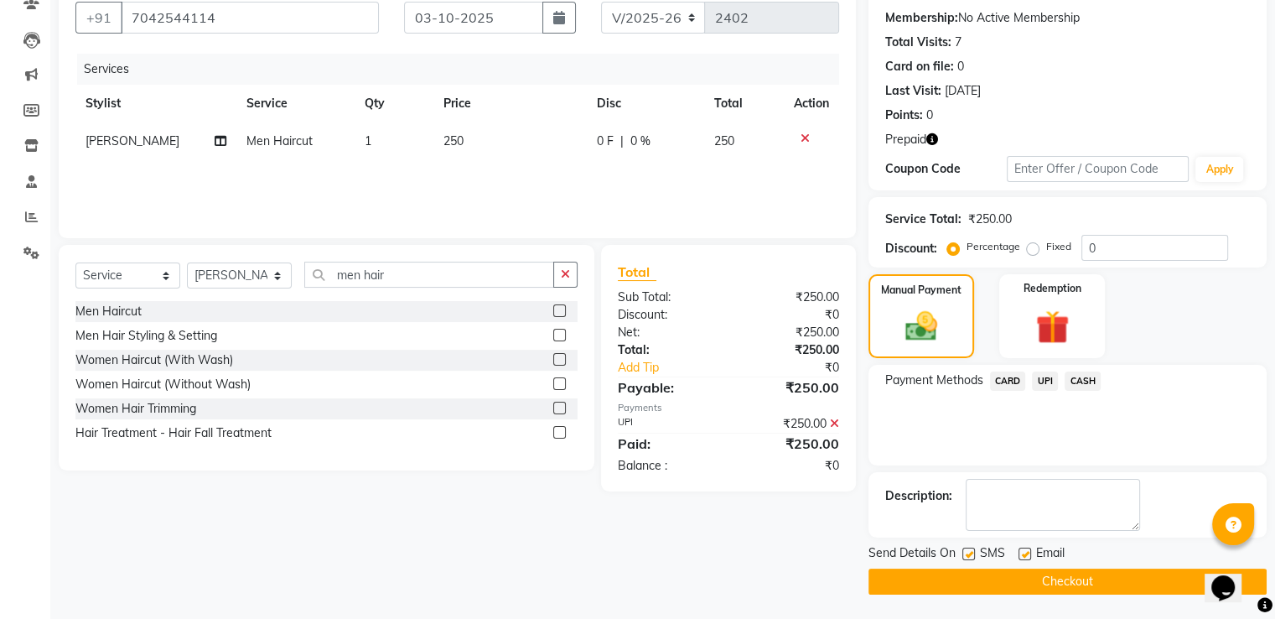
click at [951, 584] on button "Checkout" at bounding box center [1067, 581] width 398 height 26
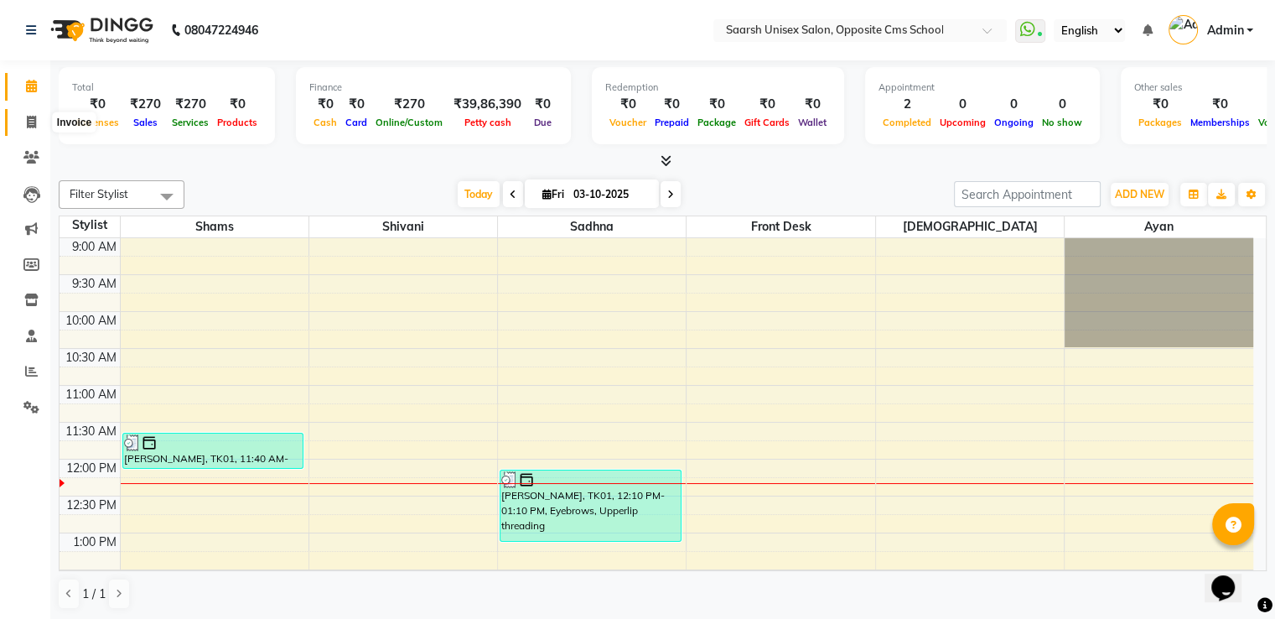
click at [17, 125] on span at bounding box center [31, 122] width 29 height 19
select select "service"
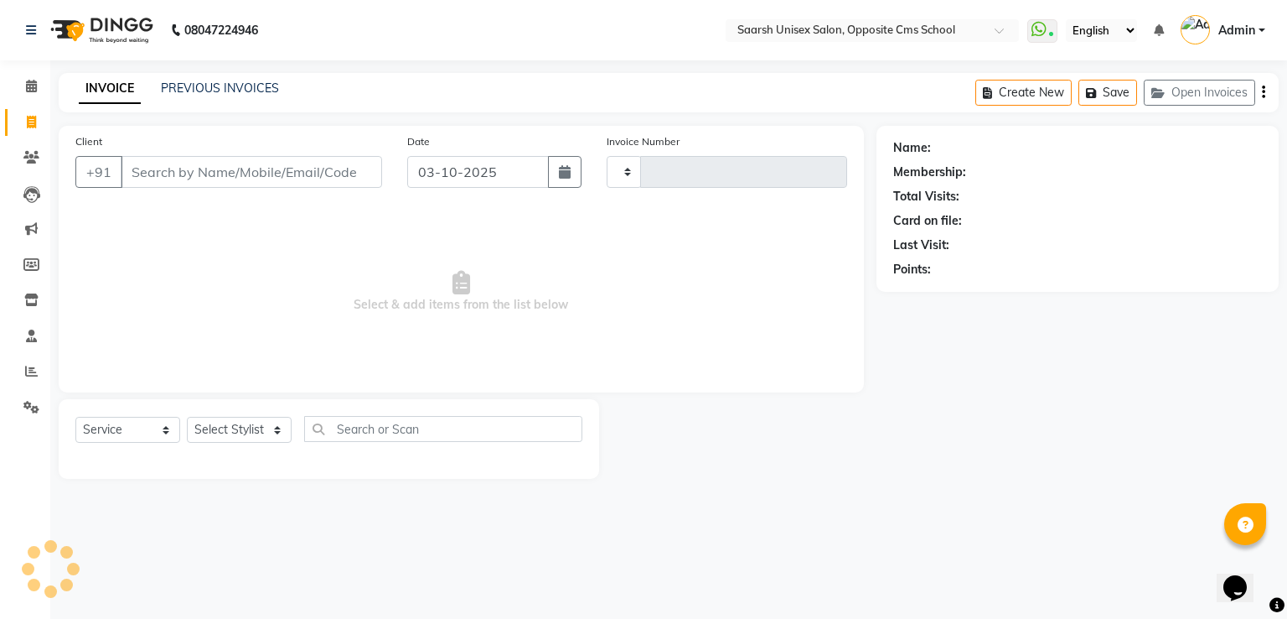
type input "2402"
select select "3962"
click at [24, 156] on icon at bounding box center [31, 157] width 16 height 13
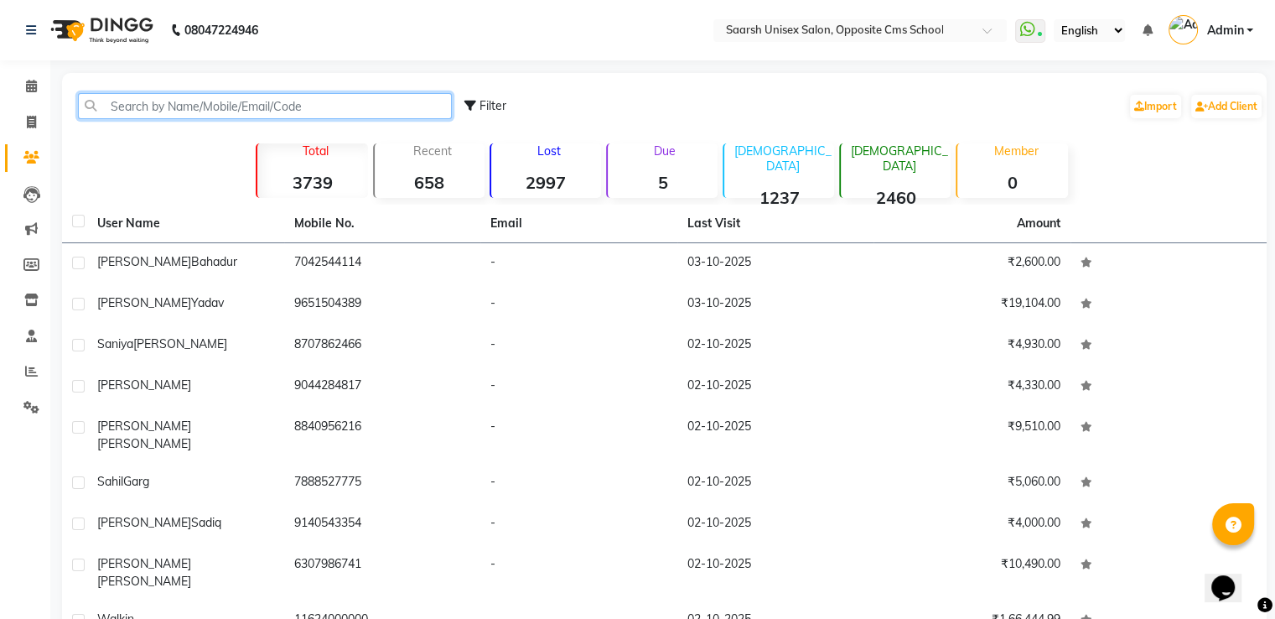
click at [214, 106] on input "text" at bounding box center [265, 106] width 374 height 26
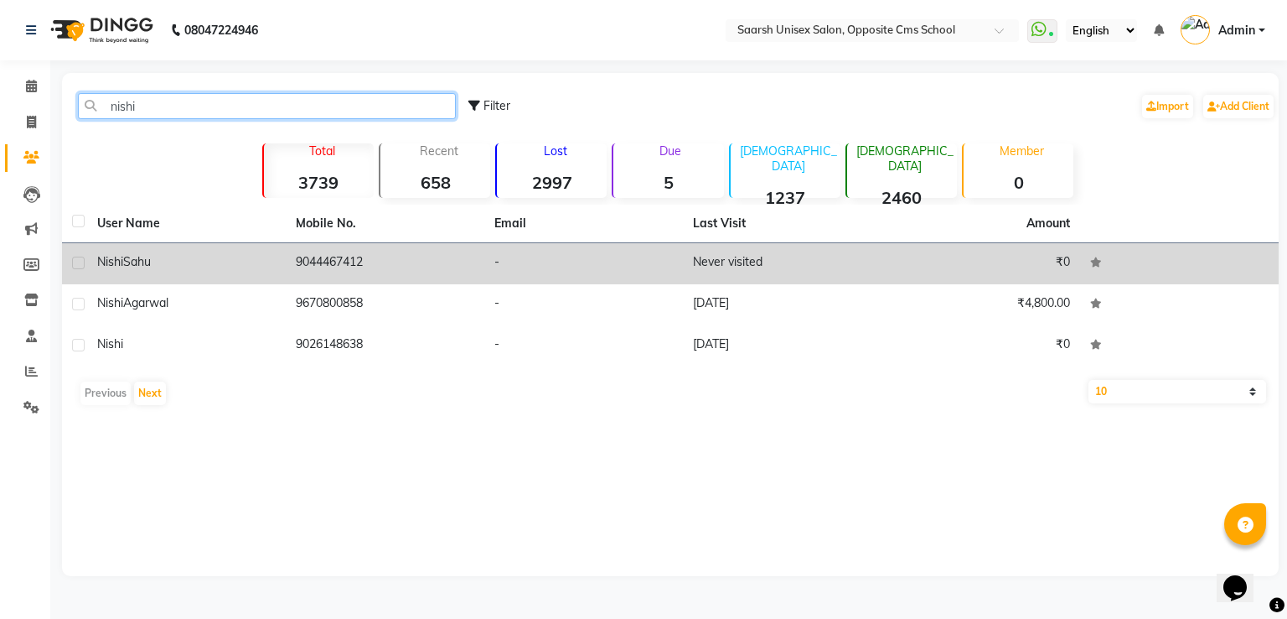
type input "nishi"
click at [609, 267] on td "-" at bounding box center [583, 263] width 199 height 41
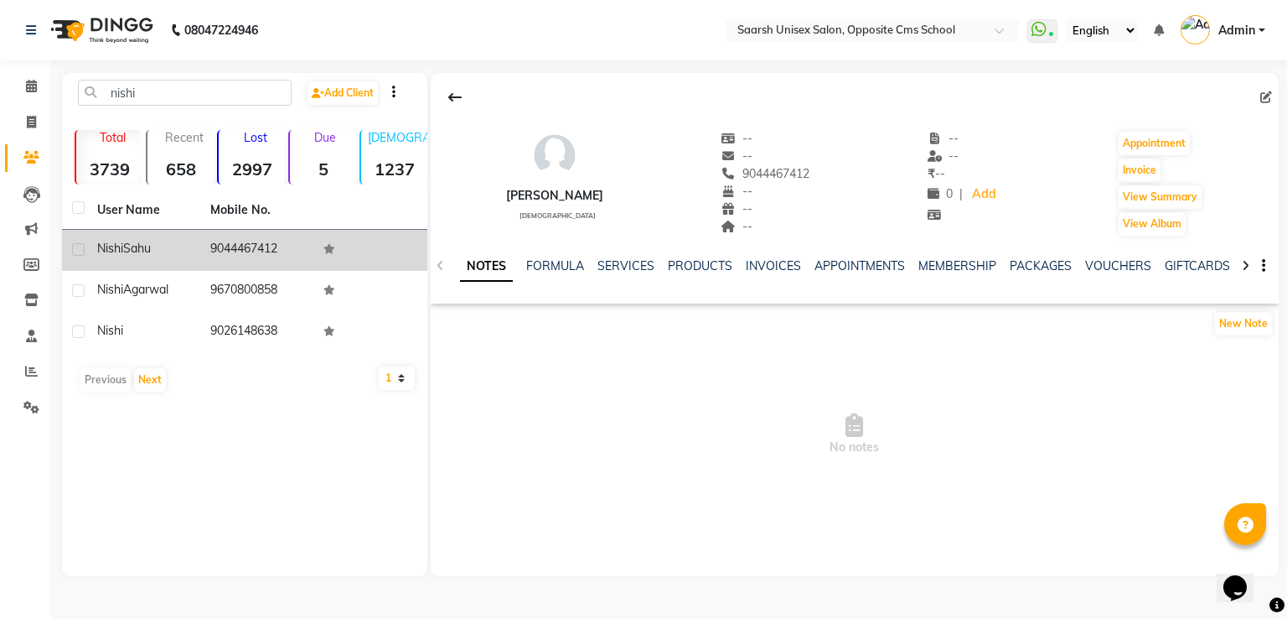
click at [1261, 263] on button "button" at bounding box center [1260, 266] width 10 height 18
click at [1262, 93] on icon at bounding box center [1267, 97] width 12 height 12
select select "female"
select select "28232"
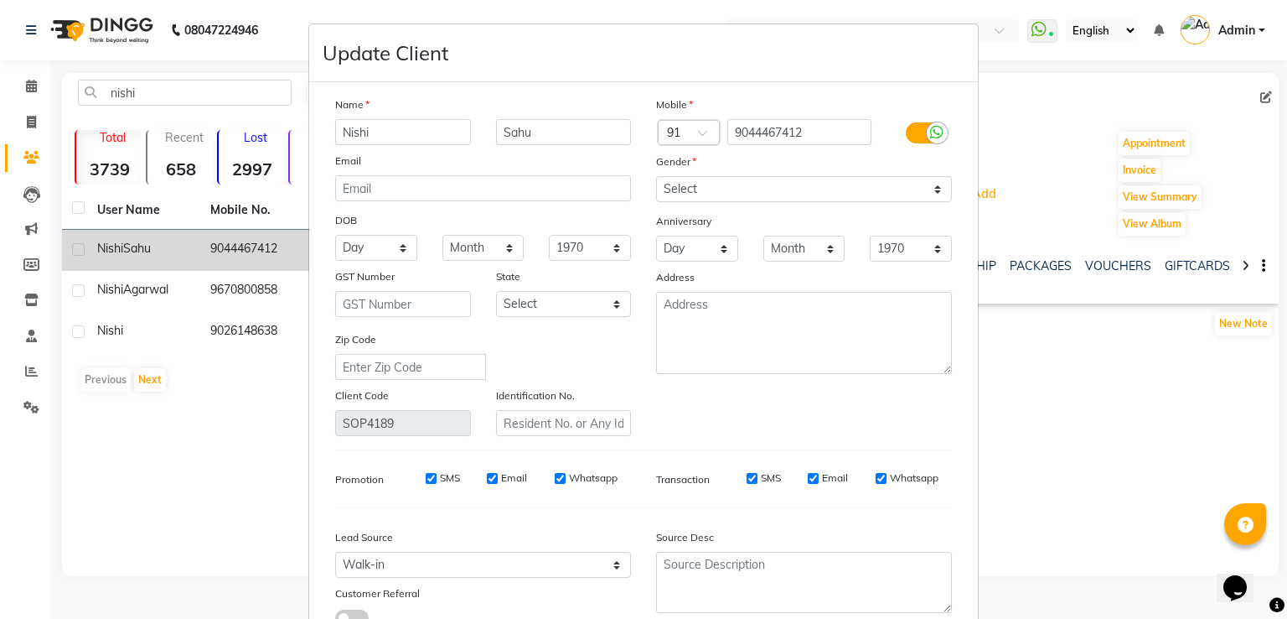
click at [1105, 102] on ngb-modal-window "Update Client Name Nishi Sahu Email DOB Day 01 02 03 04 05 06 07 08 09 10 11 12…" at bounding box center [643, 309] width 1287 height 619
click at [1030, 472] on ngb-modal-window "Update Client Name Nishi Sahu Email DOB Day 01 02 03 04 05 06 07 08 09 10 11 12…" at bounding box center [643, 309] width 1287 height 619
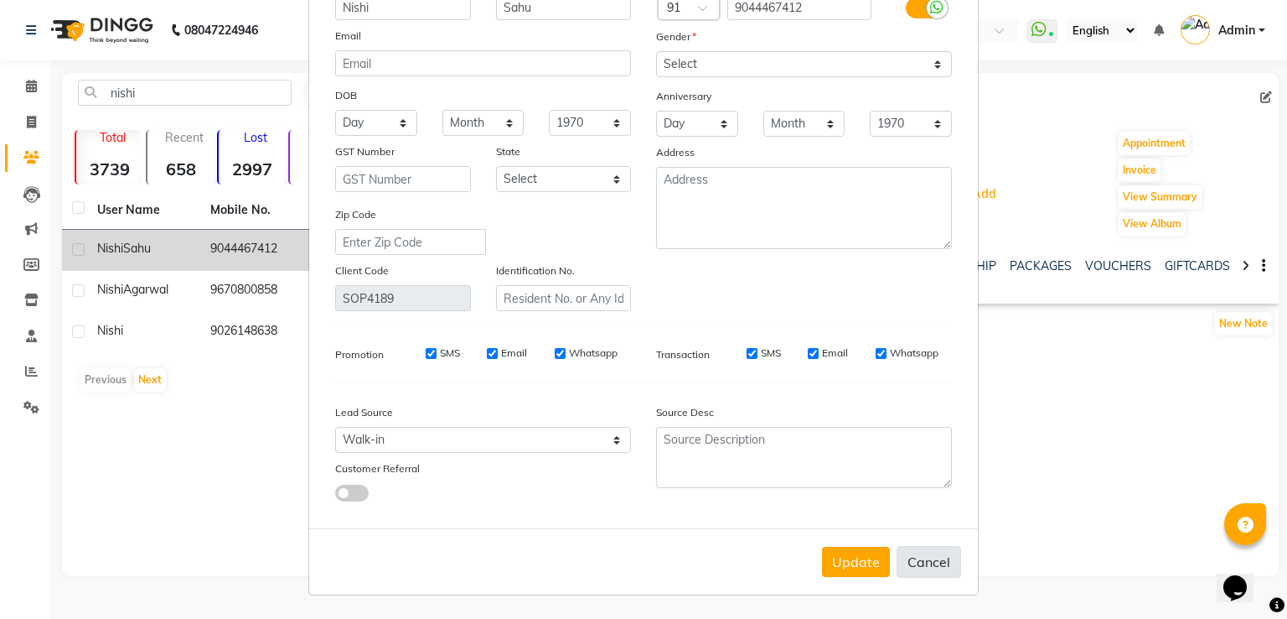
click at [931, 556] on button "Cancel" at bounding box center [929, 562] width 65 height 32
select select
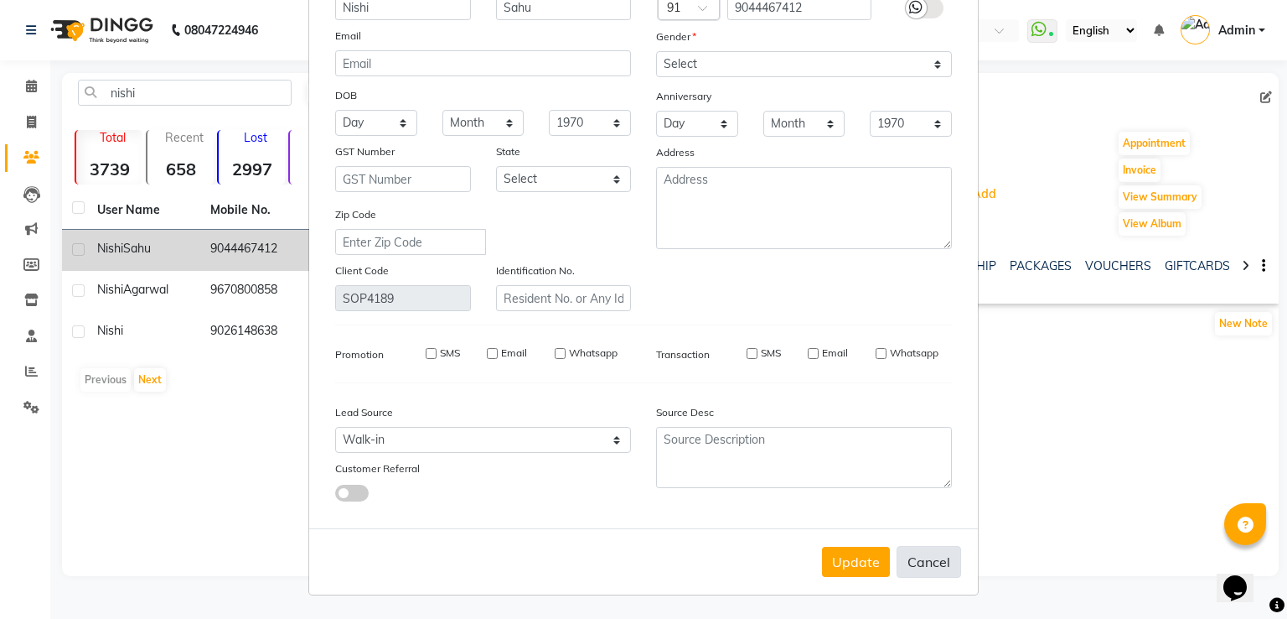
select select
checkbox input "false"
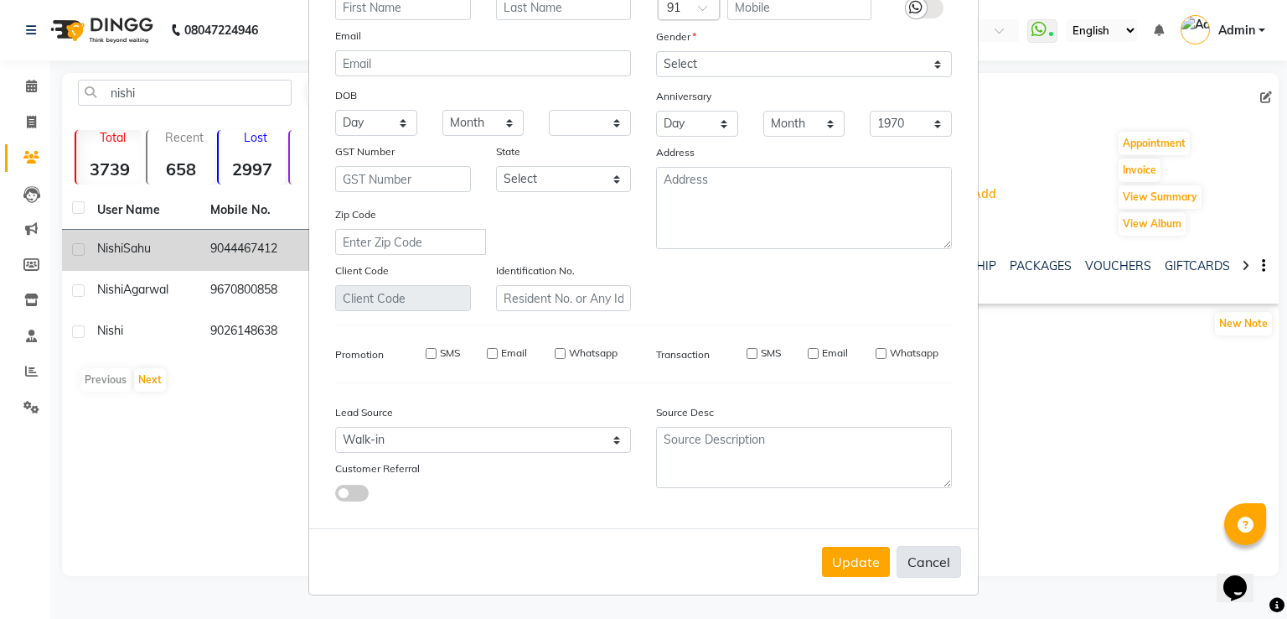
checkbox input "false"
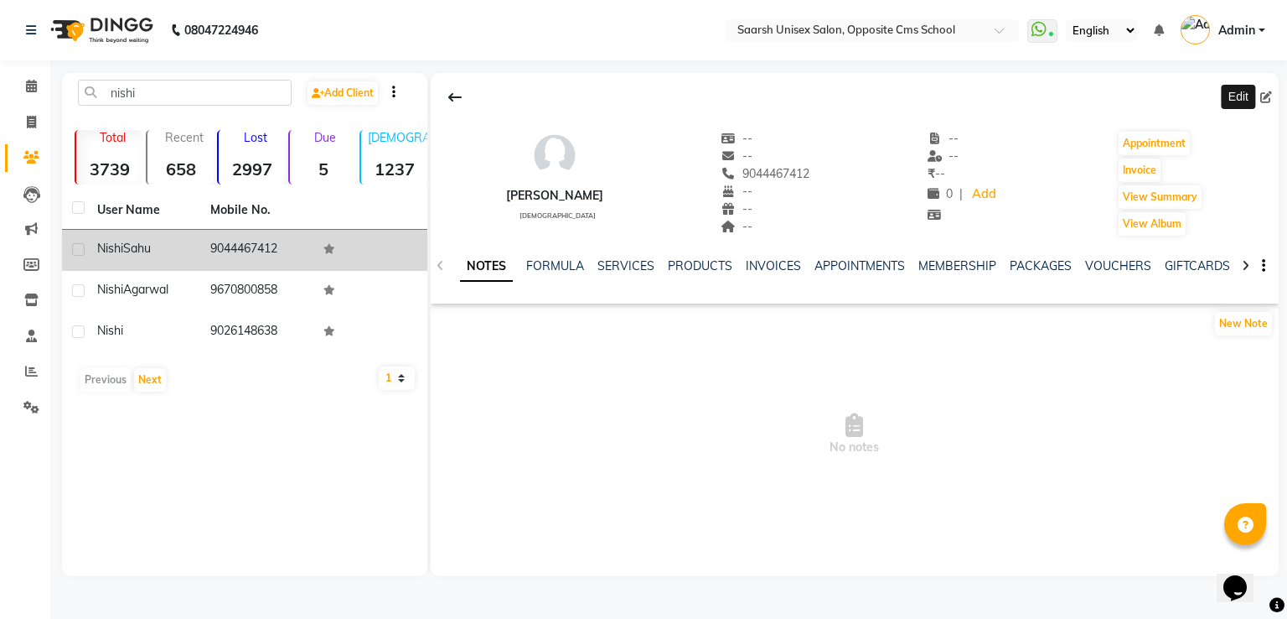
click at [79, 246] on label at bounding box center [78, 249] width 13 height 13
click at [79, 246] on input "checkbox" at bounding box center [77, 250] width 11 height 11
checkbox input "true"
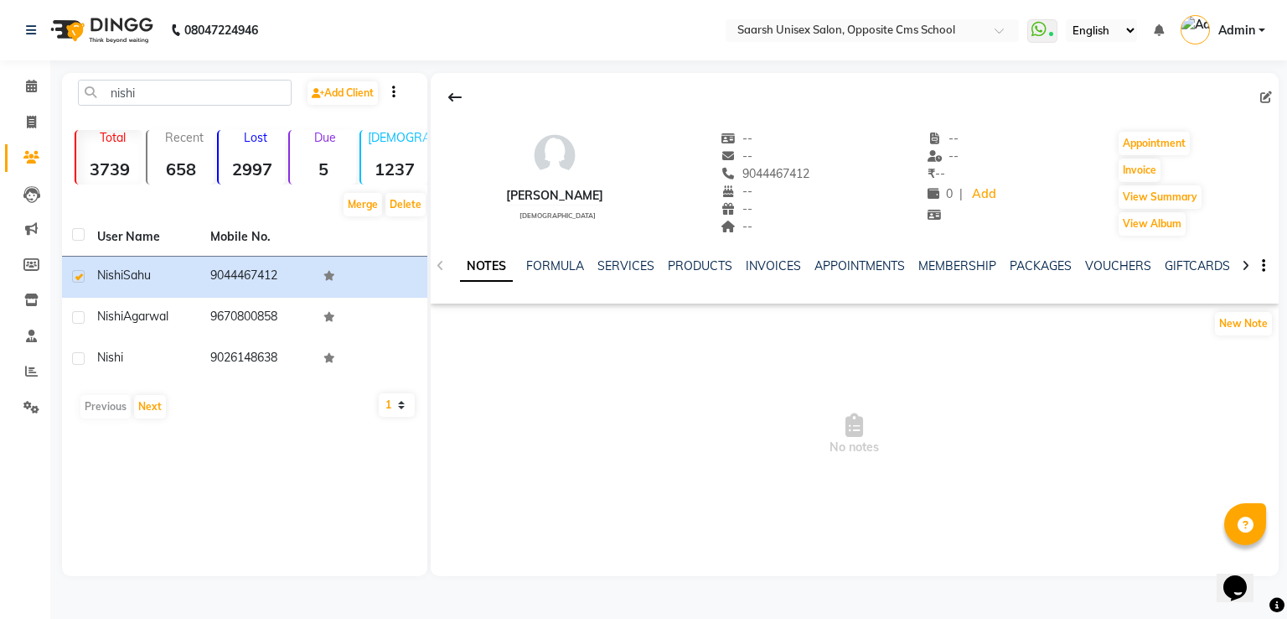
click at [1261, 263] on button "button" at bounding box center [1260, 266] width 10 height 18
click at [399, 91] on div at bounding box center [394, 92] width 28 height 18
click at [396, 91] on icon "button" at bounding box center [393, 91] width 3 height 1
click at [396, 92] on icon "button" at bounding box center [393, 91] width 3 height 1
click at [406, 199] on button "Delete" at bounding box center [406, 204] width 40 height 23
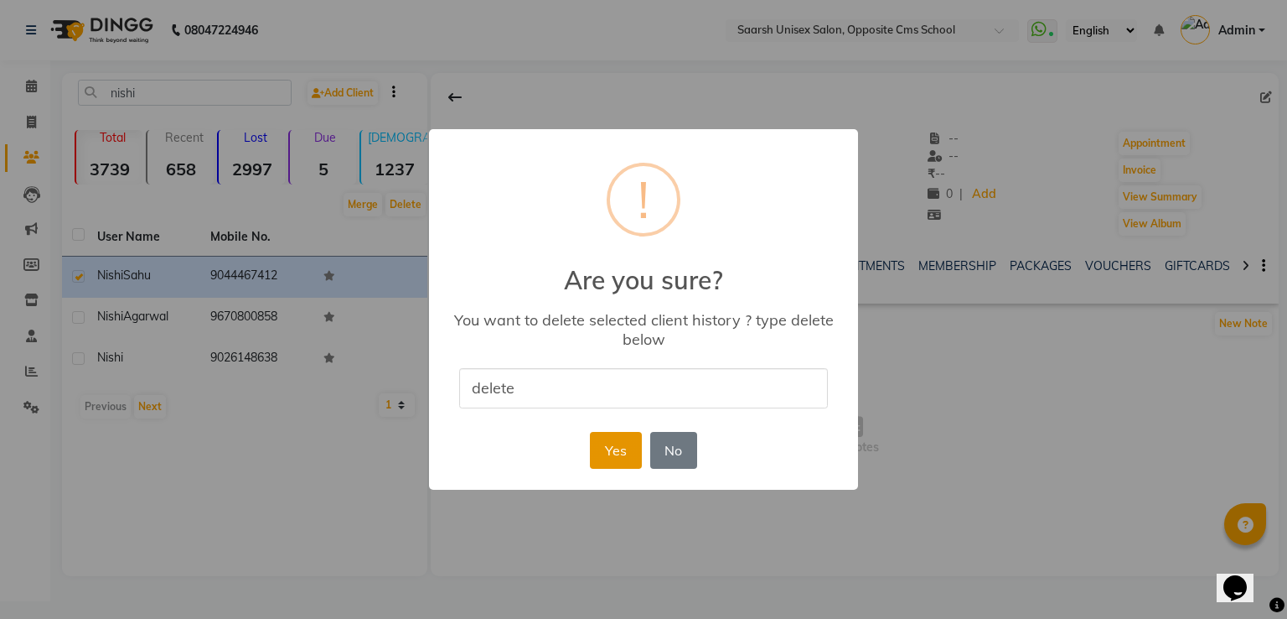
type input "delete"
click at [619, 460] on button "Yes" at bounding box center [615, 450] width 51 height 37
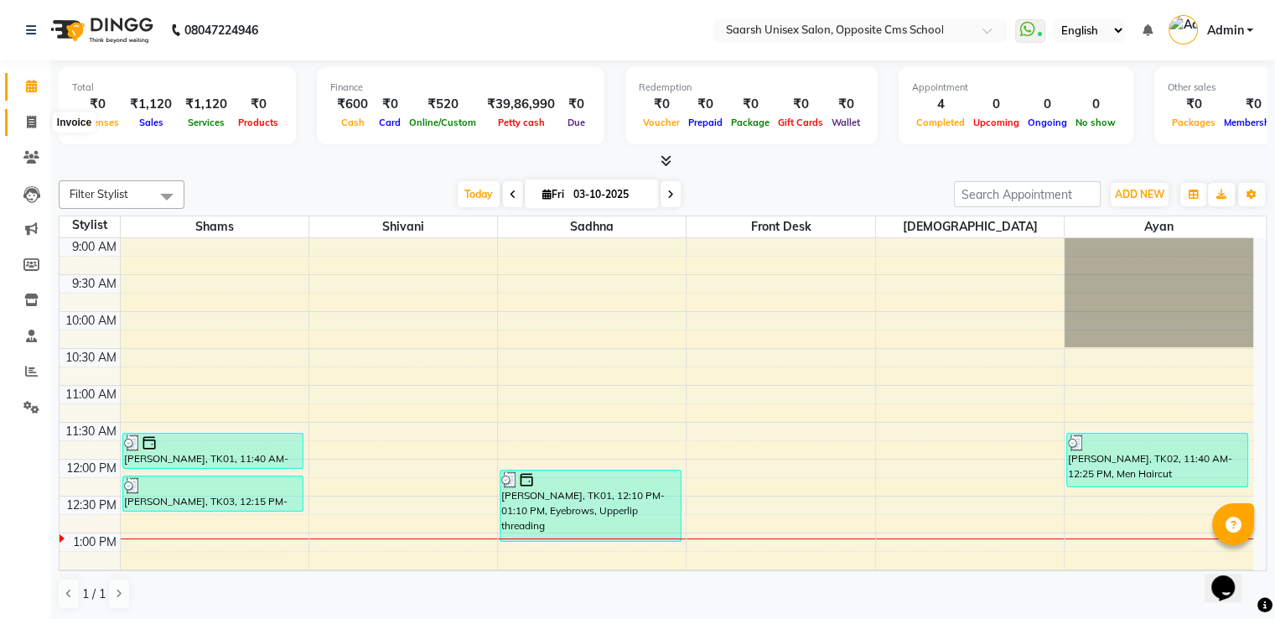
click at [37, 113] on span at bounding box center [31, 122] width 29 height 19
select select "3962"
select select "service"
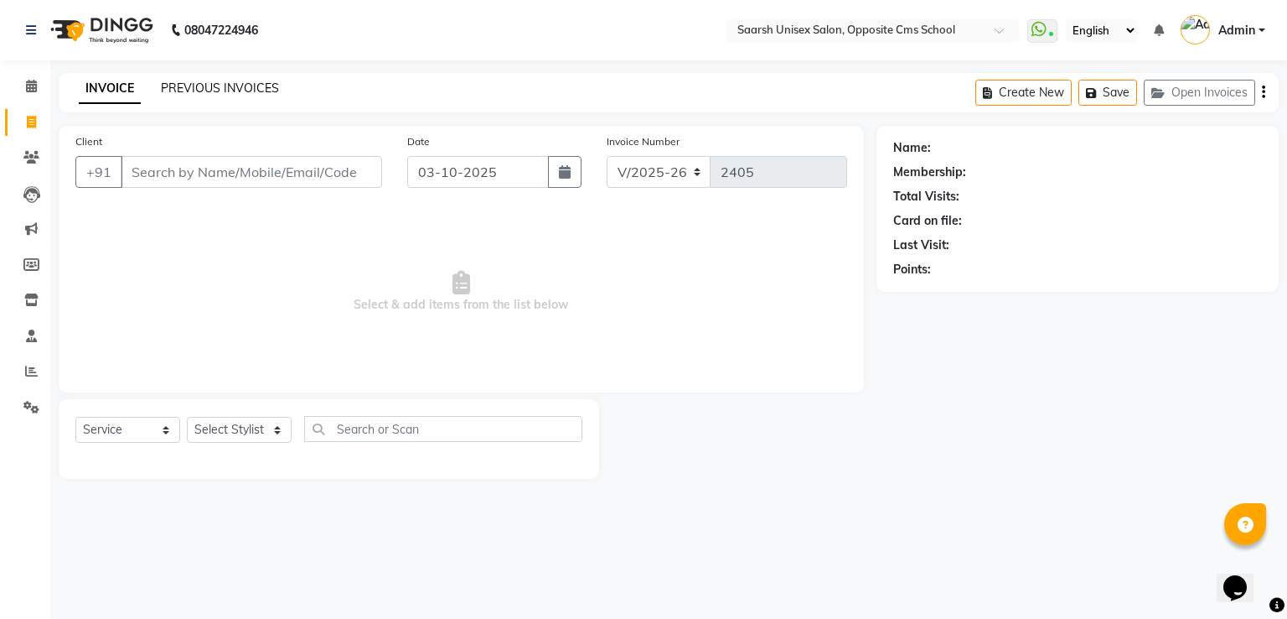
click at [231, 87] on link "PREVIOUS INVOICES" at bounding box center [220, 87] width 118 height 15
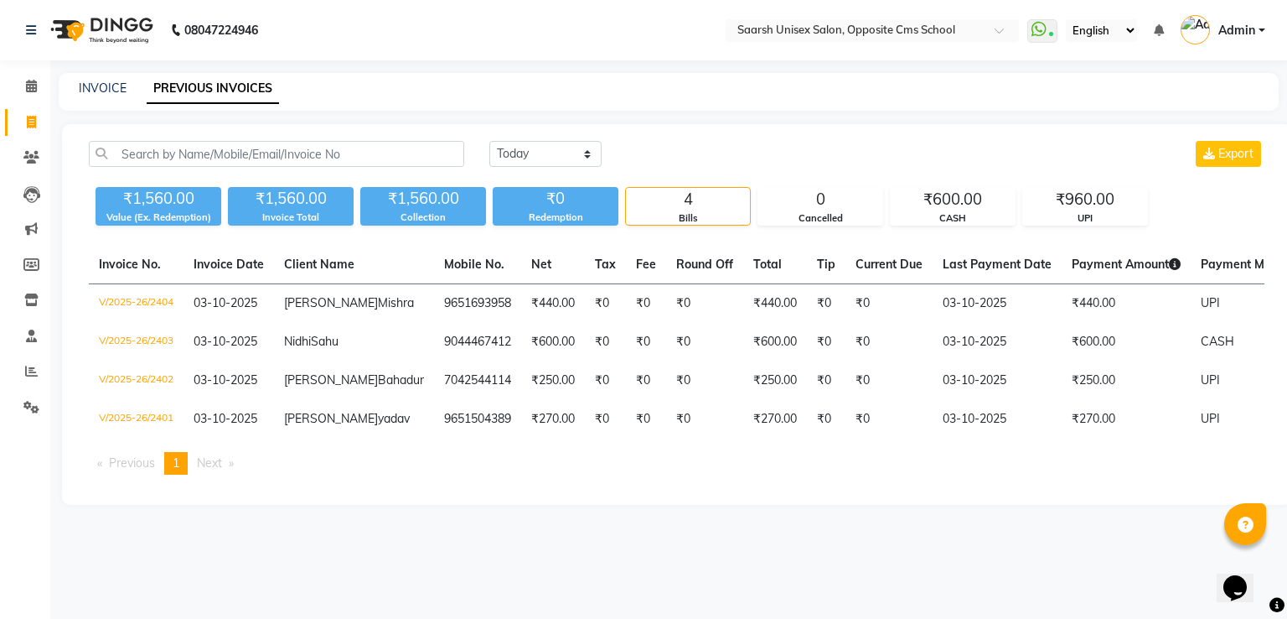
click at [131, 91] on div "INVOICE PREVIOUS INVOICES" at bounding box center [659, 89] width 1200 height 18
click at [115, 91] on link "INVOICE" at bounding box center [103, 87] width 48 height 15
select select "service"
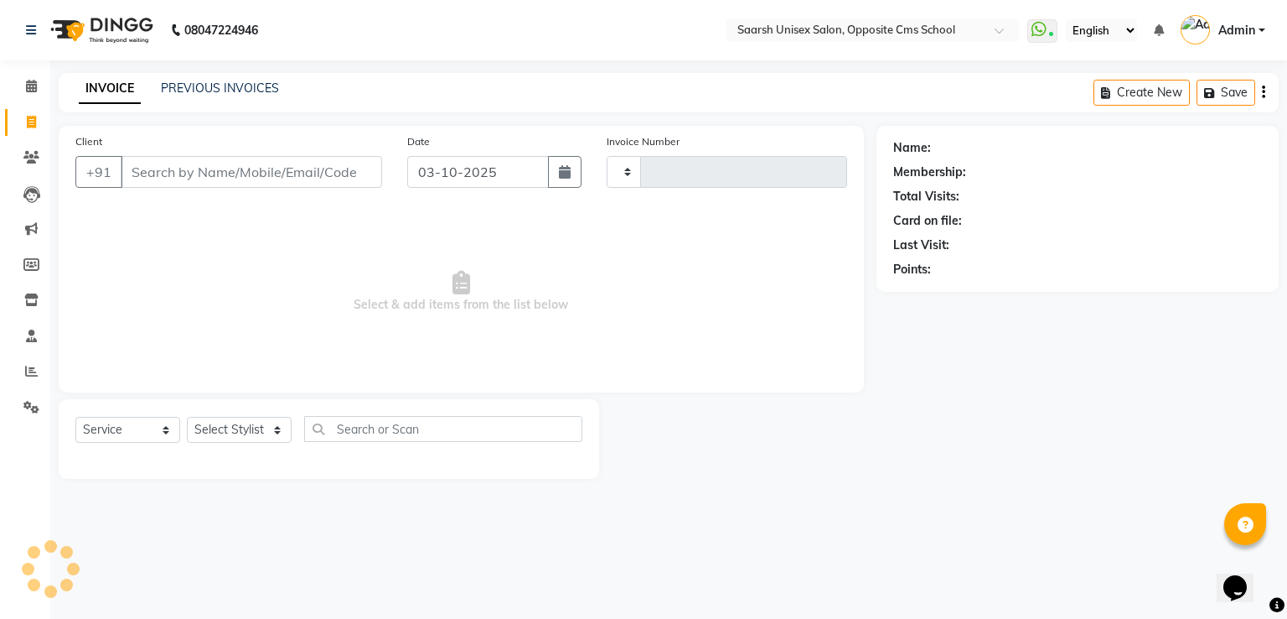
type input "2405"
select select "3962"
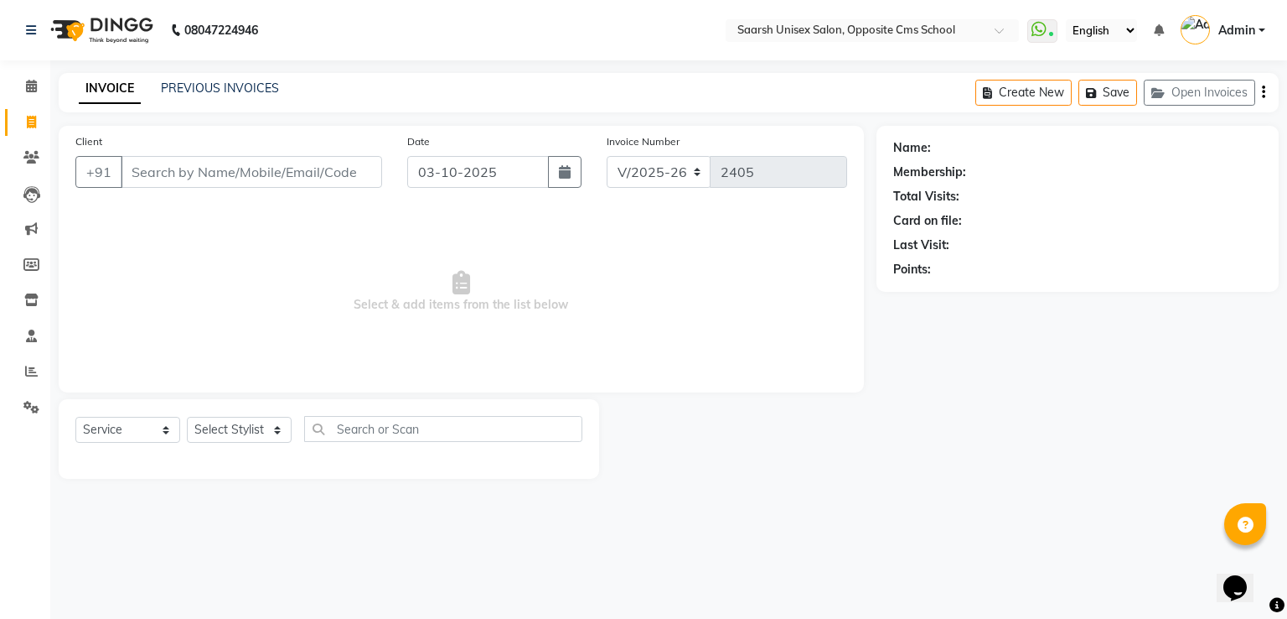
click at [228, 173] on input "Client" at bounding box center [251, 172] width 261 height 32
type input "7565837763"
click at [361, 164] on span "Add Client" at bounding box center [339, 171] width 66 height 17
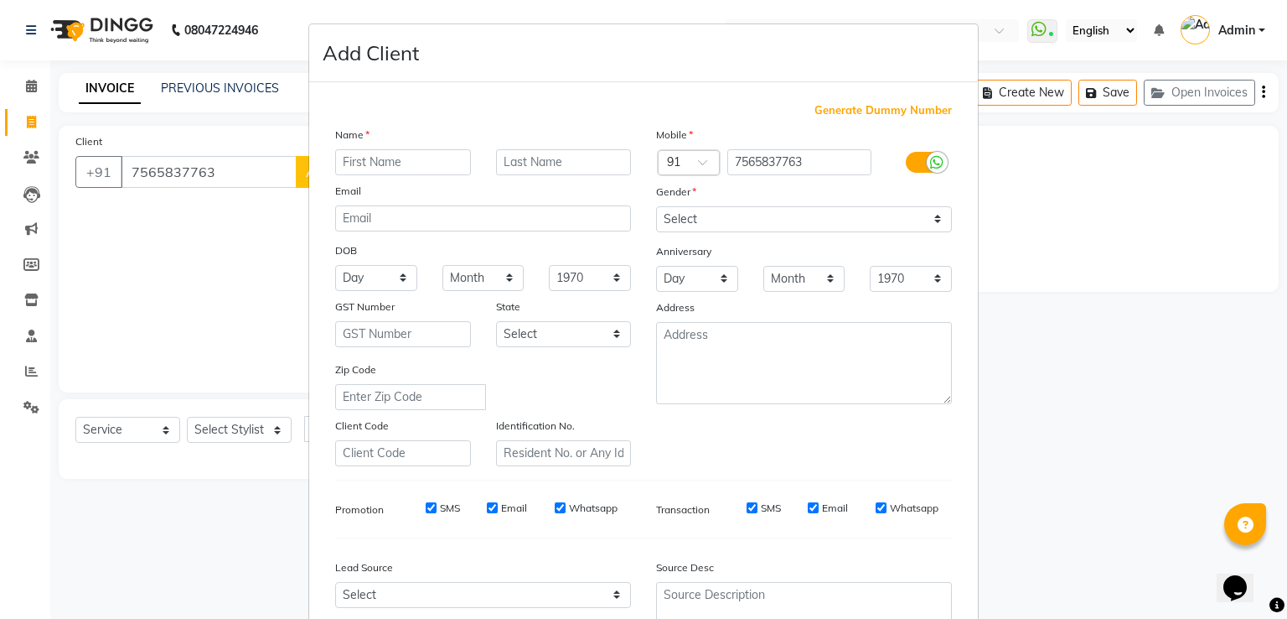
click at [386, 160] on input "text" at bounding box center [403, 162] width 136 height 26
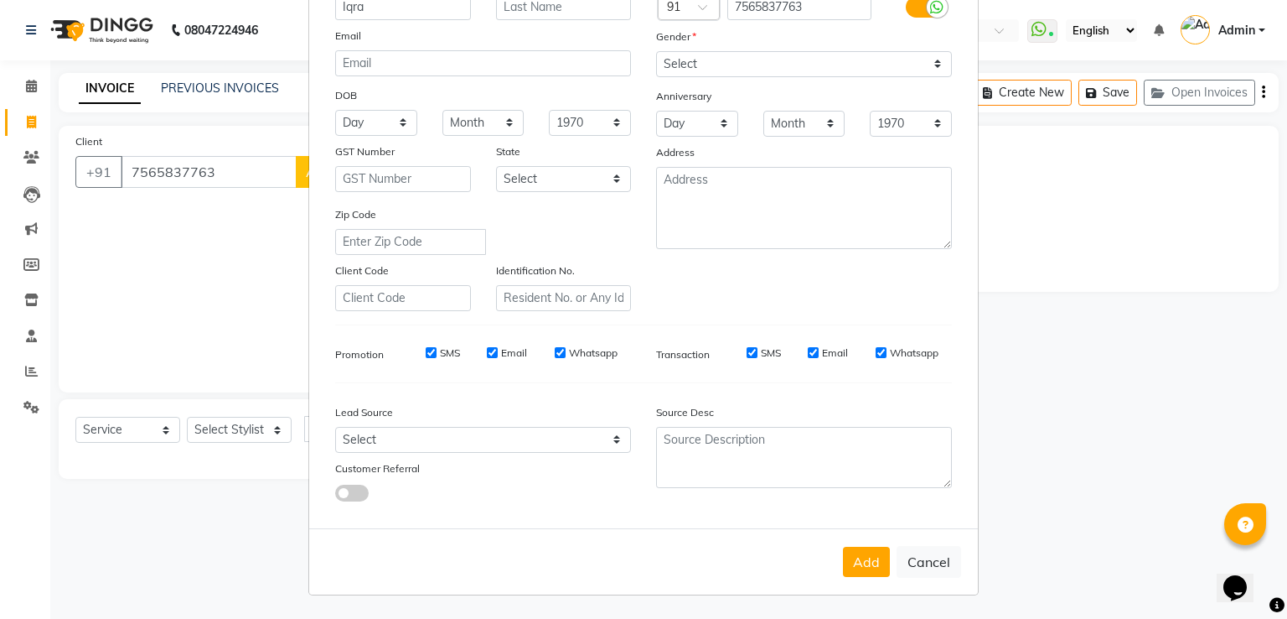
scroll to position [163, 0]
type input "Iqra"
click at [763, 67] on select "Select [DEMOGRAPHIC_DATA] [DEMOGRAPHIC_DATA] Other Prefer Not To Say" at bounding box center [804, 64] width 296 height 26
select select "[DEMOGRAPHIC_DATA]"
click at [656, 51] on select "Select [DEMOGRAPHIC_DATA] [DEMOGRAPHIC_DATA] Other Prefer Not To Say" at bounding box center [804, 64] width 296 height 26
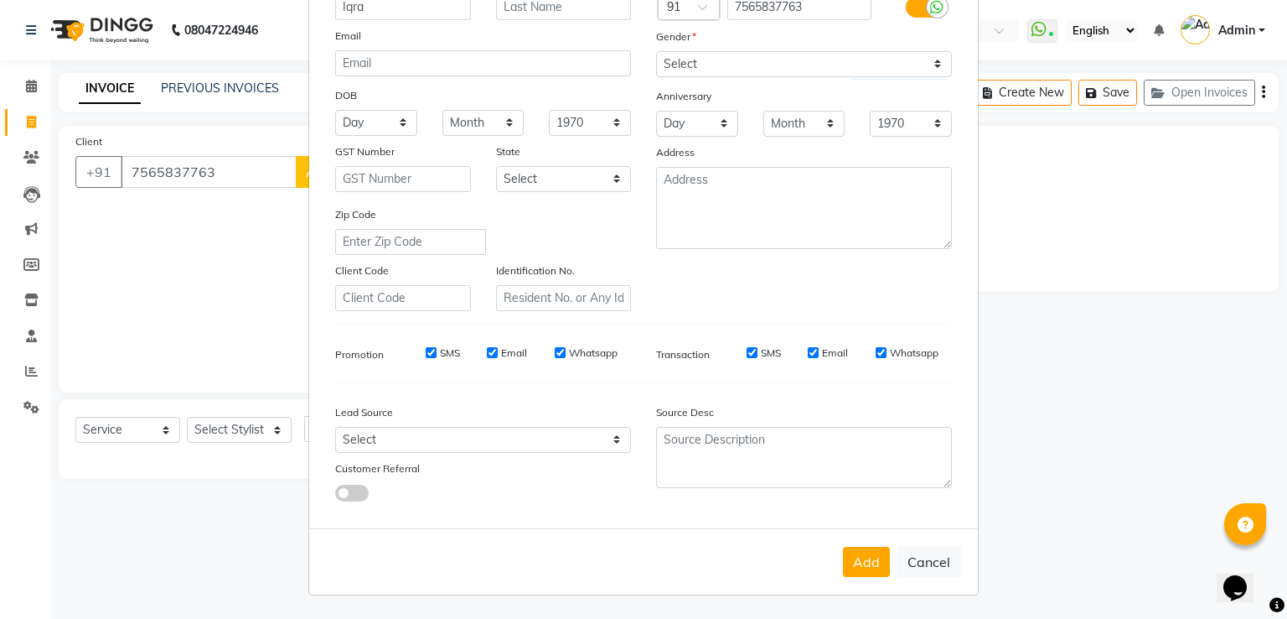
click at [434, 470] on div "Customer Referral" at bounding box center [403, 470] width 161 height 23
click at [446, 433] on select "Select Walk-in Referral Internet Friend Word of Mouth Advertisement Facebook Ju…" at bounding box center [483, 440] width 296 height 26
select select "28232"
click at [335, 427] on select "Select Walk-in Referral Internet Friend Word of Mouth Advertisement Facebook Ju…" at bounding box center [483, 440] width 296 height 26
click at [874, 567] on button "Add" at bounding box center [866, 561] width 47 height 30
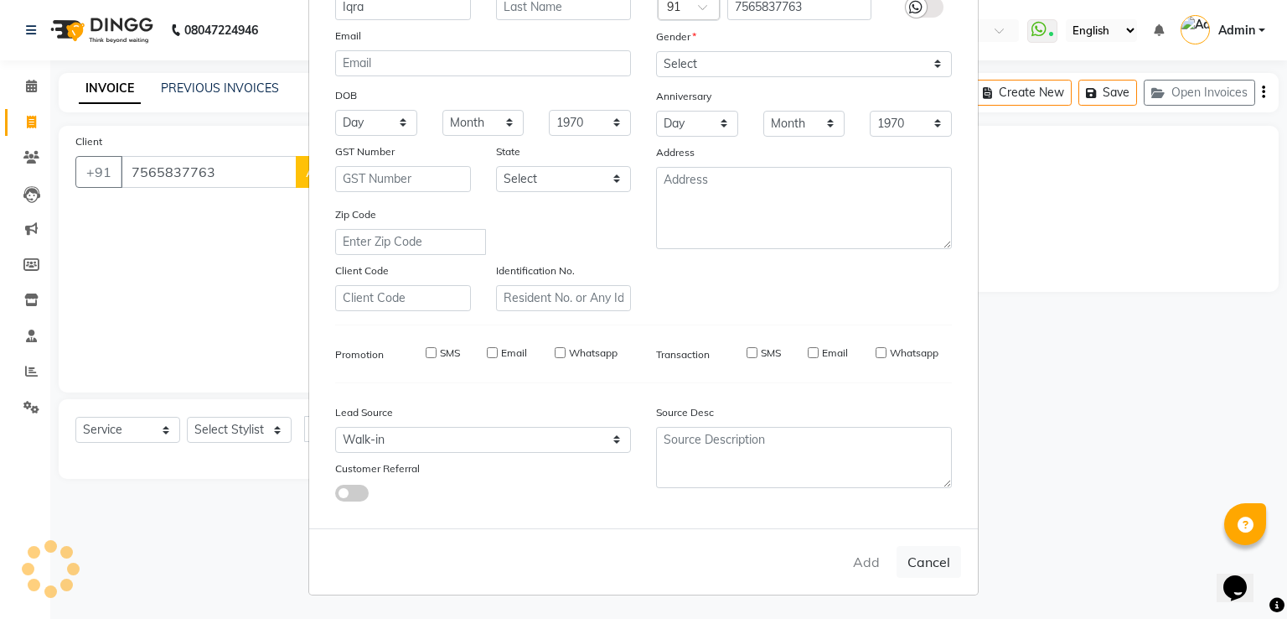
select select
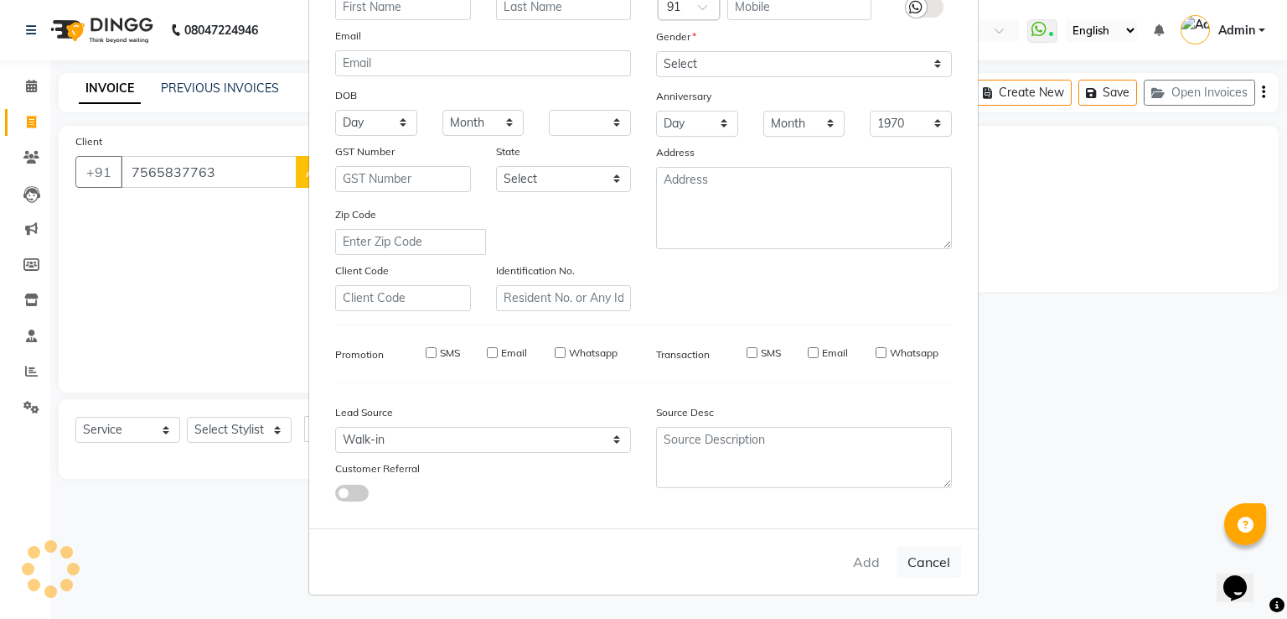
select select
checkbox input "false"
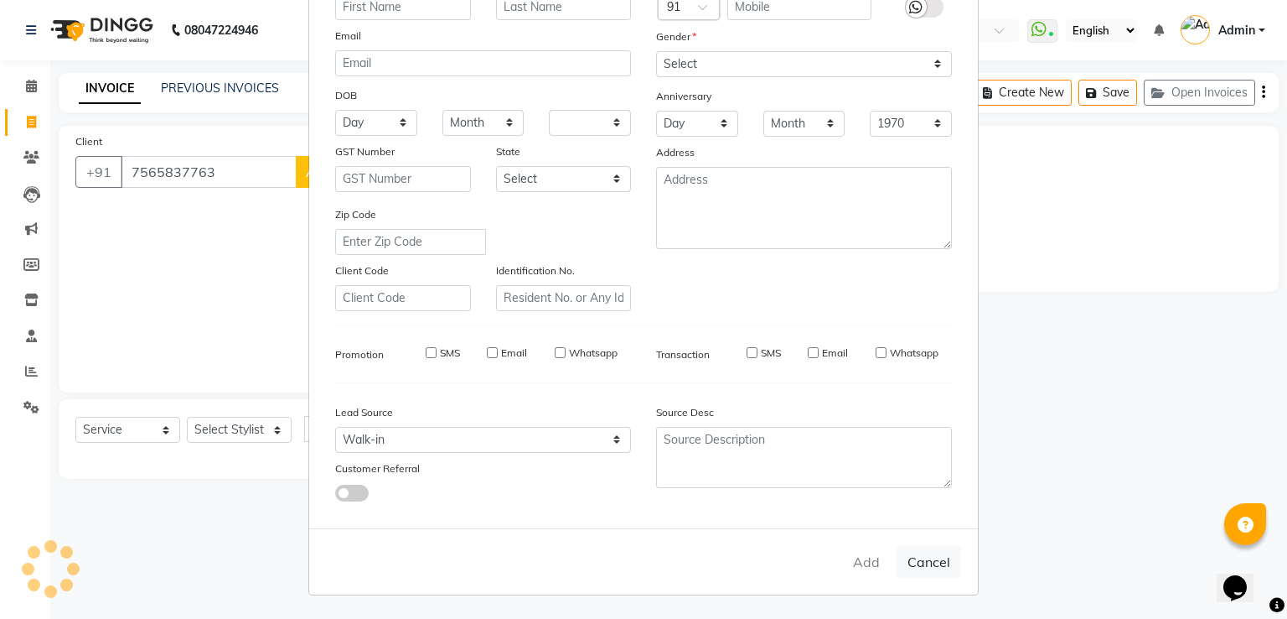
checkbox input "false"
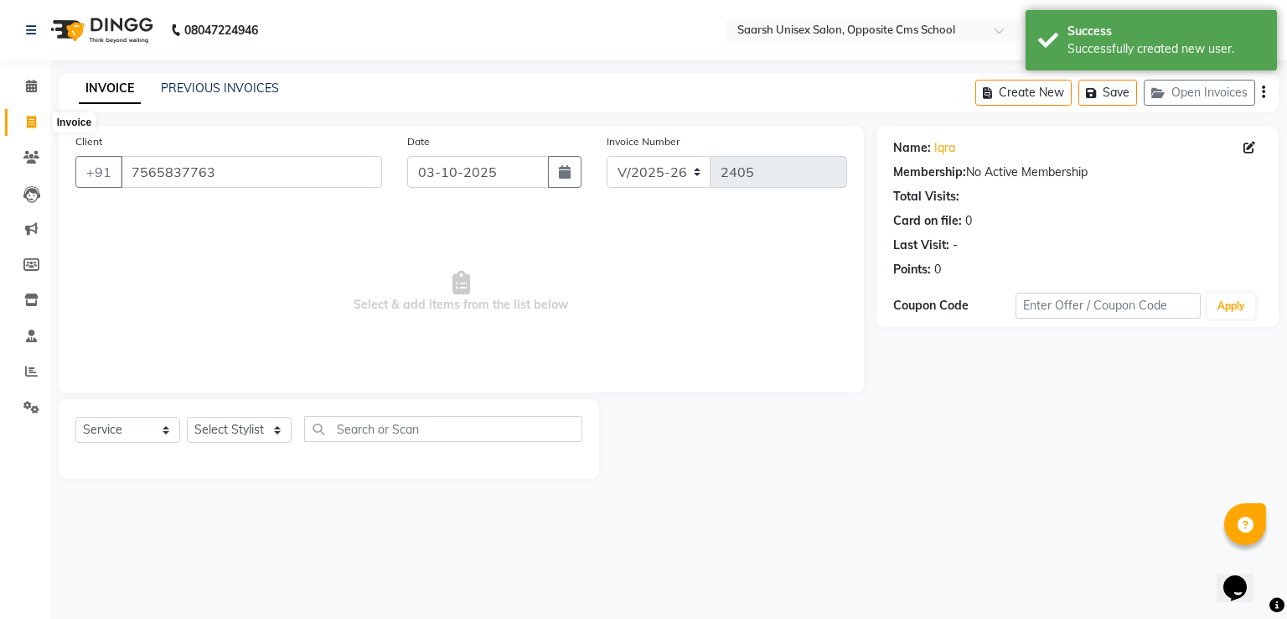
click at [29, 116] on icon at bounding box center [31, 122] width 9 height 13
select select "service"
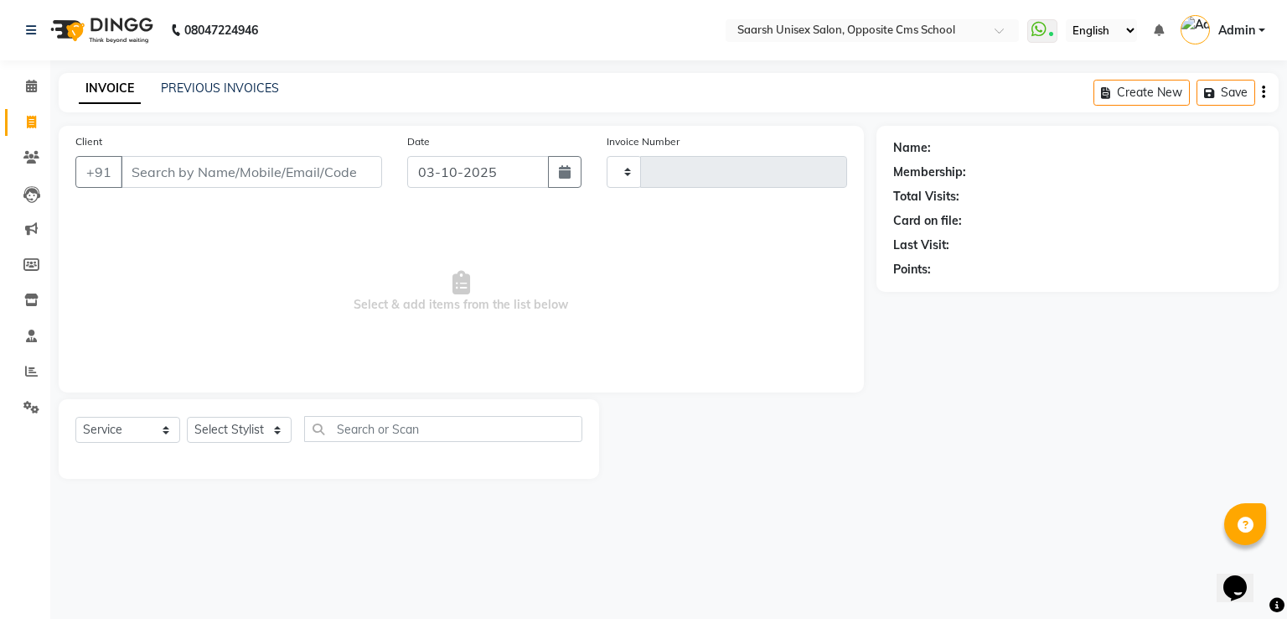
type input "2405"
select select "3962"
click at [215, 90] on link "PREVIOUS INVOICES" at bounding box center [220, 87] width 118 height 15
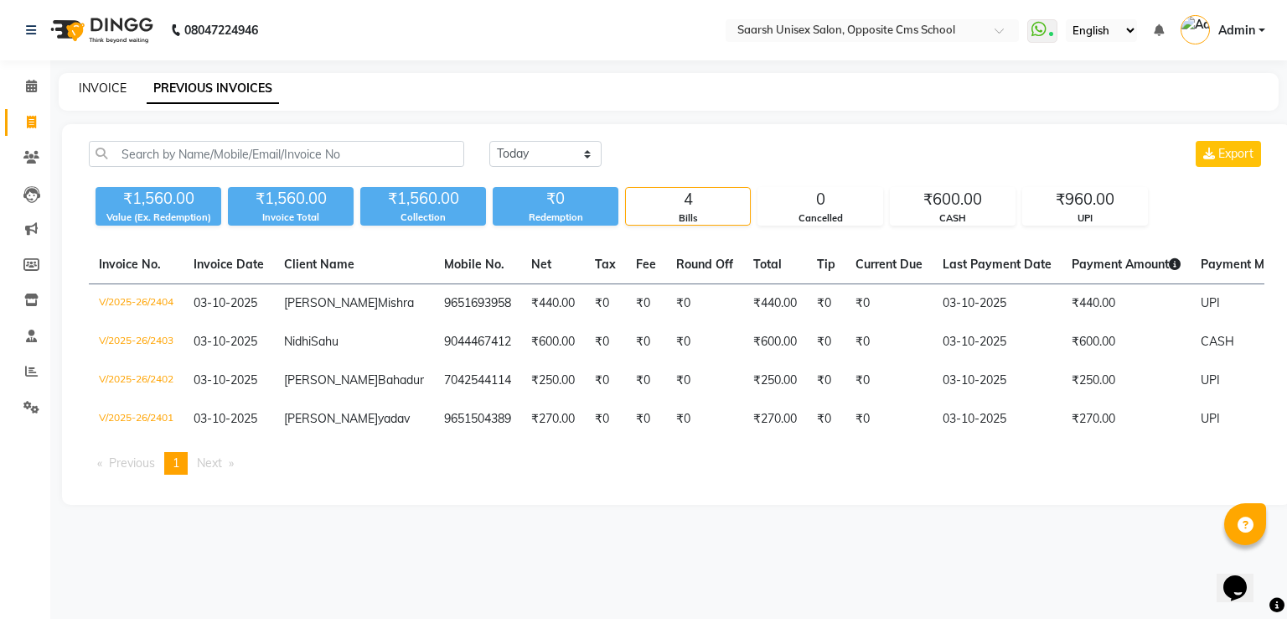
click at [113, 92] on link "INVOICE" at bounding box center [103, 87] width 48 height 15
select select "service"
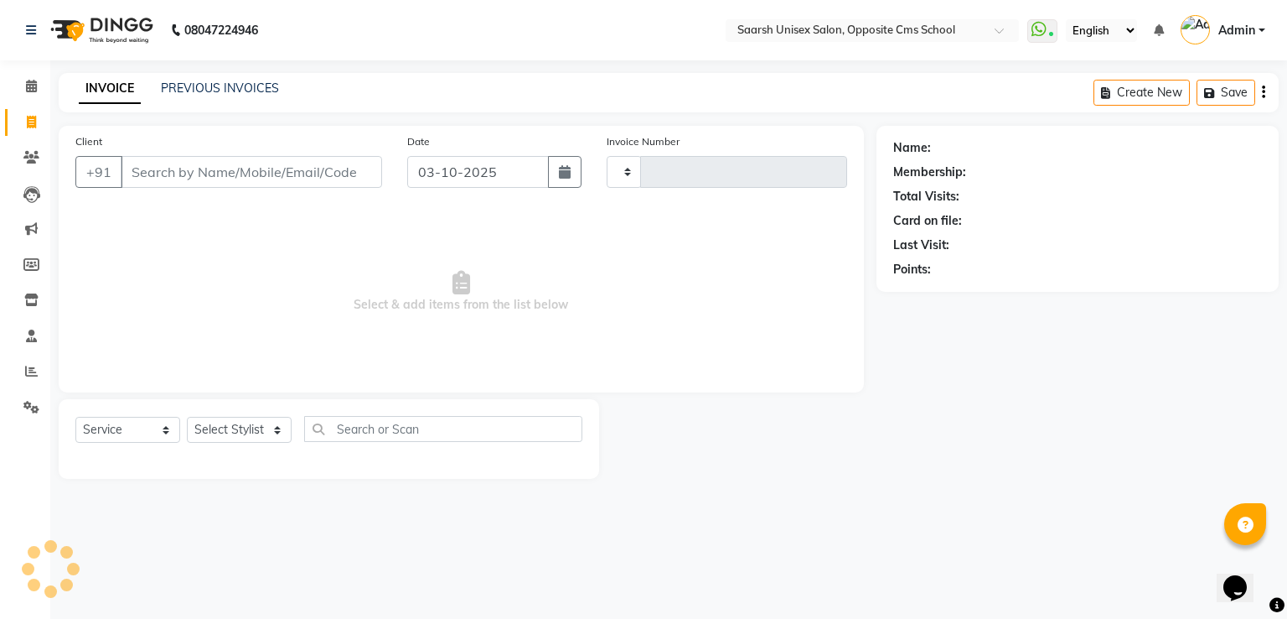
type input "2405"
select select "3962"
click at [251, 168] on input "Client" at bounding box center [251, 172] width 261 height 32
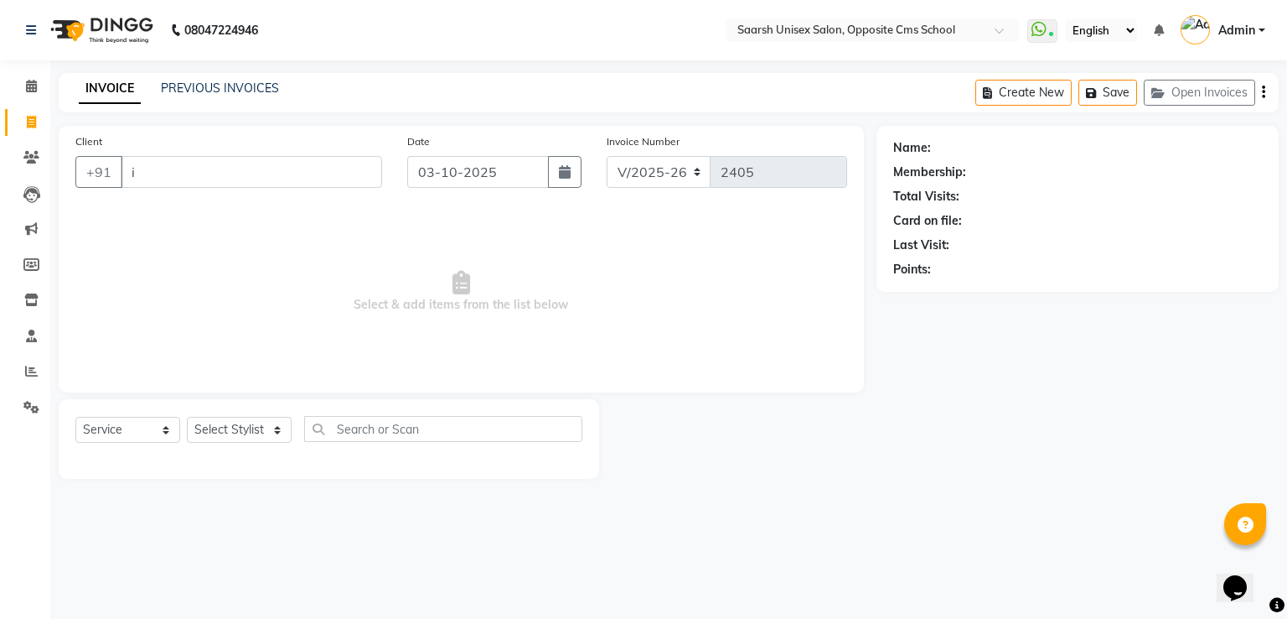
type input "i"
